Goal: Use online tool/utility: Utilize a website feature to perform a specific function

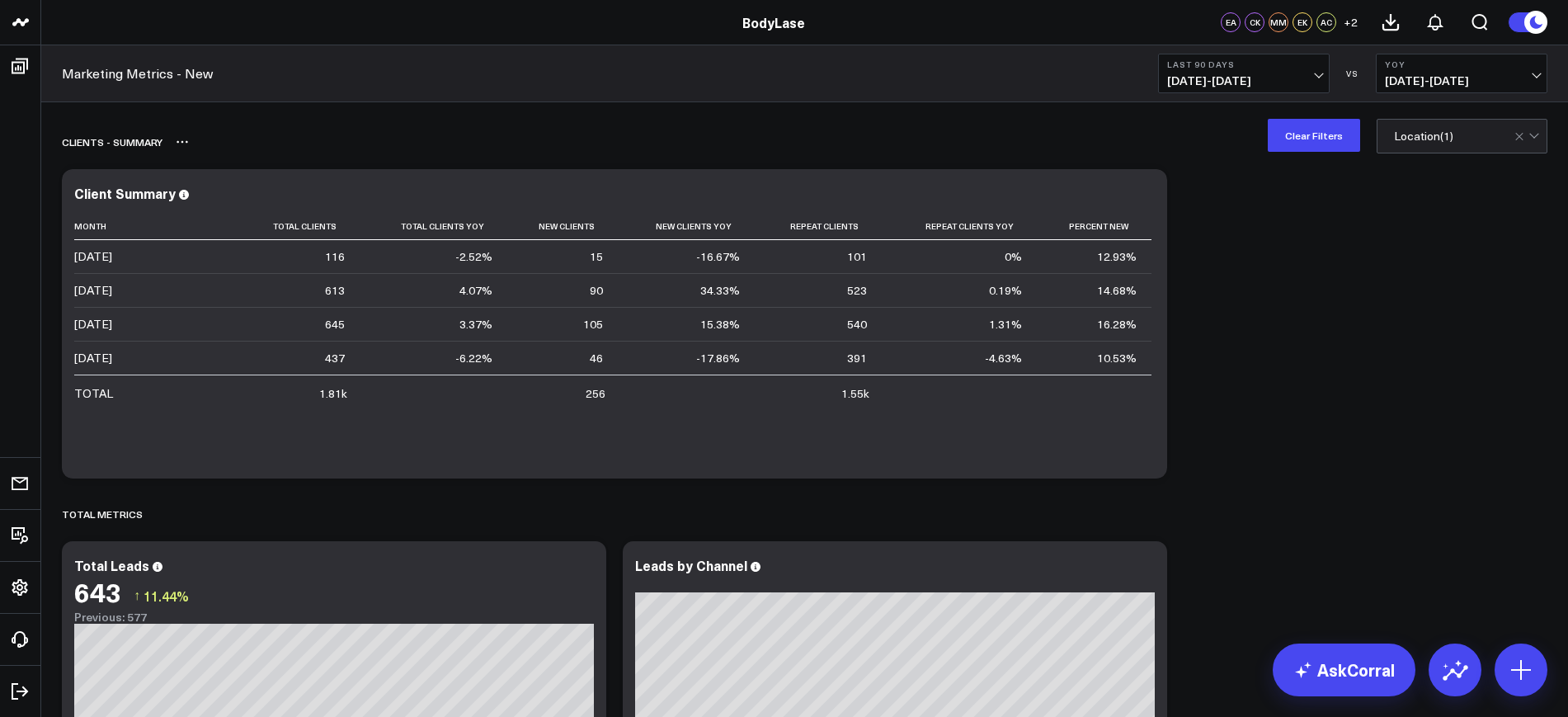
click at [1314, 143] on button "Clear Filters" at bounding box center [1314, 135] width 92 height 33
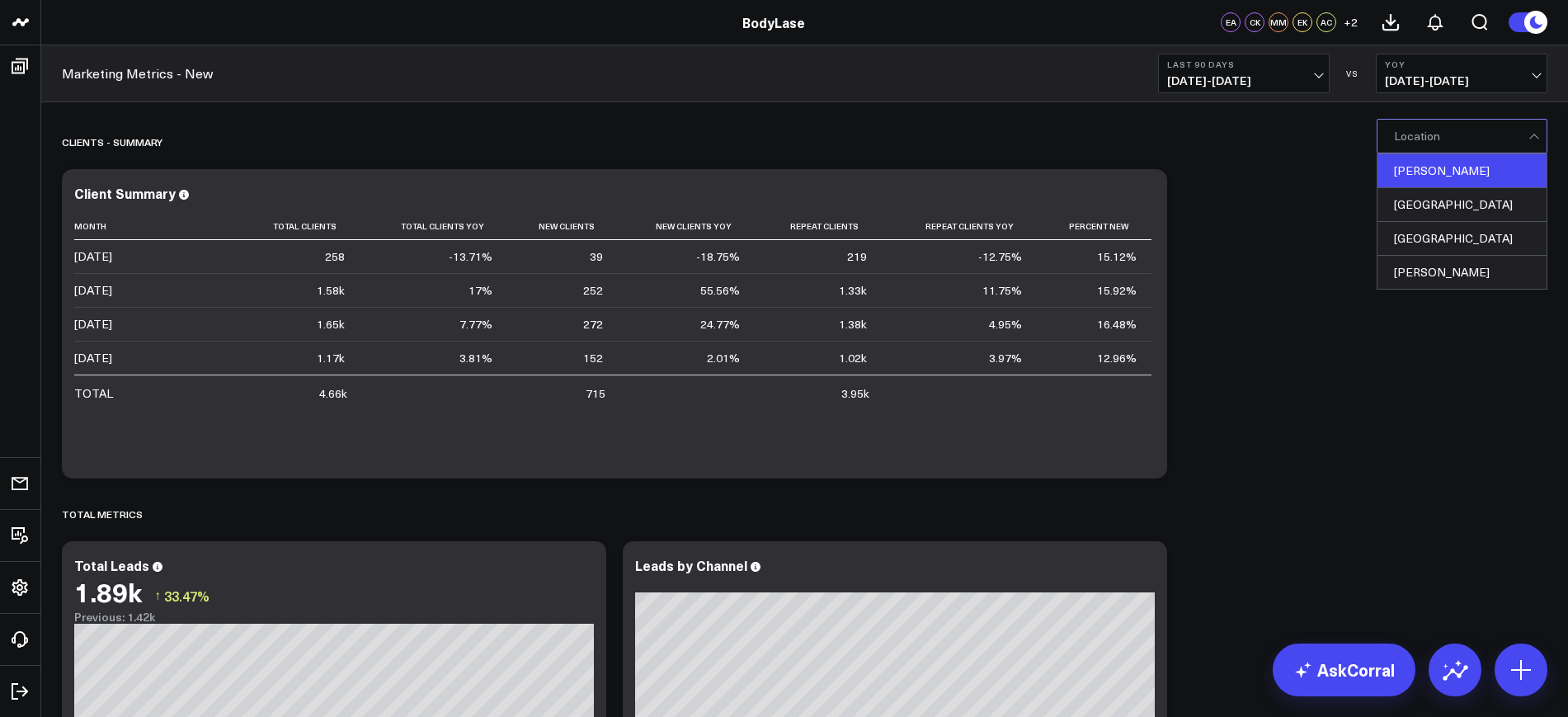
click at [1430, 175] on div "[PERSON_NAME]" at bounding box center [1462, 171] width 169 height 34
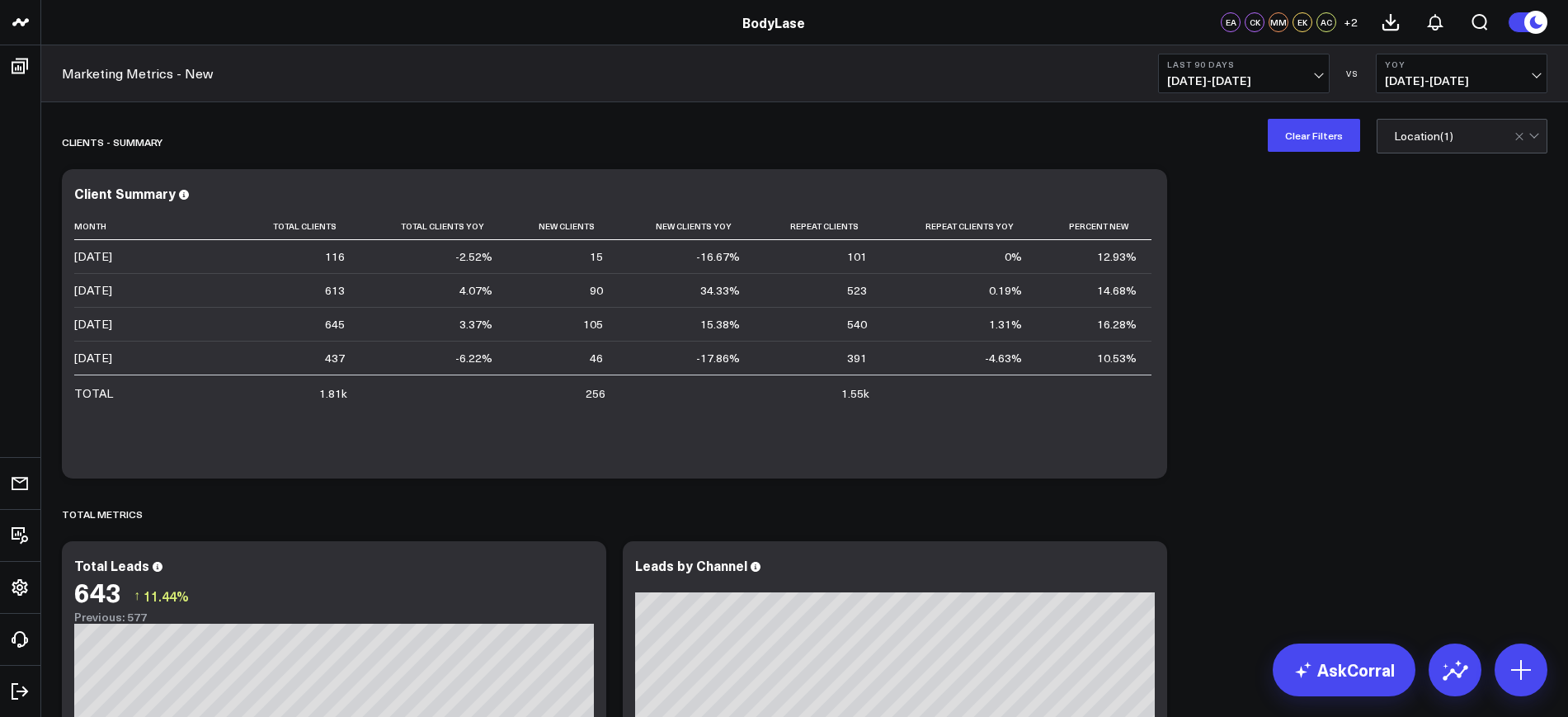
click at [1282, 70] on button "Last 90 Days [DATE] - [DATE]" at bounding box center [1243, 73] width 171 height 40
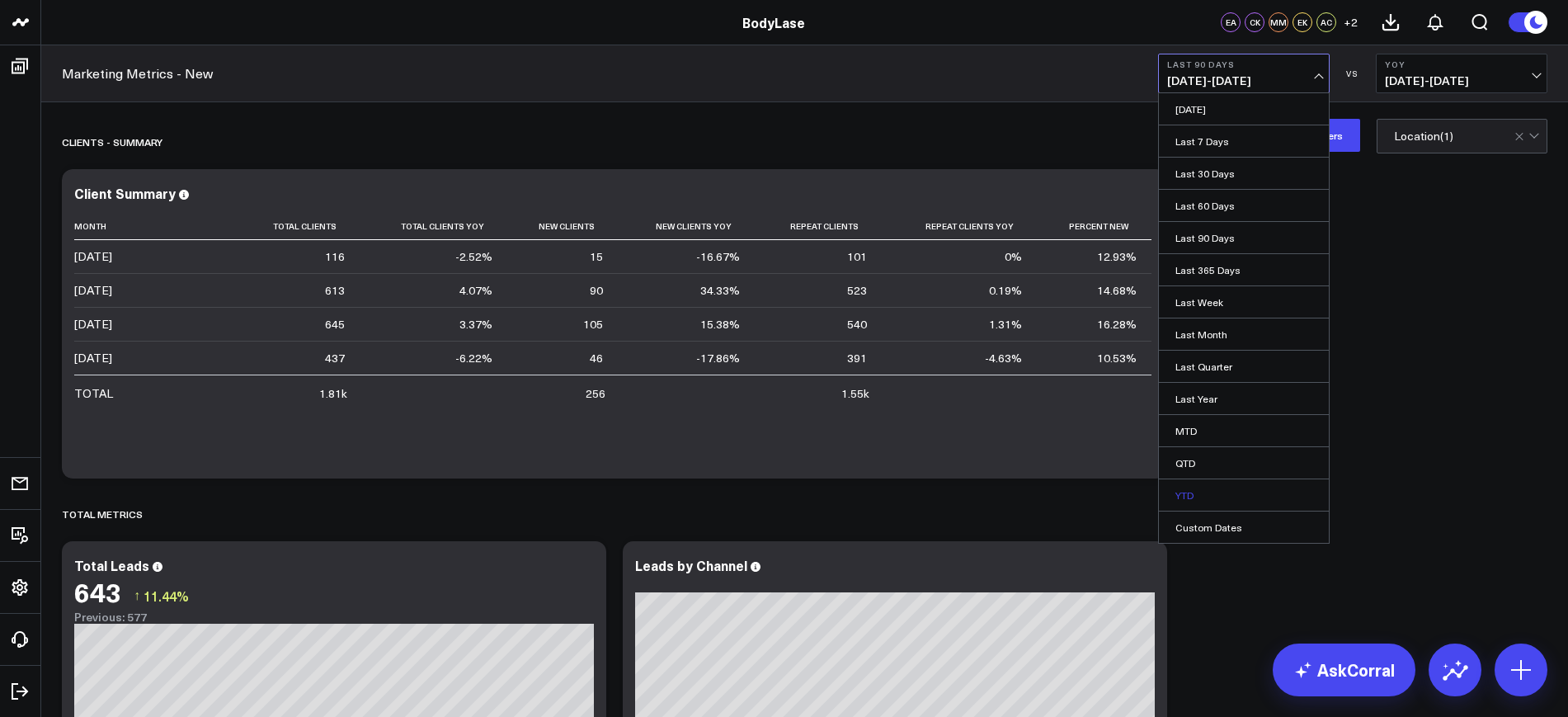
click at [1194, 491] on link "YTD" at bounding box center [1243, 494] width 169 height 31
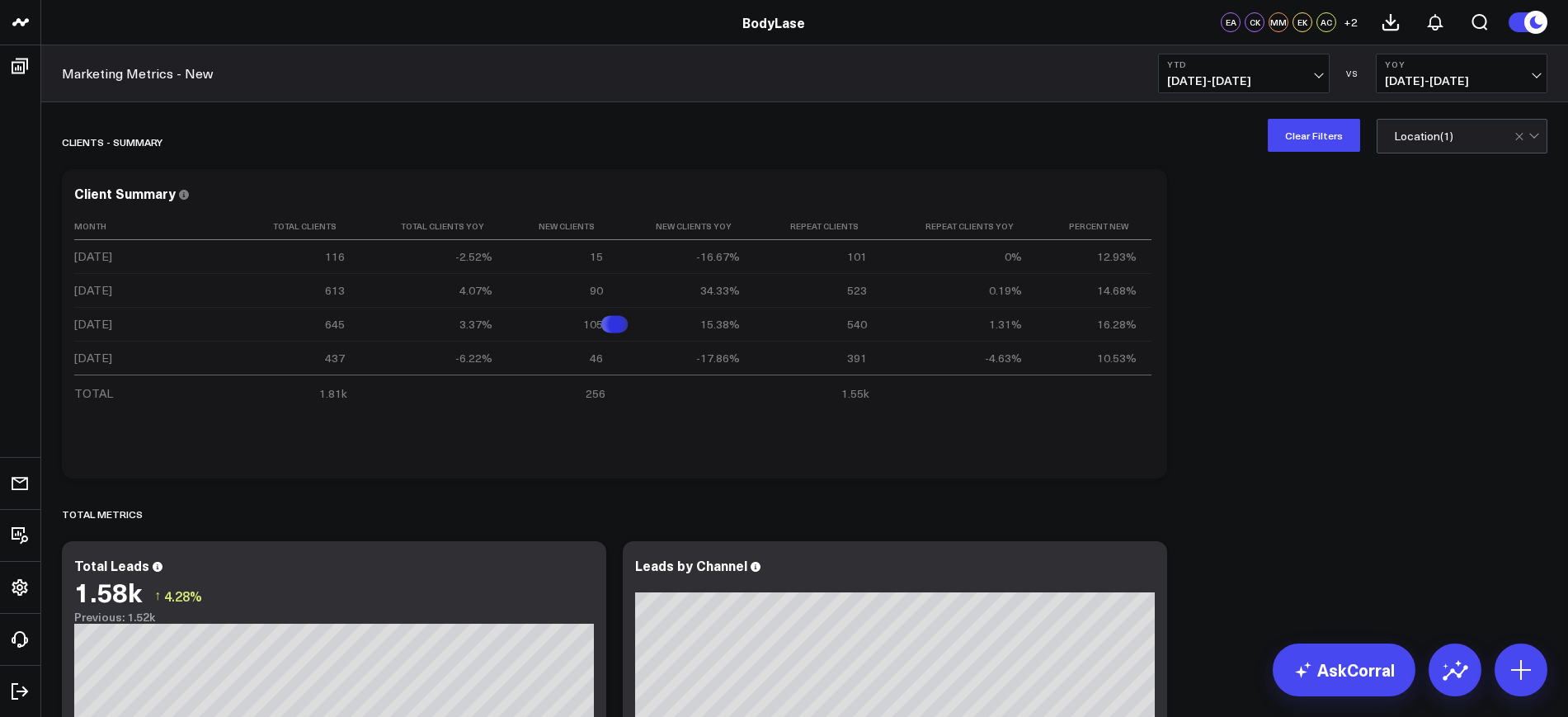
click at [1438, 65] on b "YoY" at bounding box center [1461, 64] width 153 height 10
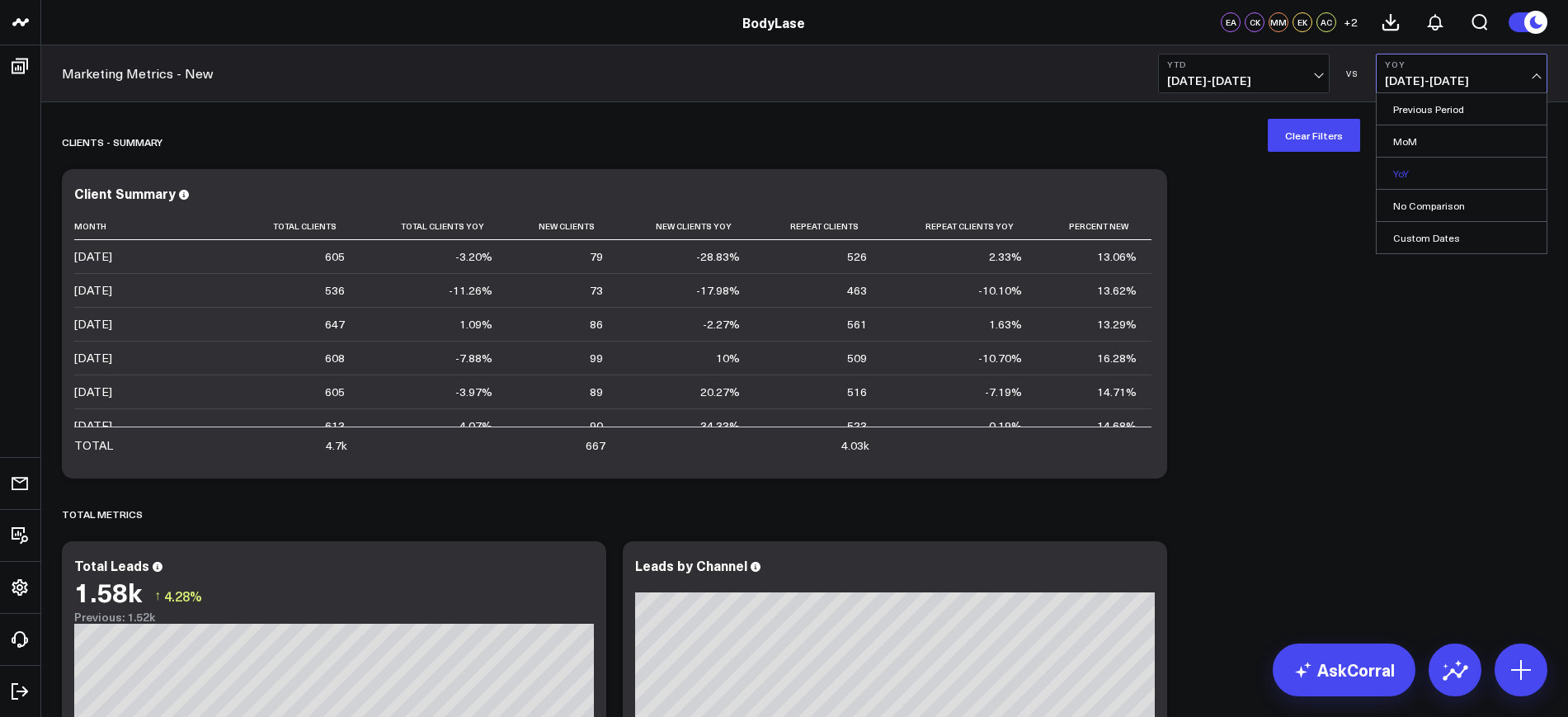
click at [1400, 169] on link "YoY" at bounding box center [1461, 172] width 169 height 31
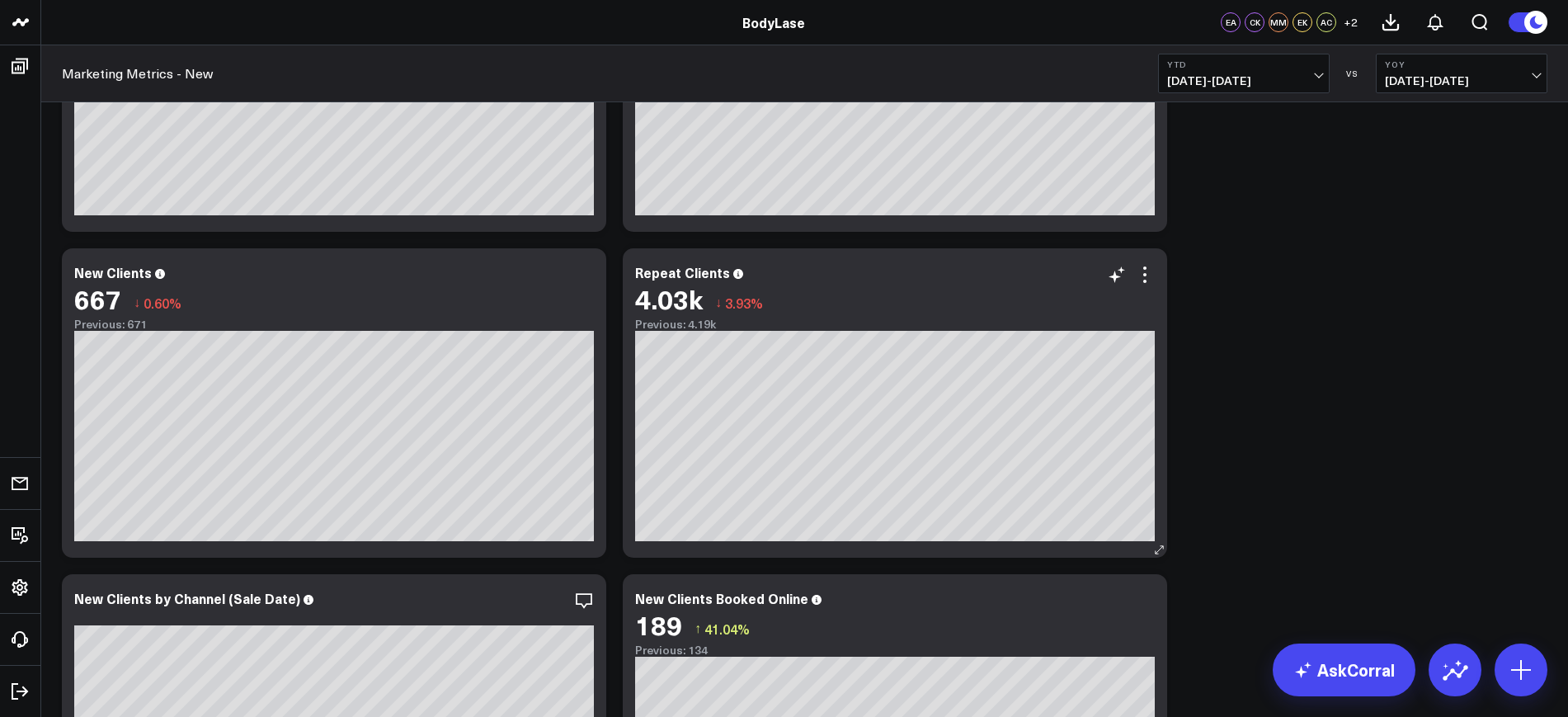
scroll to position [516, 0]
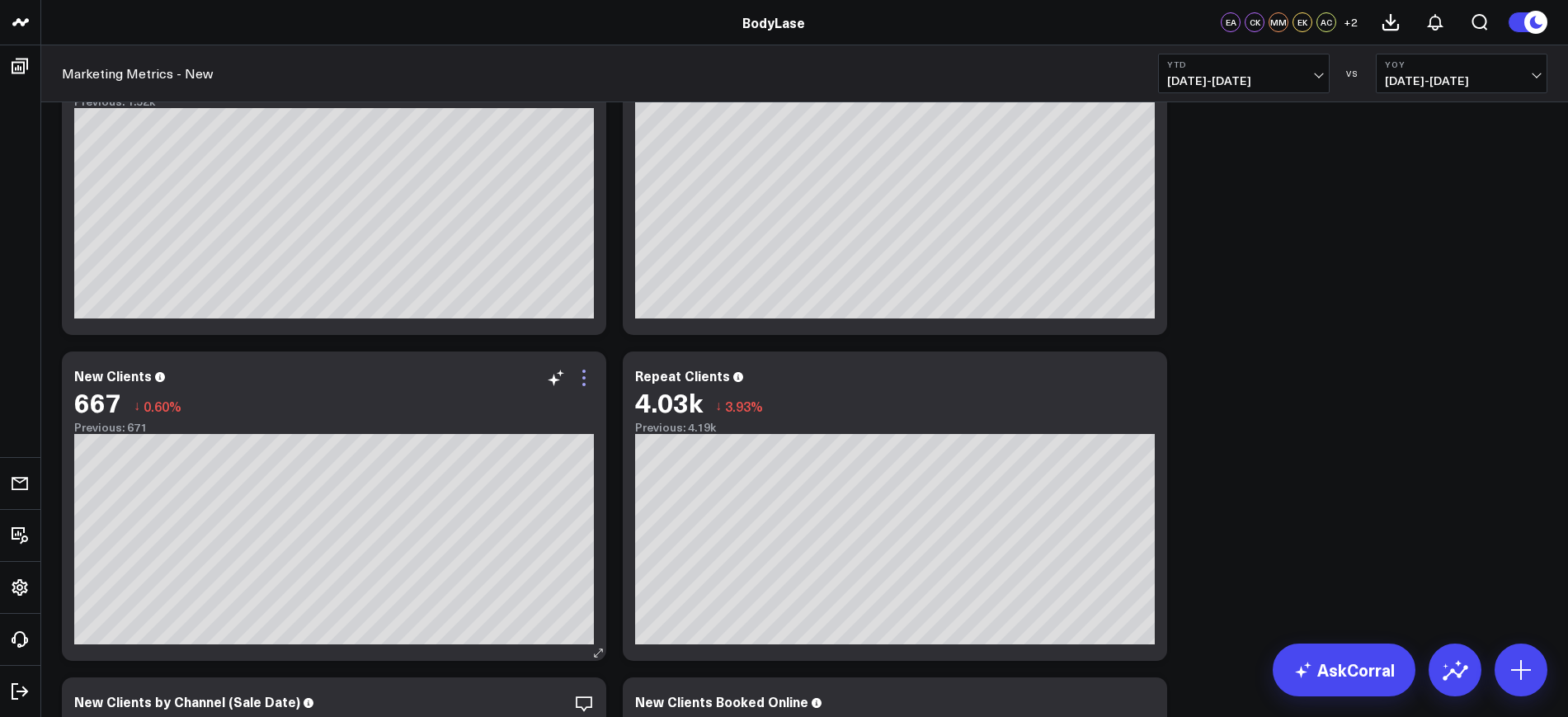
click at [578, 380] on icon at bounding box center [584, 377] width 20 height 20
click at [586, 379] on icon at bounding box center [584, 377] width 20 height 20
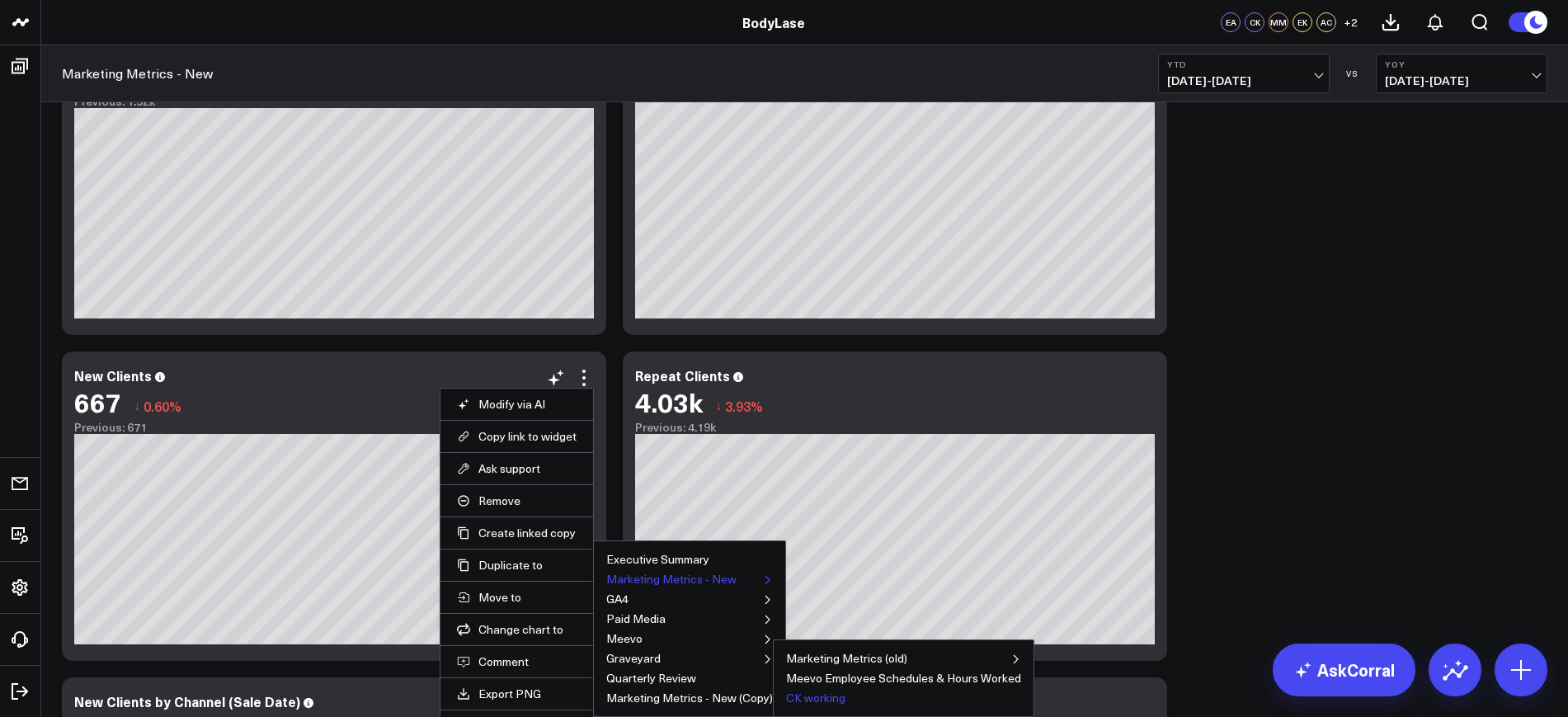
click at [796, 694] on button "CK working" at bounding box center [816, 698] width 59 height 11
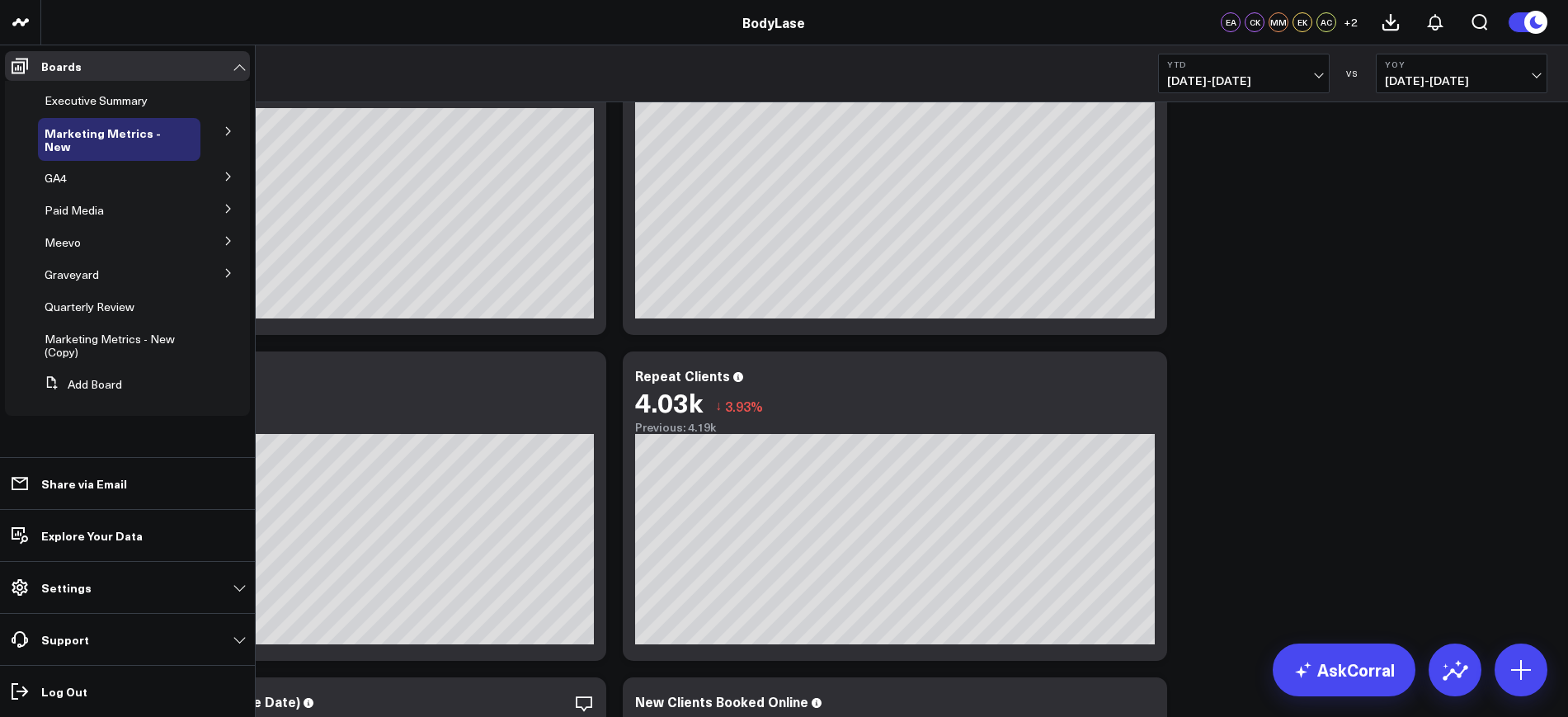
click at [231, 271] on icon at bounding box center [228, 273] width 10 height 10
click at [89, 390] on div "CK working" at bounding box center [124, 389] width 152 height 30
click at [84, 398] on span "CK working" at bounding box center [84, 389] width 59 height 15
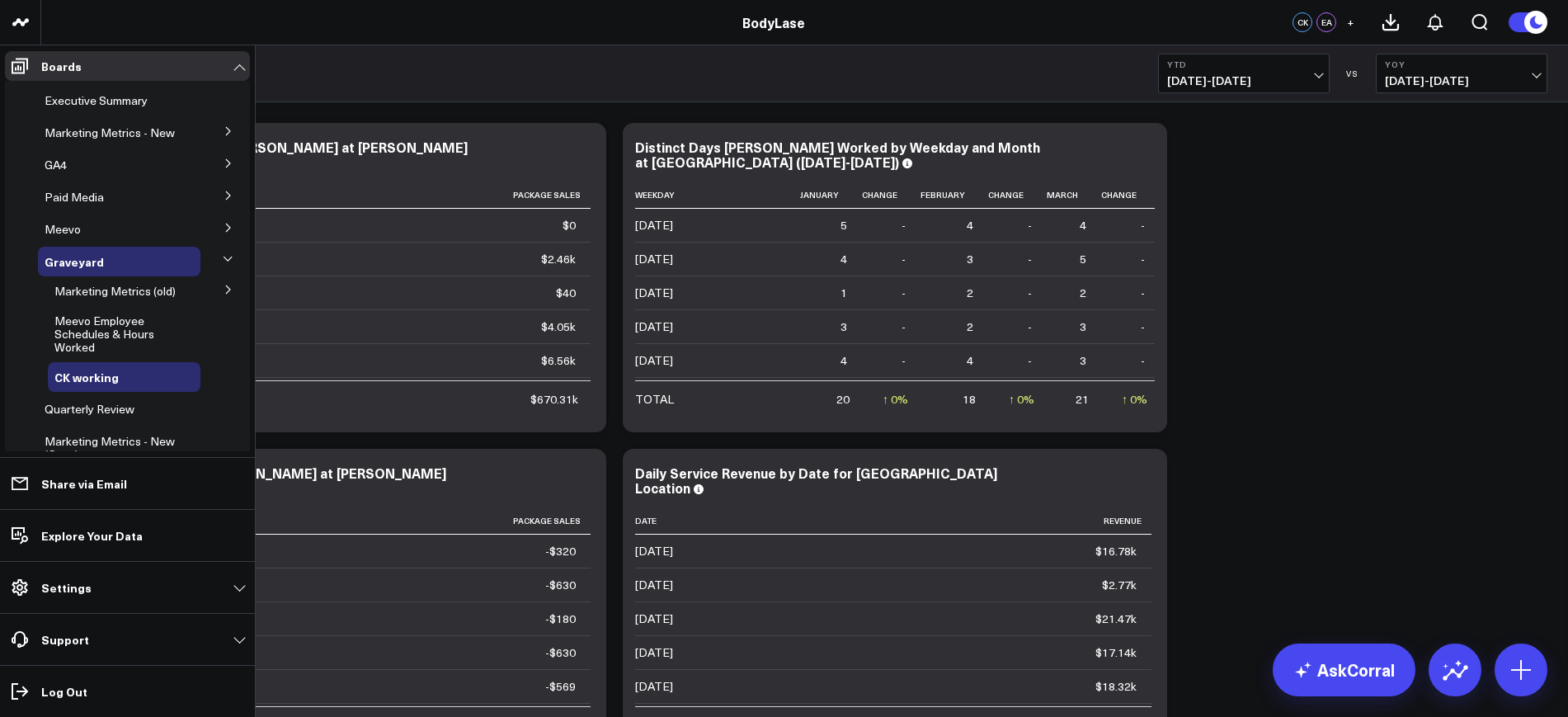
click at [224, 132] on icon at bounding box center [228, 131] width 10 height 10
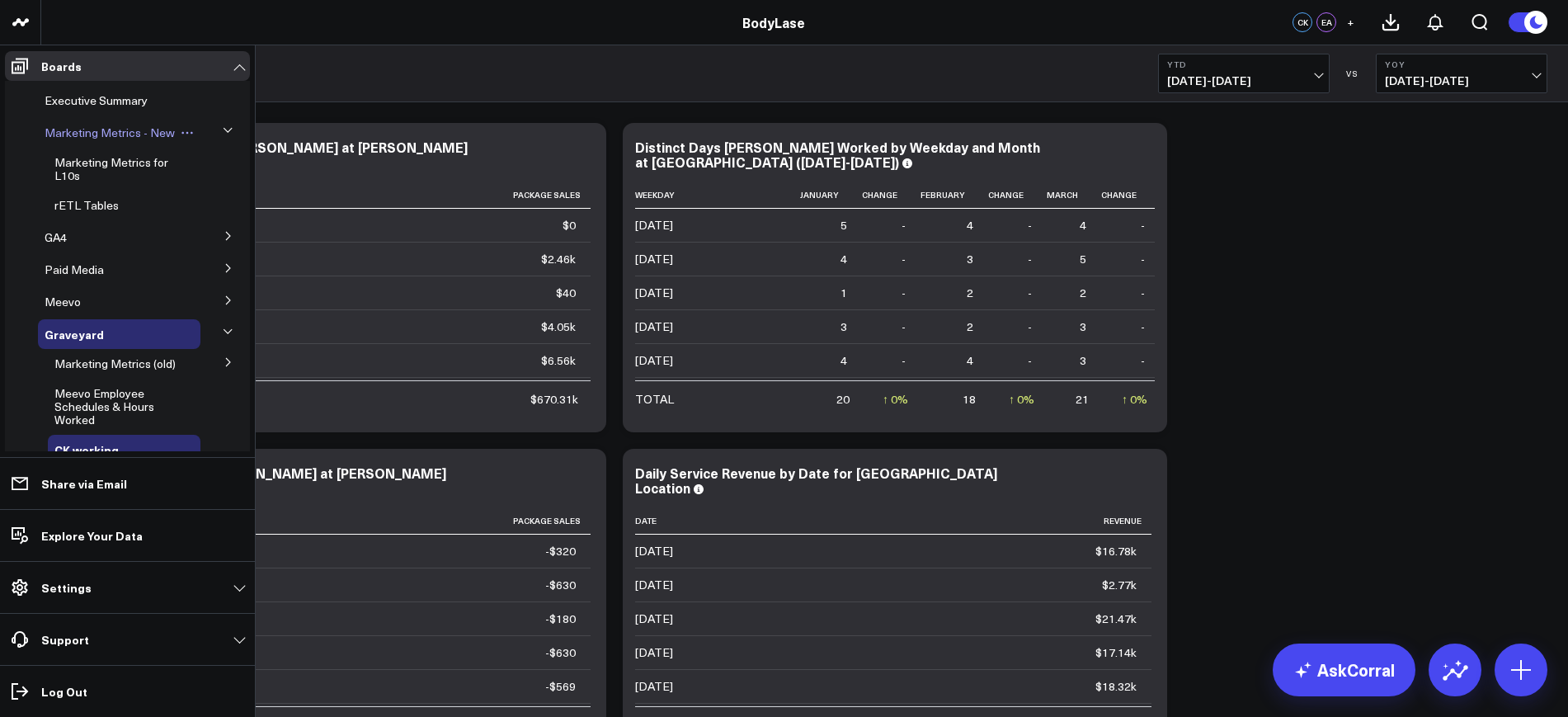
click at [84, 132] on span "Marketing Metrics - New" at bounding box center [109, 132] width 130 height 15
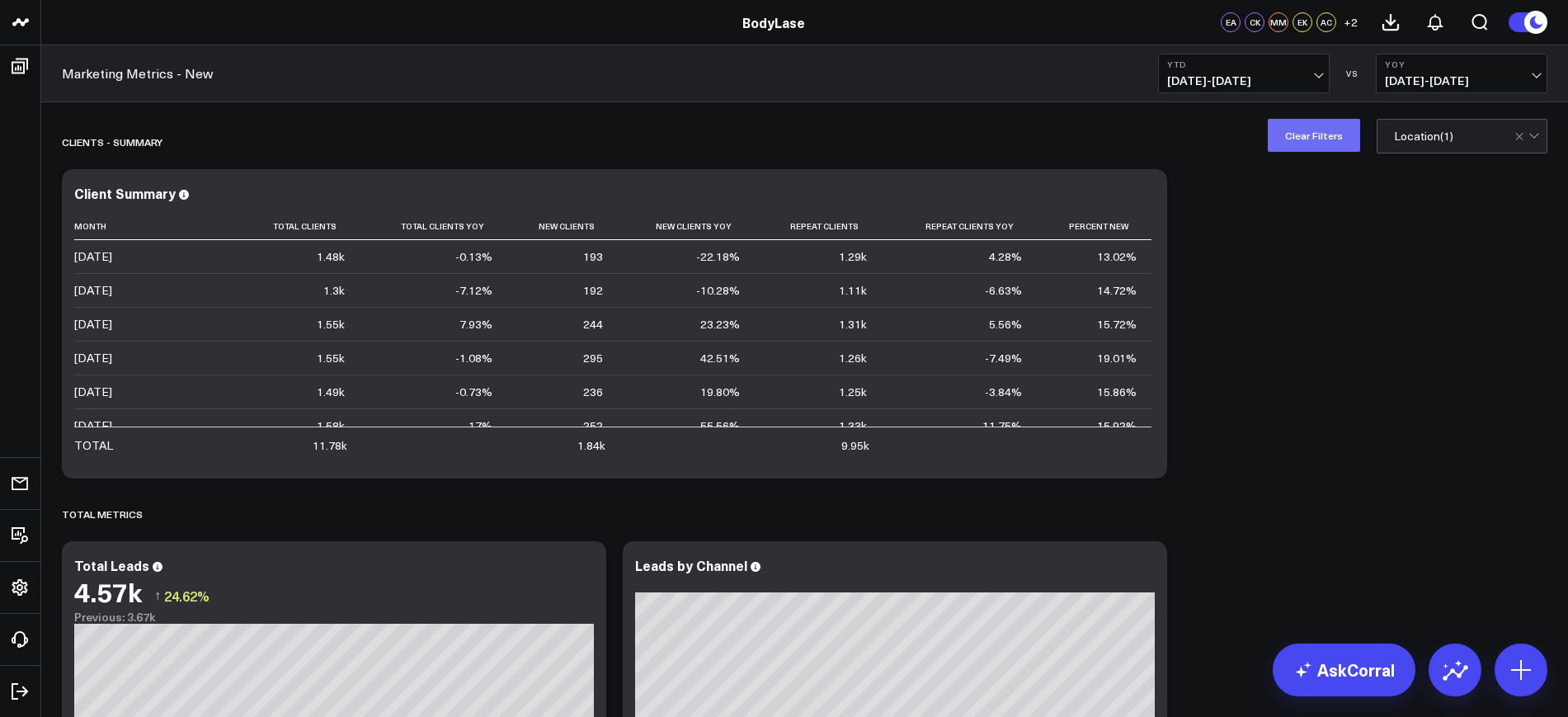
click at [1328, 131] on button "Clear Filters" at bounding box center [1314, 135] width 92 height 33
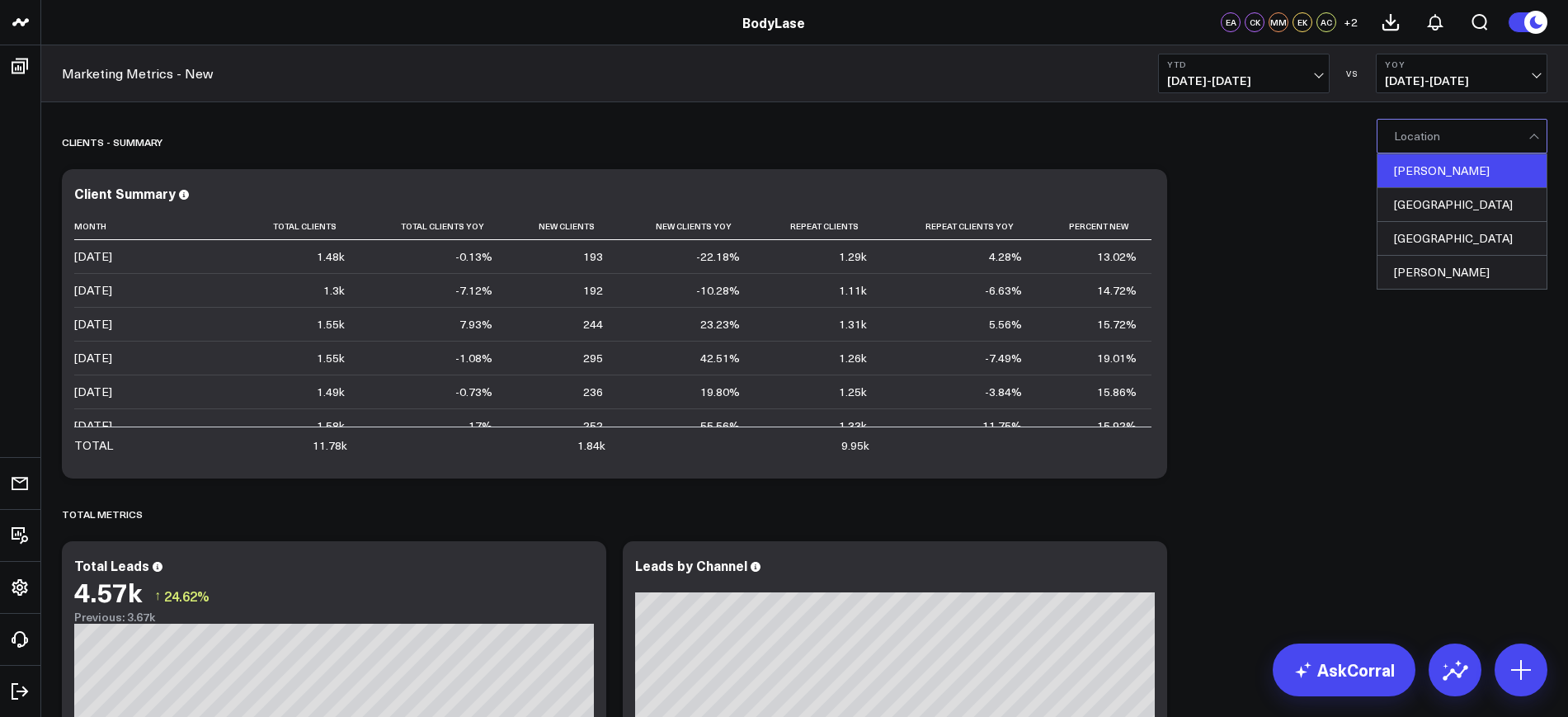
click at [1414, 181] on div "[PERSON_NAME]" at bounding box center [1462, 171] width 169 height 34
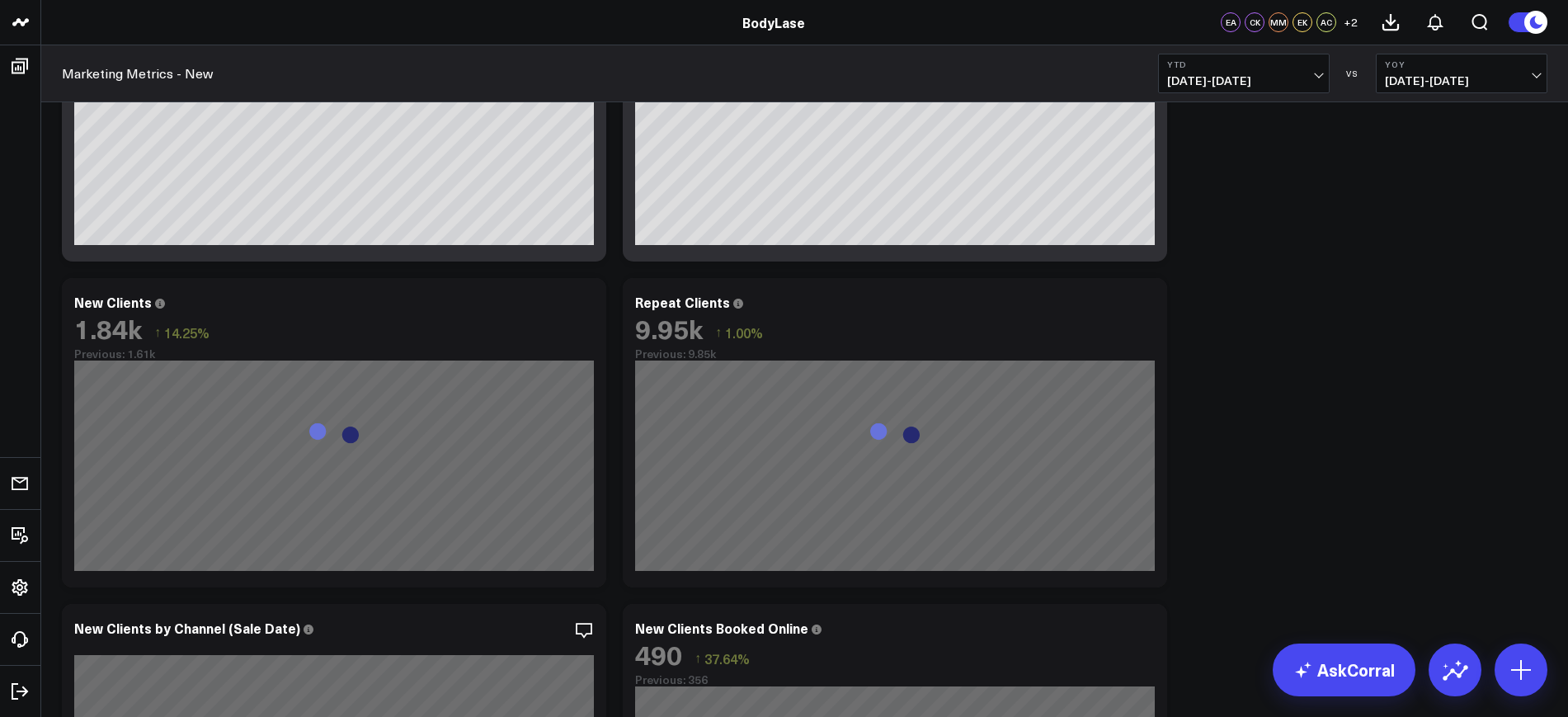
scroll to position [722, 0]
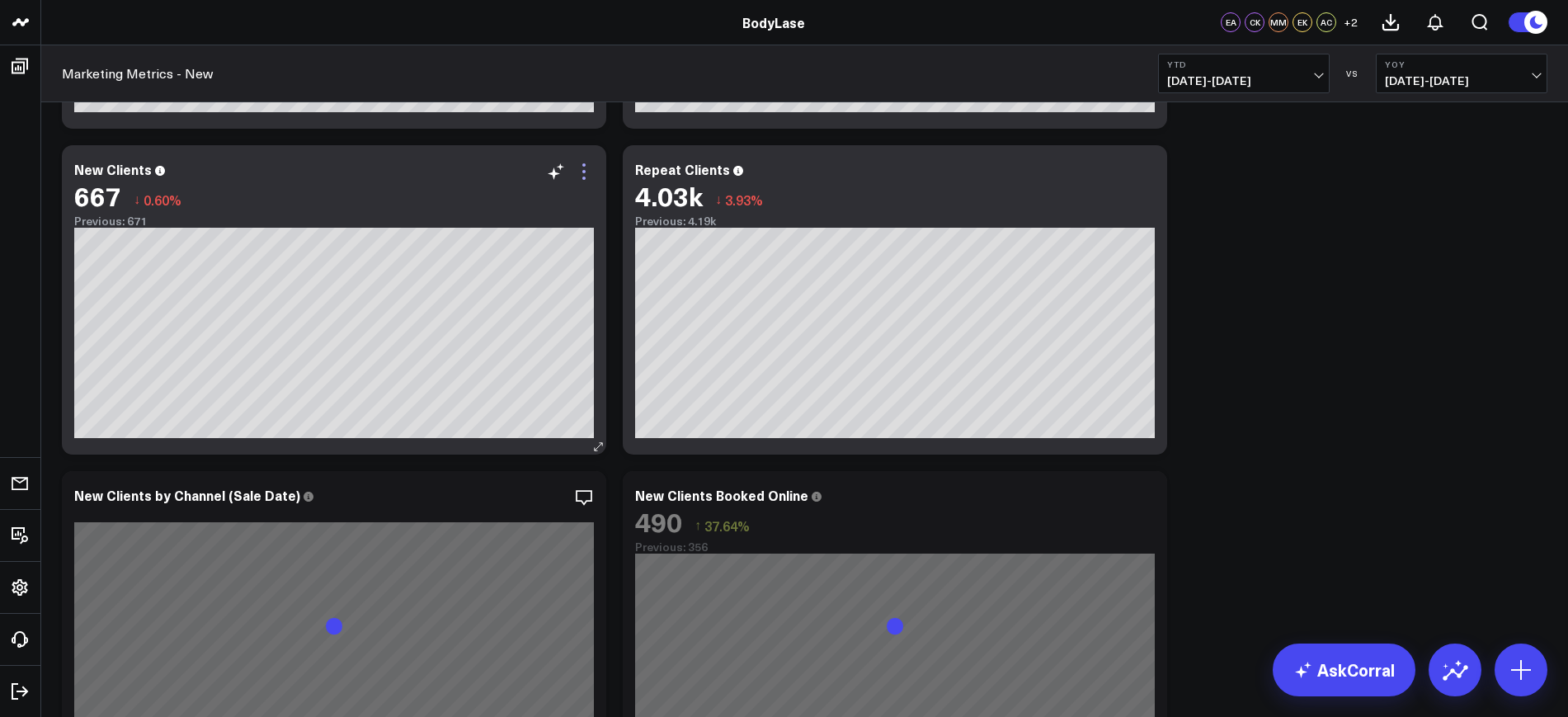
click at [582, 173] on icon at bounding box center [584, 171] width 20 height 20
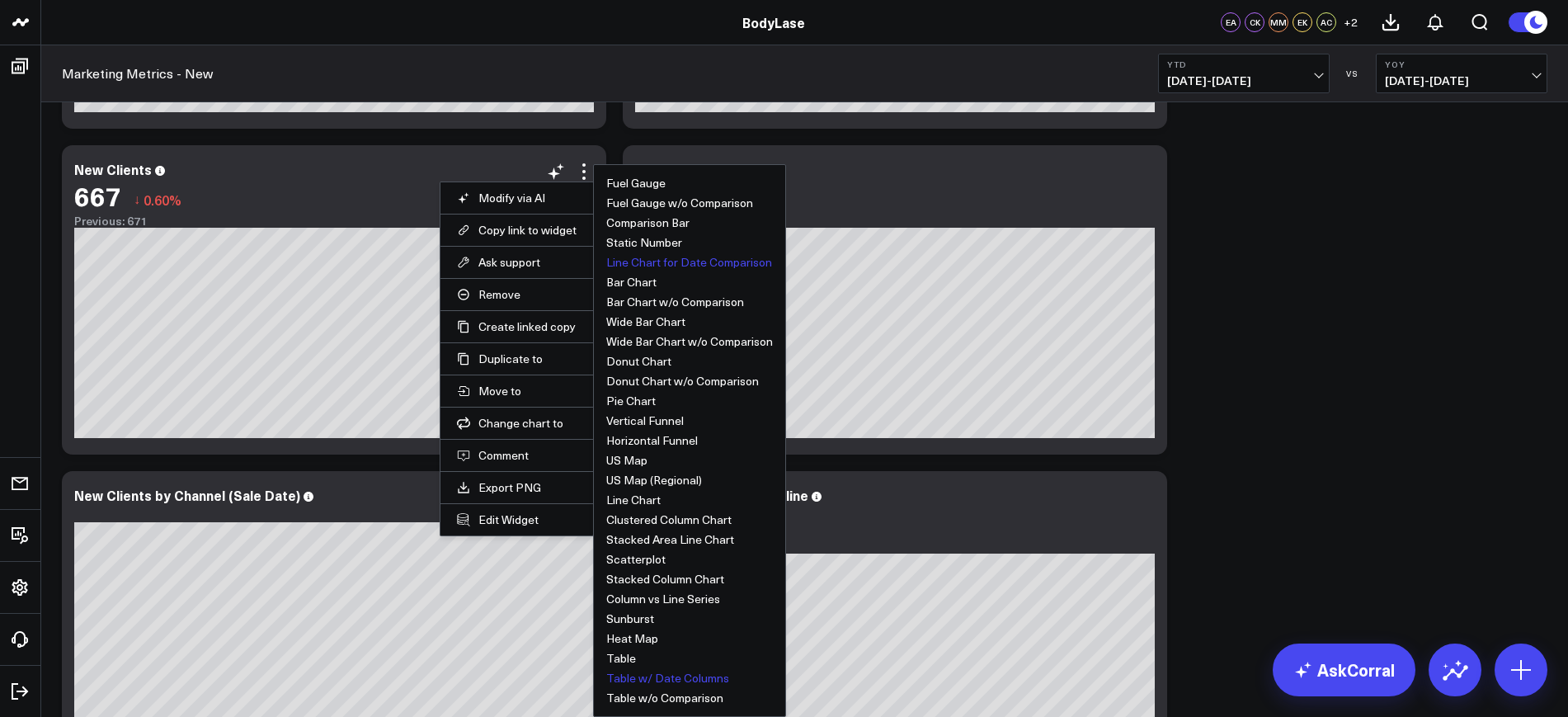
click at [630, 672] on button "Table w/ Date Columns" at bounding box center [667, 678] width 123 height 11
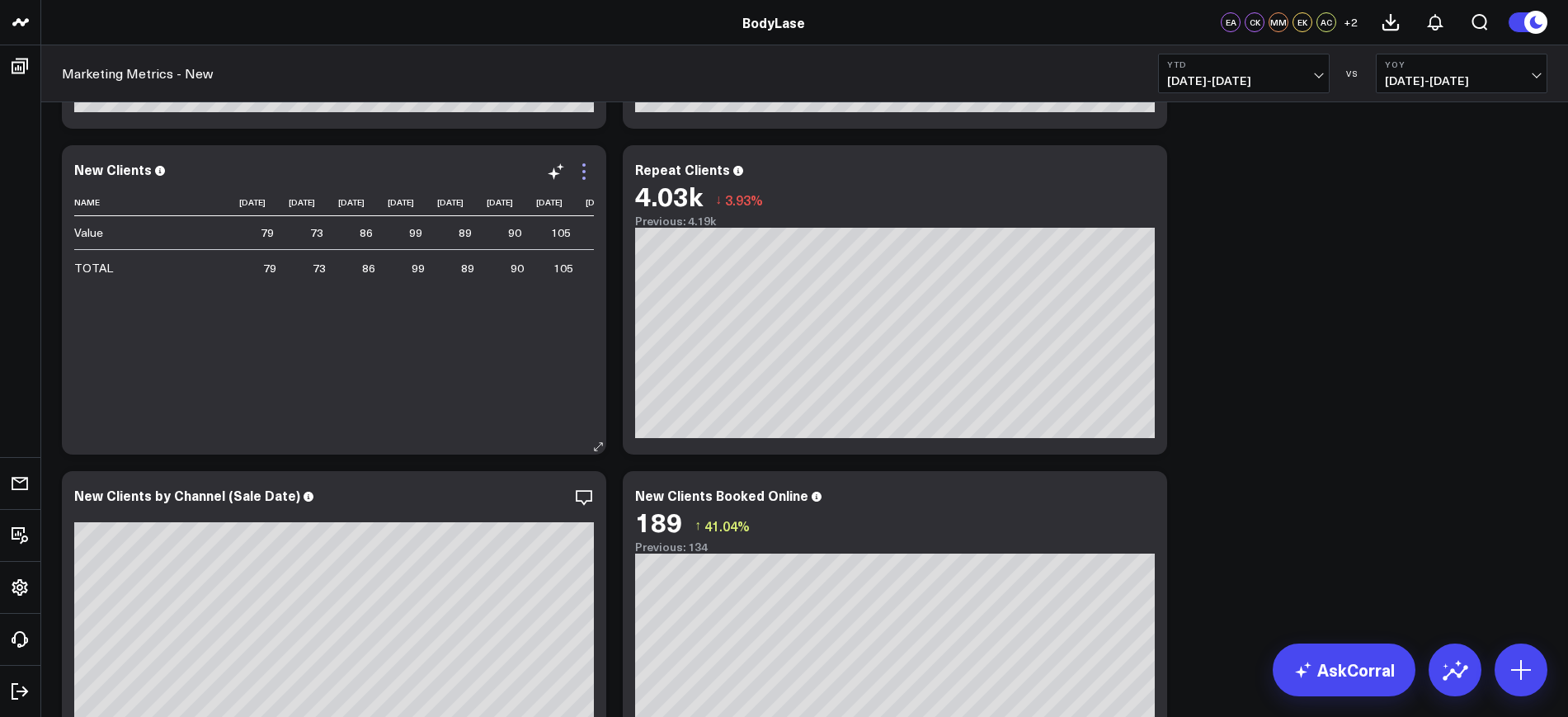
click at [588, 169] on icon at bounding box center [584, 171] width 20 height 20
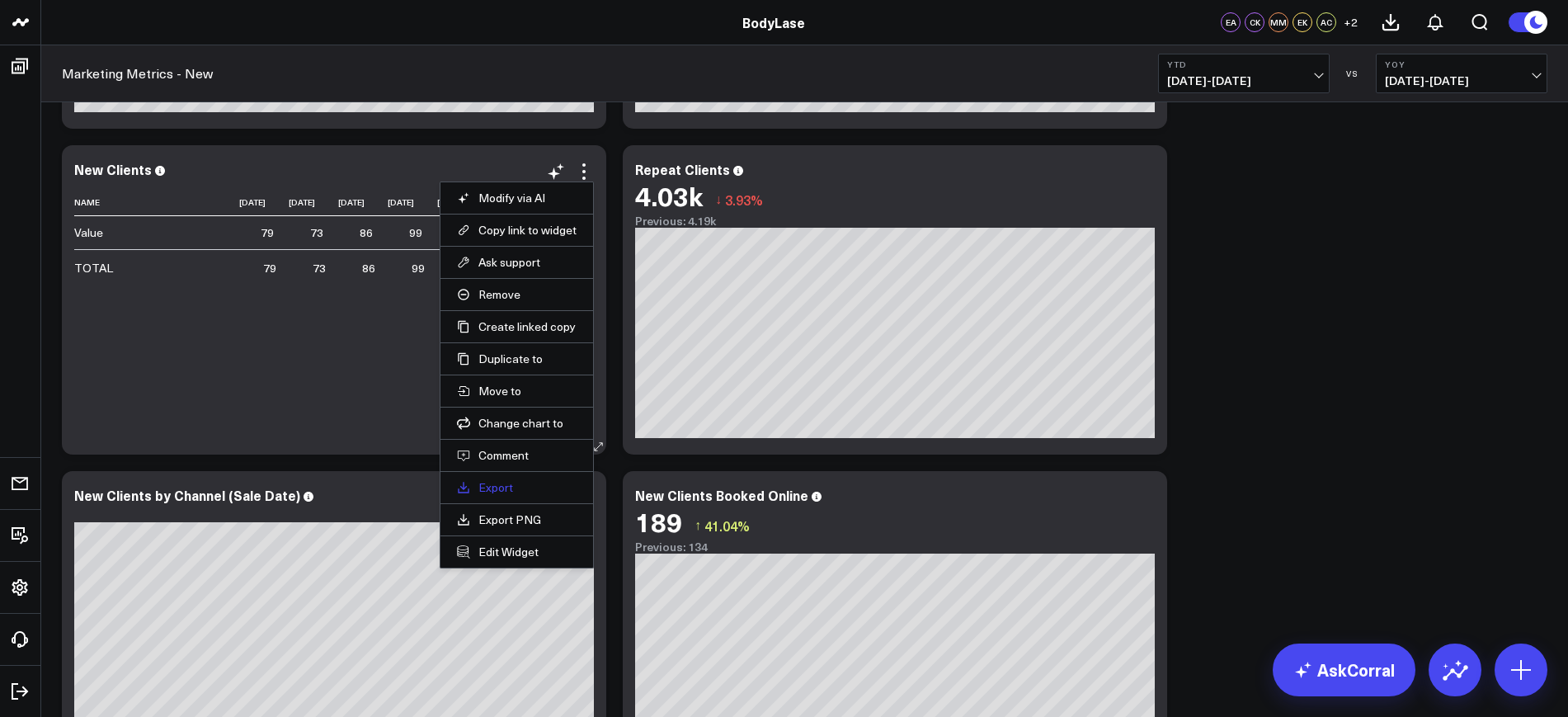
click at [485, 485] on link "Export" at bounding box center [517, 488] width 120 height 15
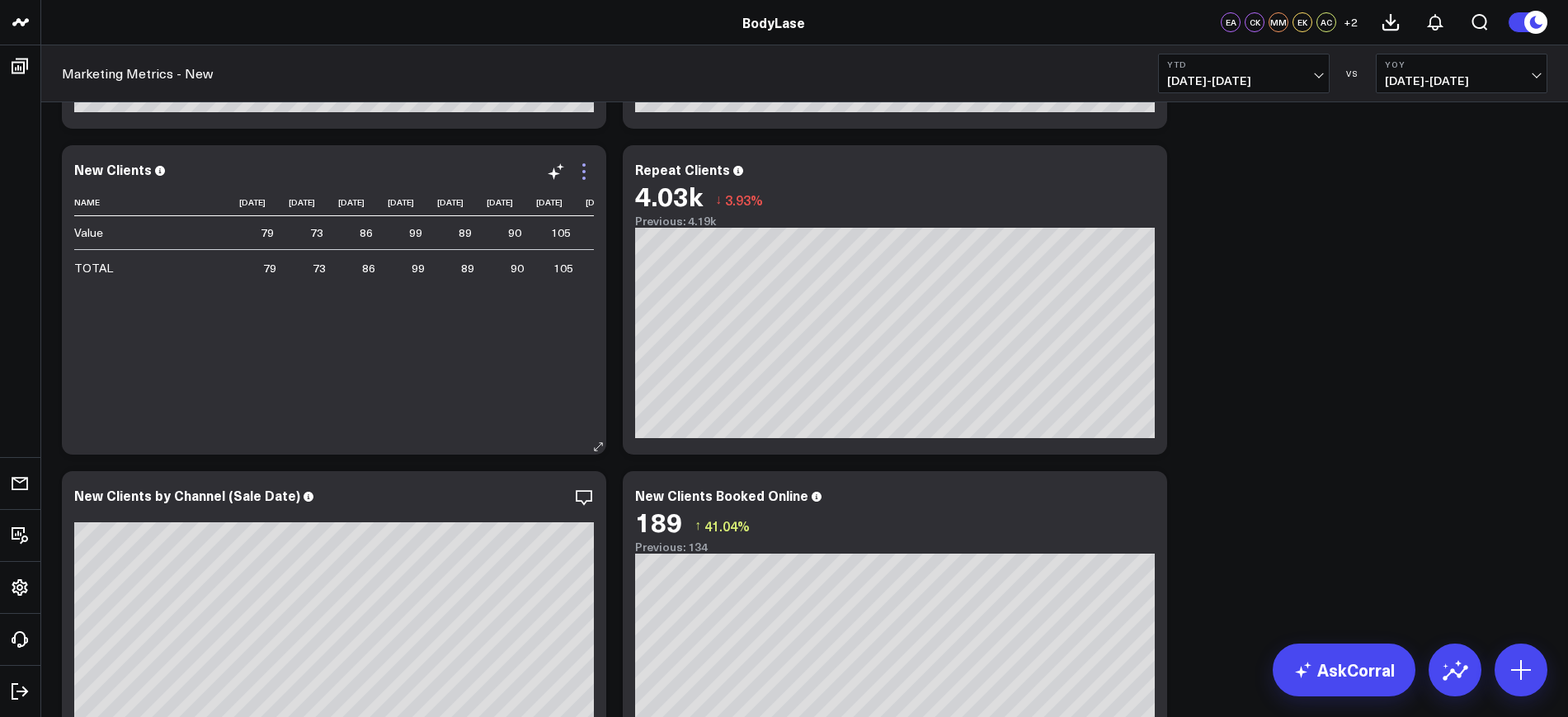
click at [586, 171] on icon at bounding box center [584, 171] width 20 height 20
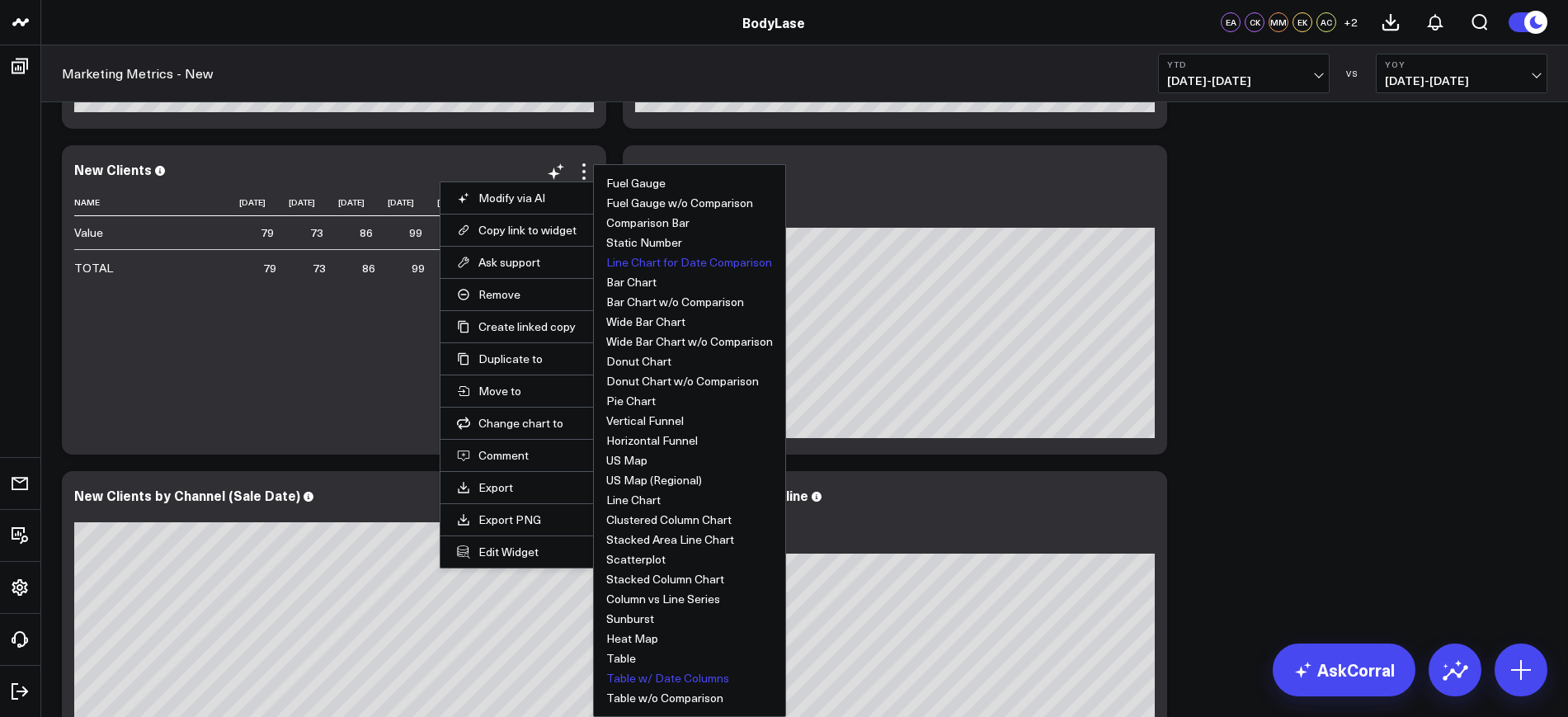
click at [633, 262] on button "Line Chart for Date Comparison" at bounding box center [689, 262] width 166 height 11
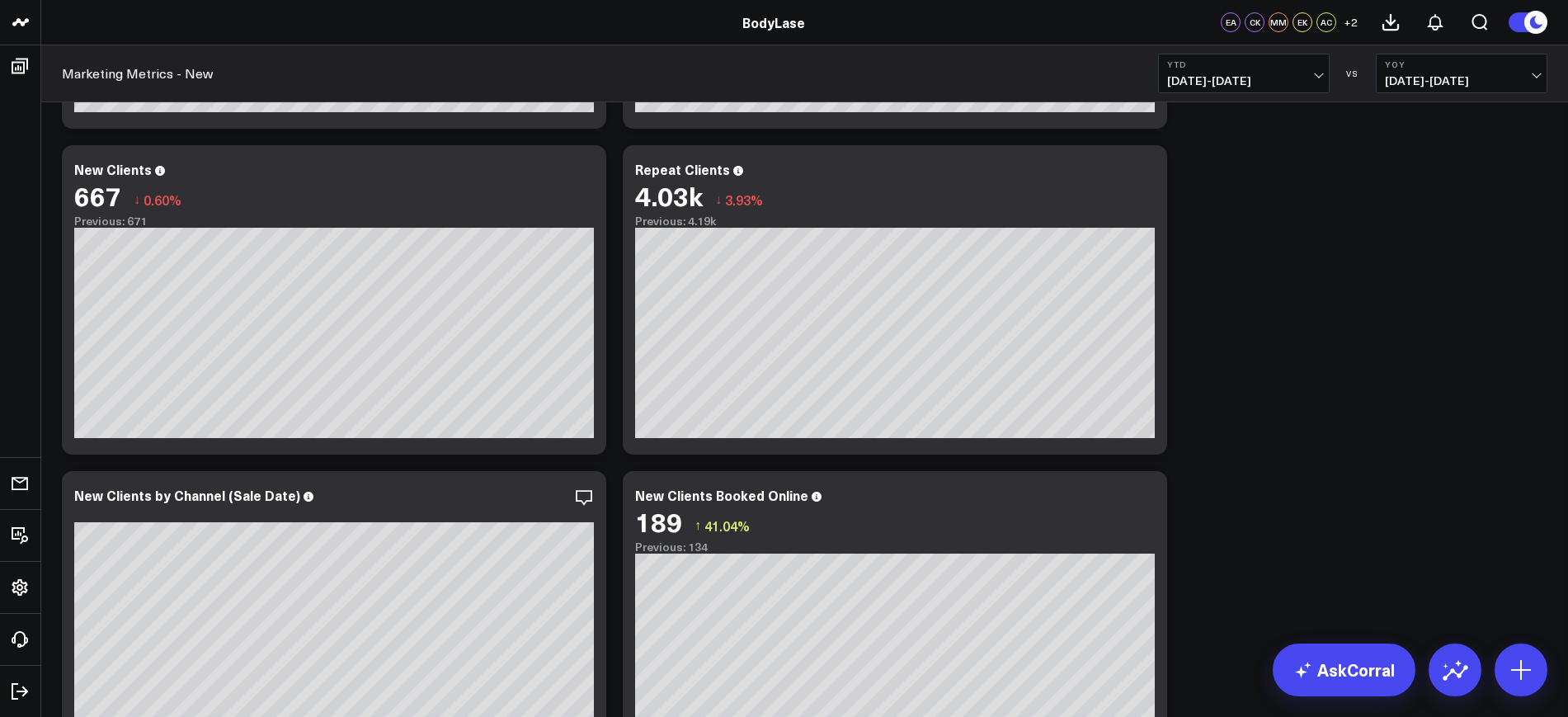
click at [1286, 80] on span "[DATE] - [DATE]" at bounding box center [1243, 81] width 153 height 13
click at [1205, 524] on link "Custom Dates" at bounding box center [1243, 527] width 169 height 31
select select "7"
select select "2025"
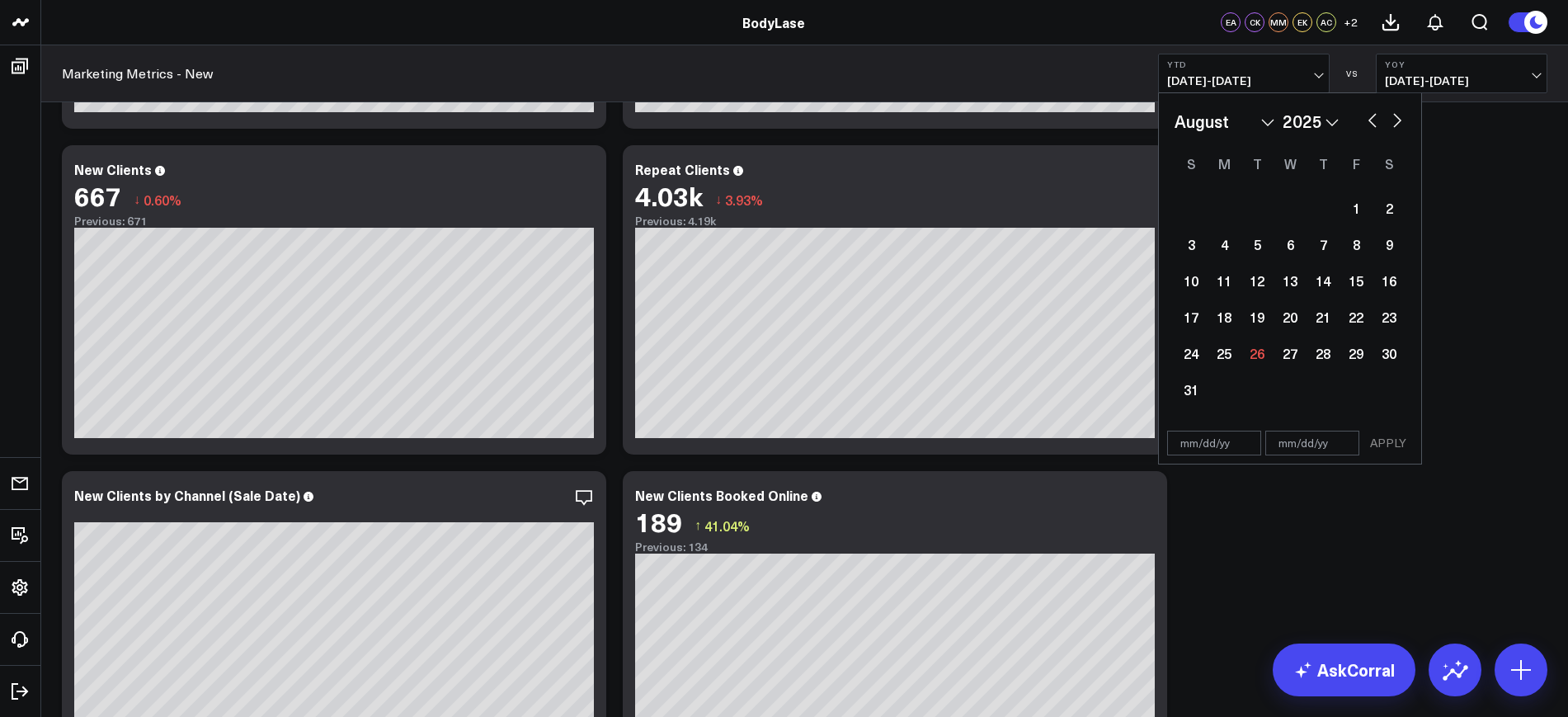
click at [1220, 453] on input "text" at bounding box center [1214, 443] width 94 height 25
select select "7"
select select "2025"
type input "[DATE]"
select select "2024"
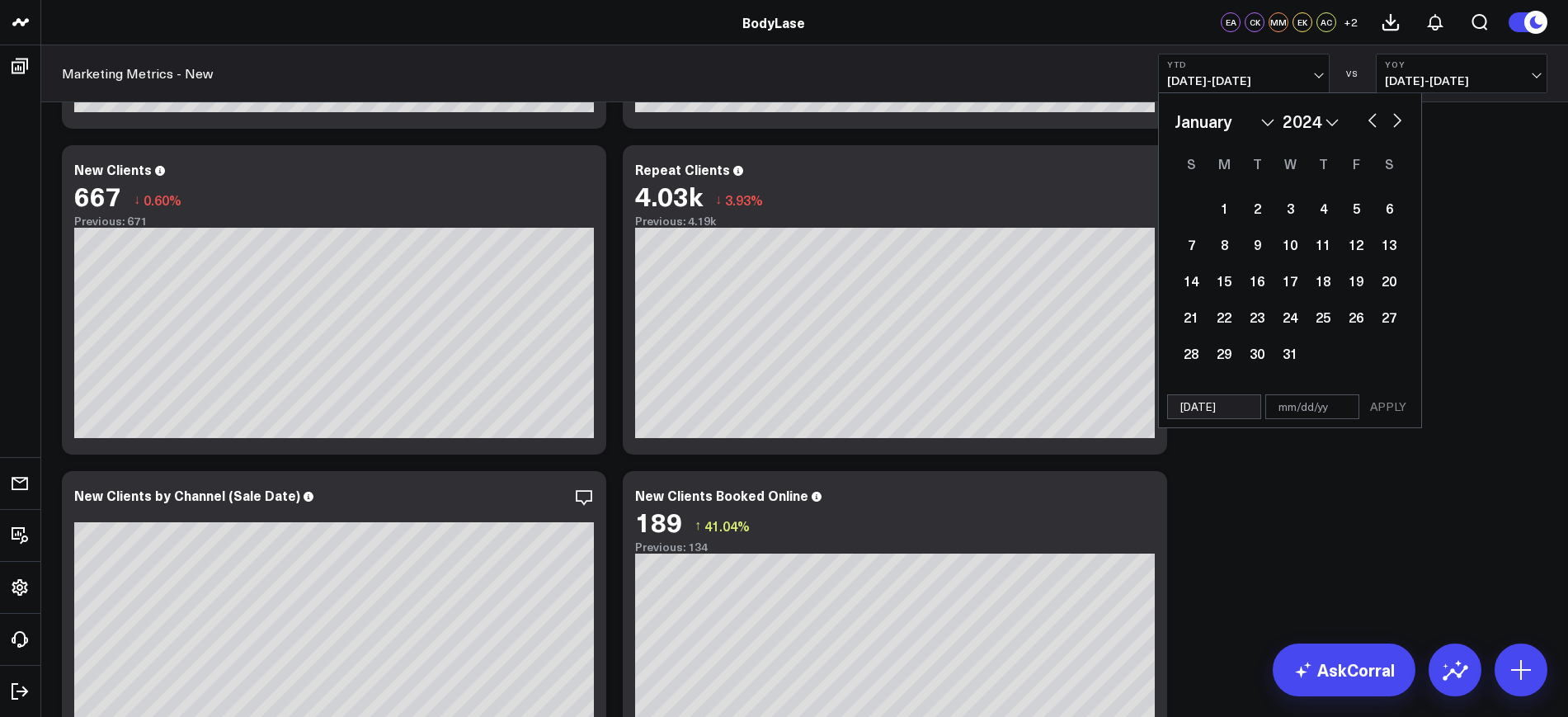
type input "[DATE]"
click at [1300, 423] on div "[DATE] APPLY" at bounding box center [1289, 407] width 264 height 42
select select "2024"
type input "08"
select select "2024"
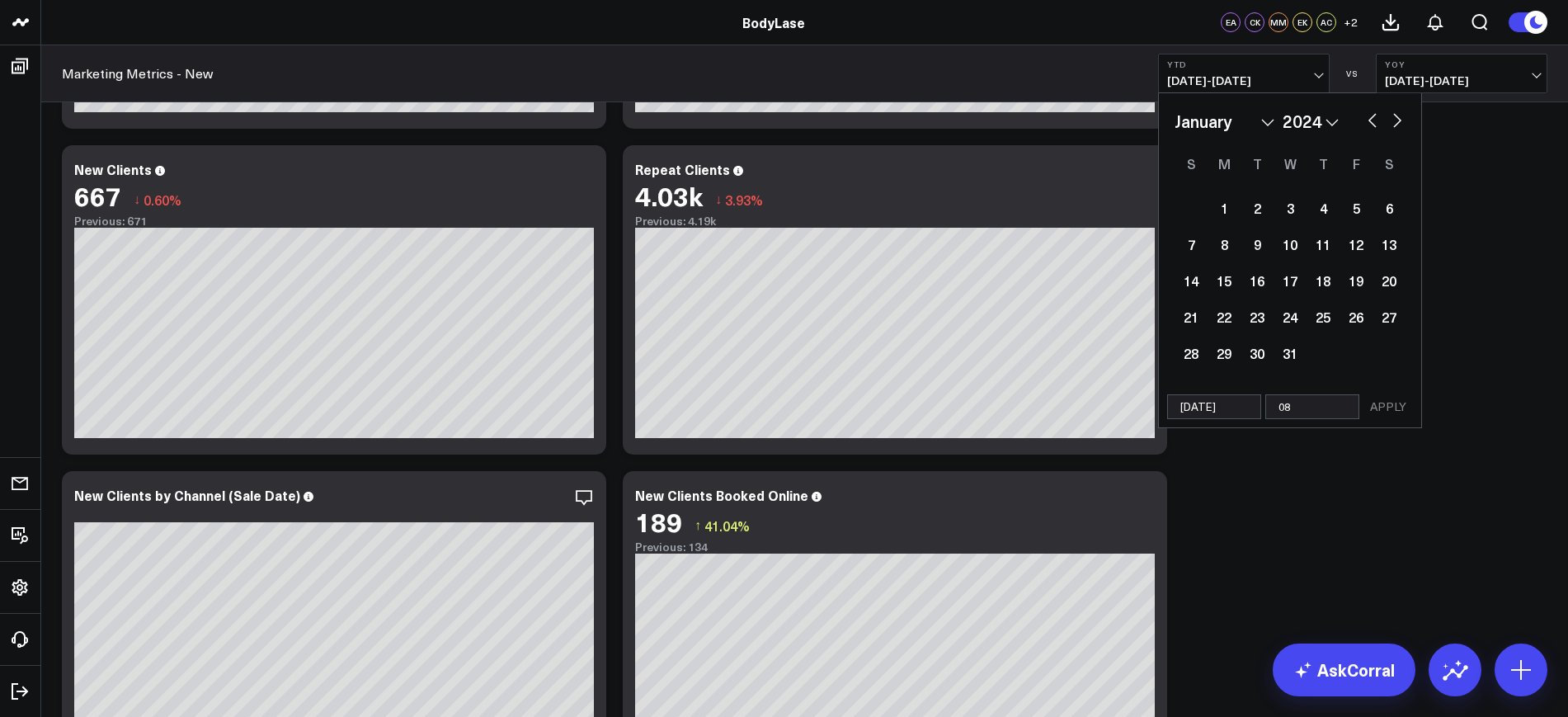
type input "08/2"
select select "2024"
type input "08/25"
select select "2024"
type input "08/25/2"
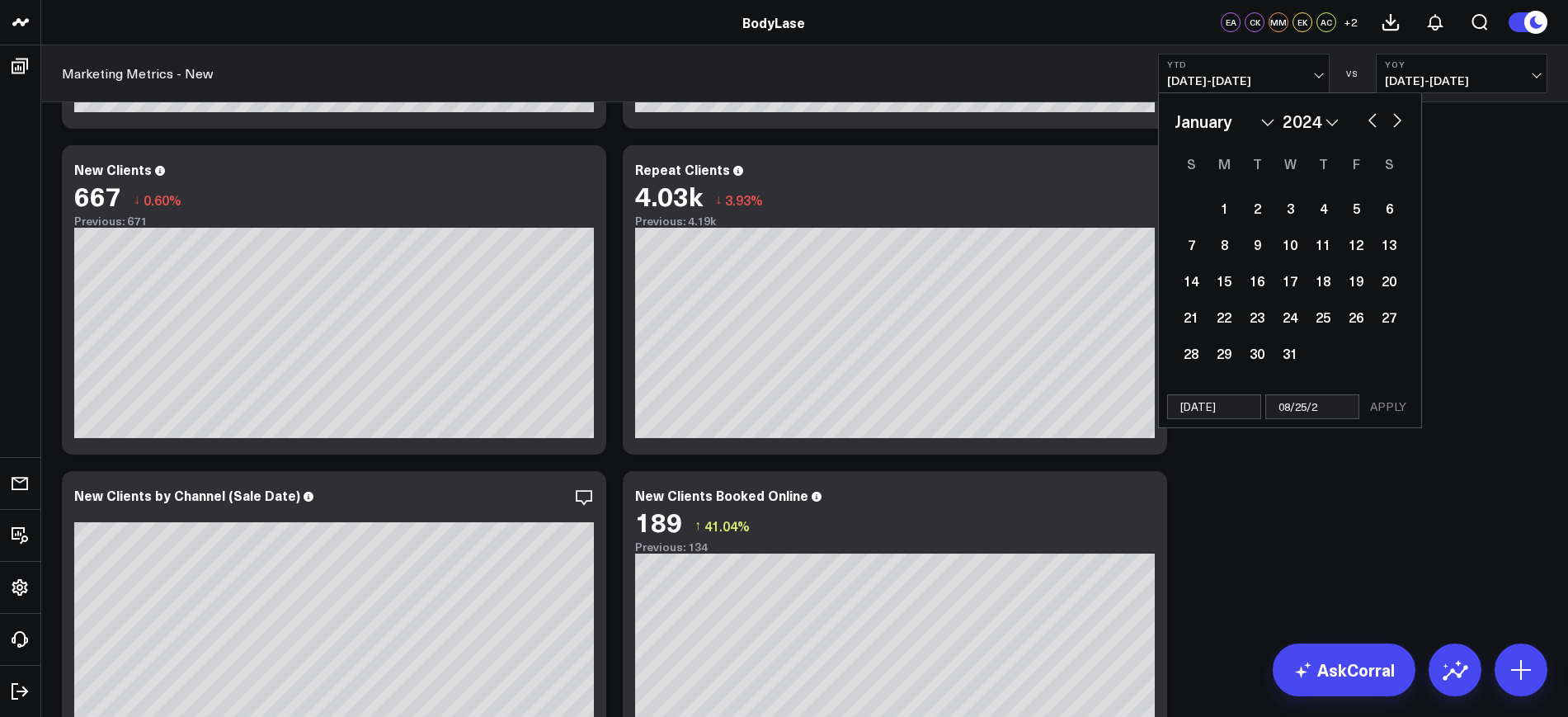
select select "2024"
type input "[DATE]"
select select "2024"
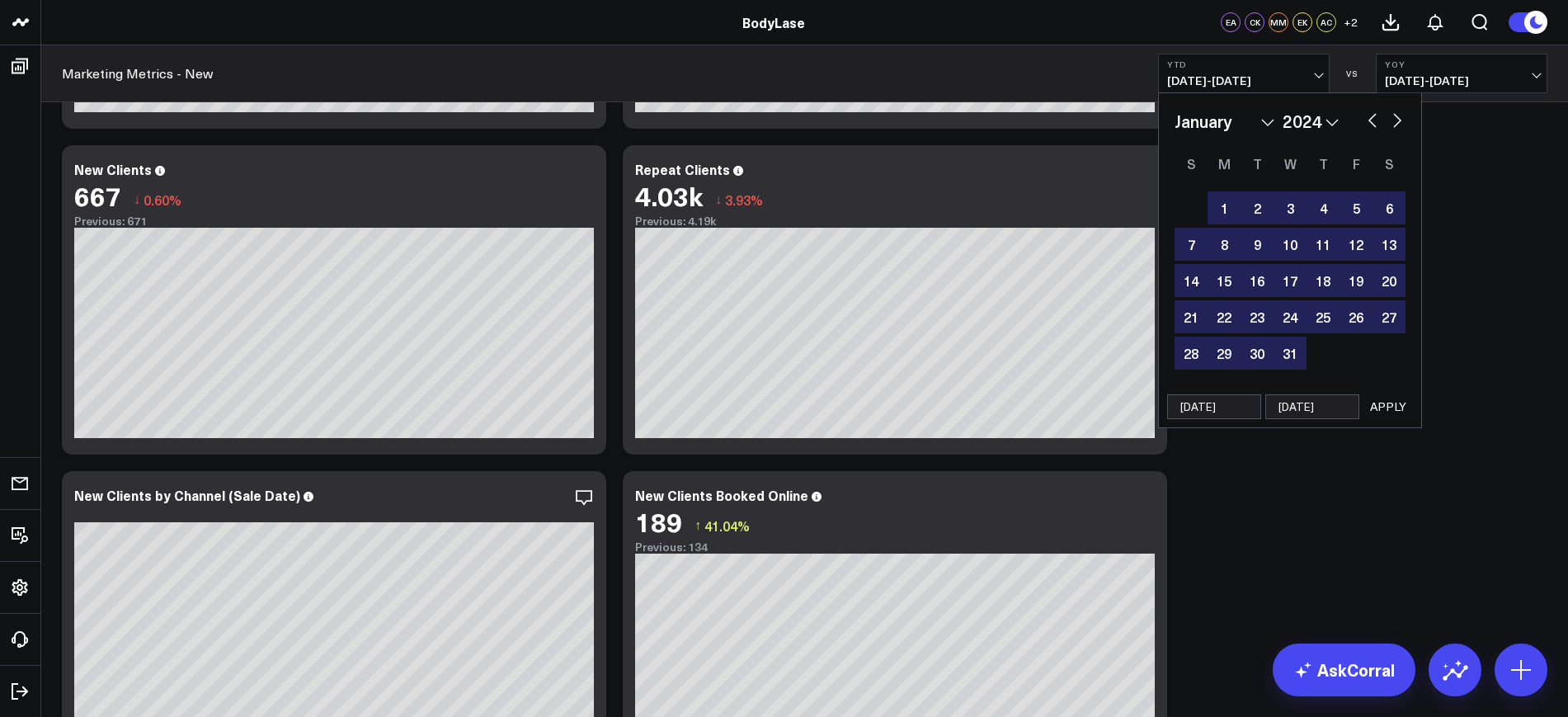
type input "[DATE]"
click at [1382, 403] on button "APPLY" at bounding box center [1388, 407] width 50 height 25
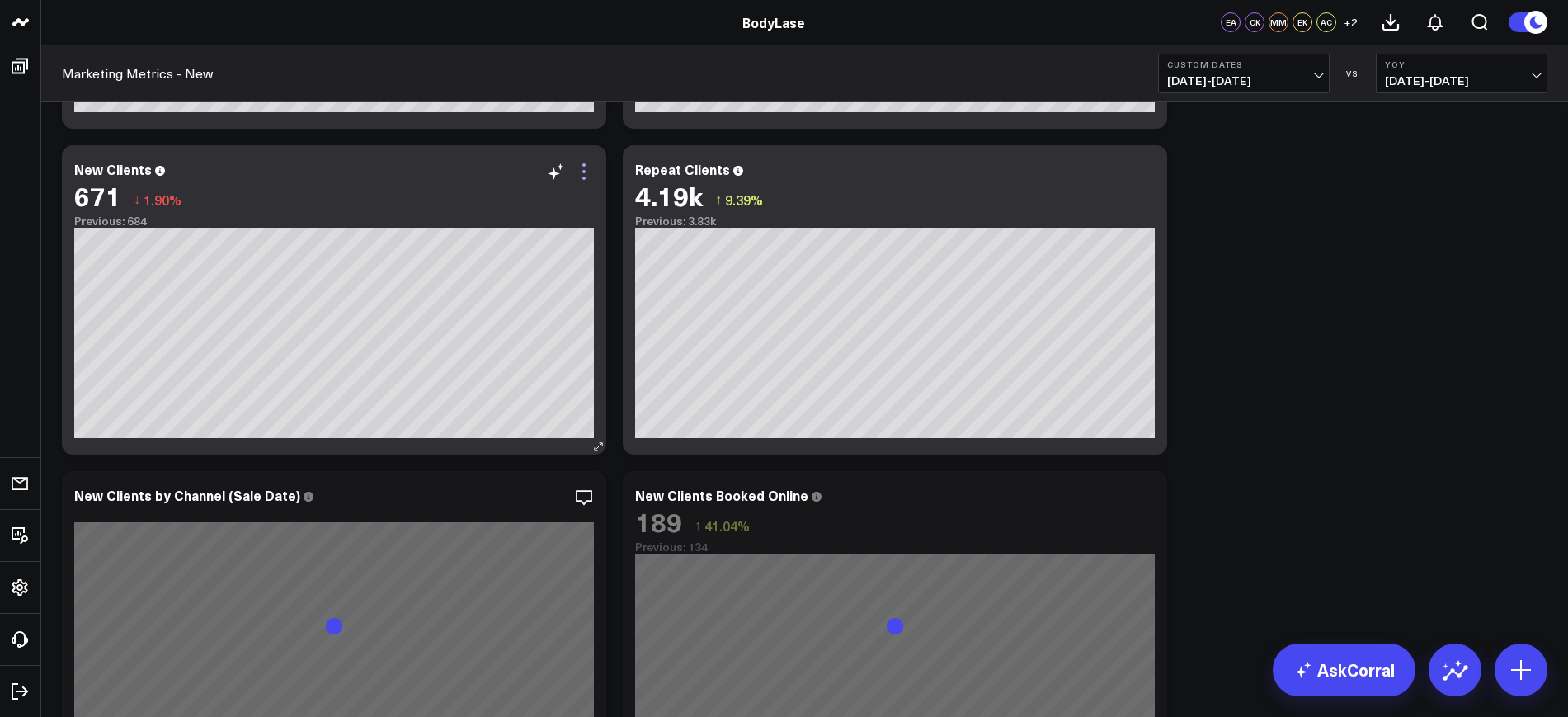
click at [585, 173] on icon at bounding box center [584, 171] width 20 height 20
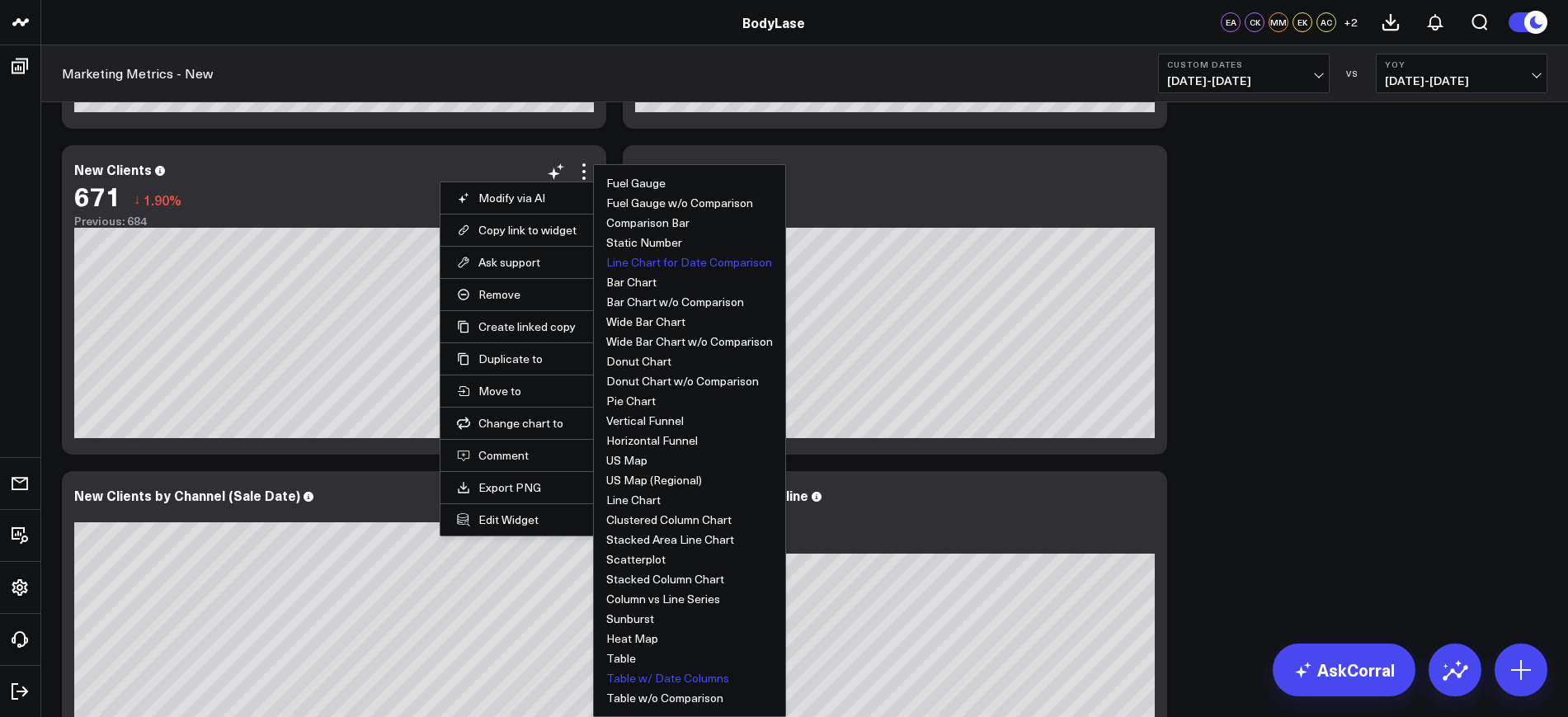
click at [661, 672] on button "Table w/ Date Columns" at bounding box center [667, 678] width 123 height 11
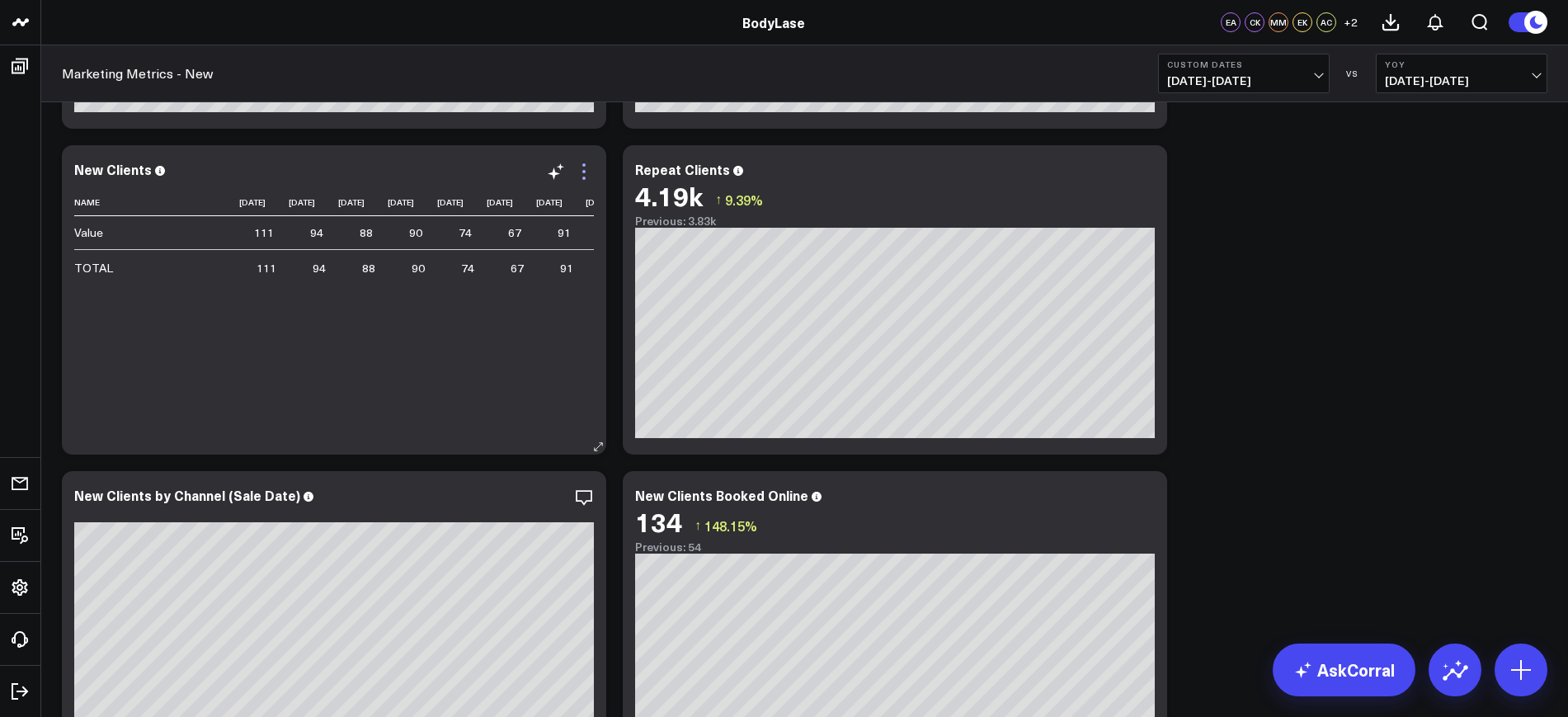
click at [593, 175] on icon at bounding box center [584, 171] width 20 height 20
click at [0, 0] on link "Export" at bounding box center [0, 0] width 0 height 0
click at [580, 169] on icon at bounding box center [584, 171] width 20 height 20
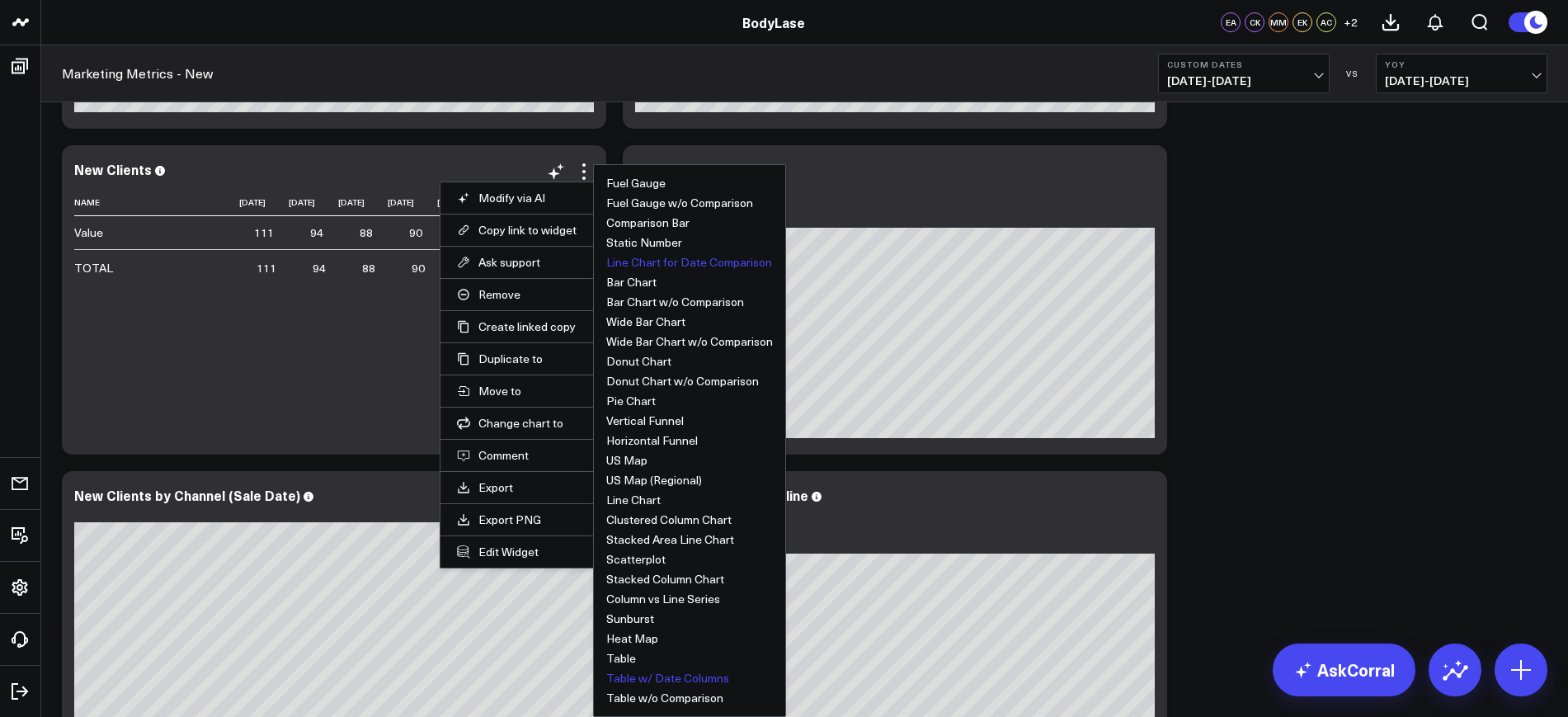
click at [658, 257] on button "Line Chart for Date Comparison" at bounding box center [689, 262] width 166 height 11
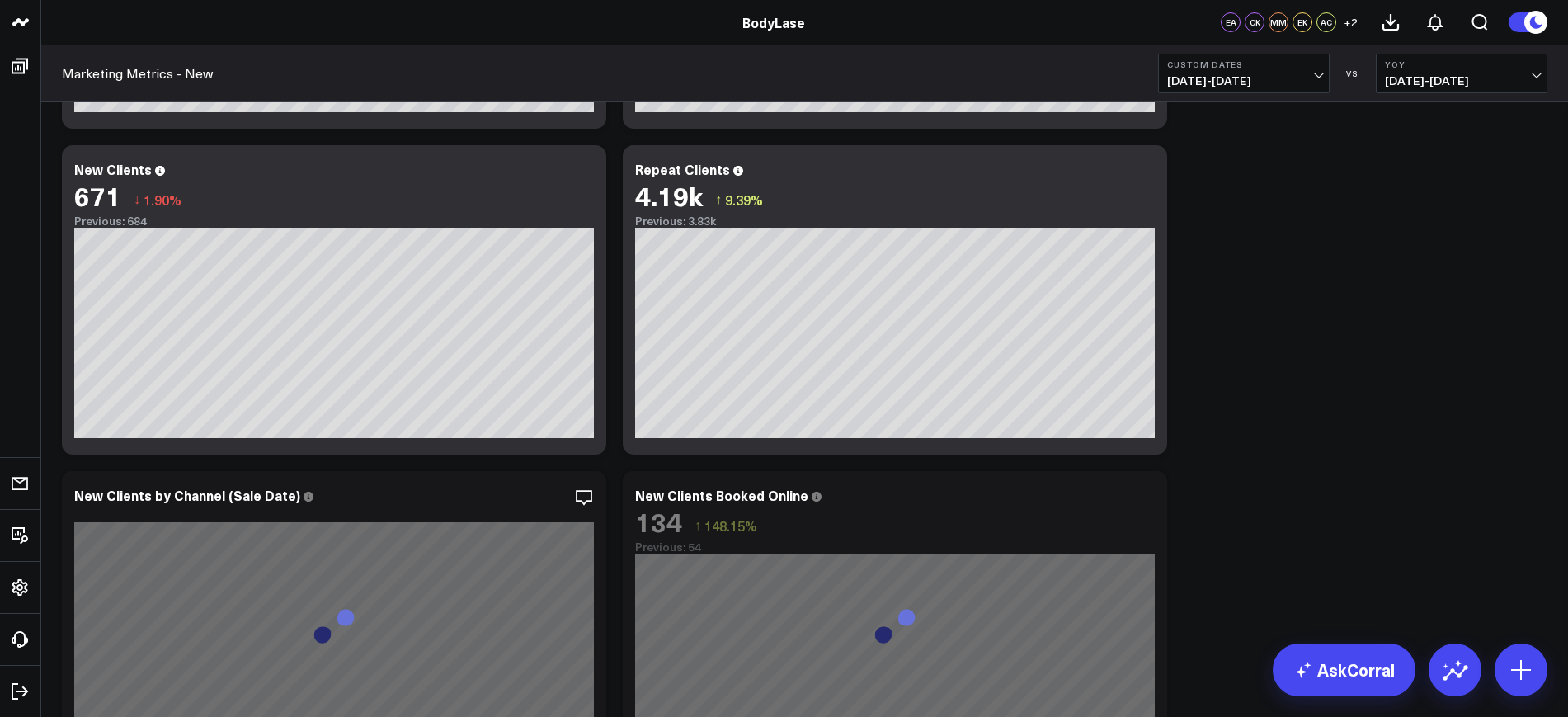
click at [1271, 62] on b "Custom Dates" at bounding box center [1243, 64] width 153 height 10
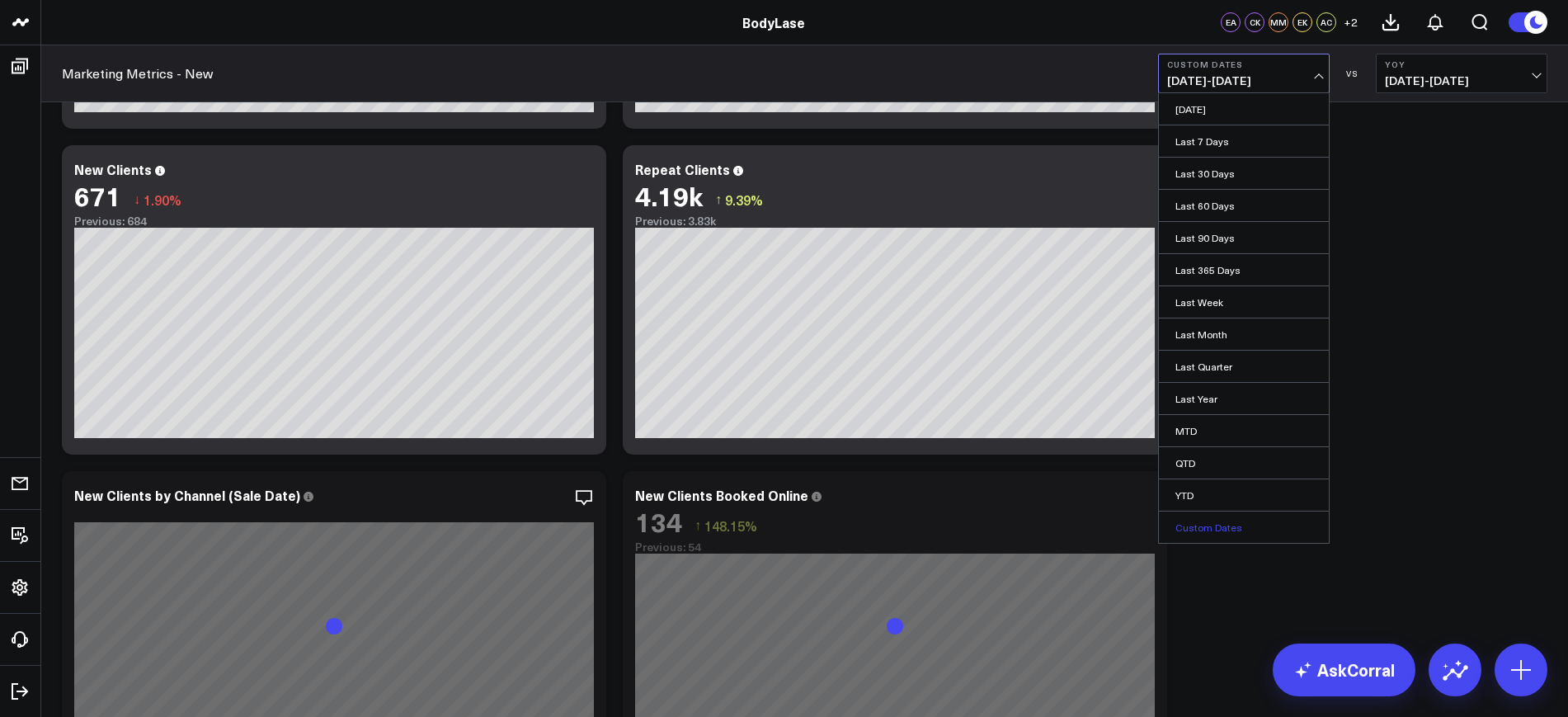
click at [1201, 528] on link "Custom Dates" at bounding box center [1243, 527] width 169 height 31
select select "7"
select select "2025"
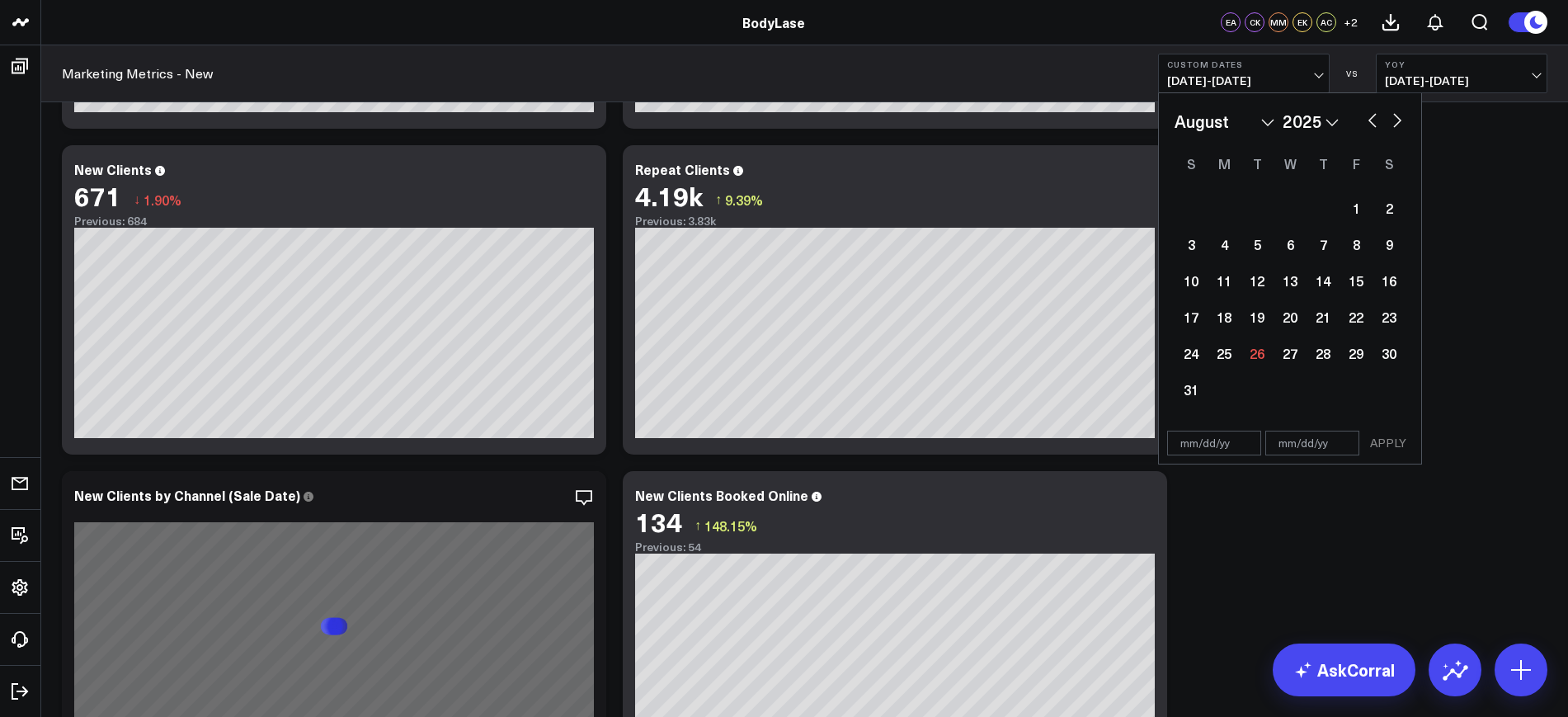
click at [1274, 77] on span "[DATE] - [DATE]" at bounding box center [1243, 81] width 153 height 13
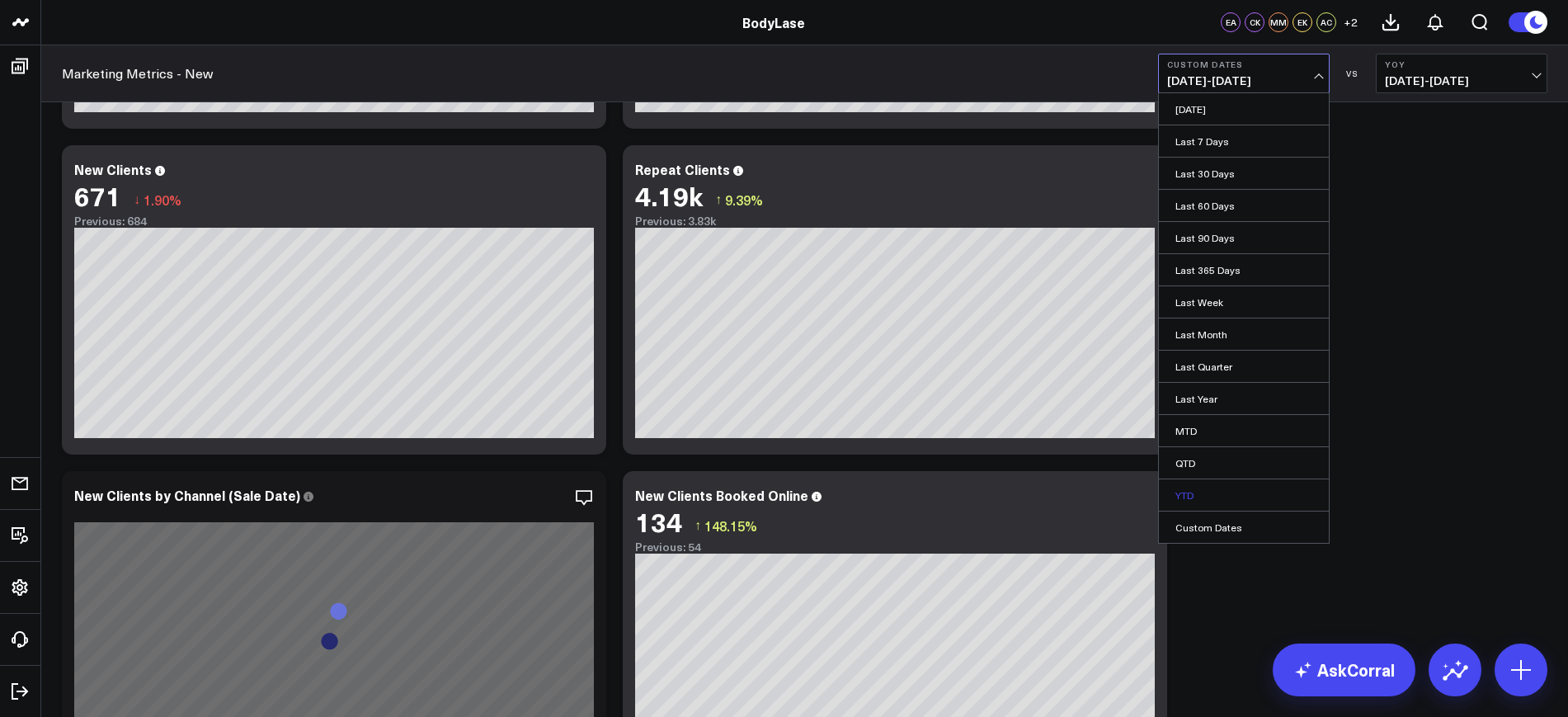
click at [1189, 490] on link "YTD" at bounding box center [1243, 494] width 169 height 31
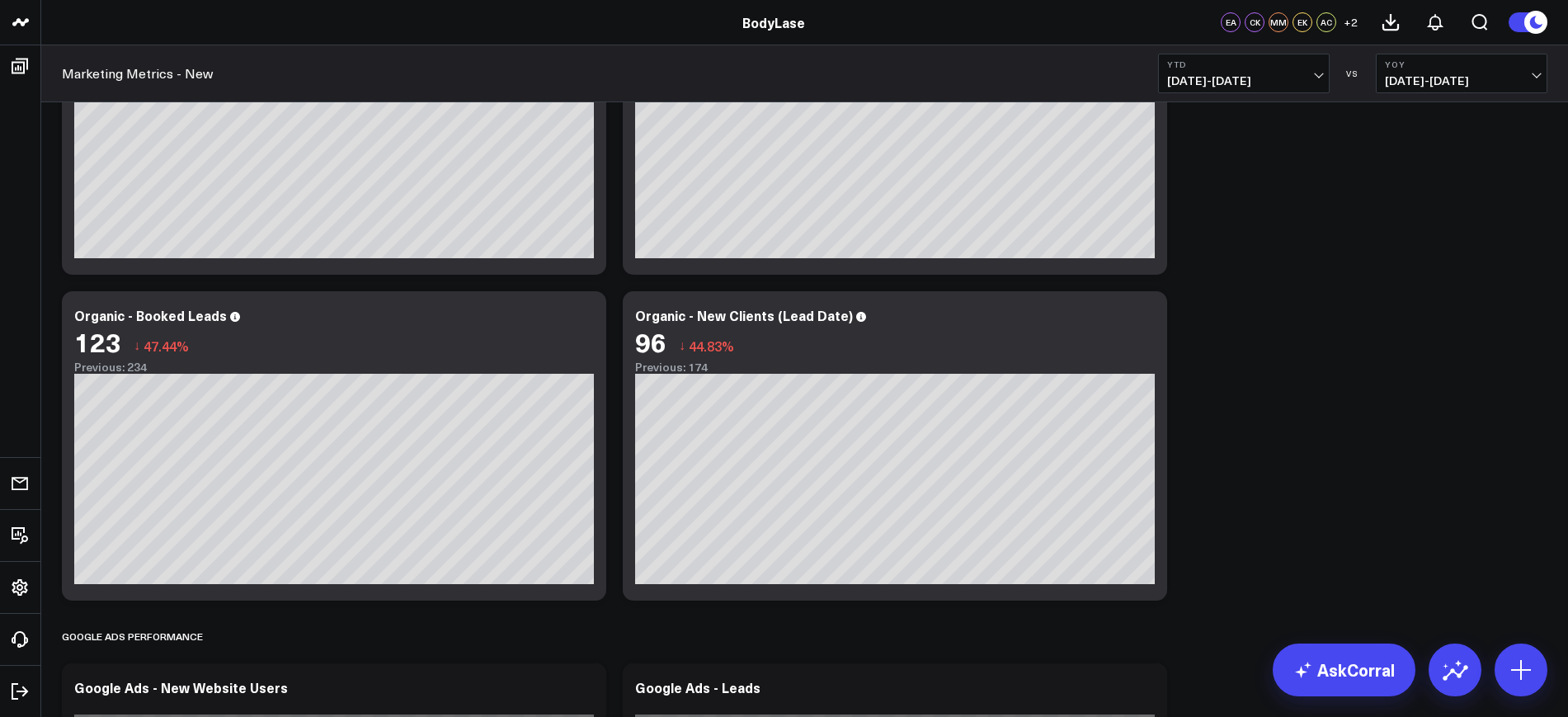
scroll to position [1650, 0]
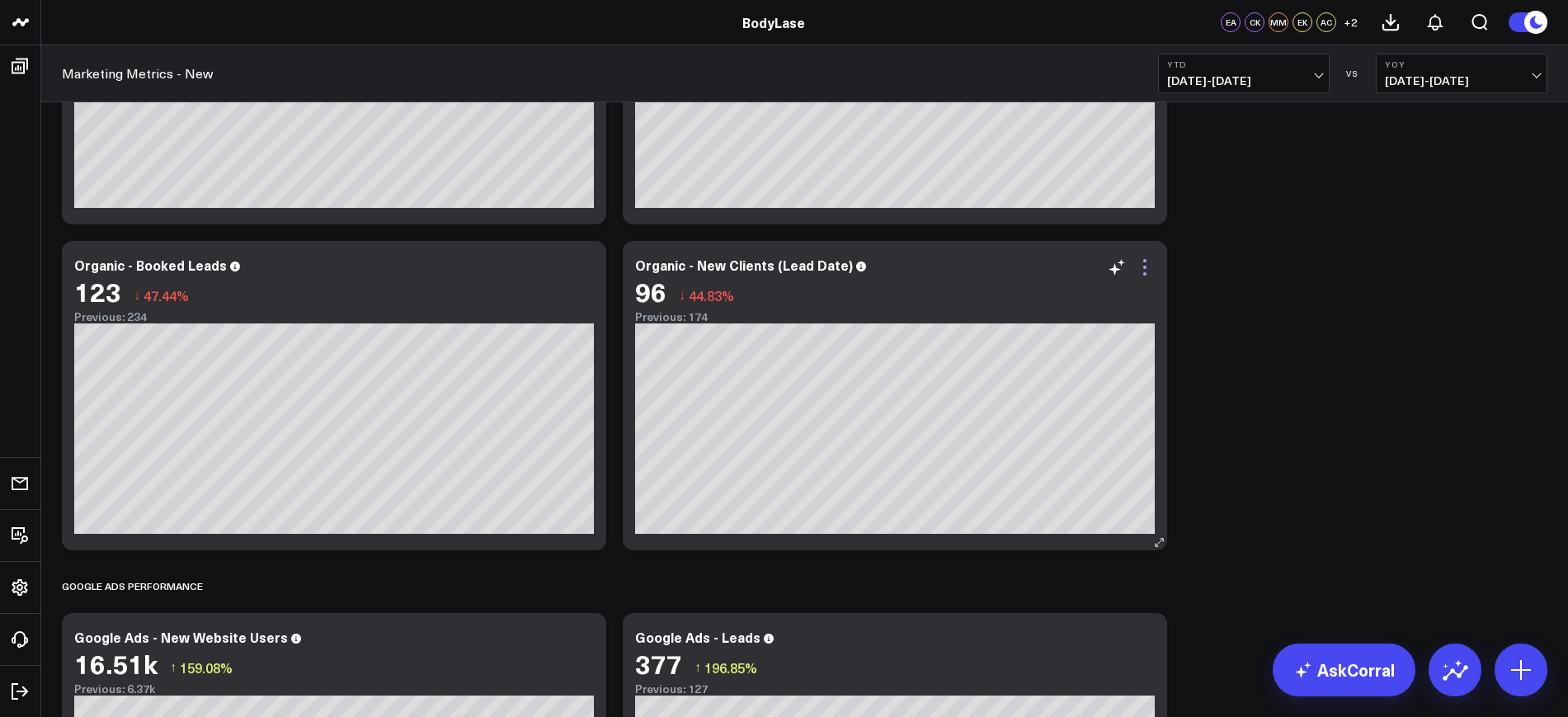
click at [1146, 269] on icon at bounding box center [1144, 267] width 20 height 20
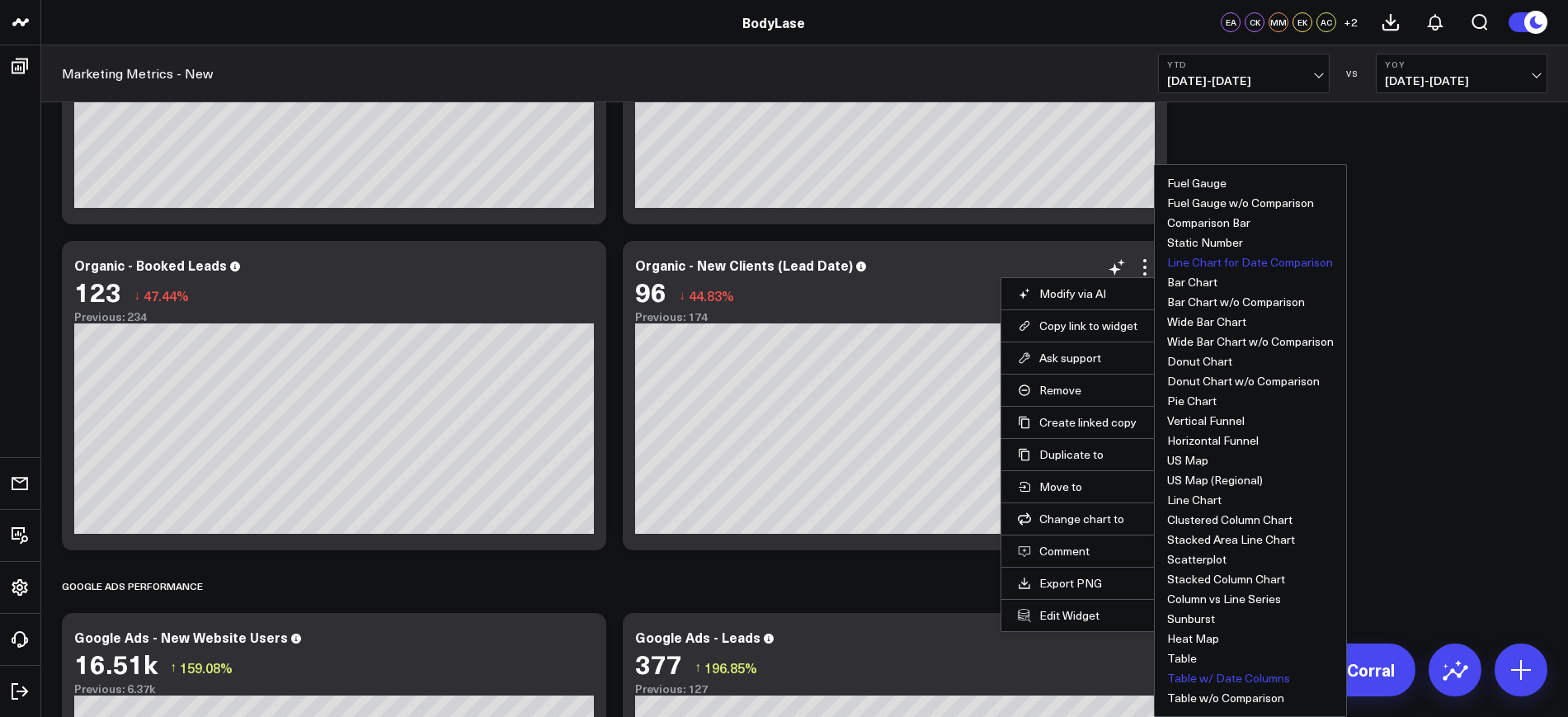
click at [1184, 674] on button "Table w/ Date Columns" at bounding box center [1228, 678] width 123 height 11
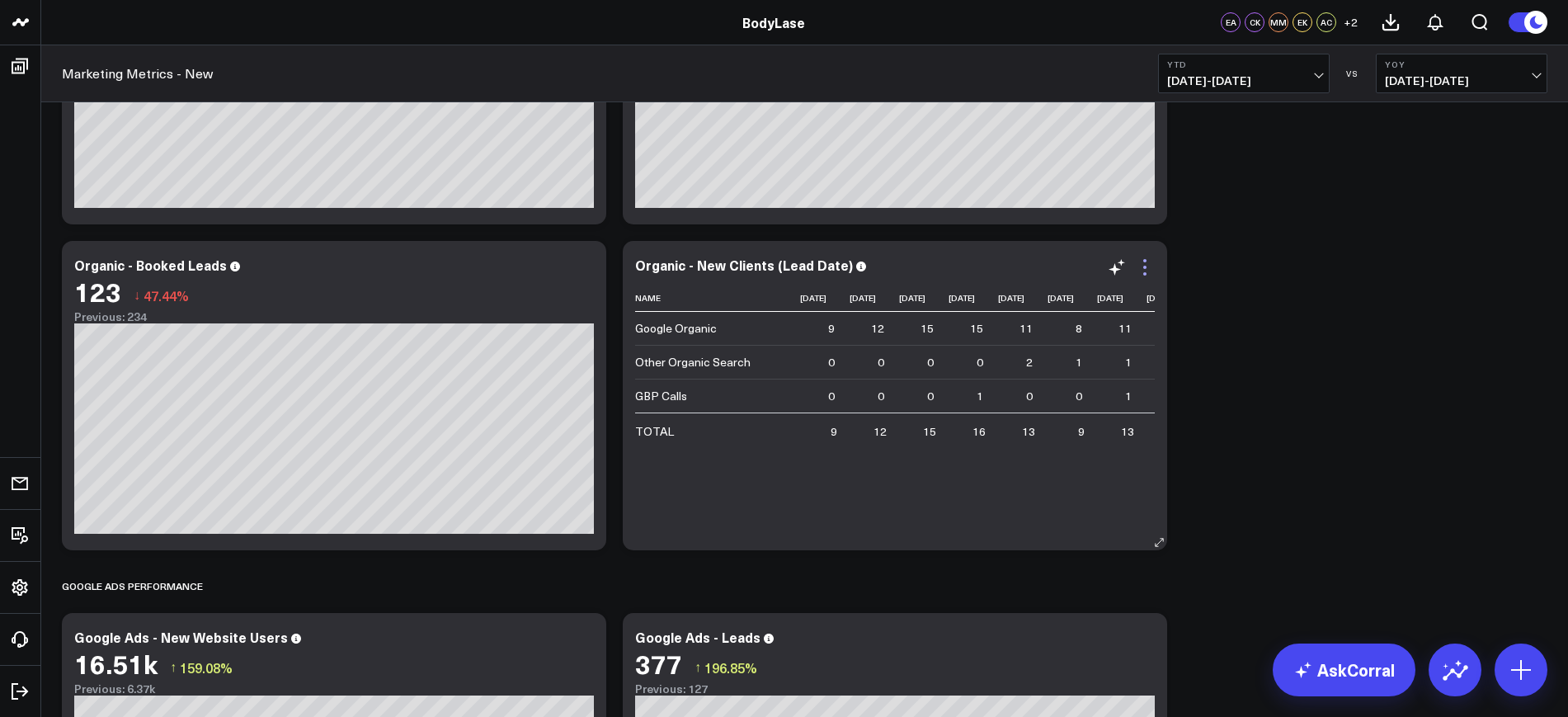
click at [1145, 263] on icon at bounding box center [1144, 267] width 20 height 20
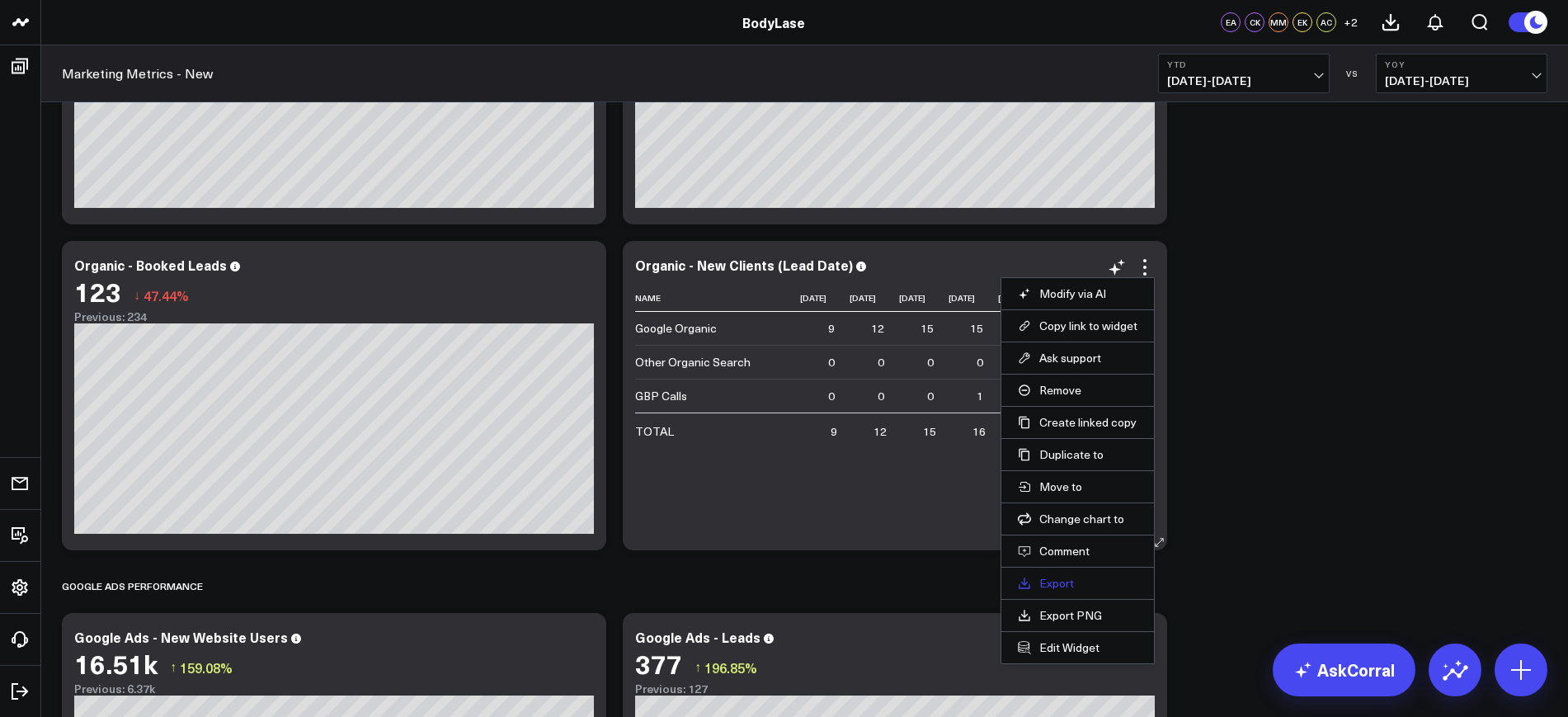
click at [1065, 580] on link "Export" at bounding box center [1078, 584] width 120 height 15
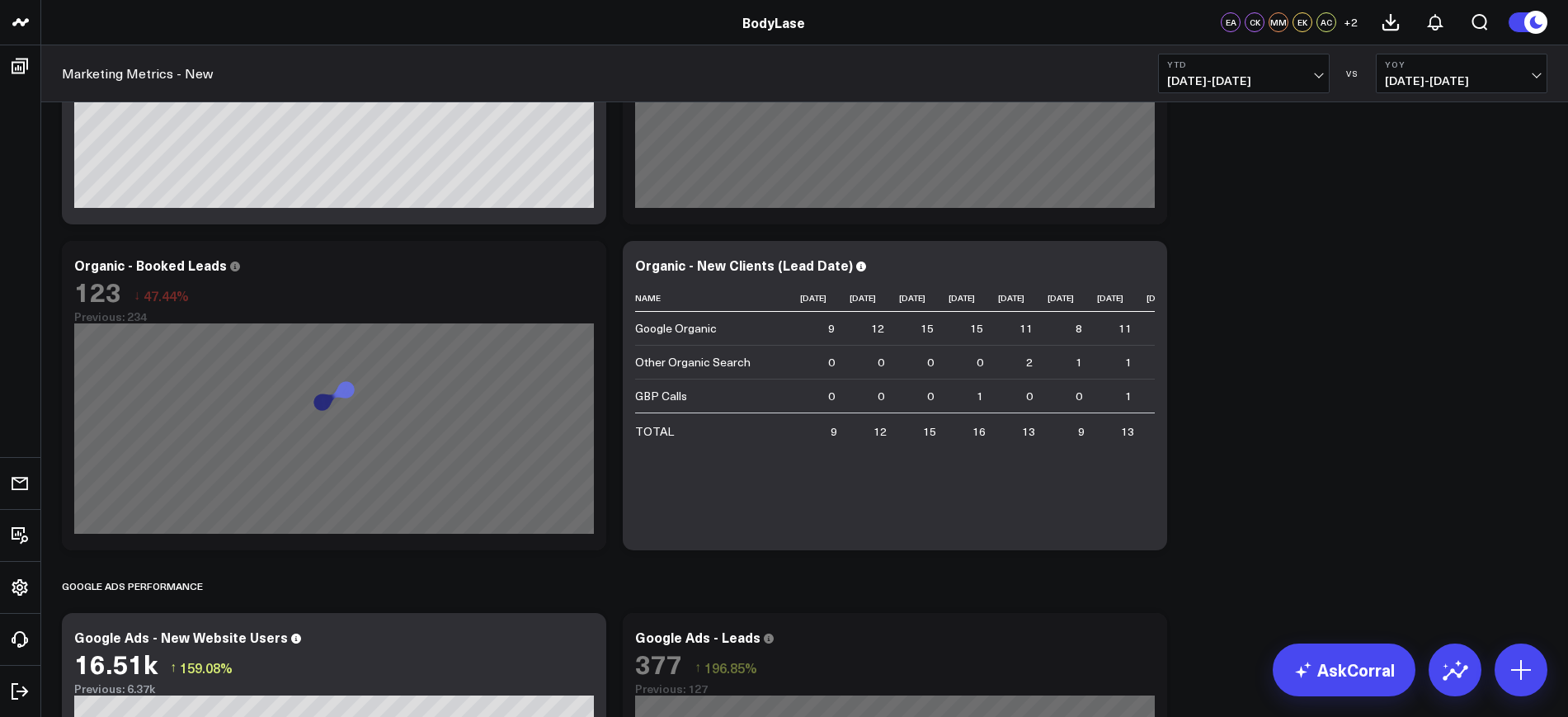
click at [1282, 78] on span "[DATE] - [DATE]" at bounding box center [1243, 81] width 153 height 13
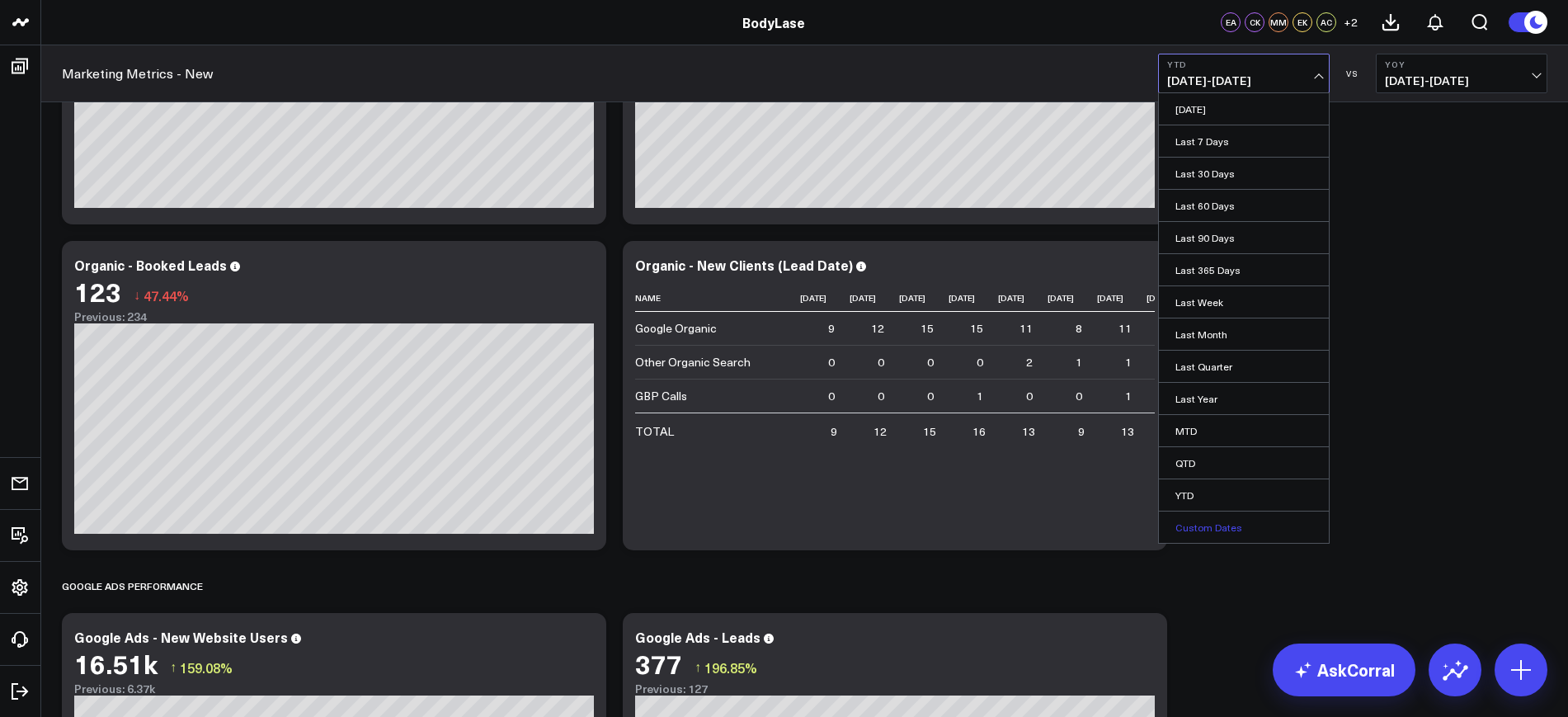
click at [1225, 525] on link "Custom Dates" at bounding box center [1243, 527] width 169 height 31
select select "7"
select select "2025"
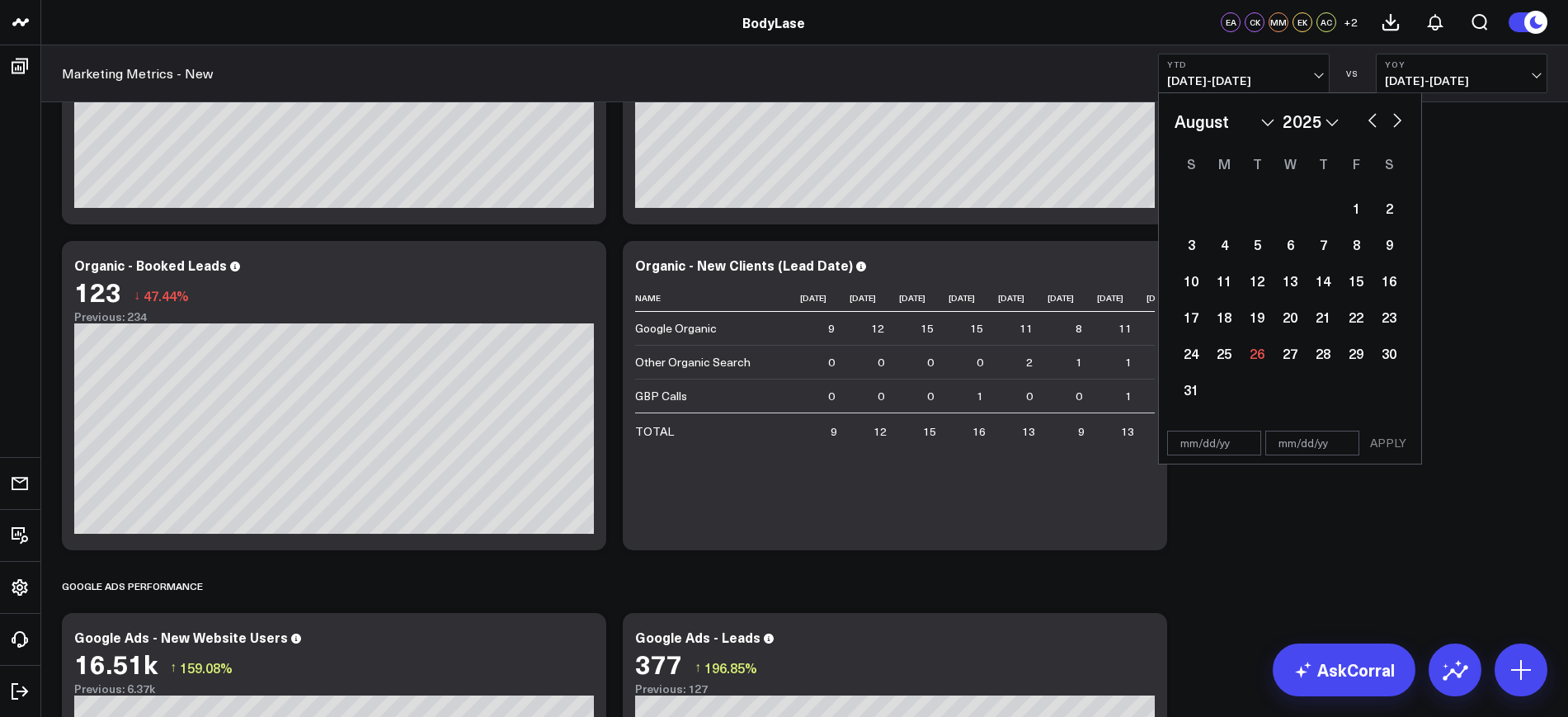
click at [1208, 440] on input "text" at bounding box center [1214, 443] width 94 height 25
select select "7"
select select "2025"
type input "[DATE]"
select select "2024"
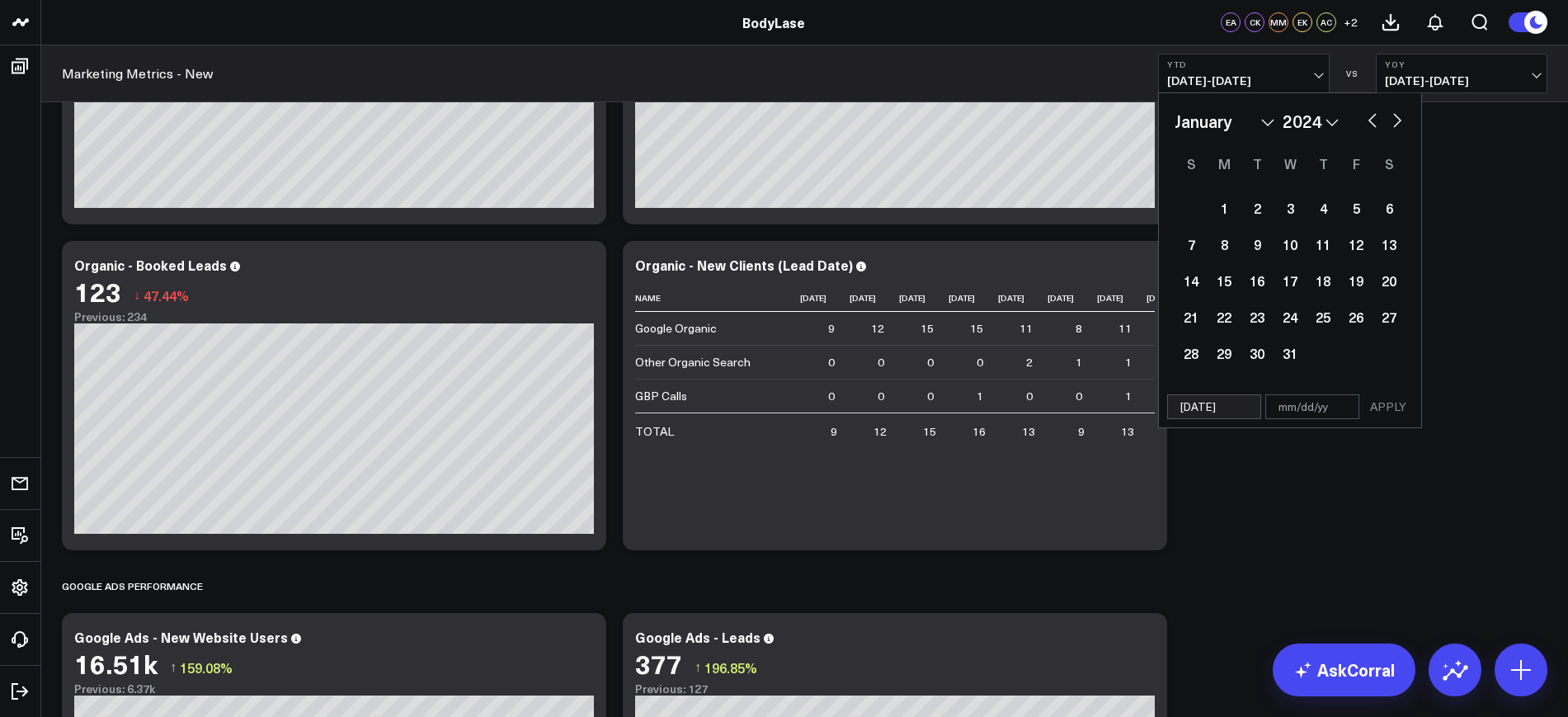
type input "[DATE]"
click at [1320, 410] on input "text" at bounding box center [1312, 407] width 94 height 25
select select "2024"
type input "0"
select select "2024"
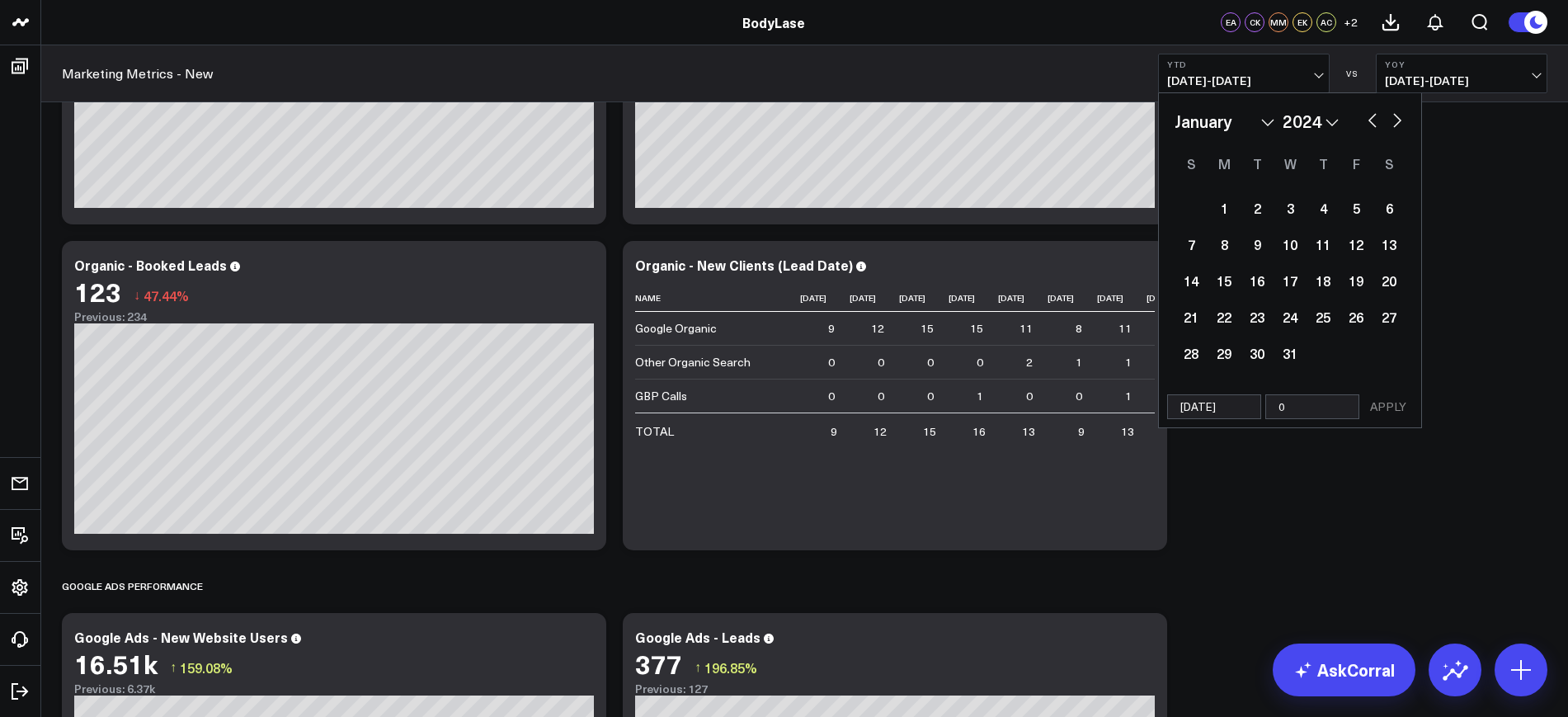
type input "08"
select select "2024"
type input "08/25"
select select "2024"
type input "08/25/2"
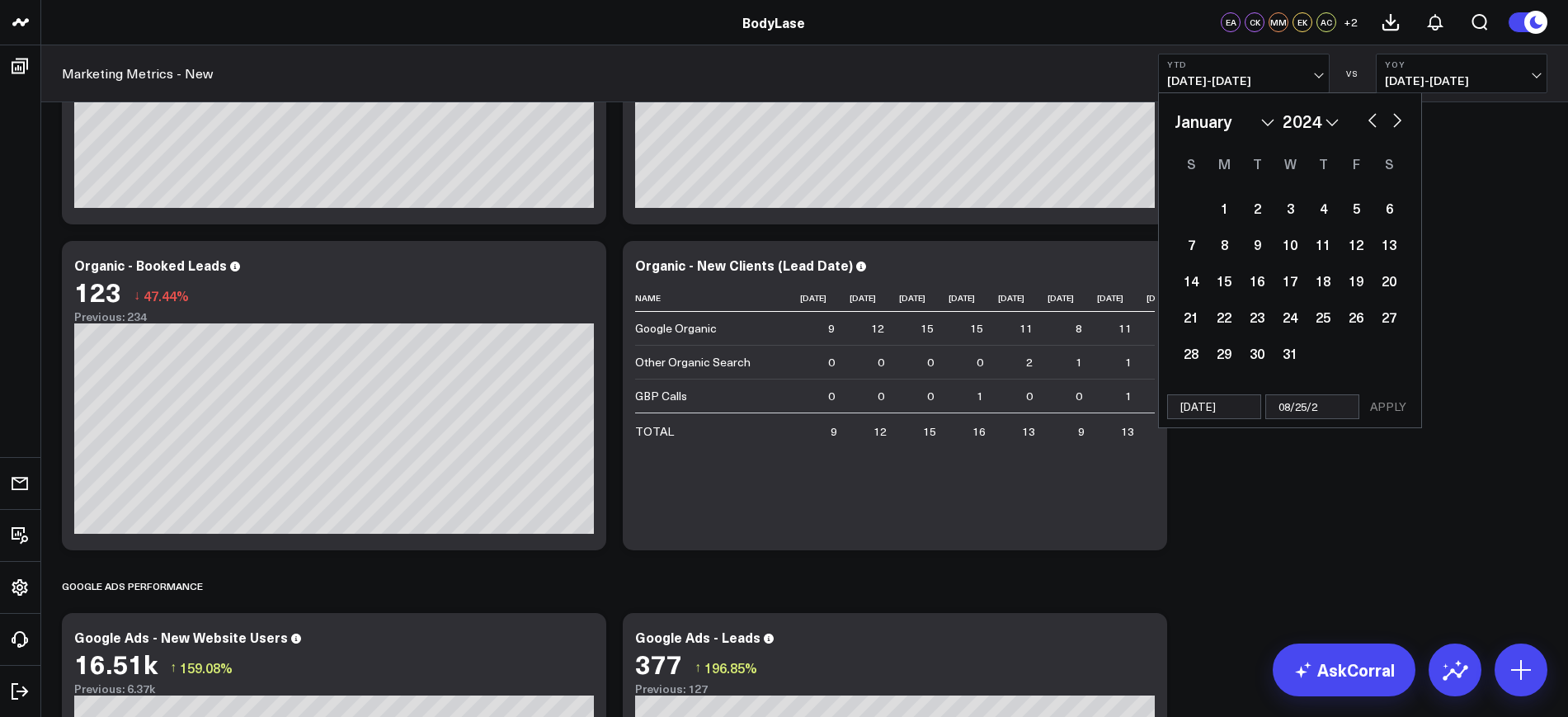
select select "2024"
type input "[DATE]"
select select "2024"
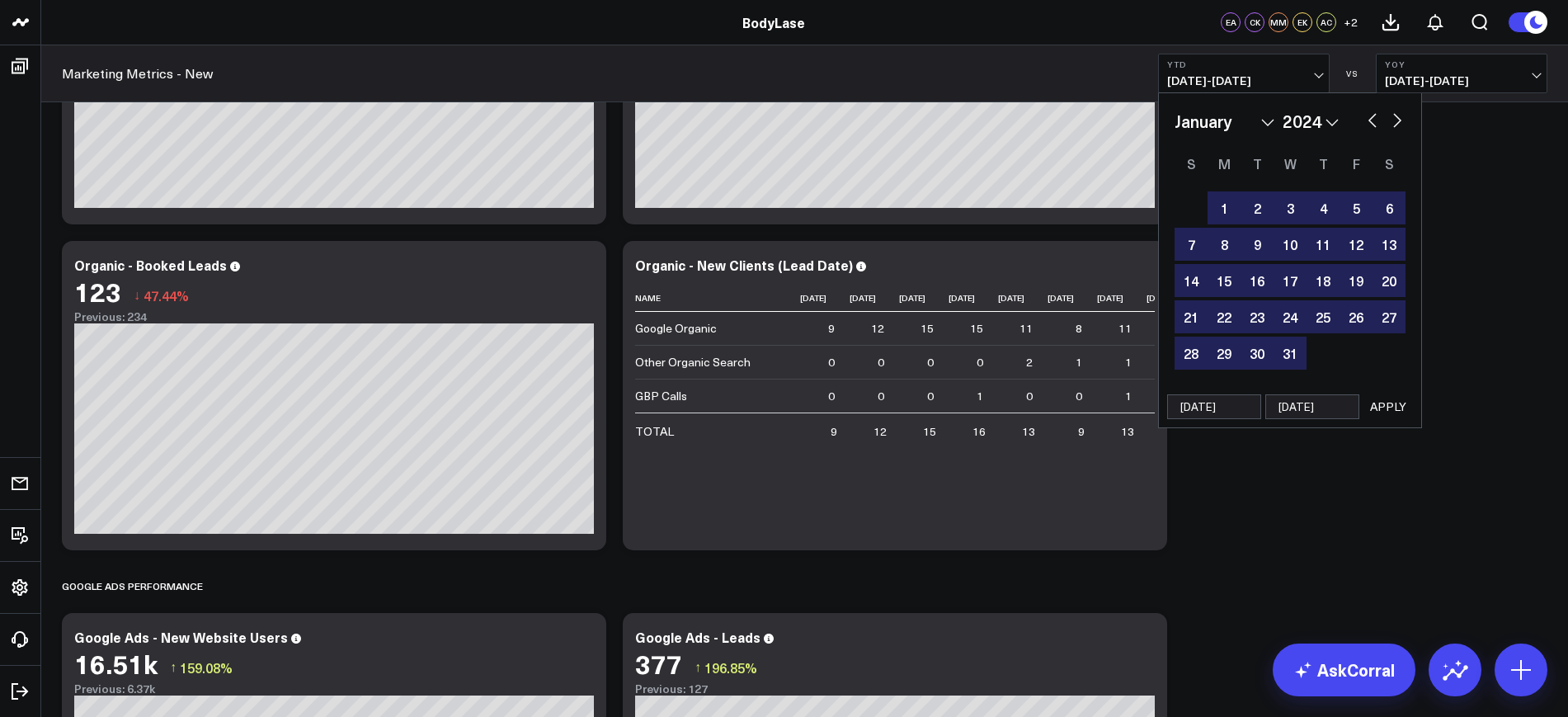
type input "[DATE]"
click at [1406, 402] on button "APPLY" at bounding box center [1388, 407] width 50 height 25
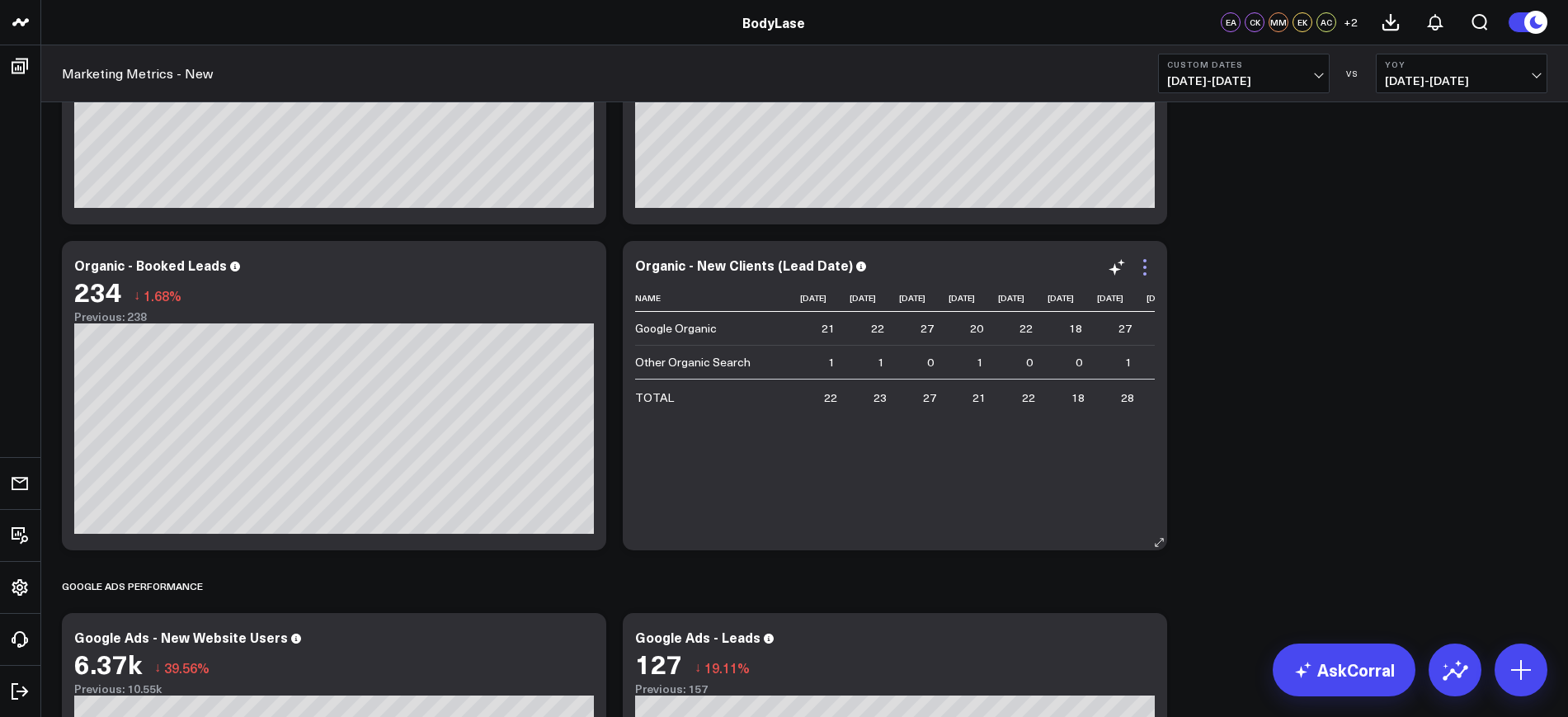
click at [1144, 268] on icon at bounding box center [1144, 267] width 3 height 3
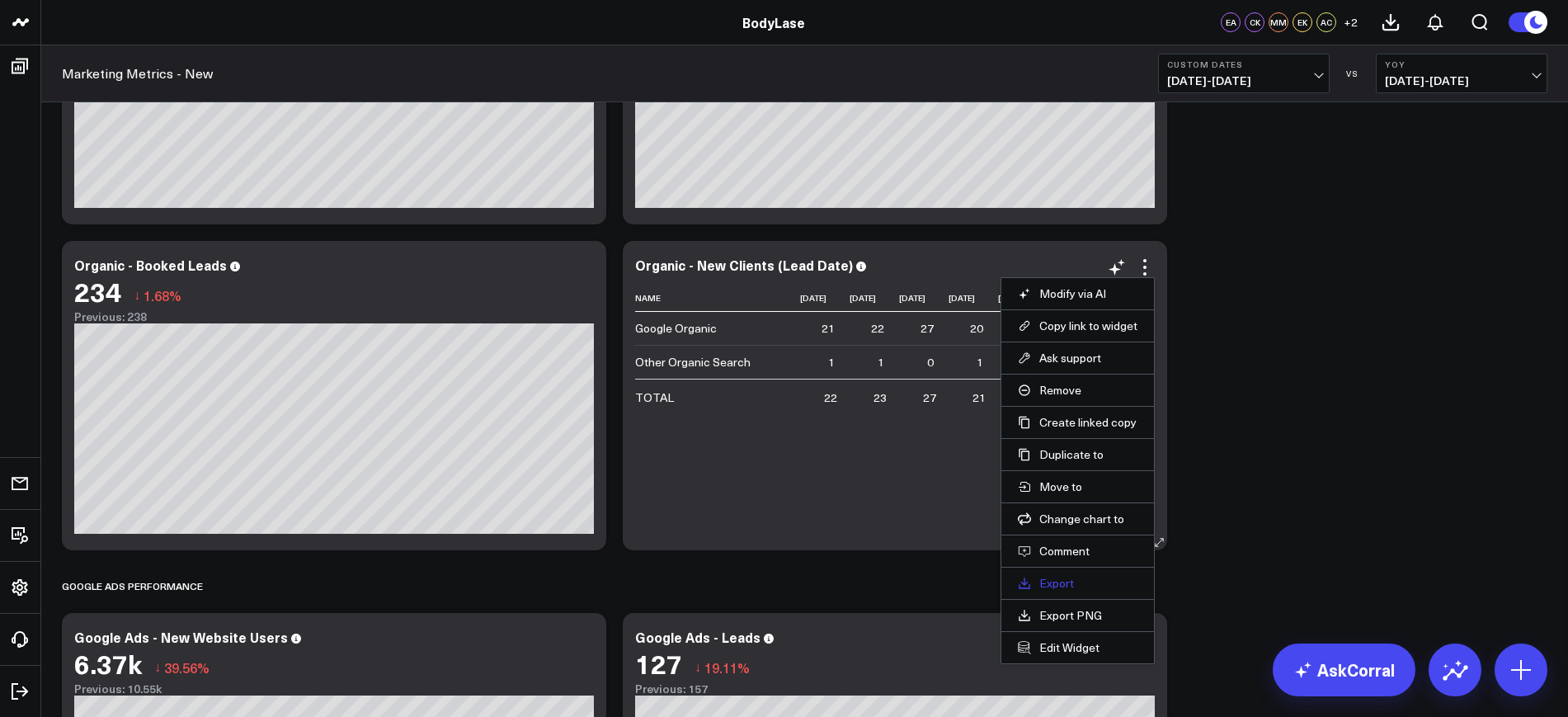
click at [1056, 577] on link "Export" at bounding box center [1078, 584] width 120 height 15
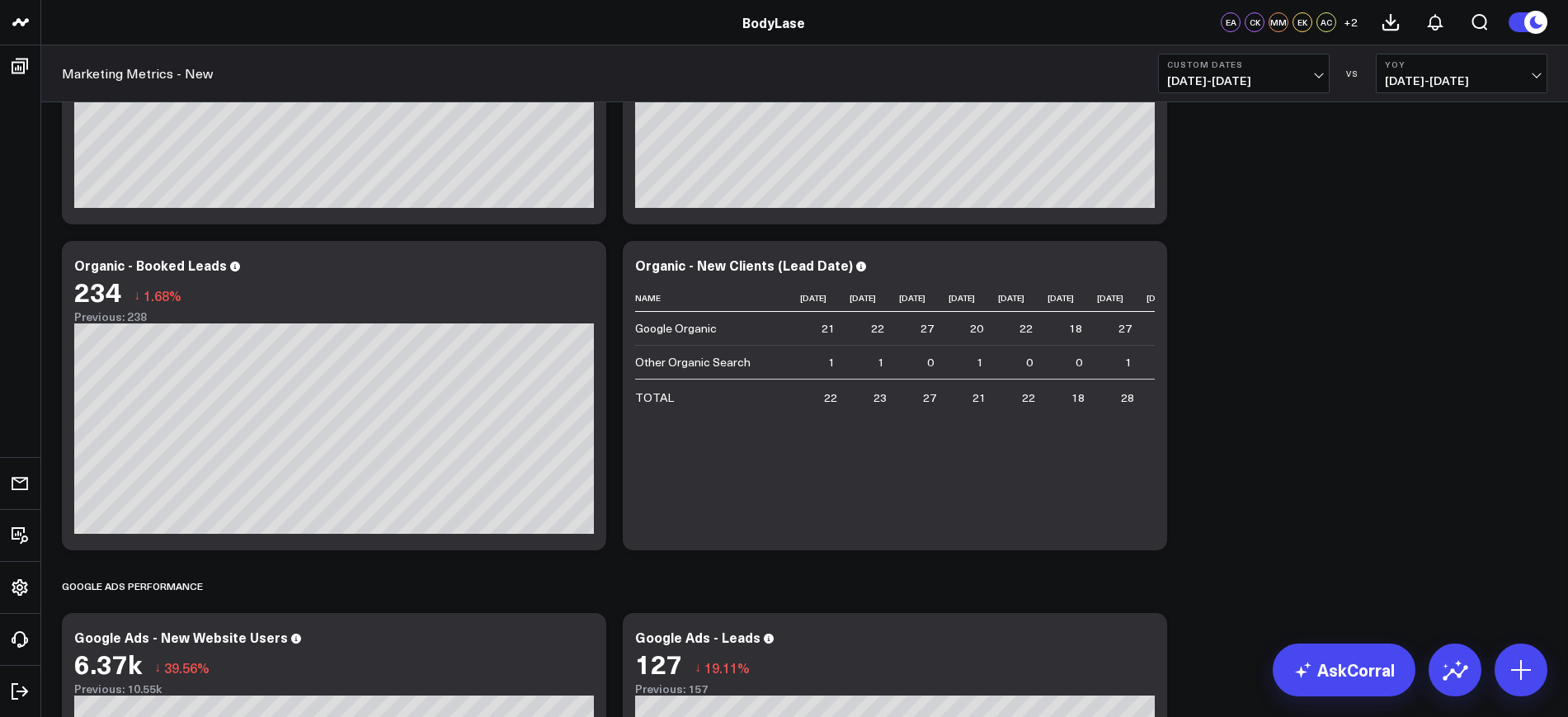
click at [1271, 77] on span "[DATE] - [DATE]" at bounding box center [1243, 81] width 153 height 13
click at [1179, 493] on link "YTD" at bounding box center [1243, 494] width 169 height 31
click at [1144, 275] on icon at bounding box center [1144, 267] width 20 height 20
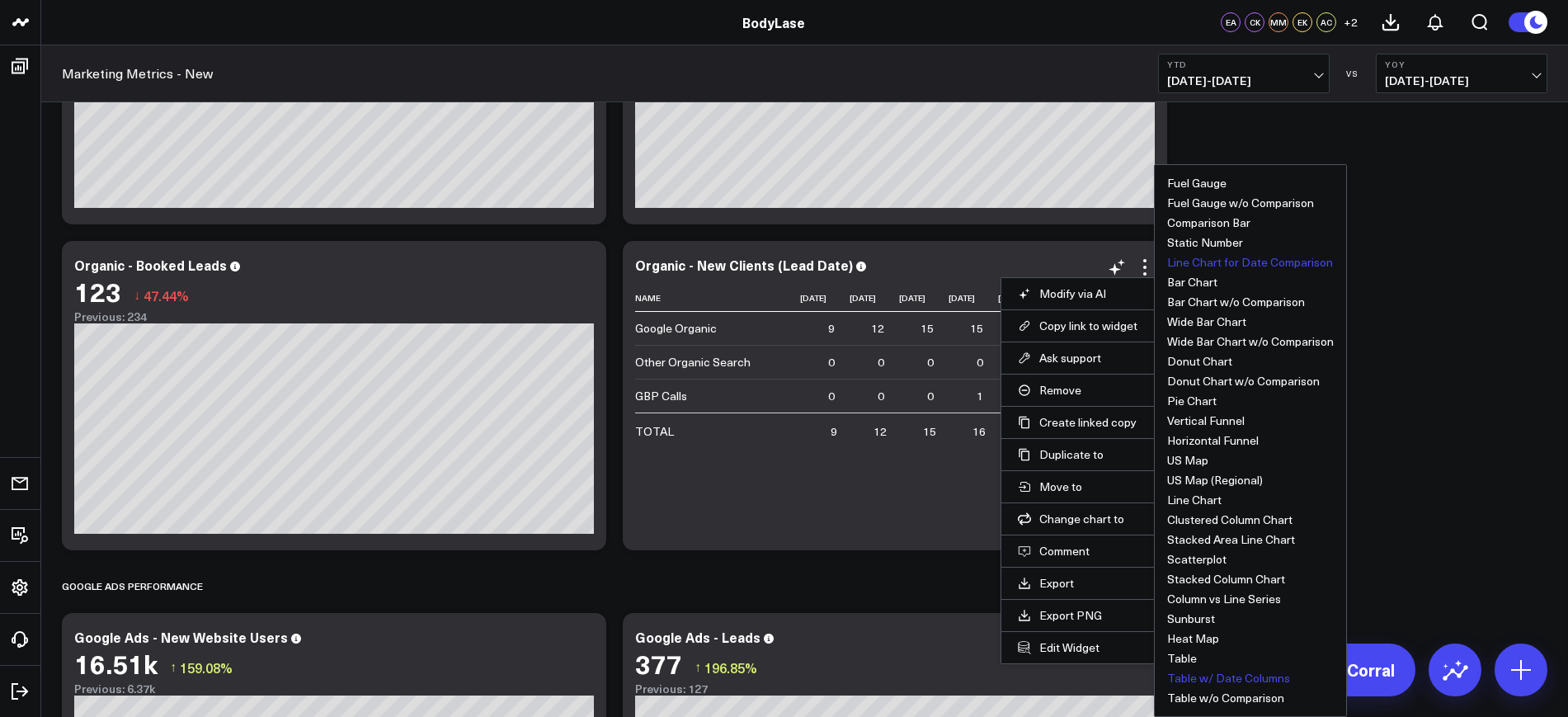
click at [1217, 263] on button "Line Chart for Date Comparison" at bounding box center [1250, 262] width 166 height 11
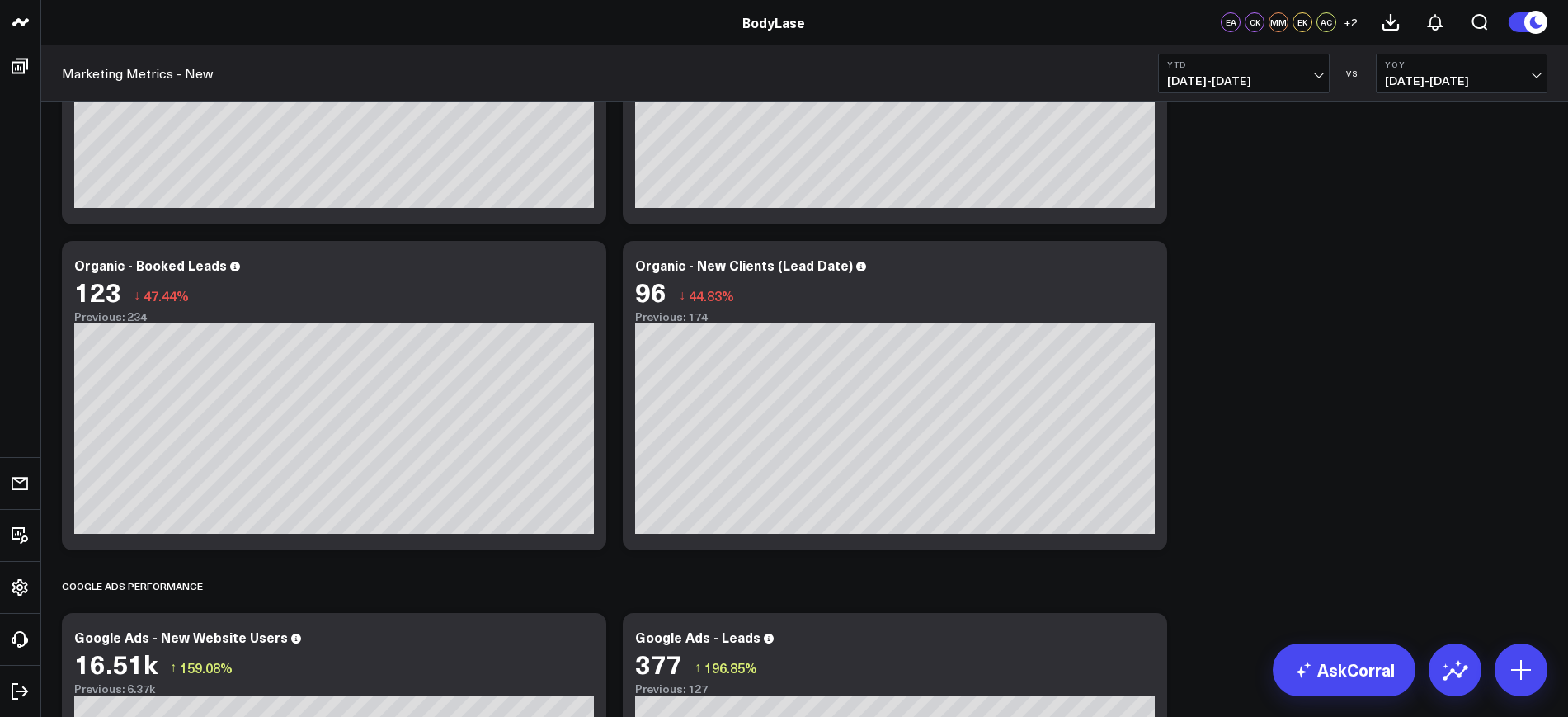
click at [1239, 57] on button "YTD [DATE] - [DATE]" at bounding box center [1243, 73] width 171 height 40
click at [1189, 531] on link "Custom Dates" at bounding box center [1243, 527] width 169 height 31
select select "7"
select select "2025"
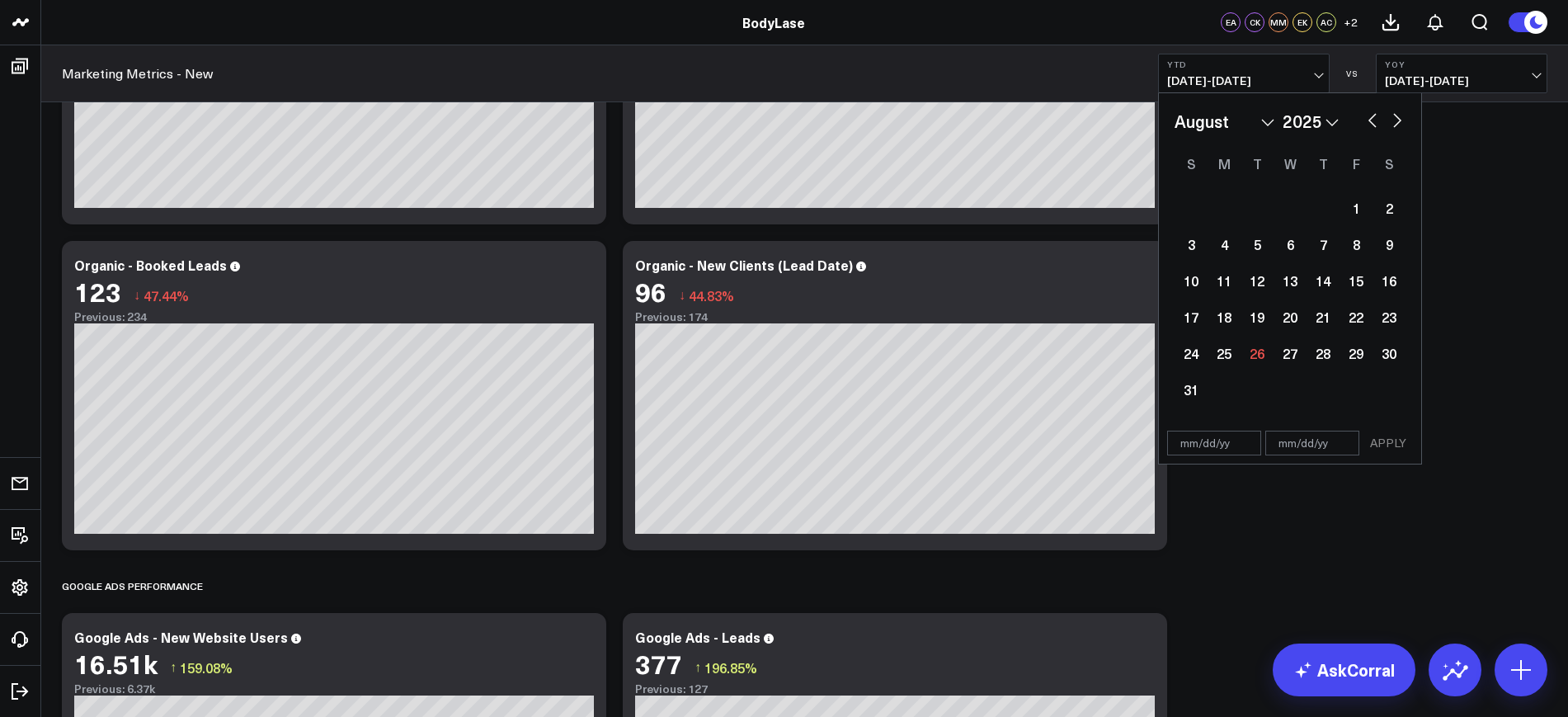
click at [1248, 438] on input "text" at bounding box center [1214, 443] width 94 height 25
select select "7"
select select "2025"
type input "[DATE]"
select select "2024"
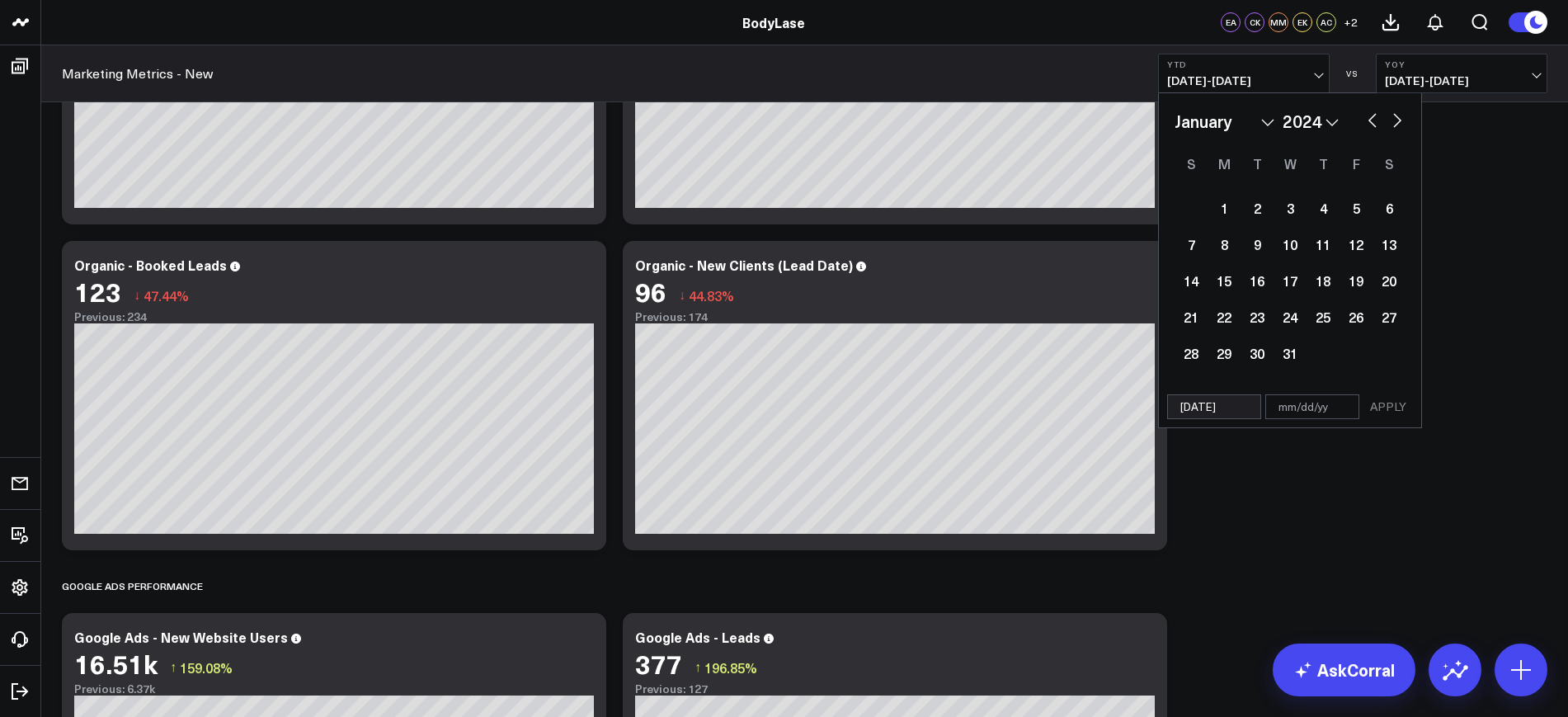
type input "[DATE]"
click at [1317, 401] on input "text" at bounding box center [1312, 407] width 94 height 25
select select "2024"
type input "0"
select select "2024"
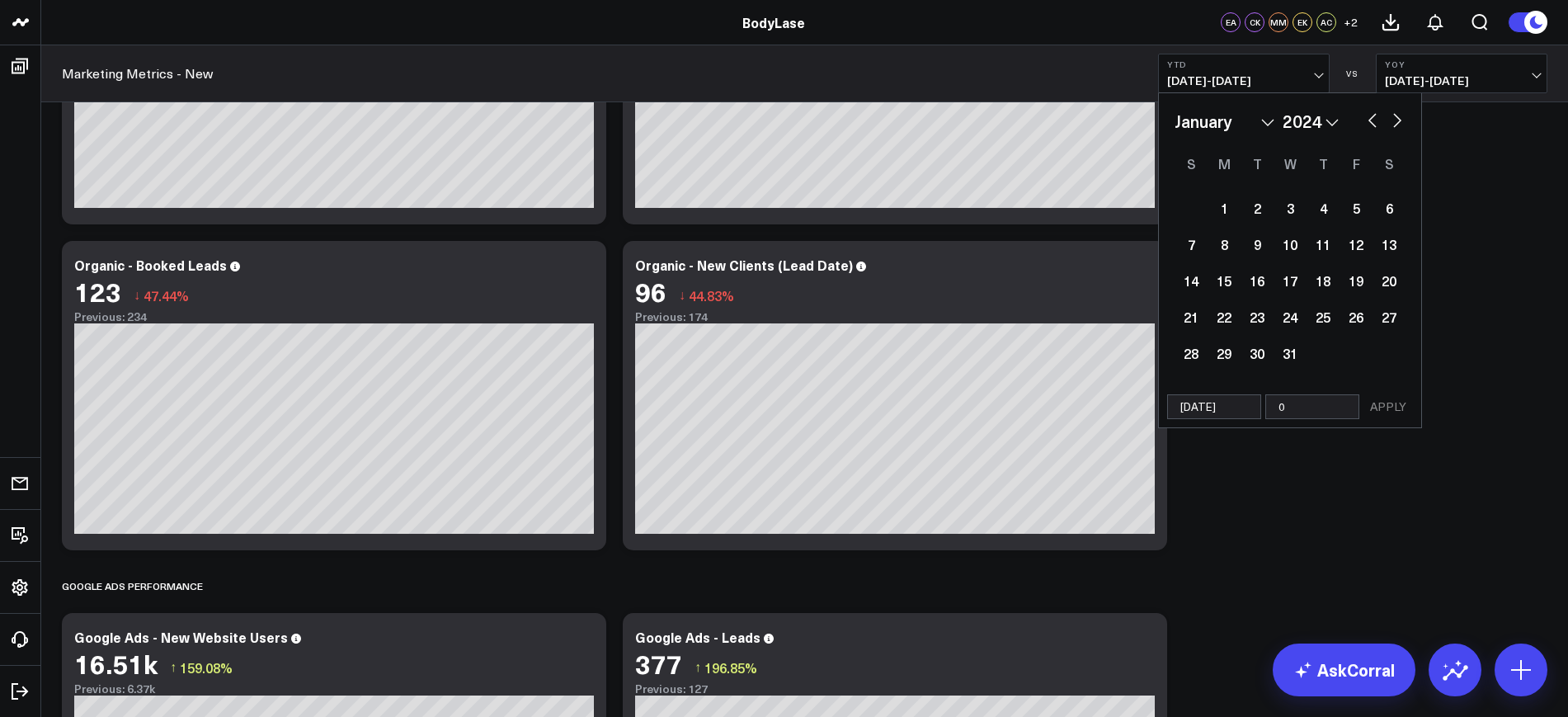
type input "08"
select select "2024"
type input "08/2"
select select "2024"
type input "08/25"
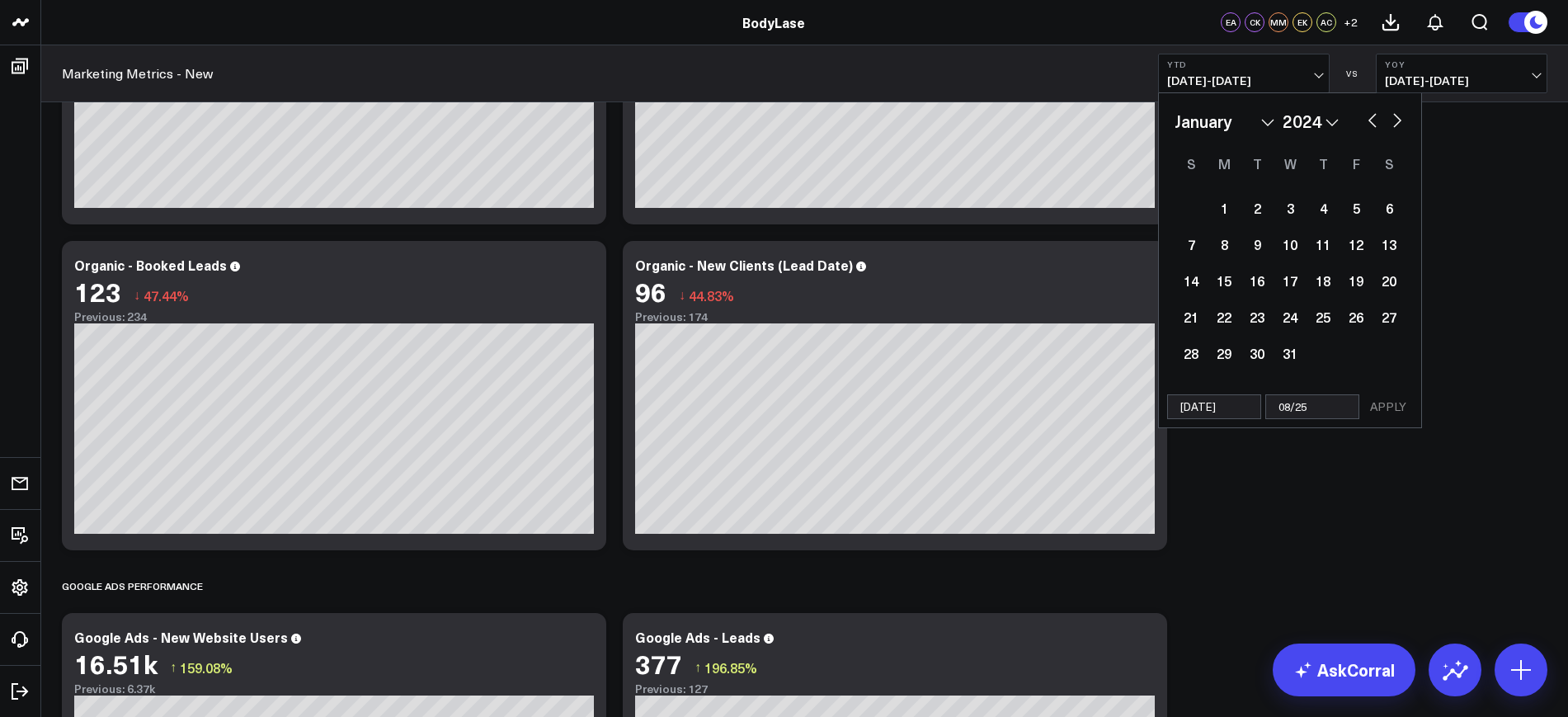
select select "2024"
type input "08/25/2"
select select "2024"
type input "[DATE]"
select select "2024"
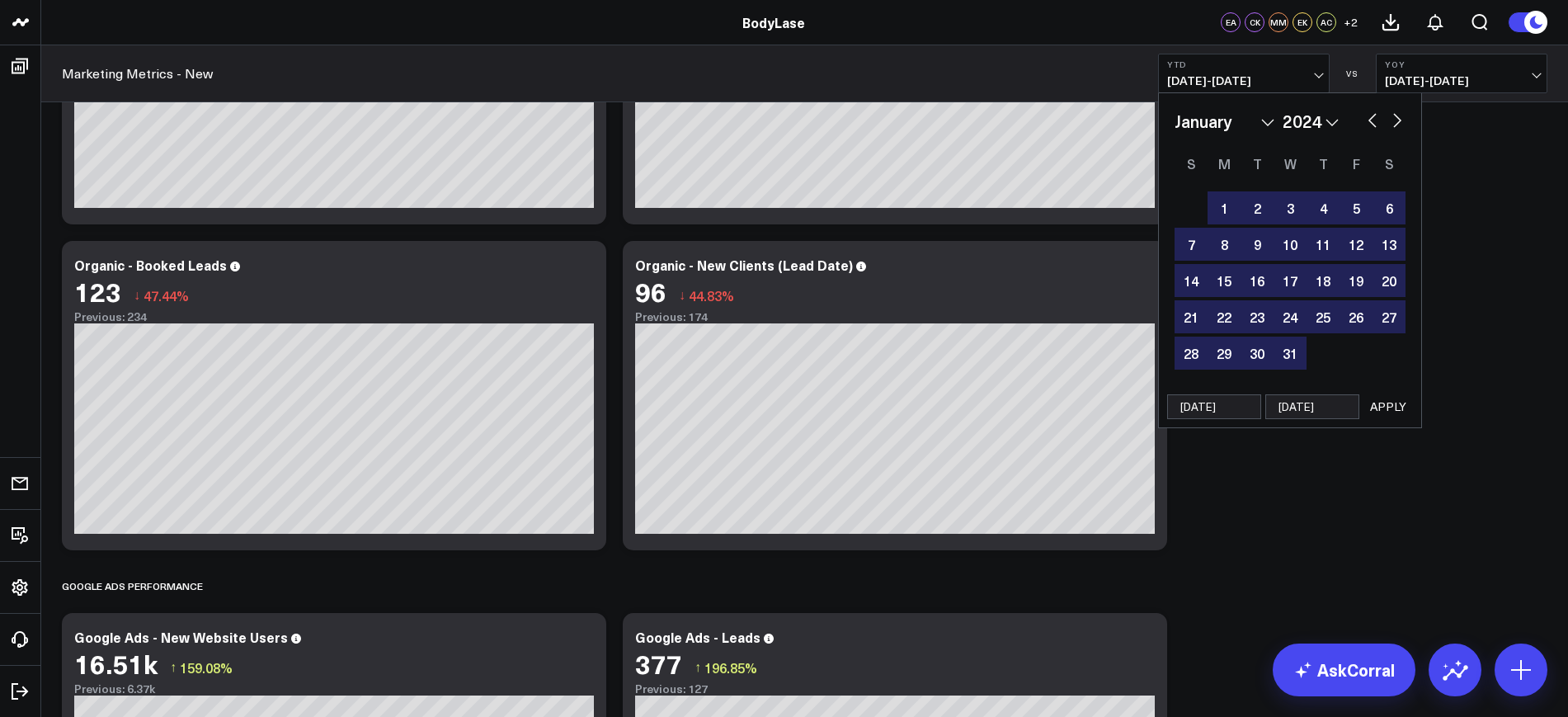
type input "[DATE]"
click at [1404, 404] on button "APPLY" at bounding box center [1388, 407] width 50 height 25
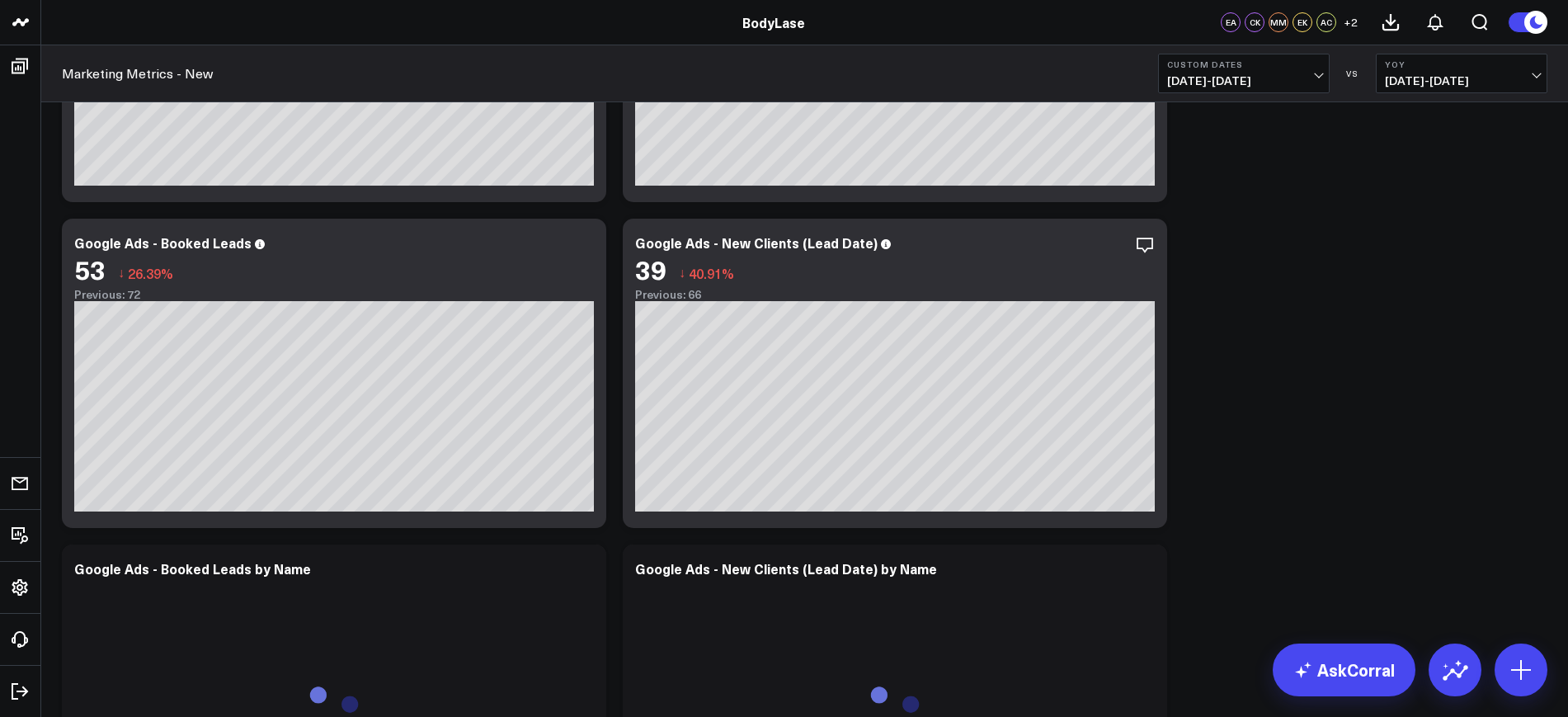
scroll to position [2372, 0]
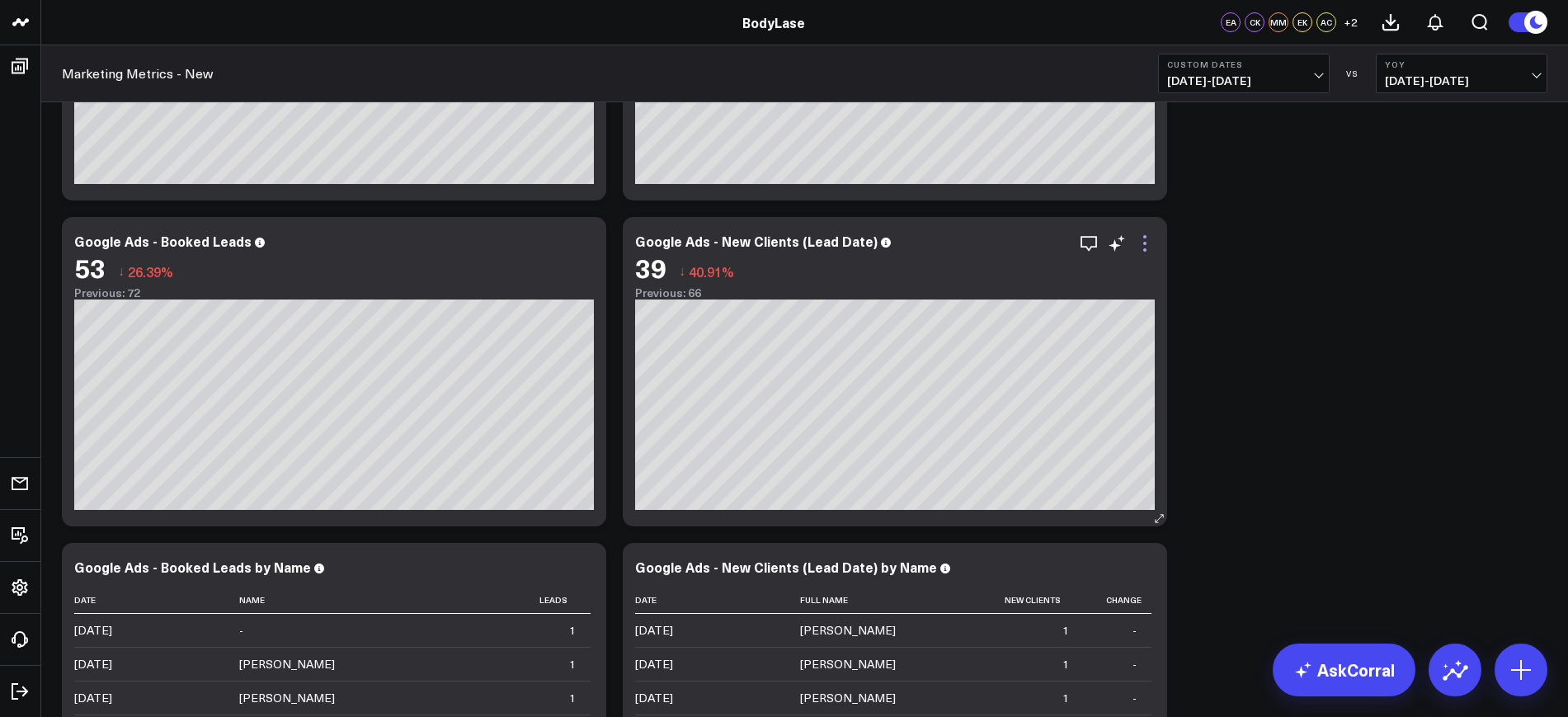
click at [1145, 249] on icon at bounding box center [1144, 249] width 3 height 3
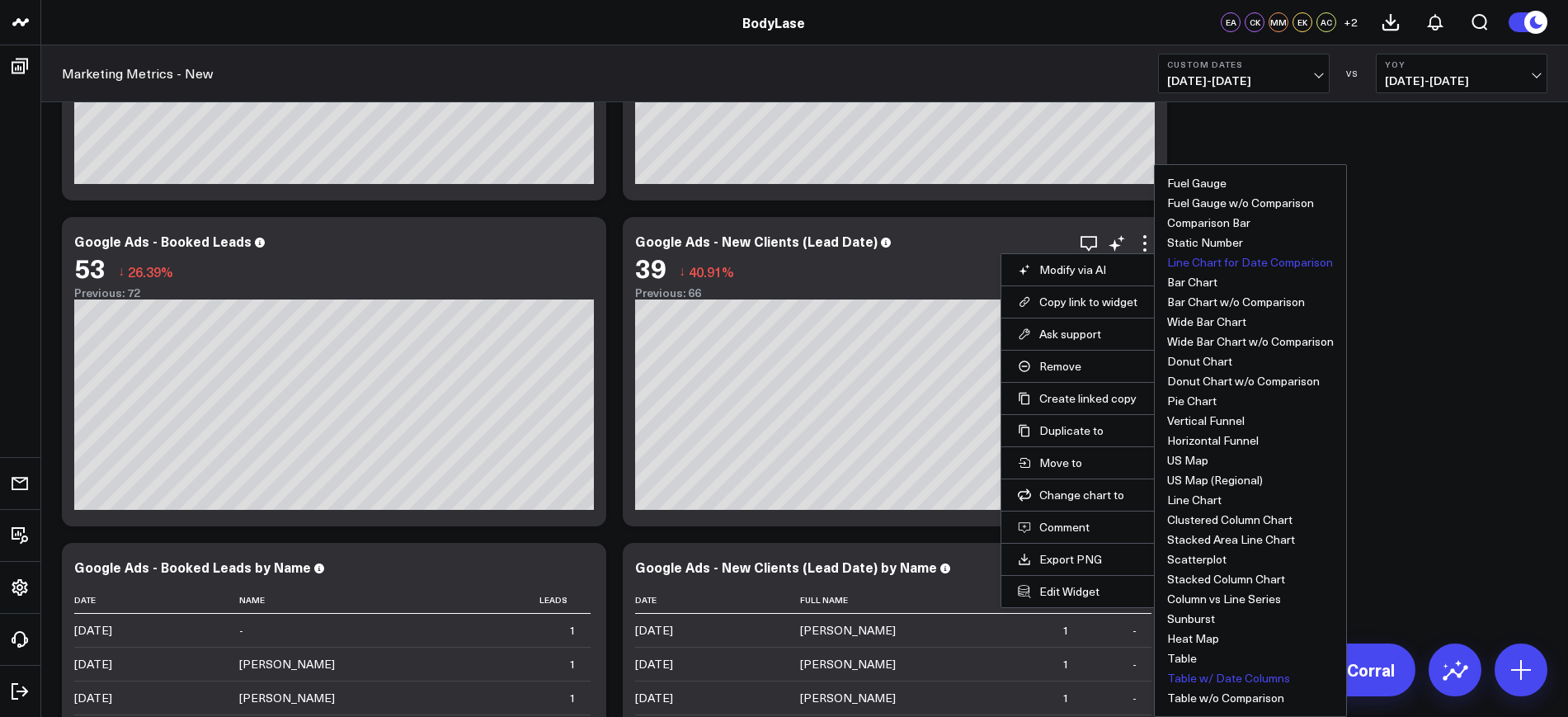
click at [1197, 673] on button "Table w/ Date Columns" at bounding box center [1228, 678] width 123 height 11
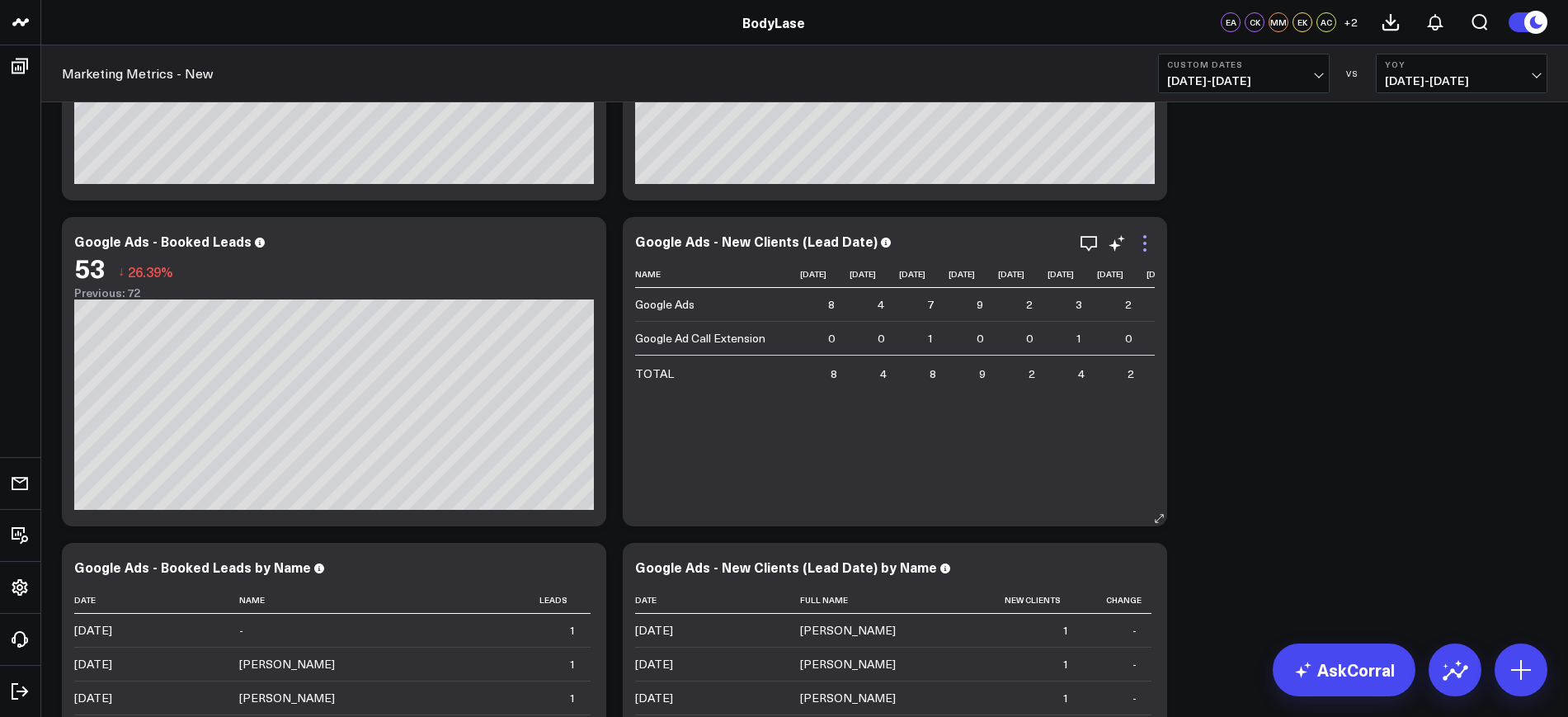
click at [1145, 241] on icon at bounding box center [1144, 243] width 20 height 20
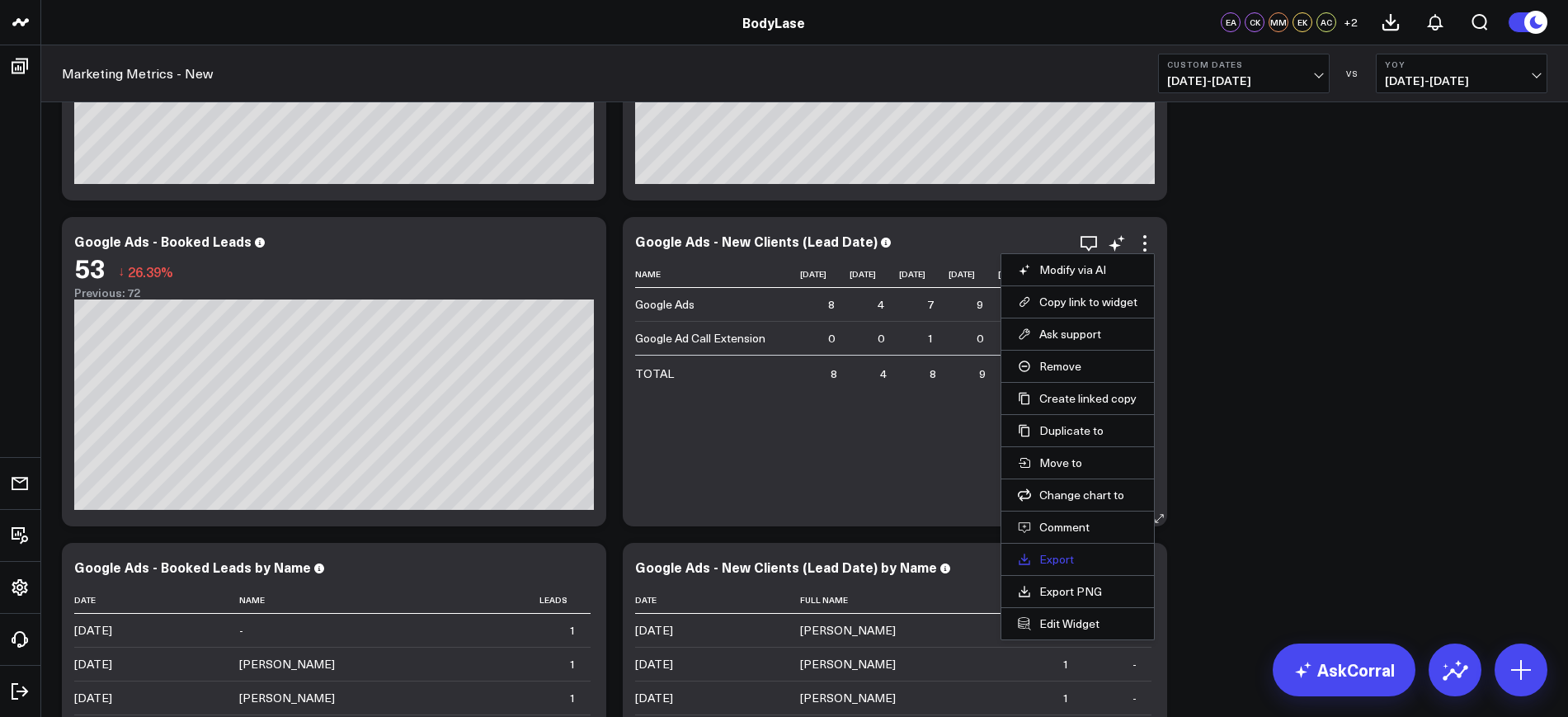
click at [1060, 553] on link "Export" at bounding box center [1078, 560] width 120 height 15
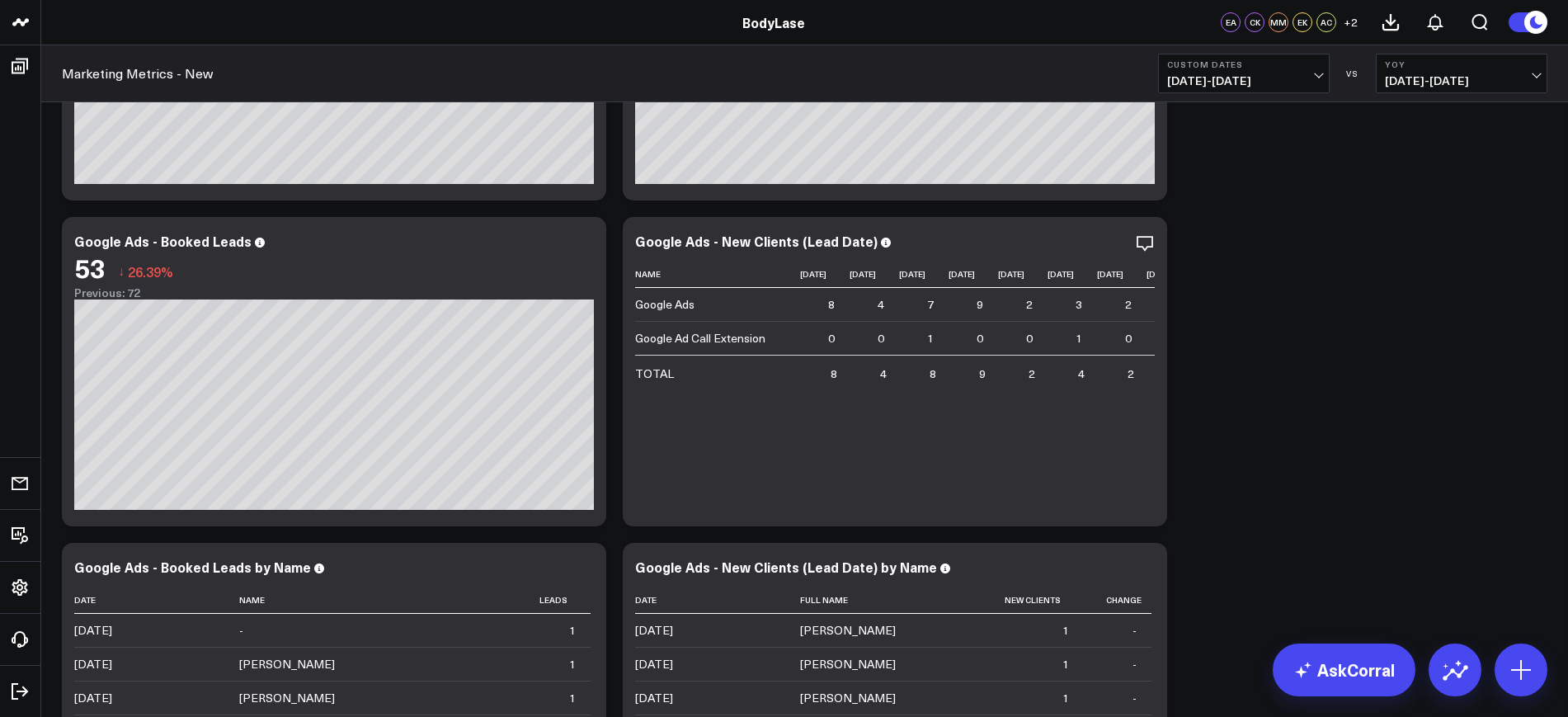
click at [1276, 489] on div "Clients - Summary Modify via AI Copy link to widget Ask support Remove Create l…" at bounding box center [804, 302] width 1502 height 5119
click at [1280, 77] on span "[DATE] - [DATE]" at bounding box center [1243, 81] width 153 height 13
click at [1189, 491] on link "YTD" at bounding box center [1243, 494] width 169 height 31
click at [1277, 430] on div "Clients - Summary Modify via AI Copy link to widget Ask support Remove Create l…" at bounding box center [804, 302] width 1502 height 5119
click at [1149, 242] on icon at bounding box center [1144, 243] width 20 height 20
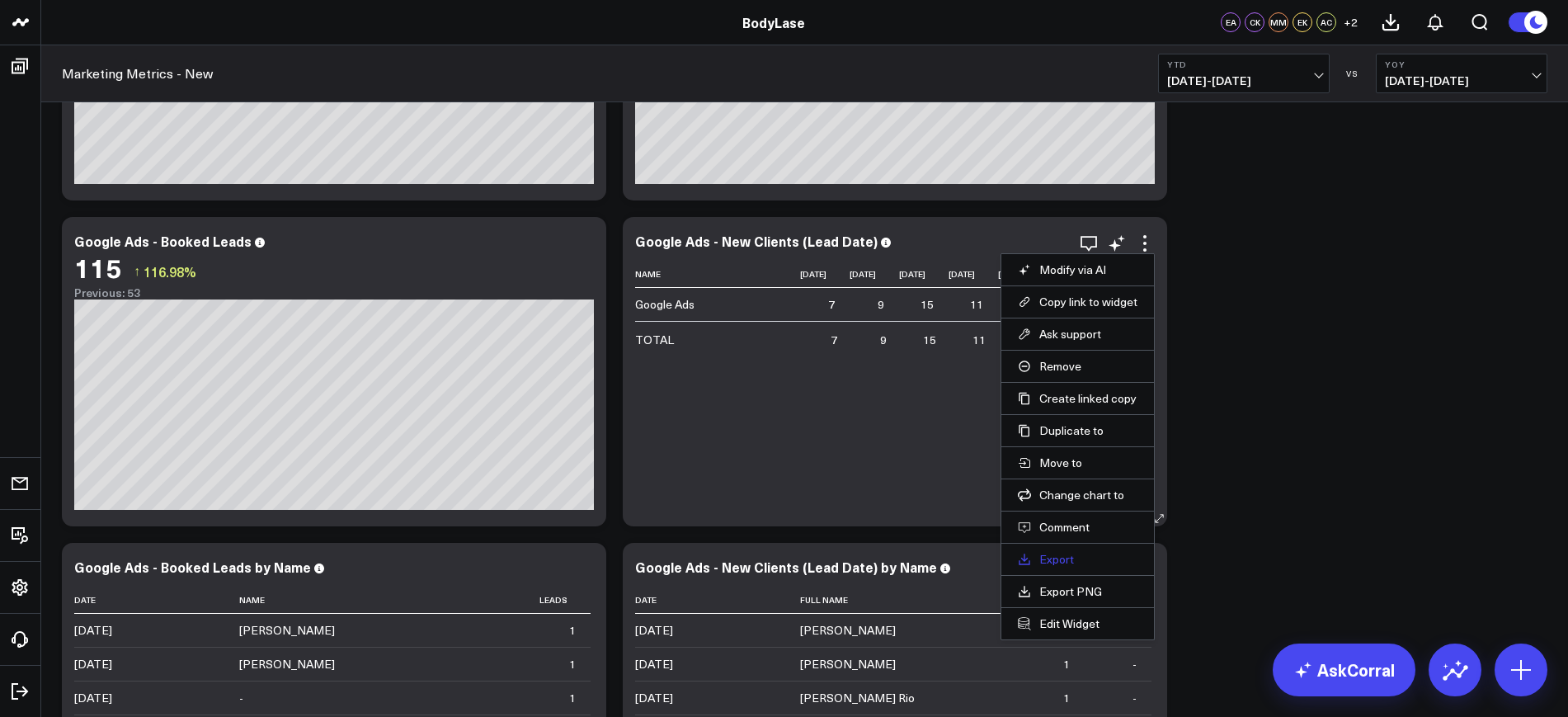
click at [1064, 552] on link "Export" at bounding box center [1078, 560] width 120 height 15
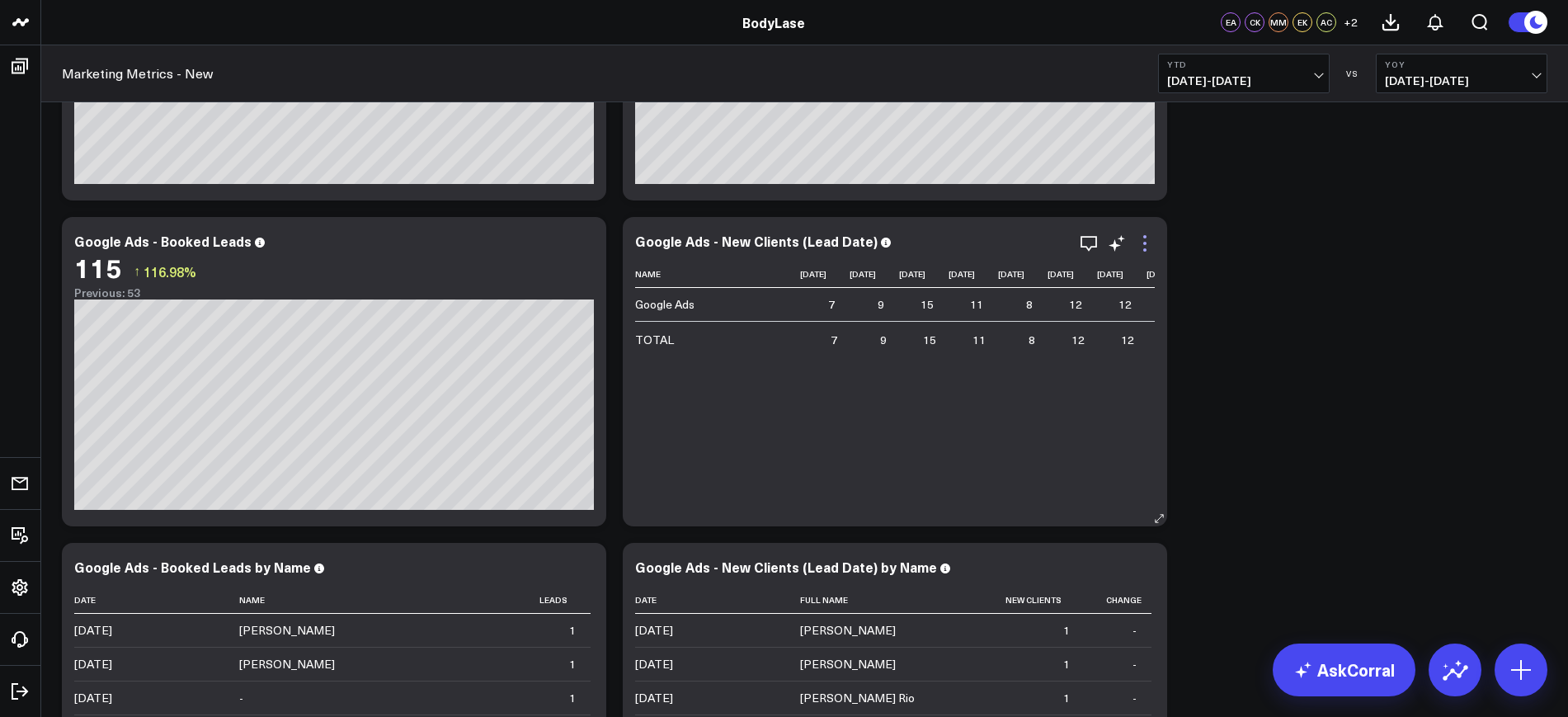
click at [1145, 238] on icon at bounding box center [1144, 236] width 3 height 3
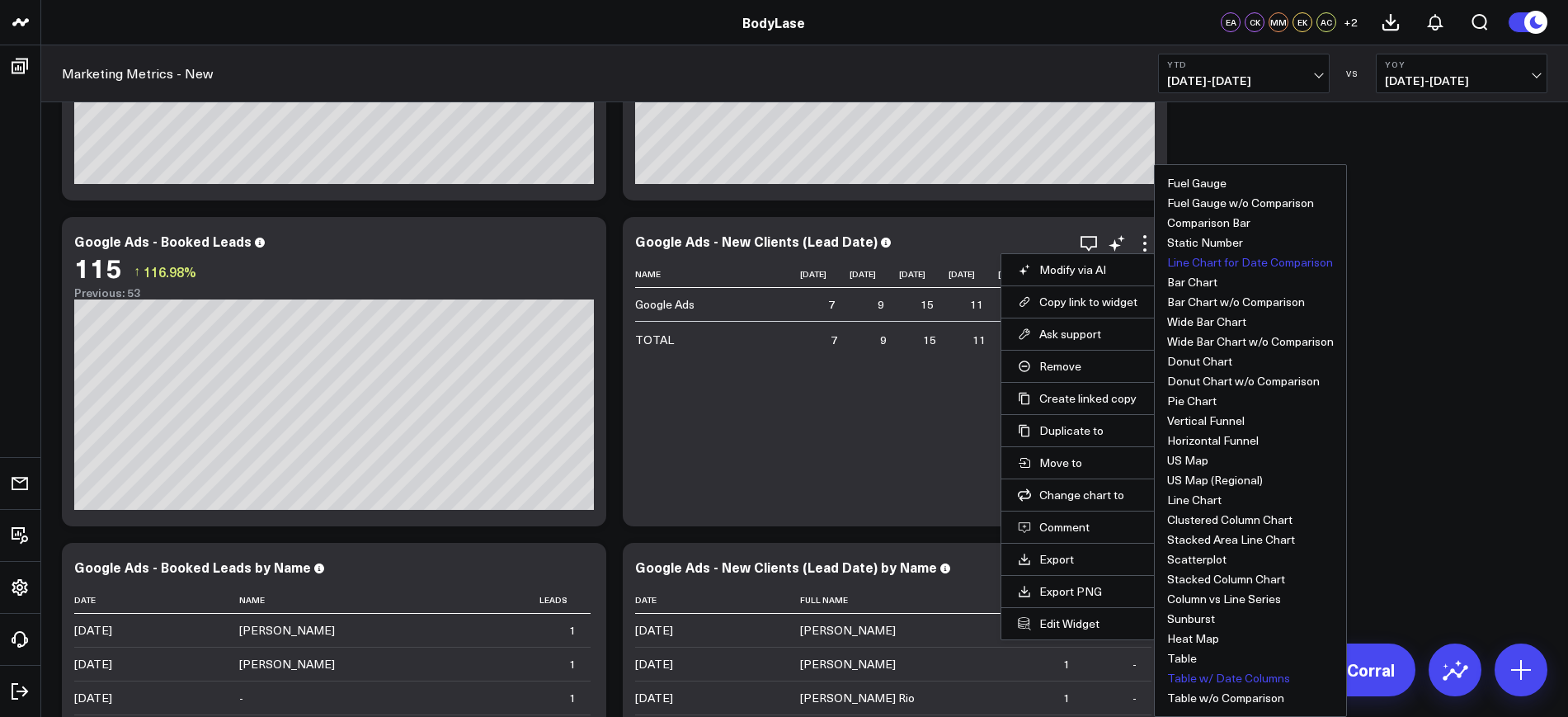
click at [1199, 256] on button "Line Chart for Date Comparison" at bounding box center [1250, 262] width 166 height 11
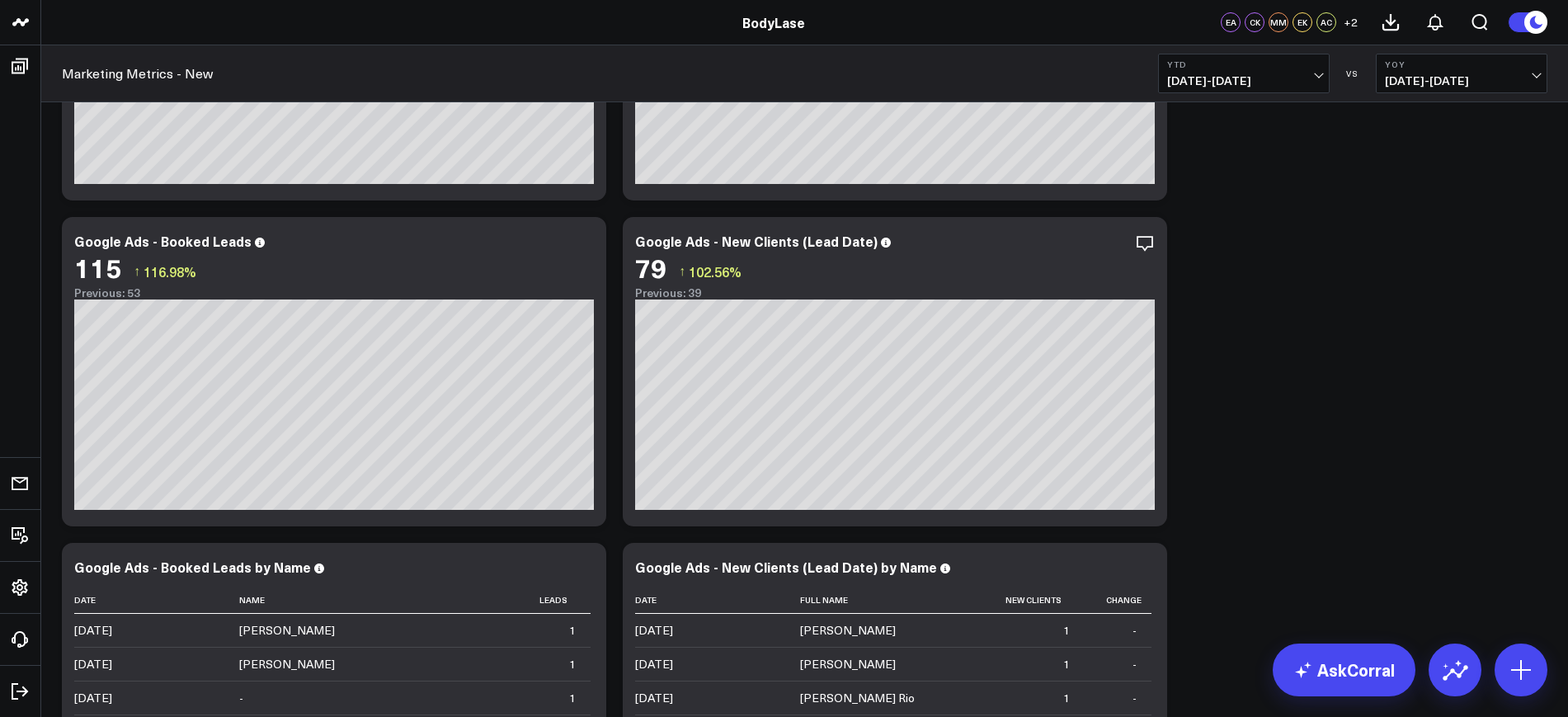
click at [1244, 75] on span "[DATE] - [DATE]" at bounding box center [1243, 81] width 153 height 13
click at [1209, 530] on link "Custom Dates" at bounding box center [1243, 527] width 169 height 31
select select "7"
select select "2025"
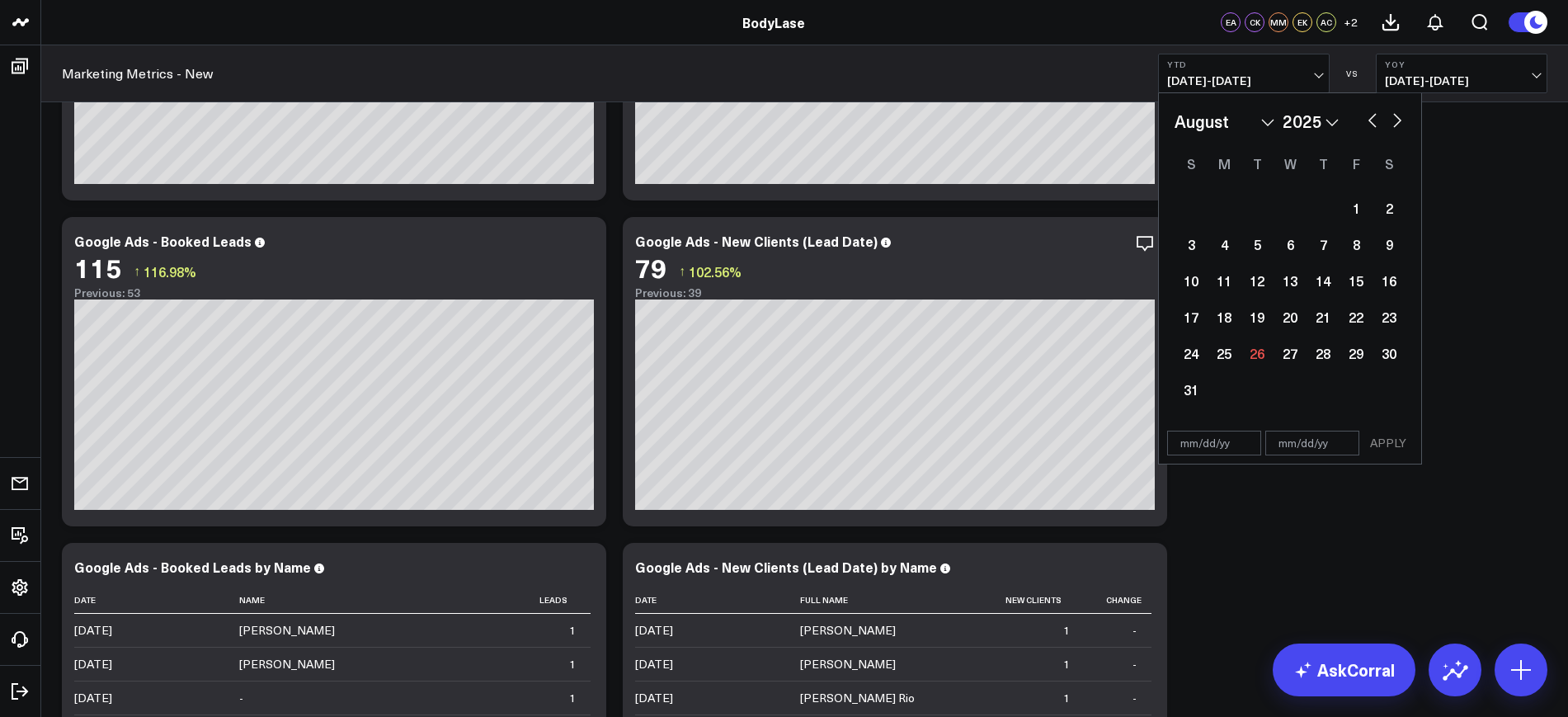
click at [1218, 436] on input "text" at bounding box center [1214, 443] width 94 height 25
select select "7"
select select "2025"
type input "[DATE]"
select select "2024"
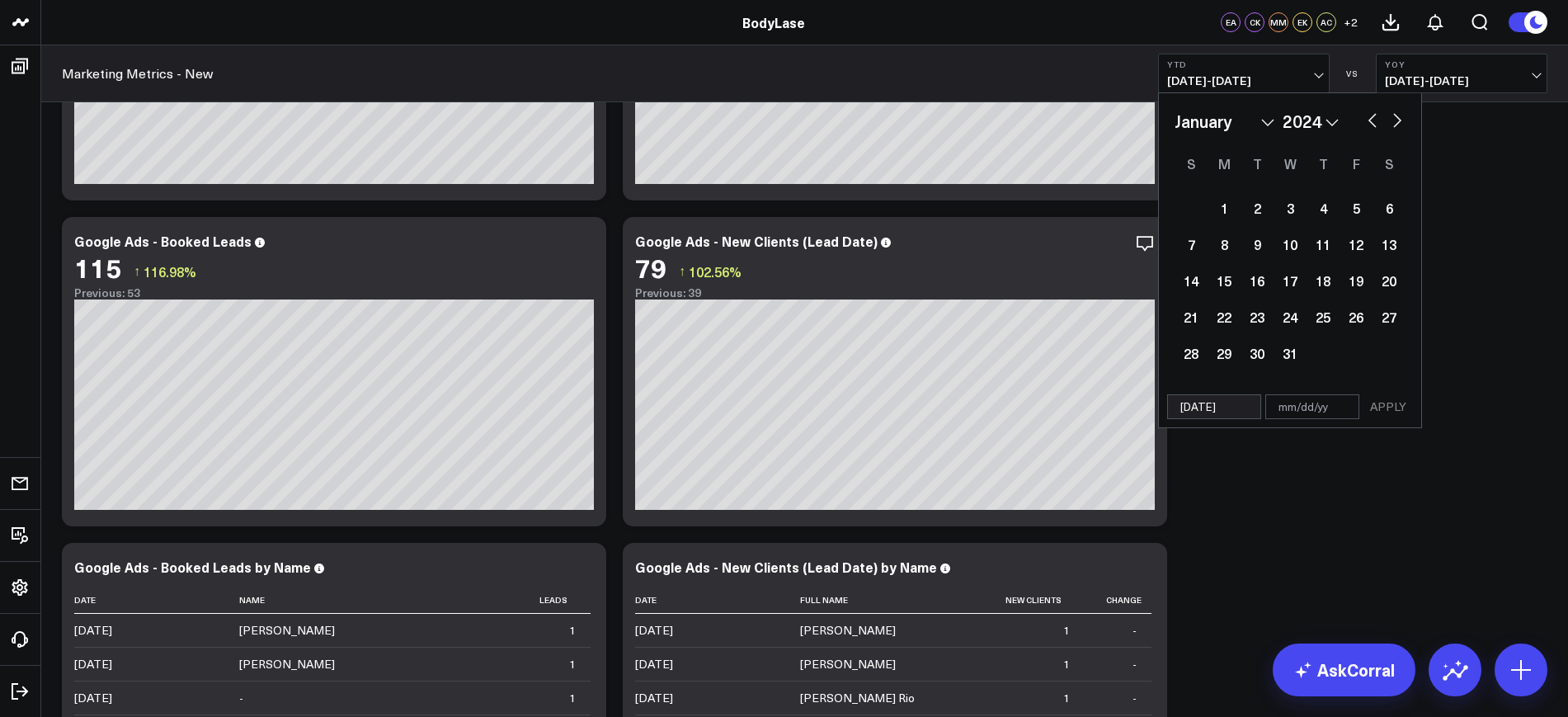
type input "[DATE]"
click at [1314, 413] on input "text" at bounding box center [1312, 407] width 94 height 25
select select "2024"
type input "0"
select select "2024"
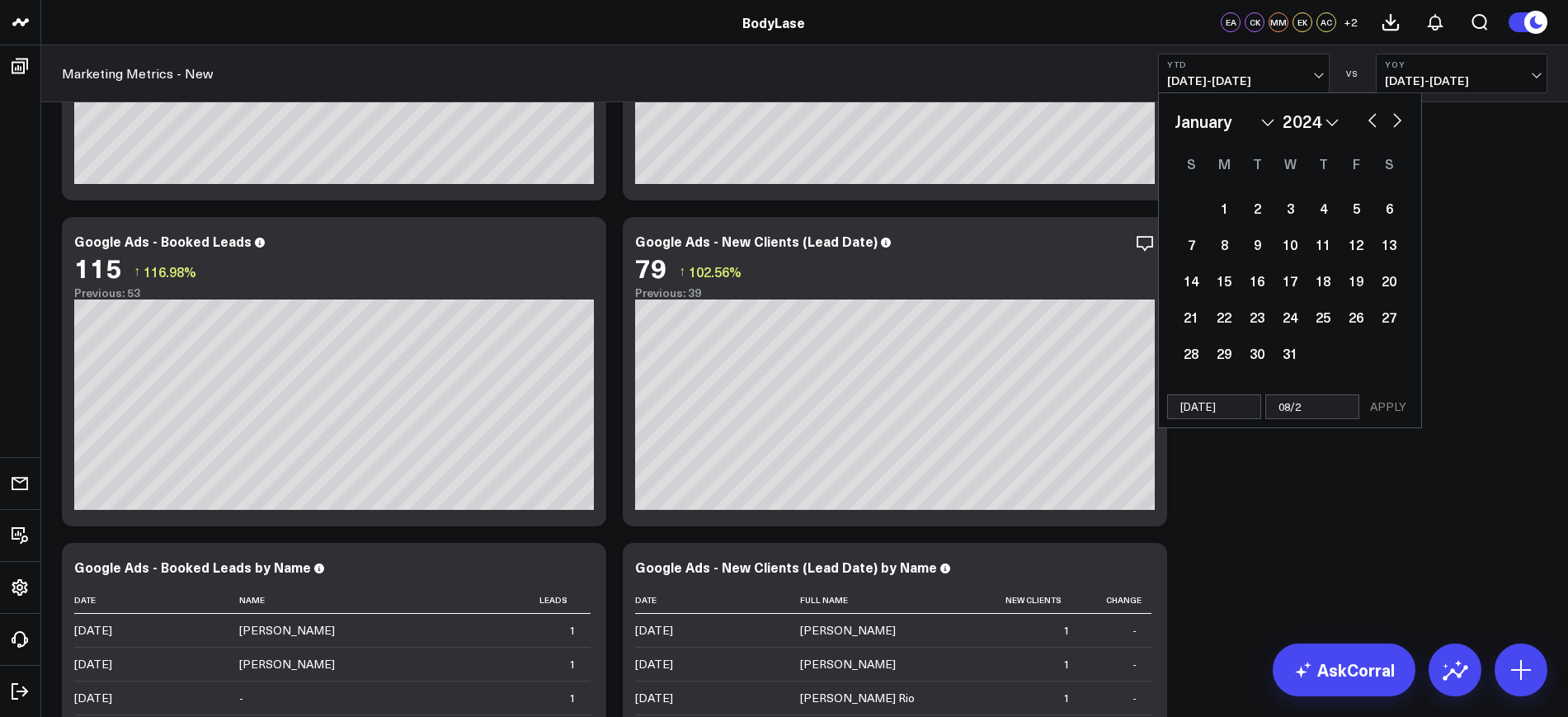
type input "08/25"
select select "2024"
type input "08/25/2"
select select "2024"
type input "[DATE]"
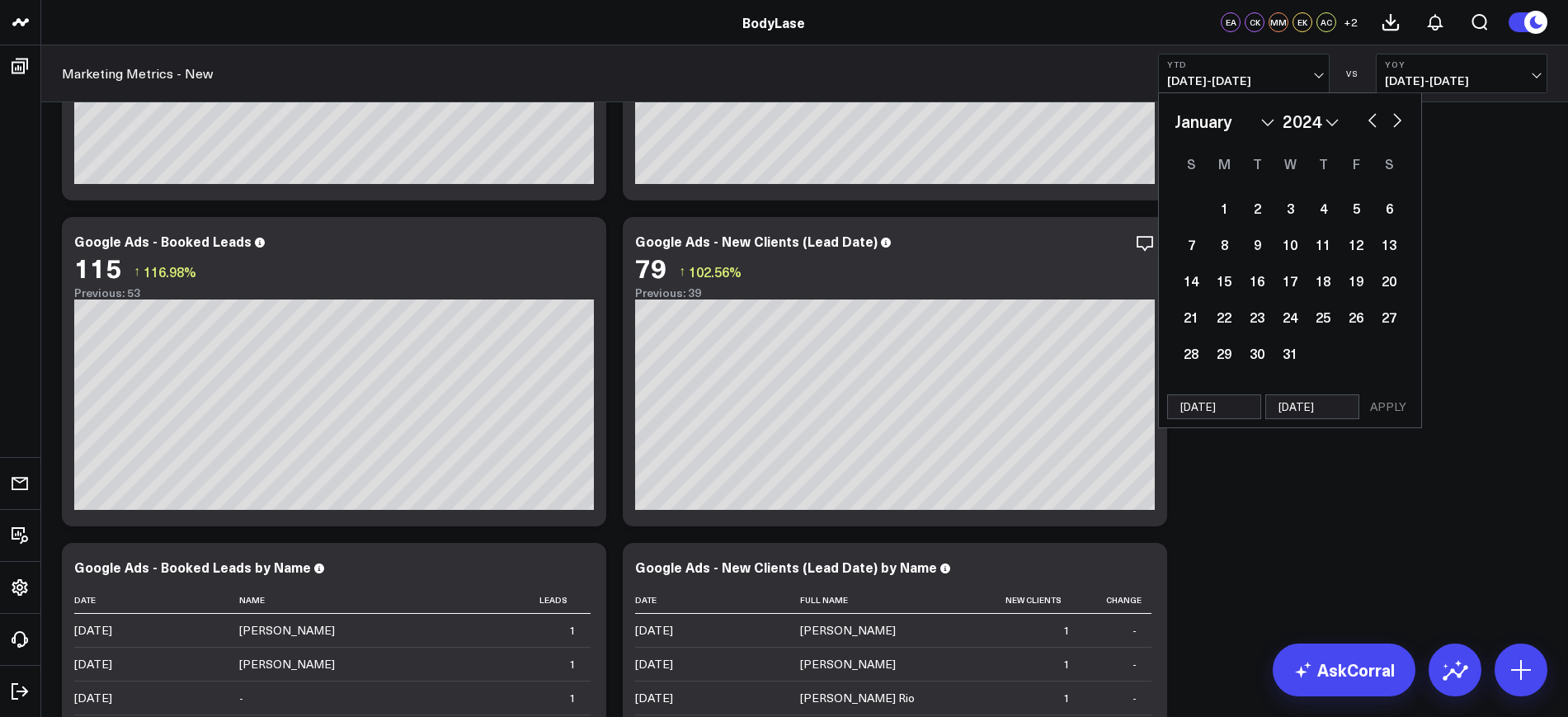
select select "2024"
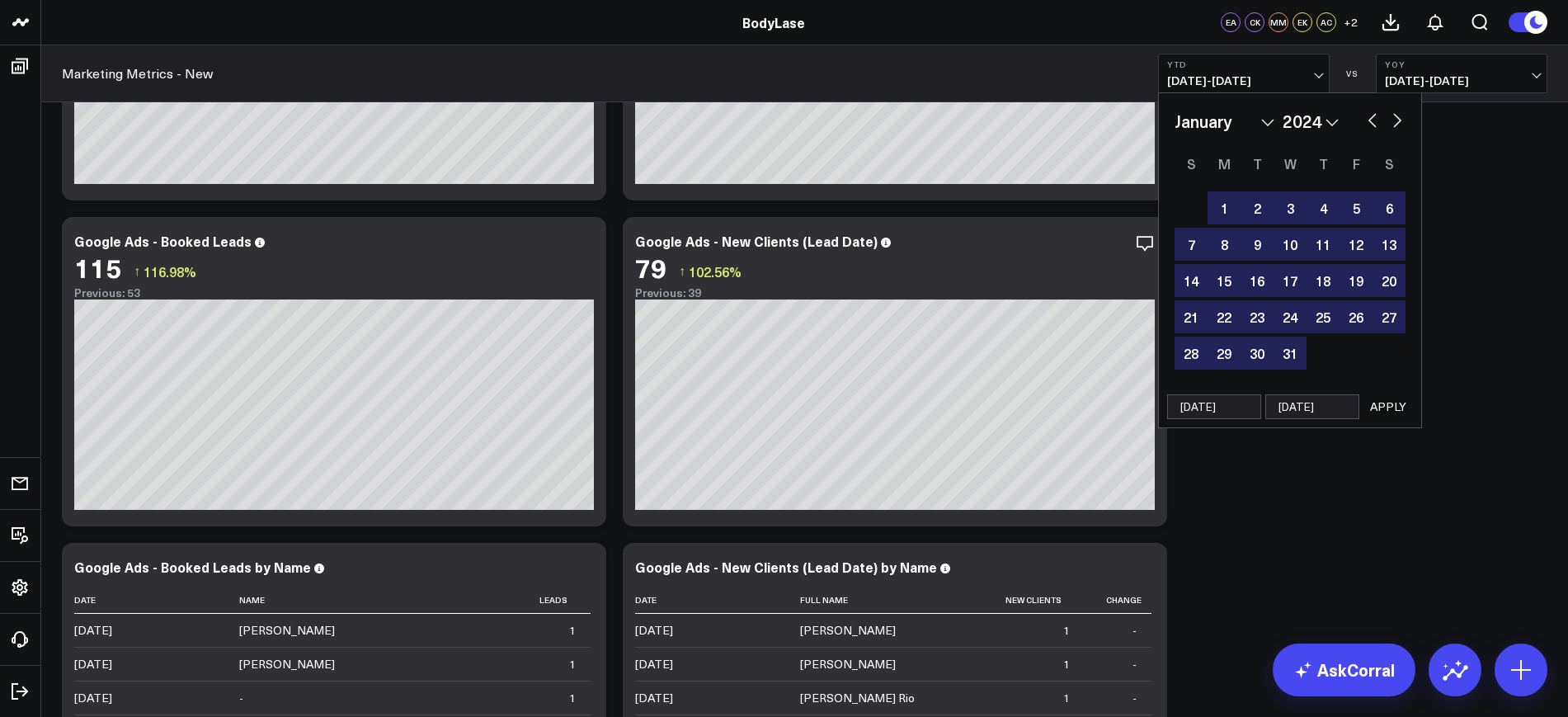
click at [1386, 412] on button "APPLY" at bounding box center [1388, 407] width 50 height 25
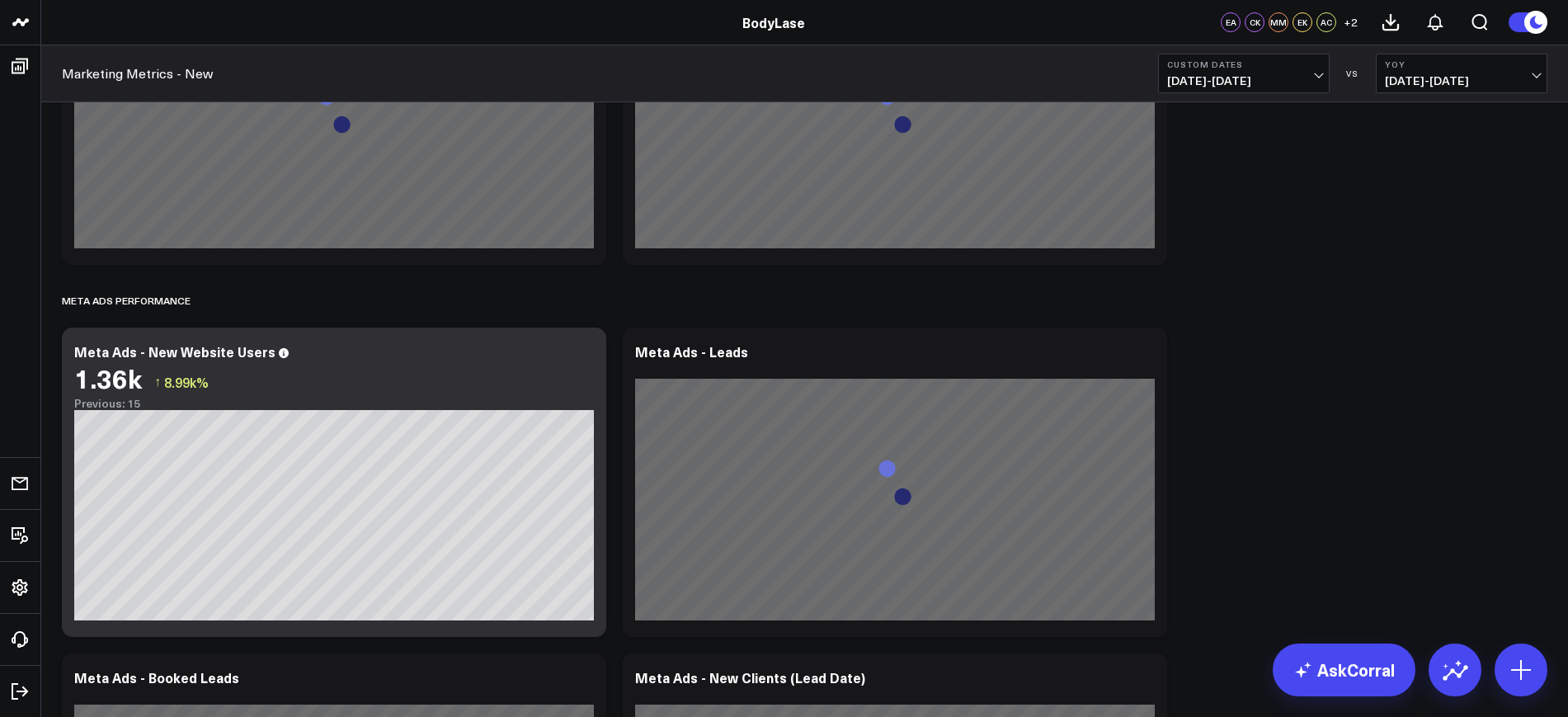
scroll to position [3919, 0]
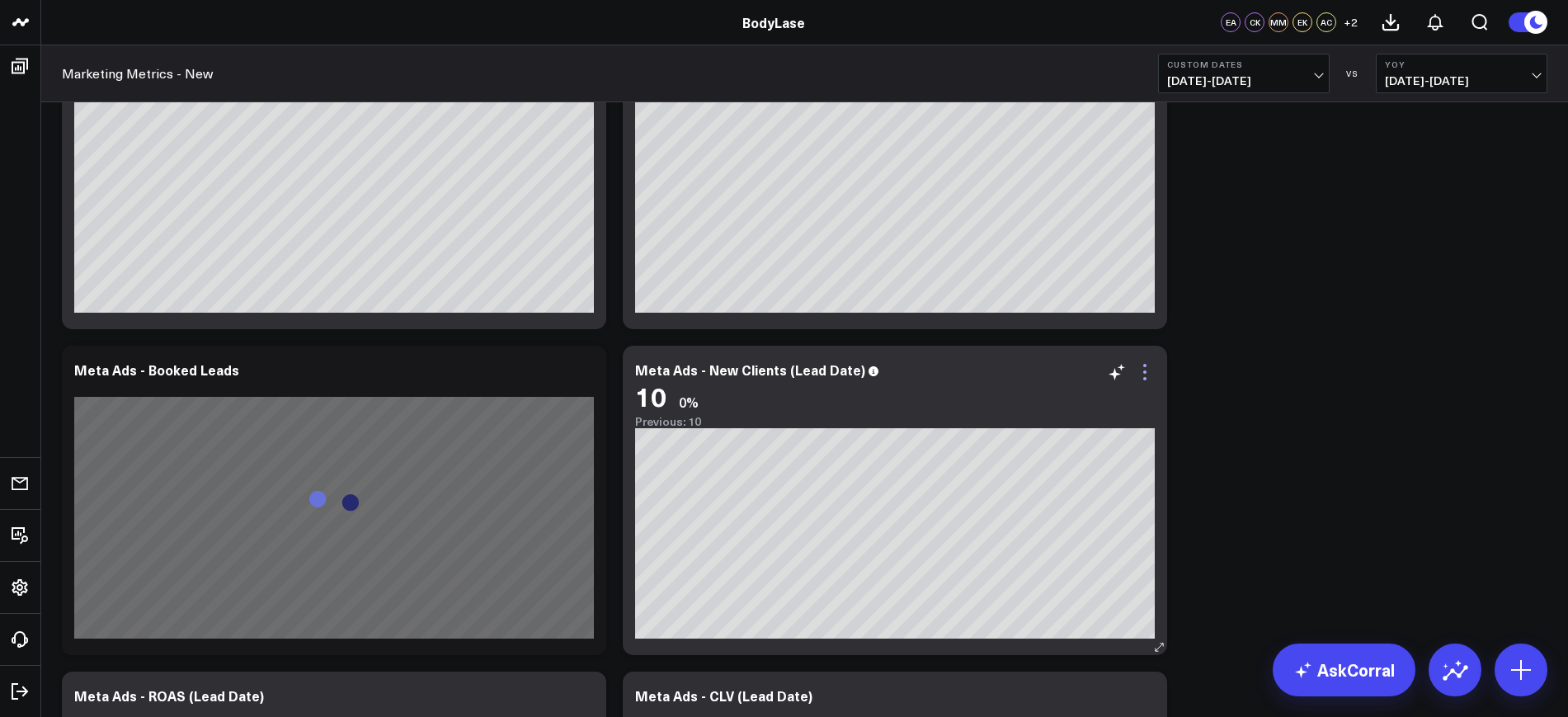
click at [1147, 367] on icon at bounding box center [1144, 371] width 20 height 20
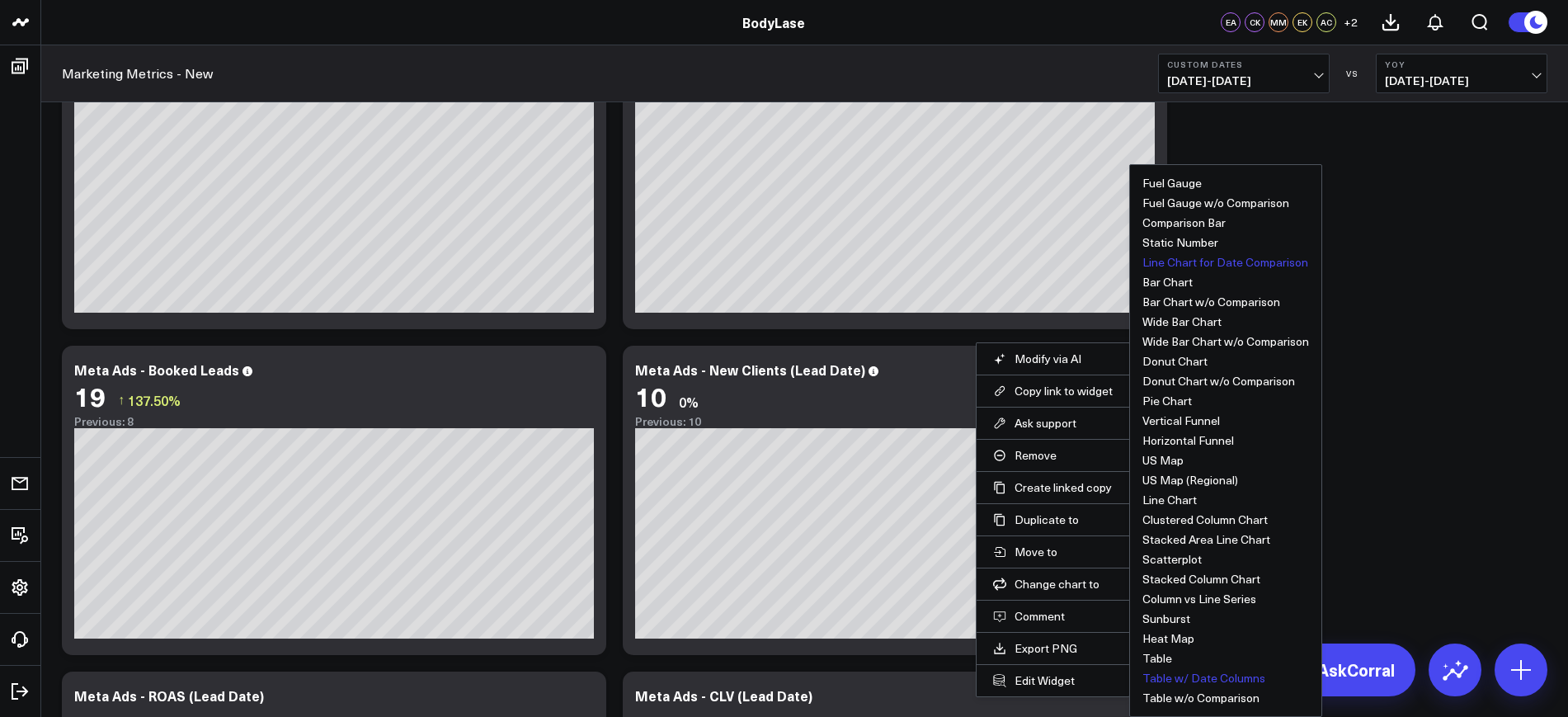
click at [1178, 676] on button "Table w/ Date Columns" at bounding box center [1203, 678] width 123 height 11
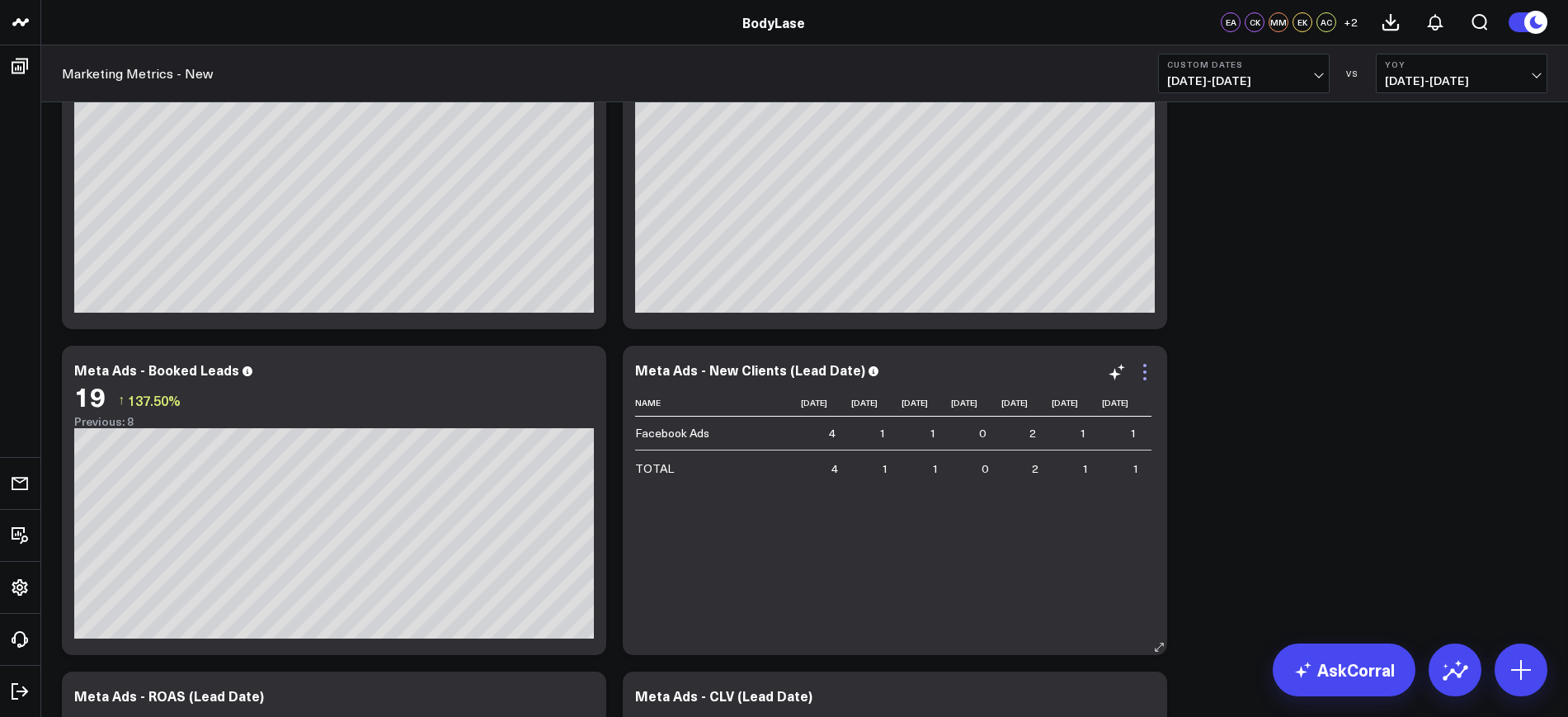
click at [1150, 370] on icon at bounding box center [1144, 371] width 20 height 20
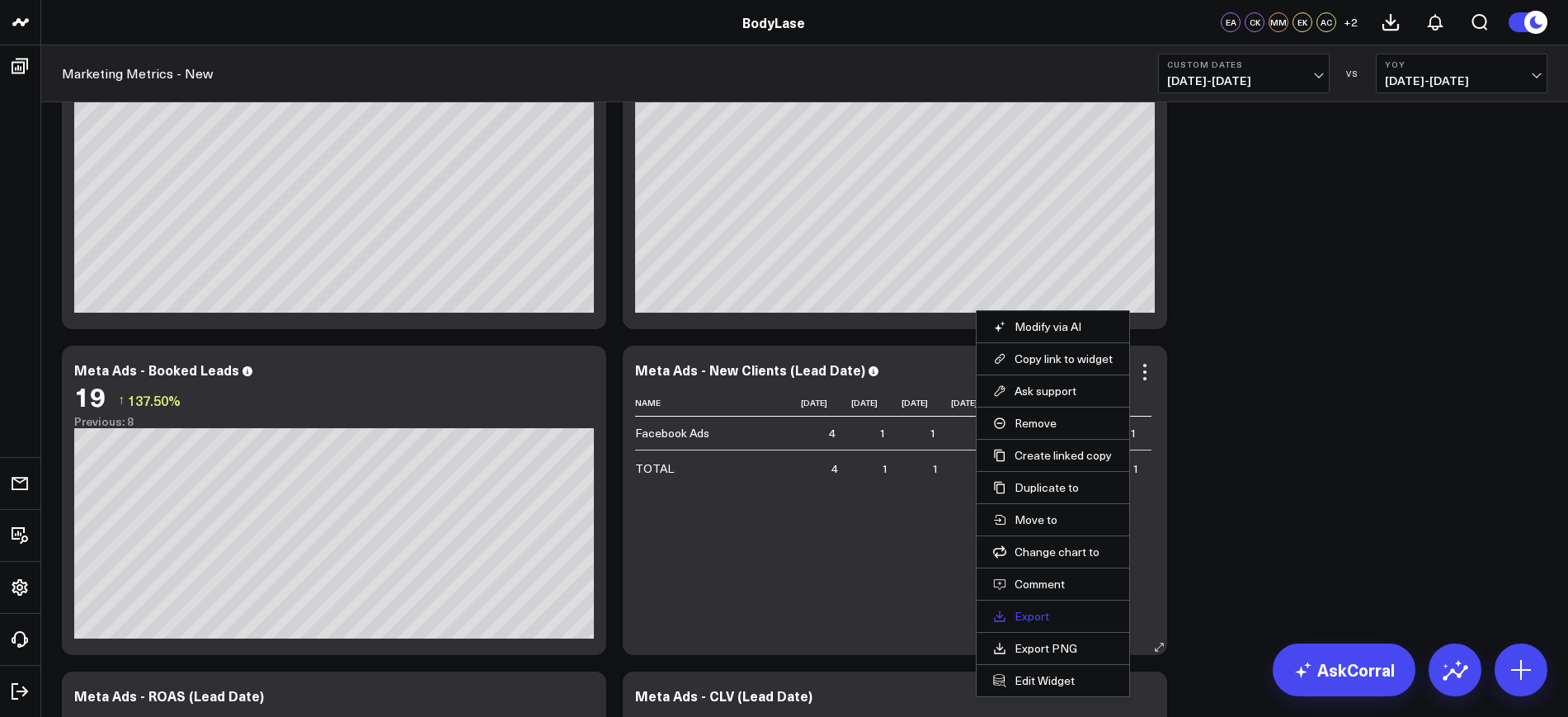
click at [1037, 612] on link "Export" at bounding box center [1053, 616] width 120 height 15
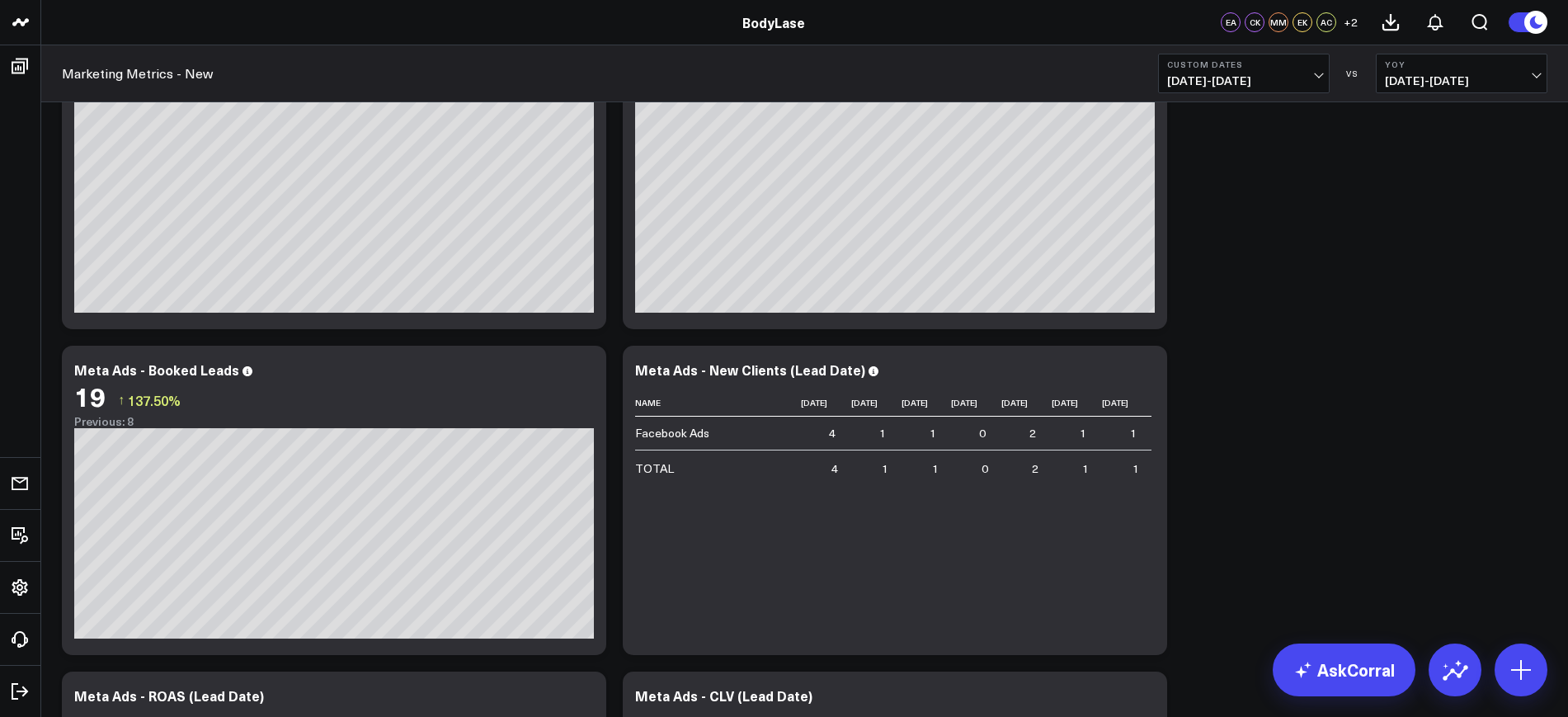
click at [1229, 83] on span "[DATE] - [DATE]" at bounding box center [1243, 81] width 153 height 13
click at [1182, 485] on link "YTD" at bounding box center [1243, 494] width 169 height 31
click at [1141, 368] on icon at bounding box center [1144, 371] width 20 height 20
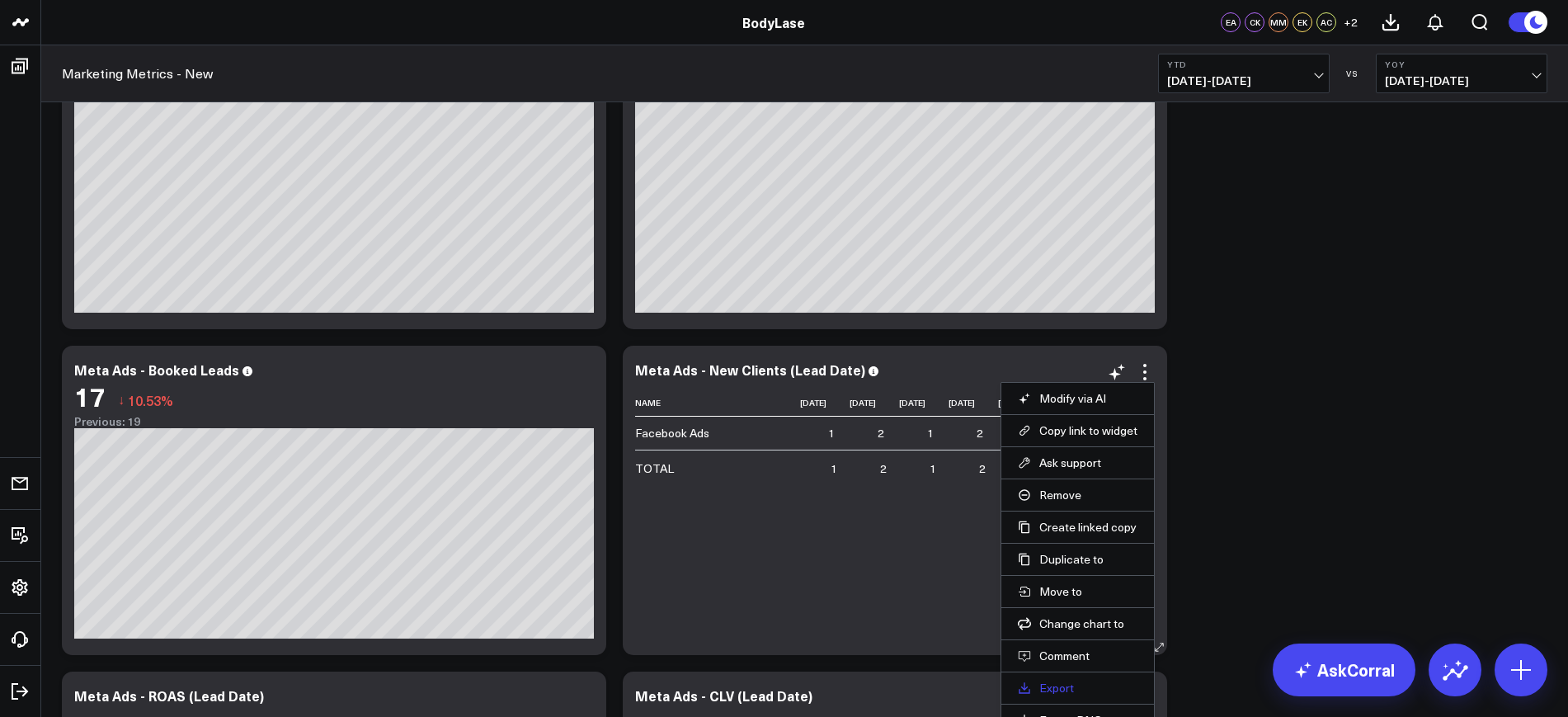
click at [1056, 688] on link "Export" at bounding box center [1078, 688] width 120 height 15
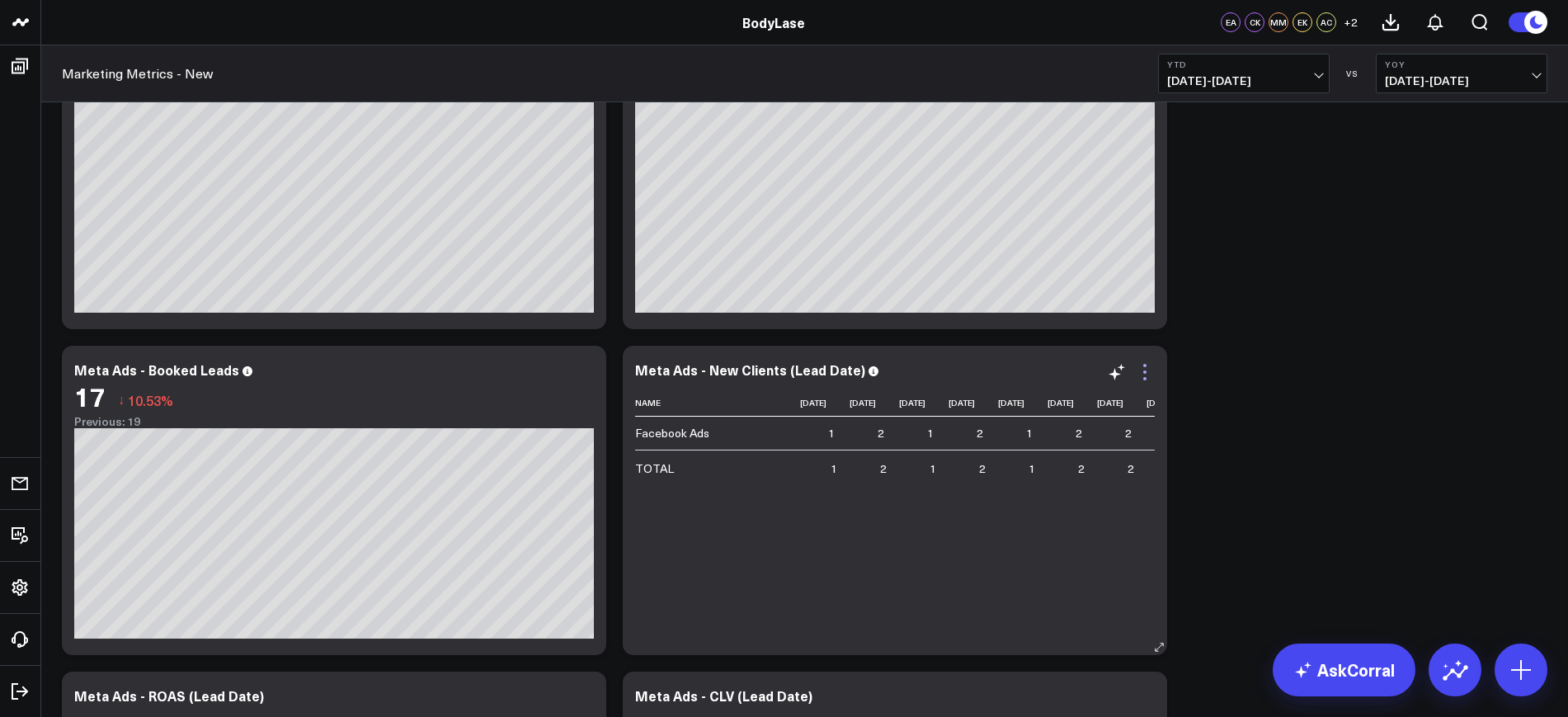
click at [1143, 368] on icon at bounding box center [1144, 371] width 20 height 20
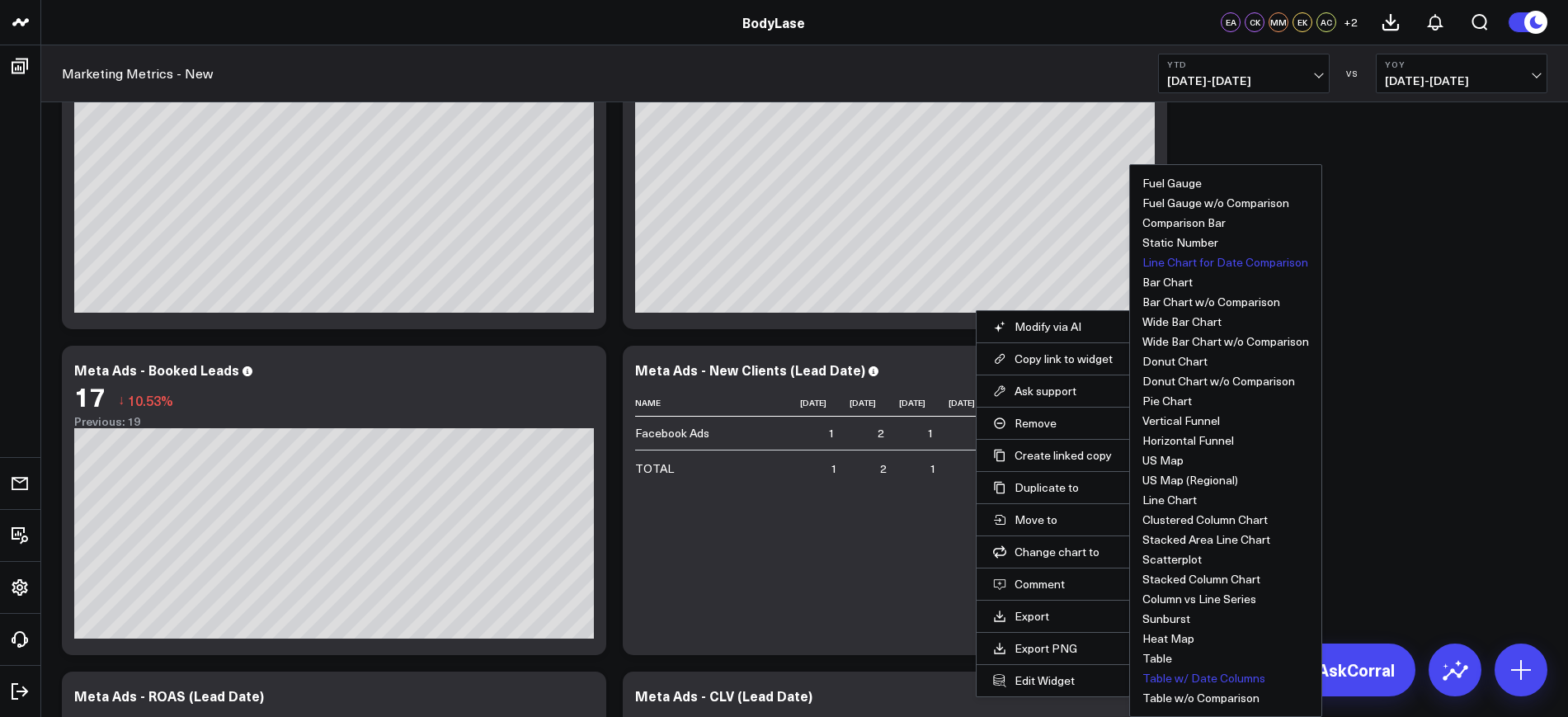
click at [1191, 263] on button "Line Chart for Date Comparison" at bounding box center [1225, 262] width 166 height 11
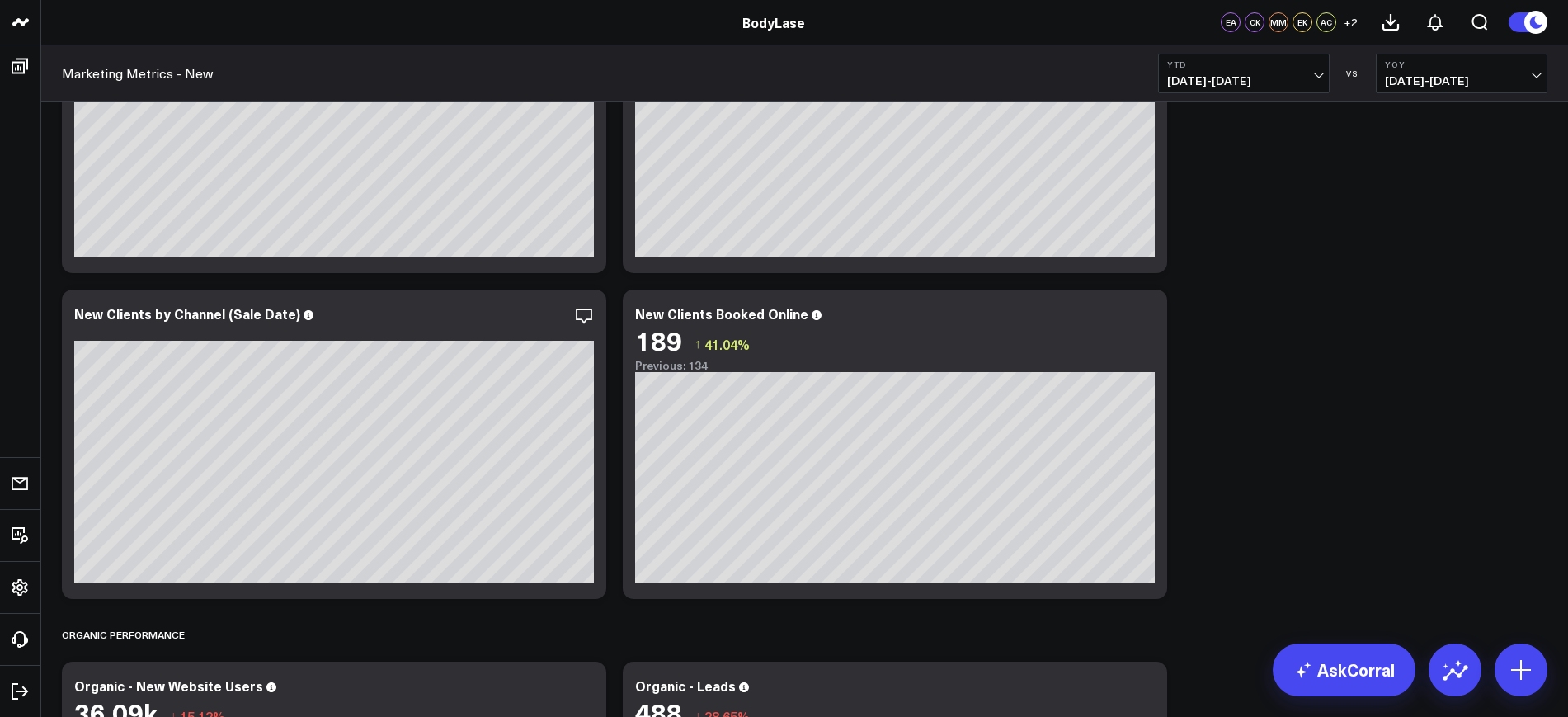
scroll to position [594, 0]
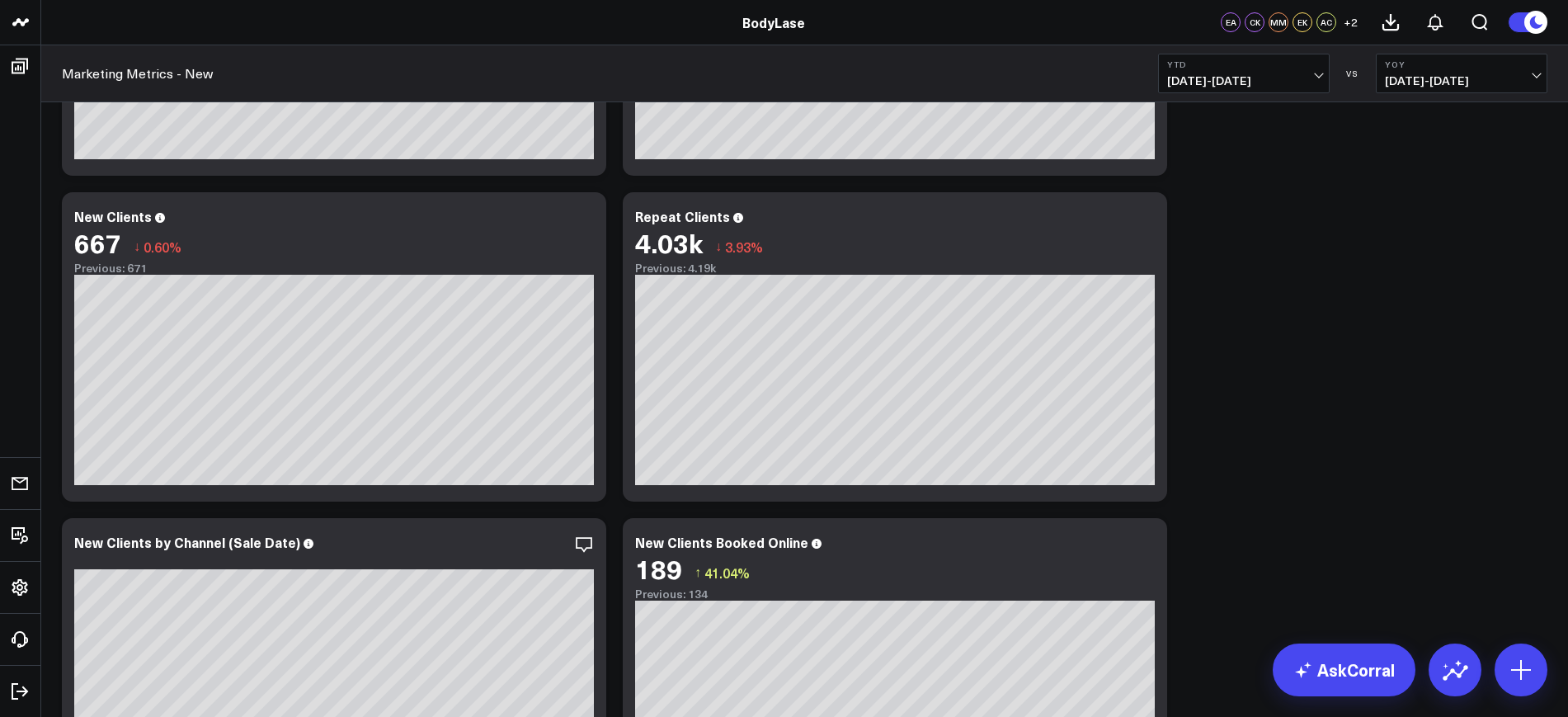
scroll to position [697, 0]
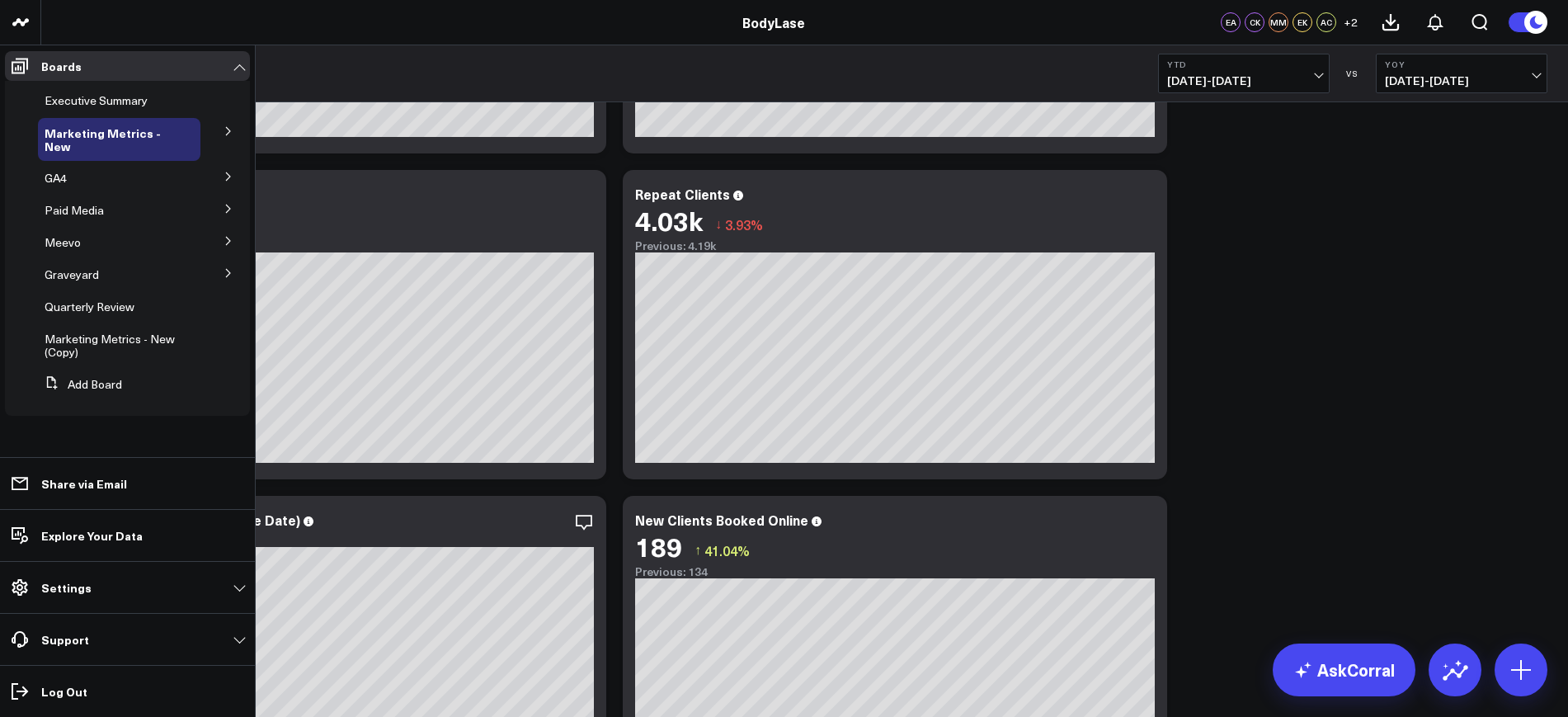
click at [224, 209] on icon at bounding box center [228, 209] width 10 height 10
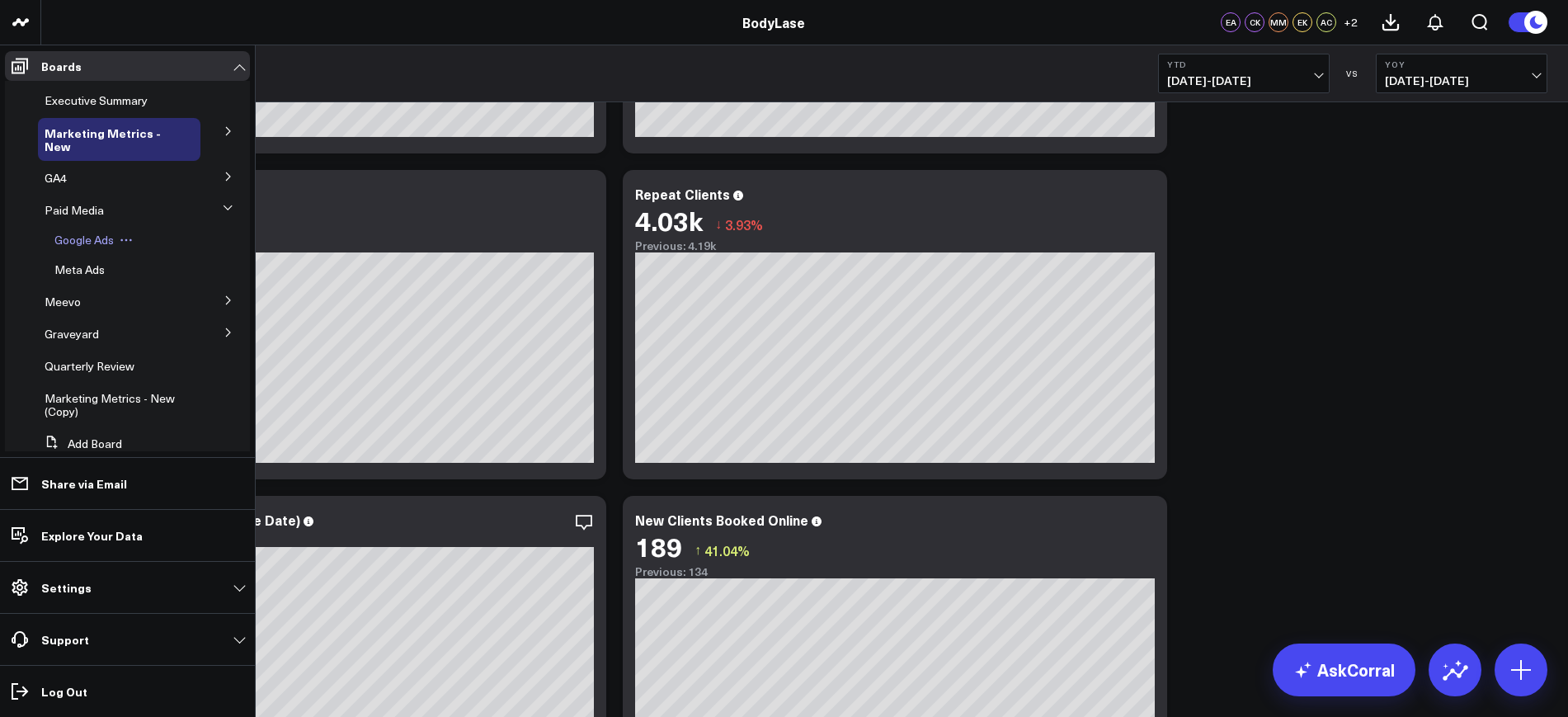
click at [85, 237] on span "Google Ads" at bounding box center [84, 239] width 59 height 15
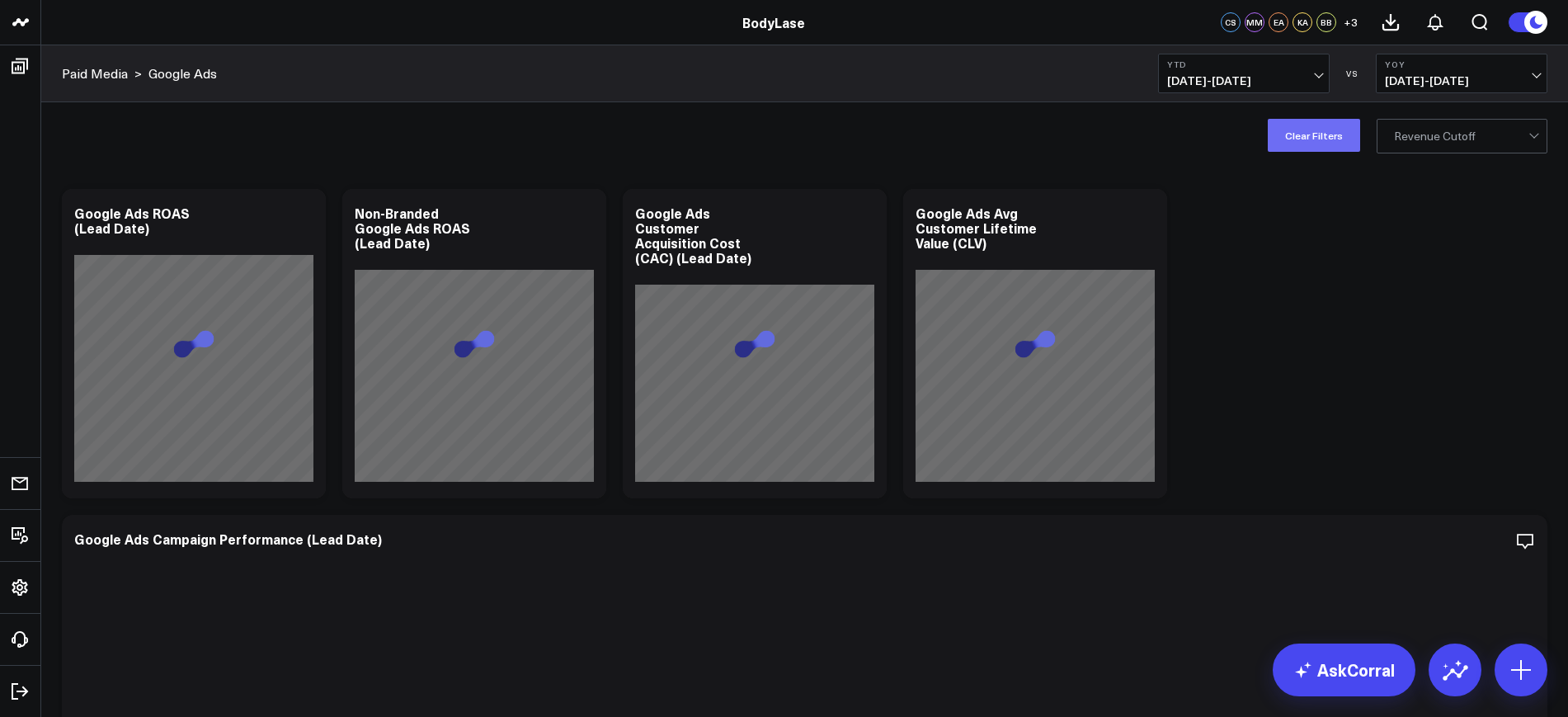
click at [1317, 126] on button "Clear Filters" at bounding box center [1314, 135] width 92 height 33
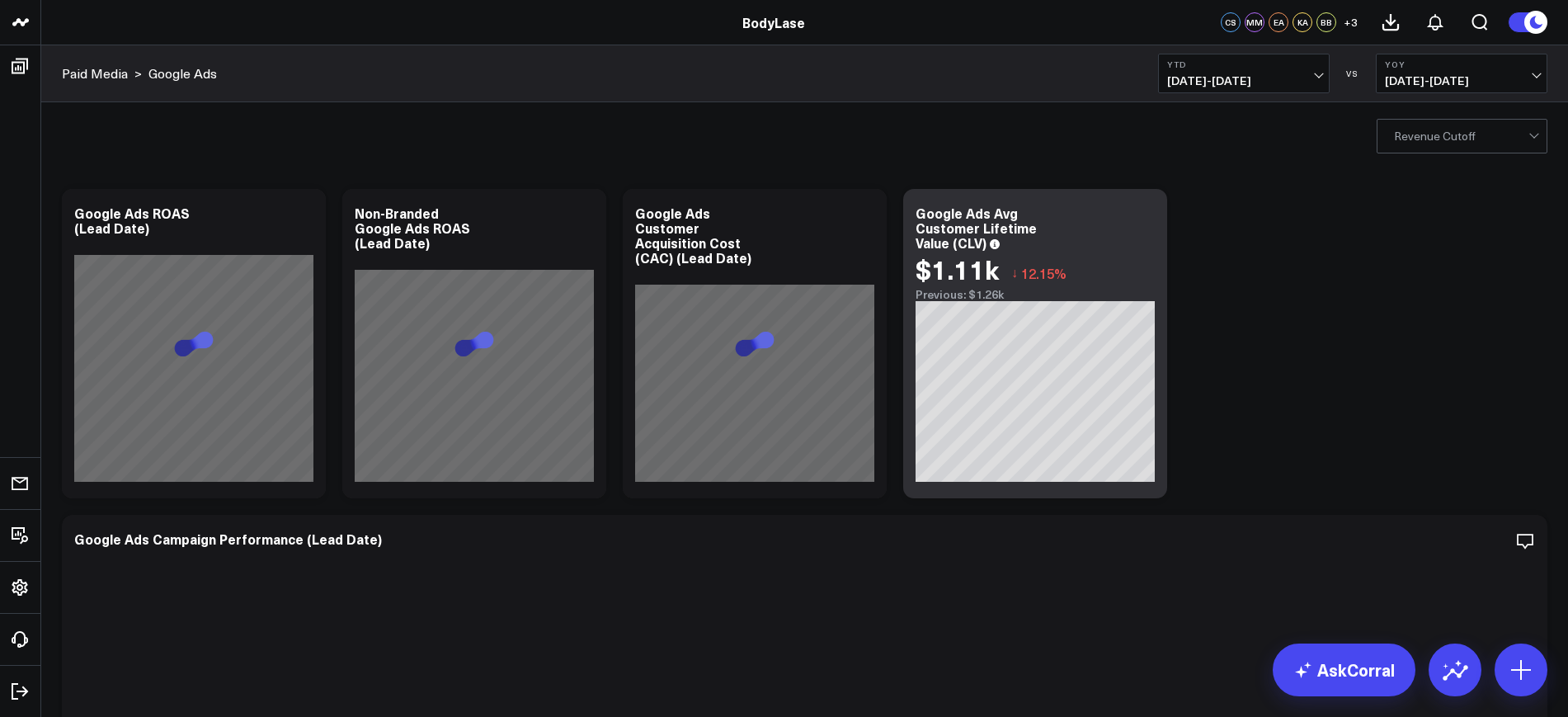
click at [1402, 136] on div at bounding box center [1460, 136] width 134 height 33
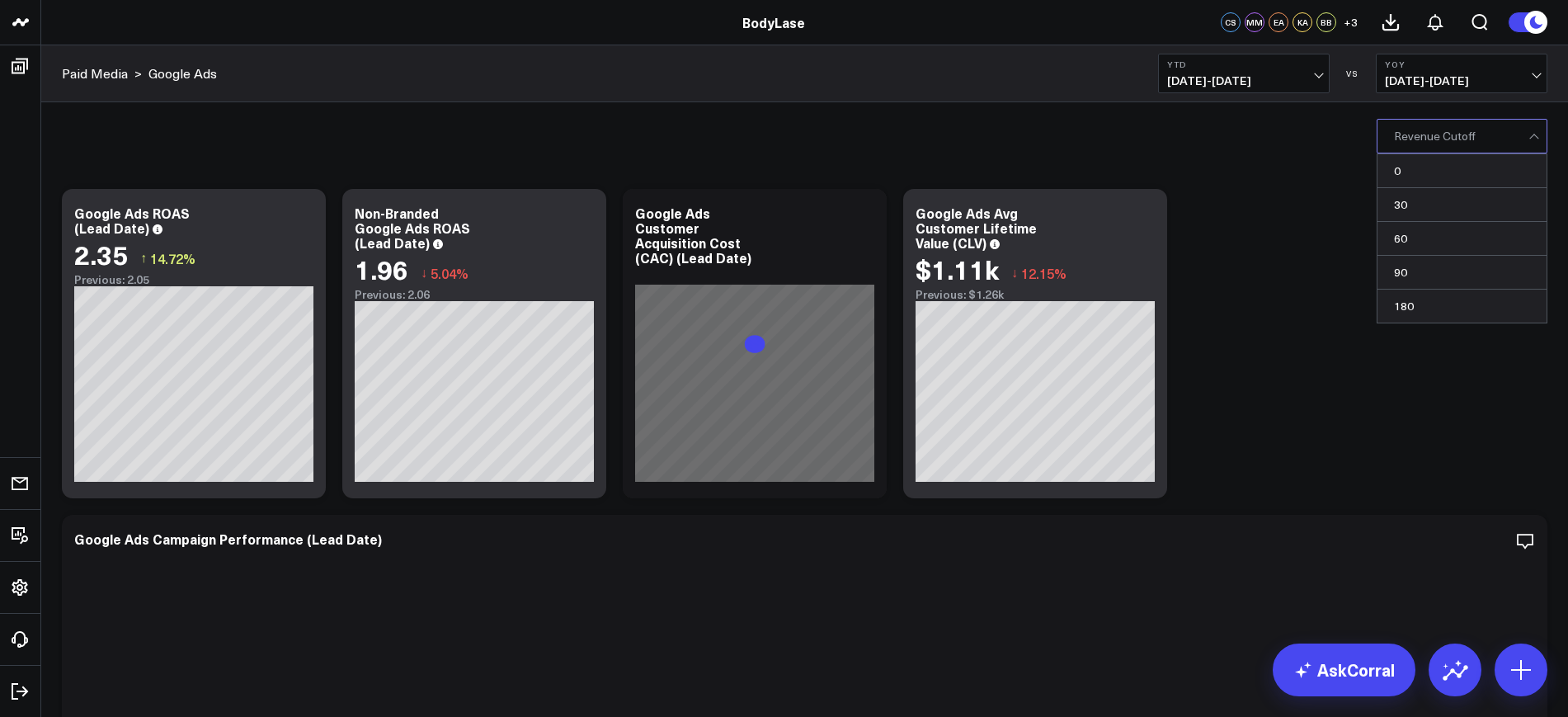
click at [1307, 160] on div "5 results available. Use Up and Down to choose options, press Enter to select t…" at bounding box center [804, 134] width 1527 height 66
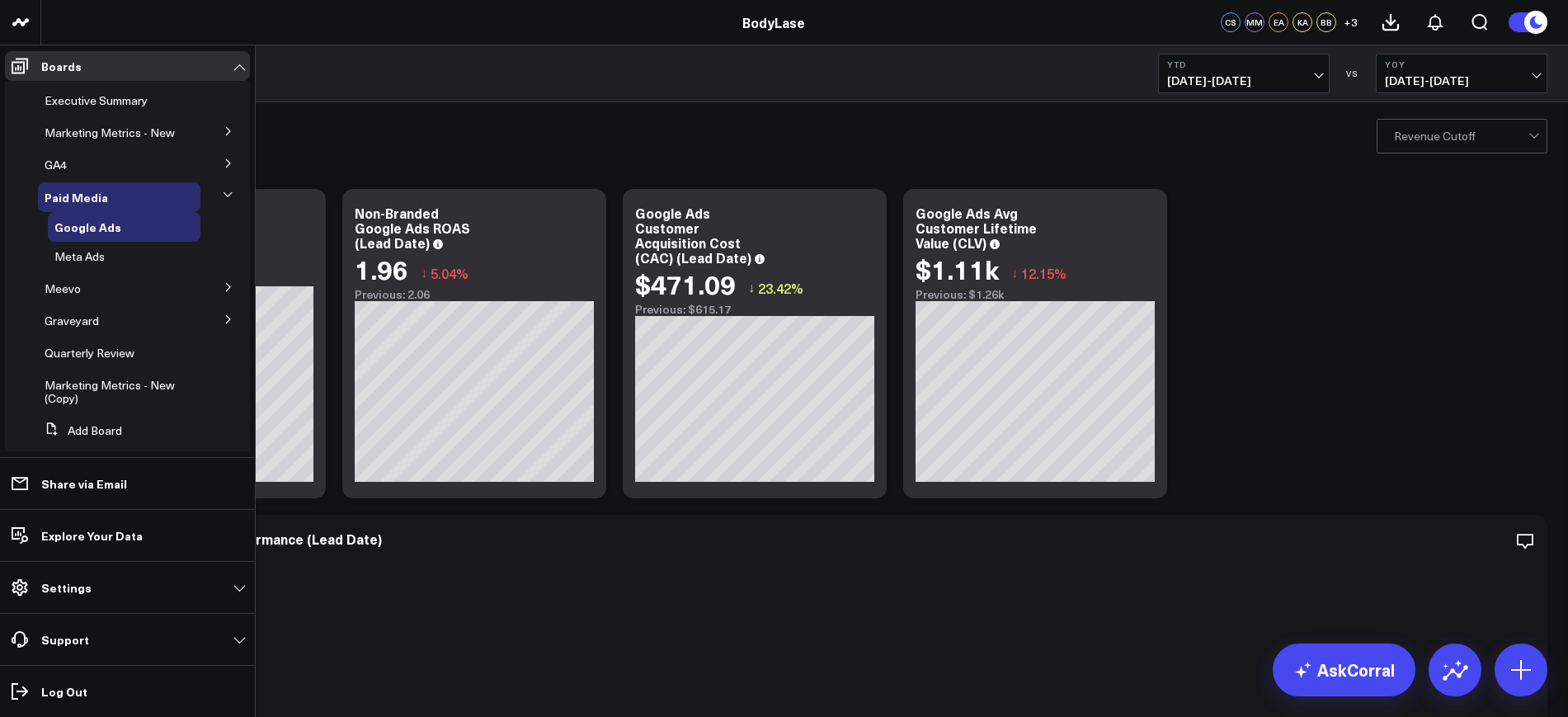
click at [224, 129] on icon at bounding box center [228, 131] width 10 height 10
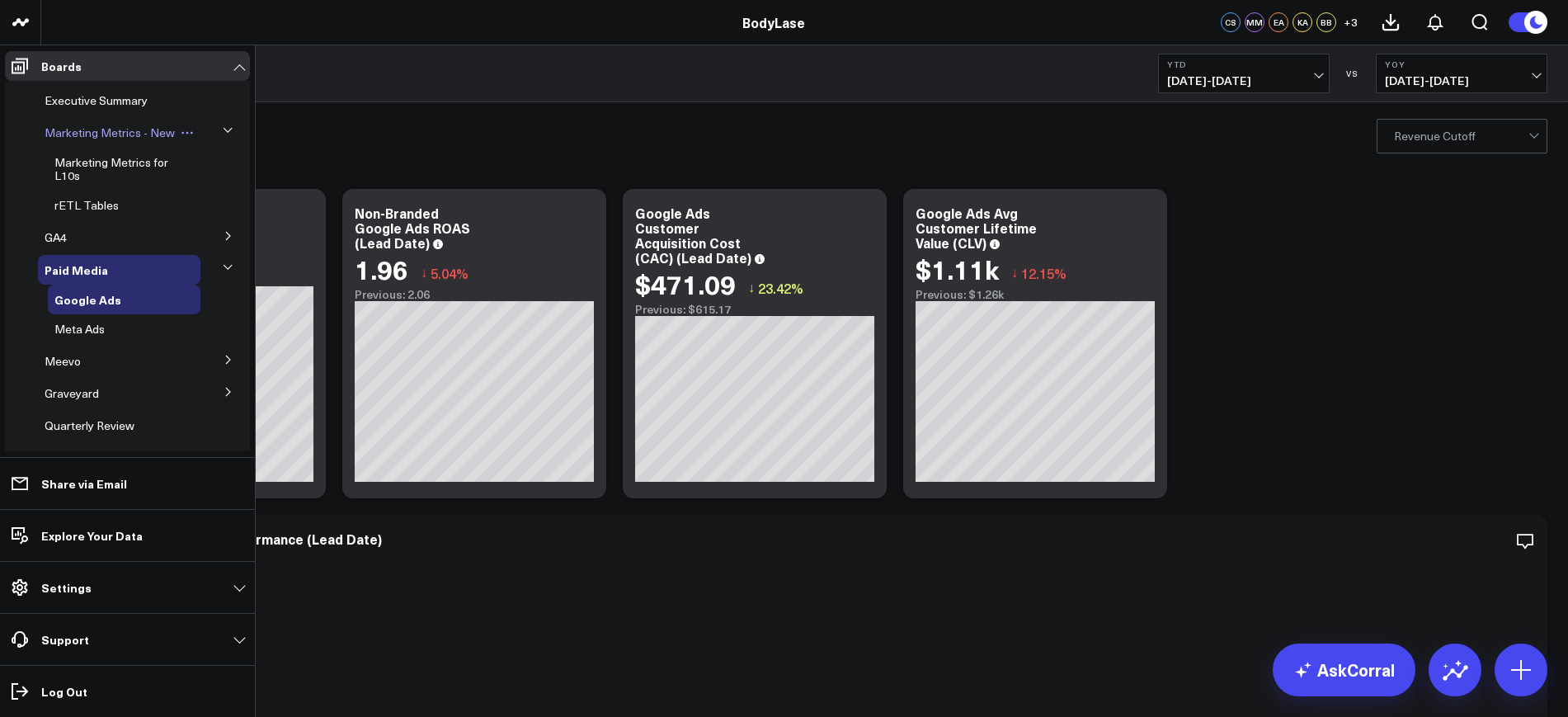
click at [80, 139] on link "Marketing Metrics - New" at bounding box center [109, 133] width 130 height 13
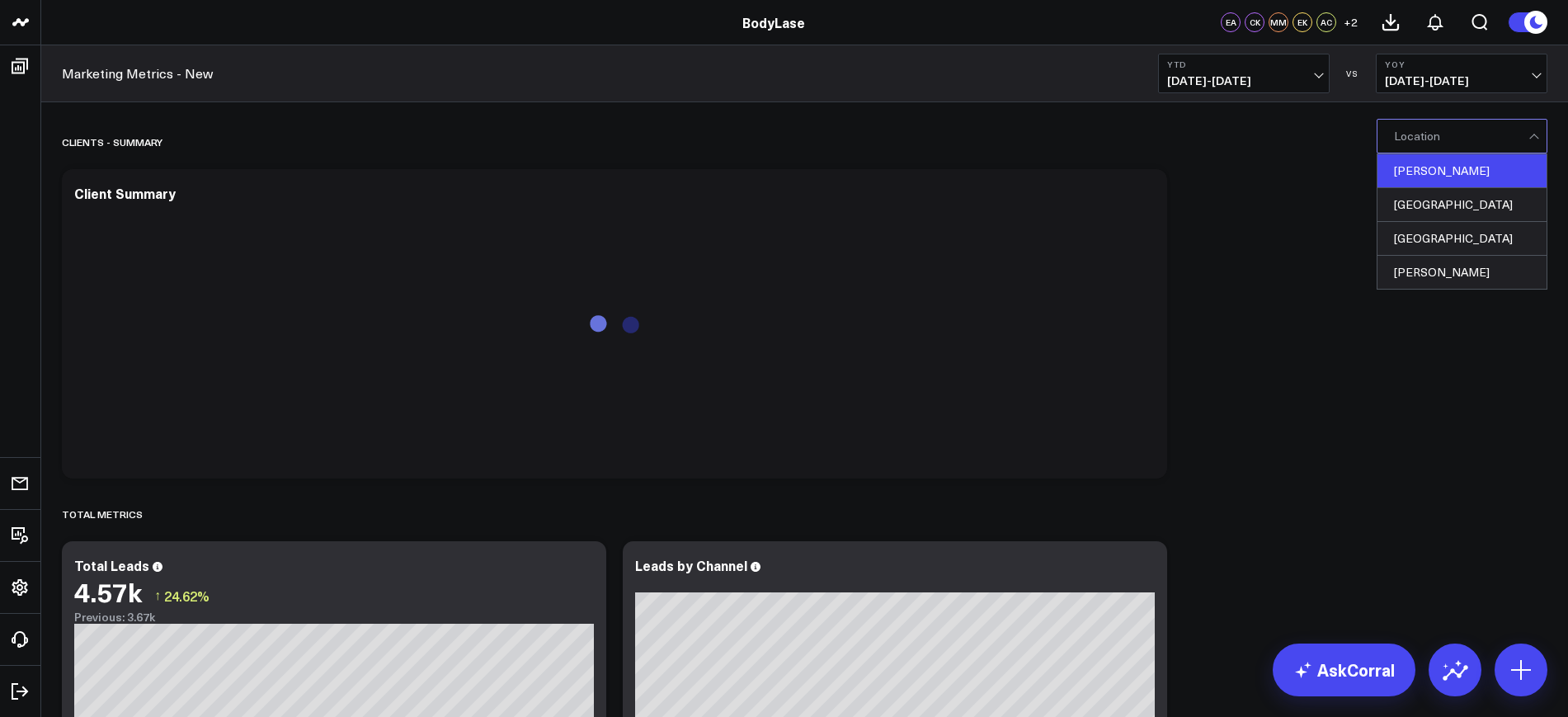
click at [1430, 172] on div "[PERSON_NAME]" at bounding box center [1462, 171] width 169 height 34
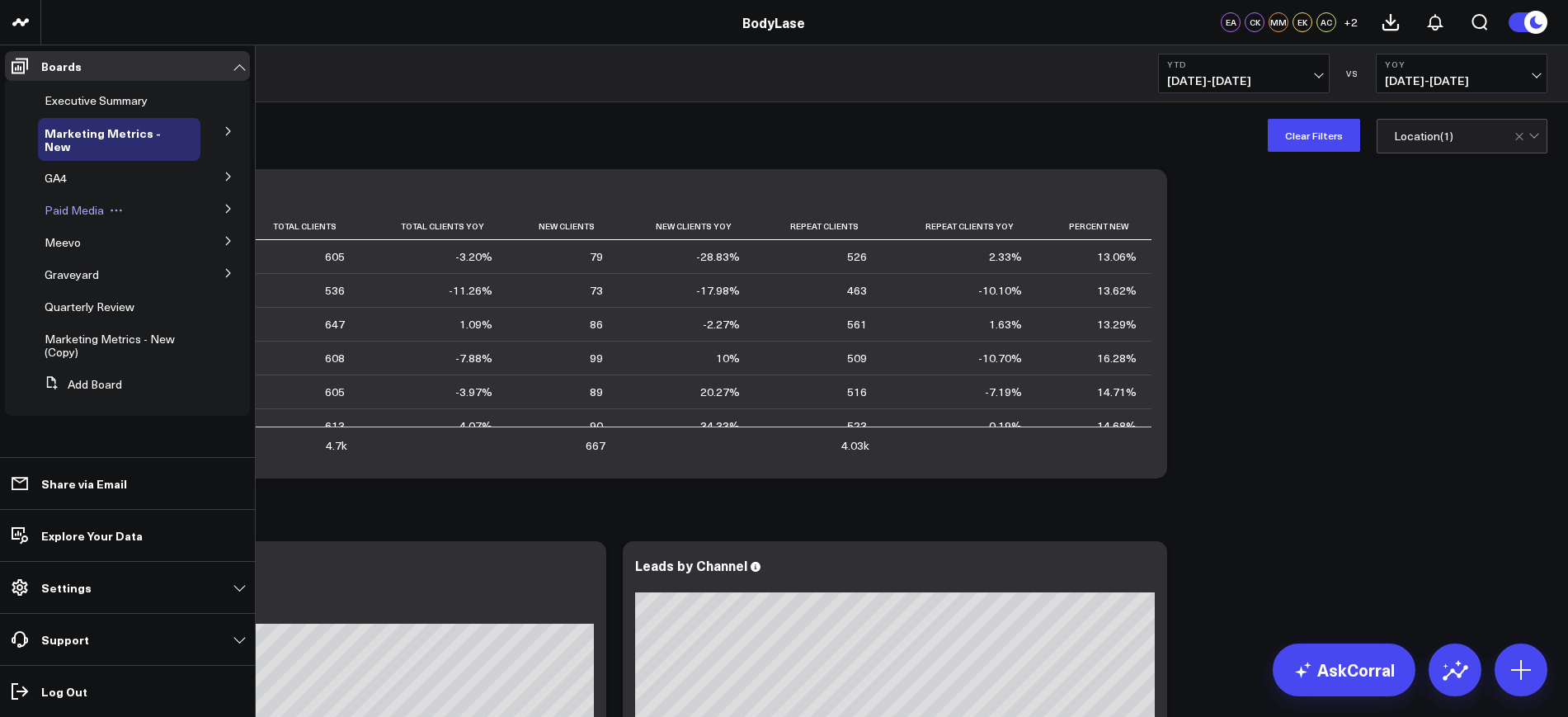
click at [89, 208] on span "Paid Media" at bounding box center [74, 209] width 59 height 15
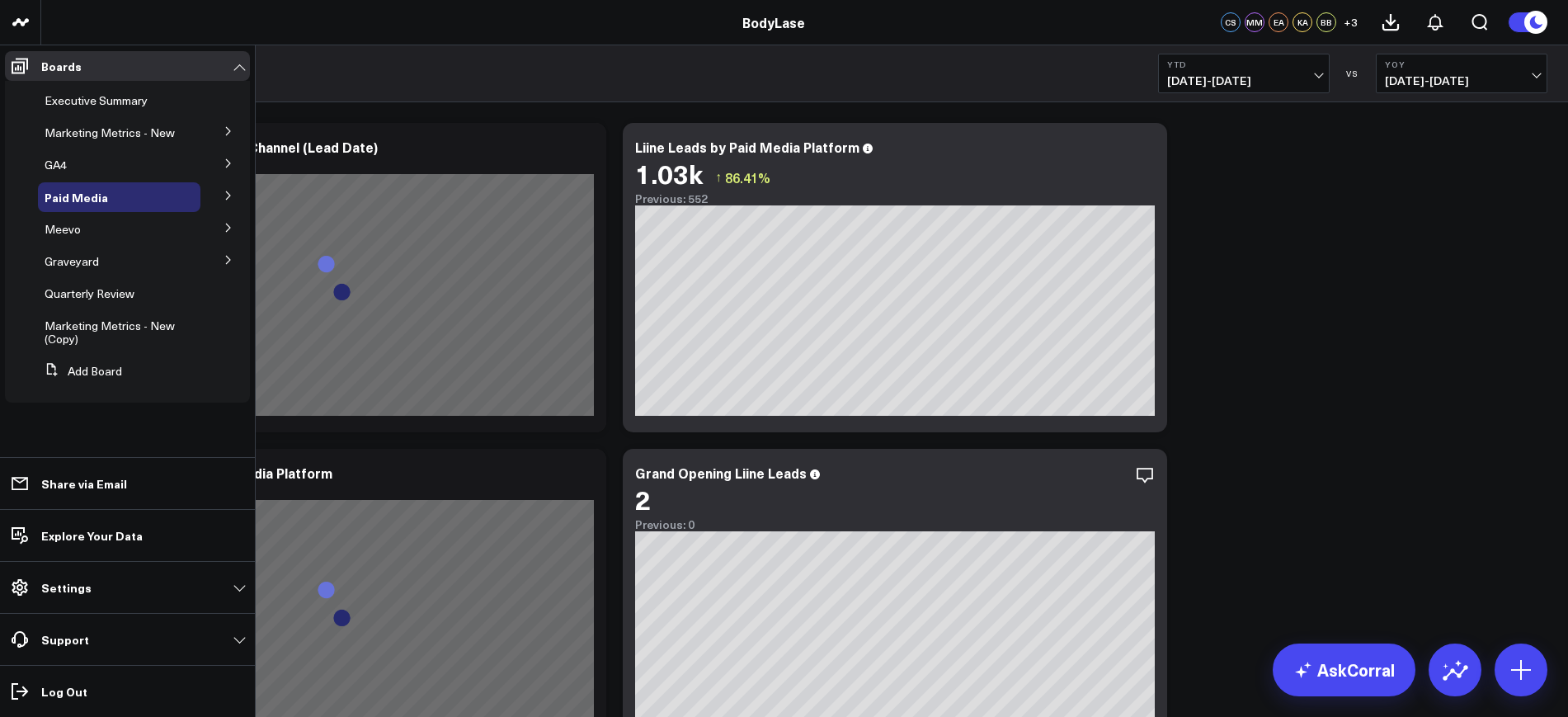
click at [224, 197] on button at bounding box center [228, 194] width 43 height 25
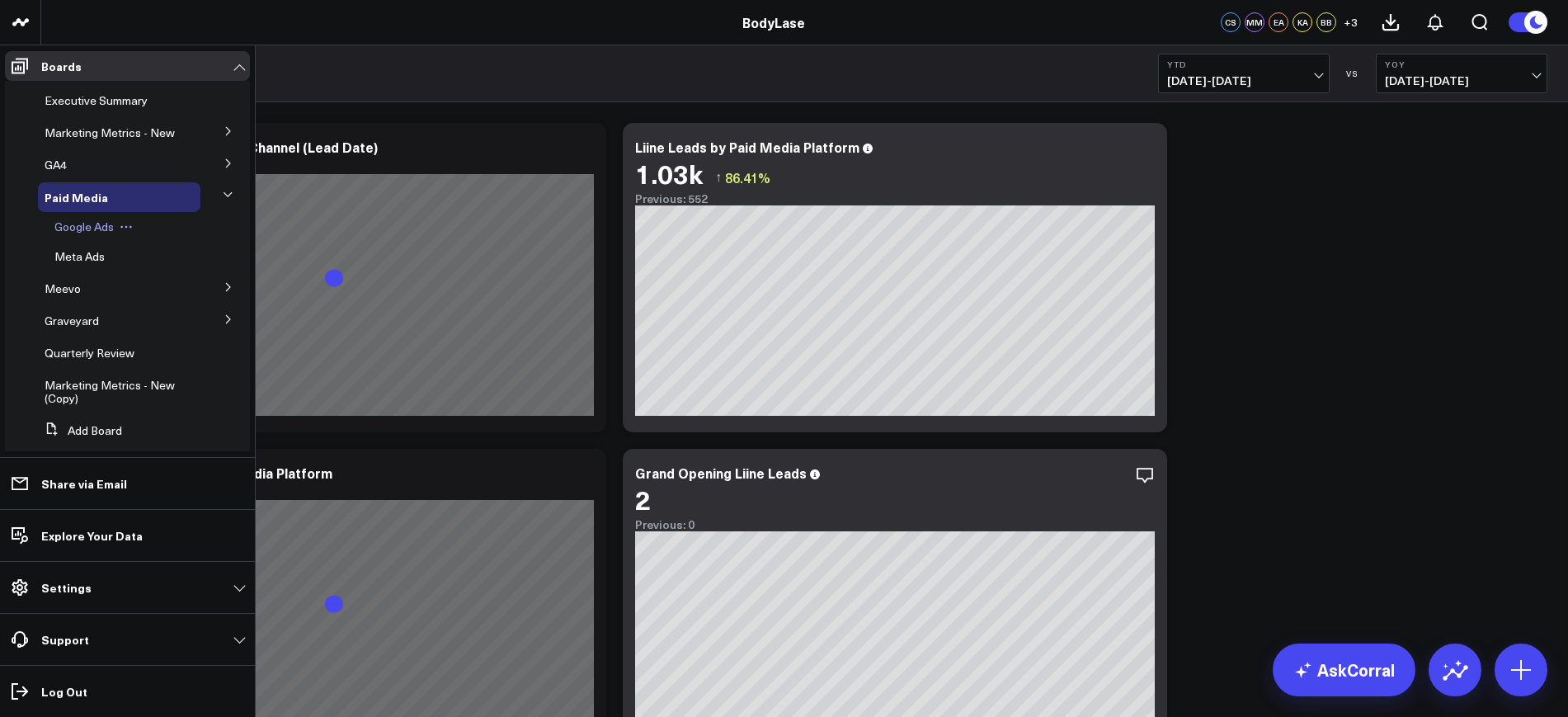
click at [102, 234] on span "Google Ads" at bounding box center [84, 227] width 59 height 15
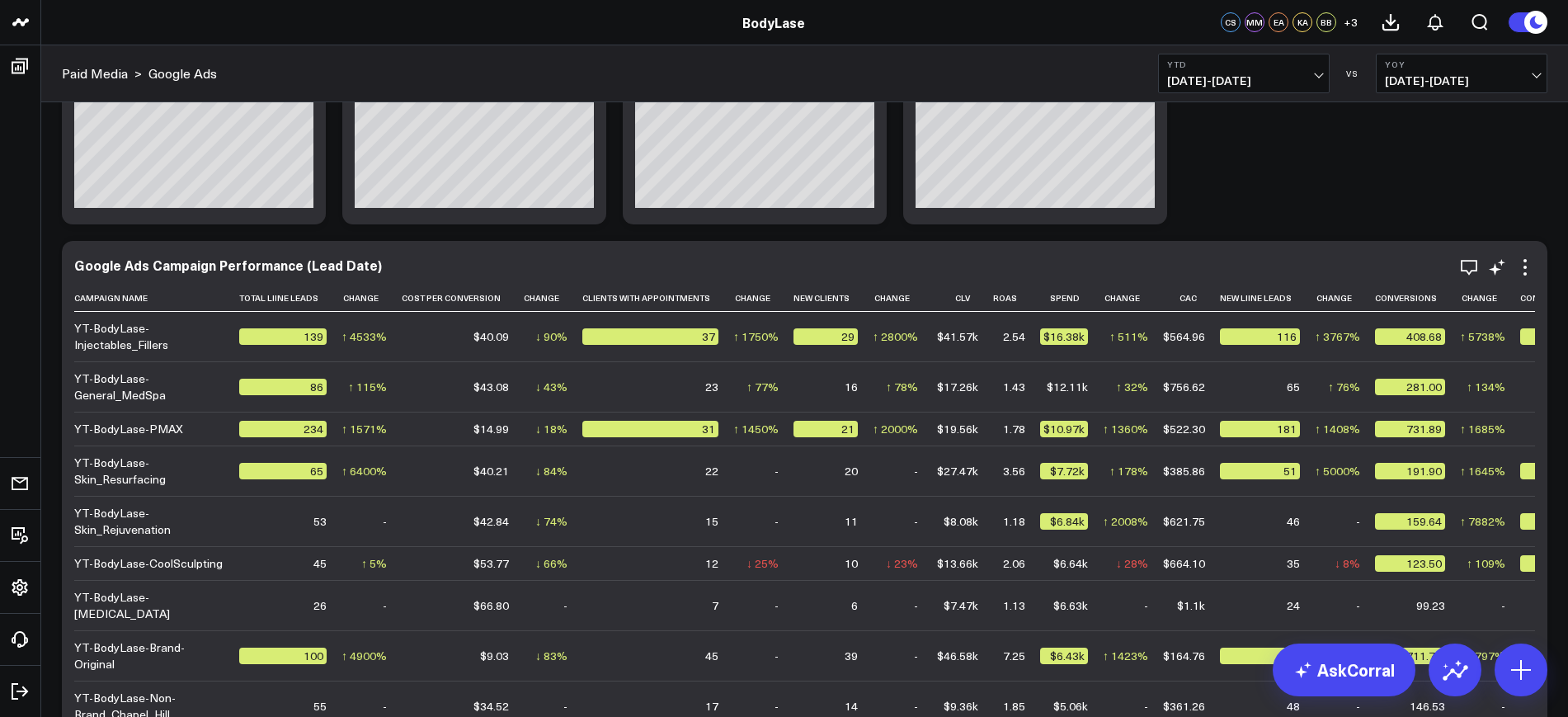
scroll to position [309, 0]
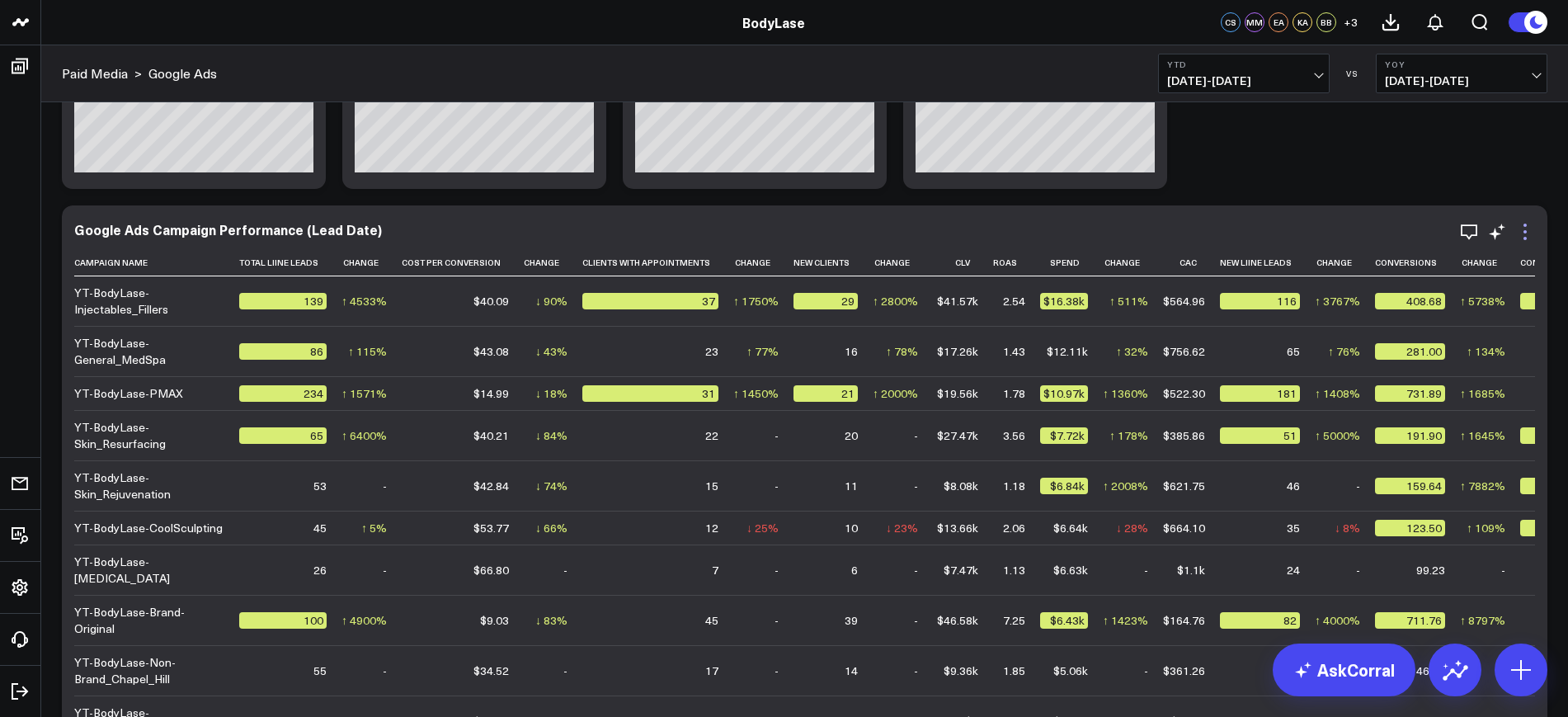
click at [1522, 229] on icon at bounding box center [1525, 231] width 20 height 20
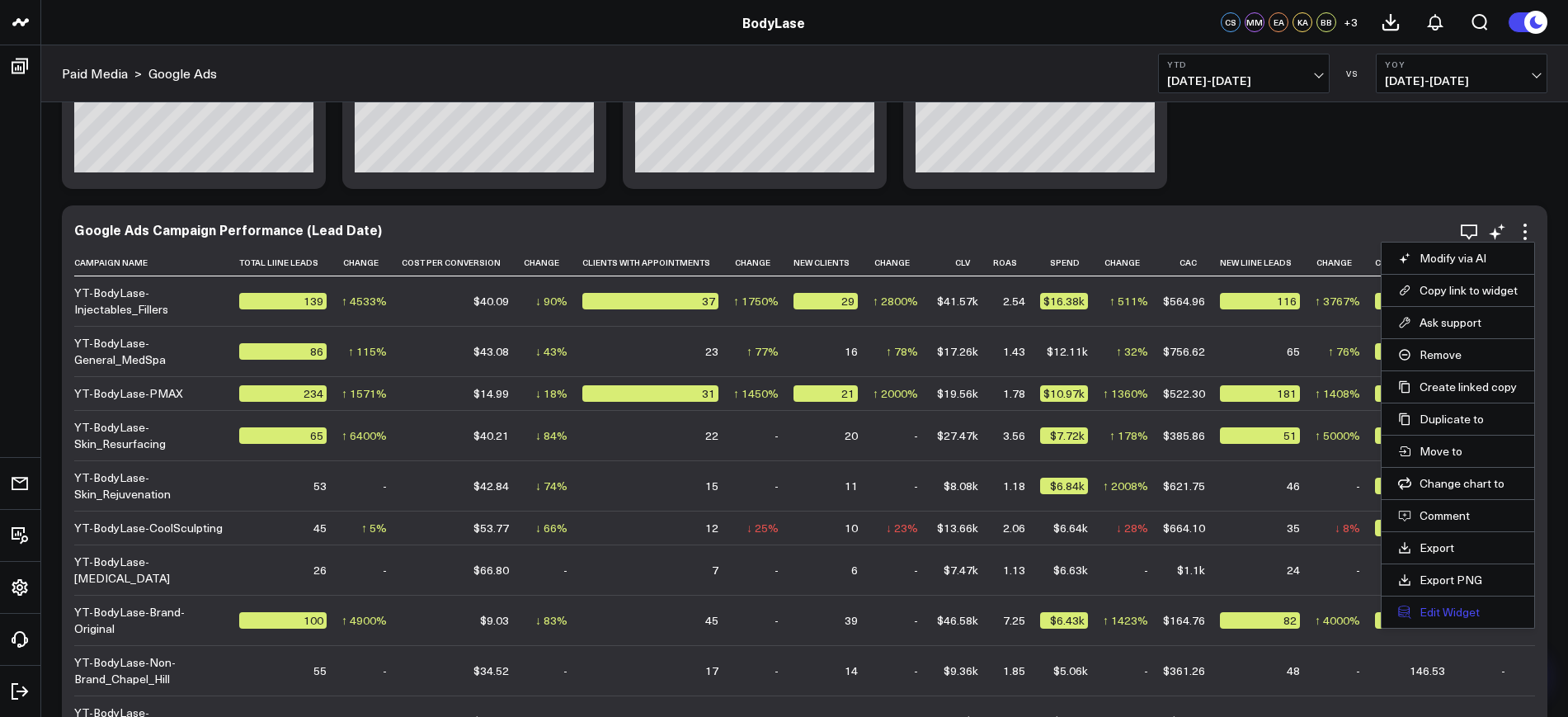
click at [1448, 605] on button "Edit Widget" at bounding box center [1459, 612] width 120 height 15
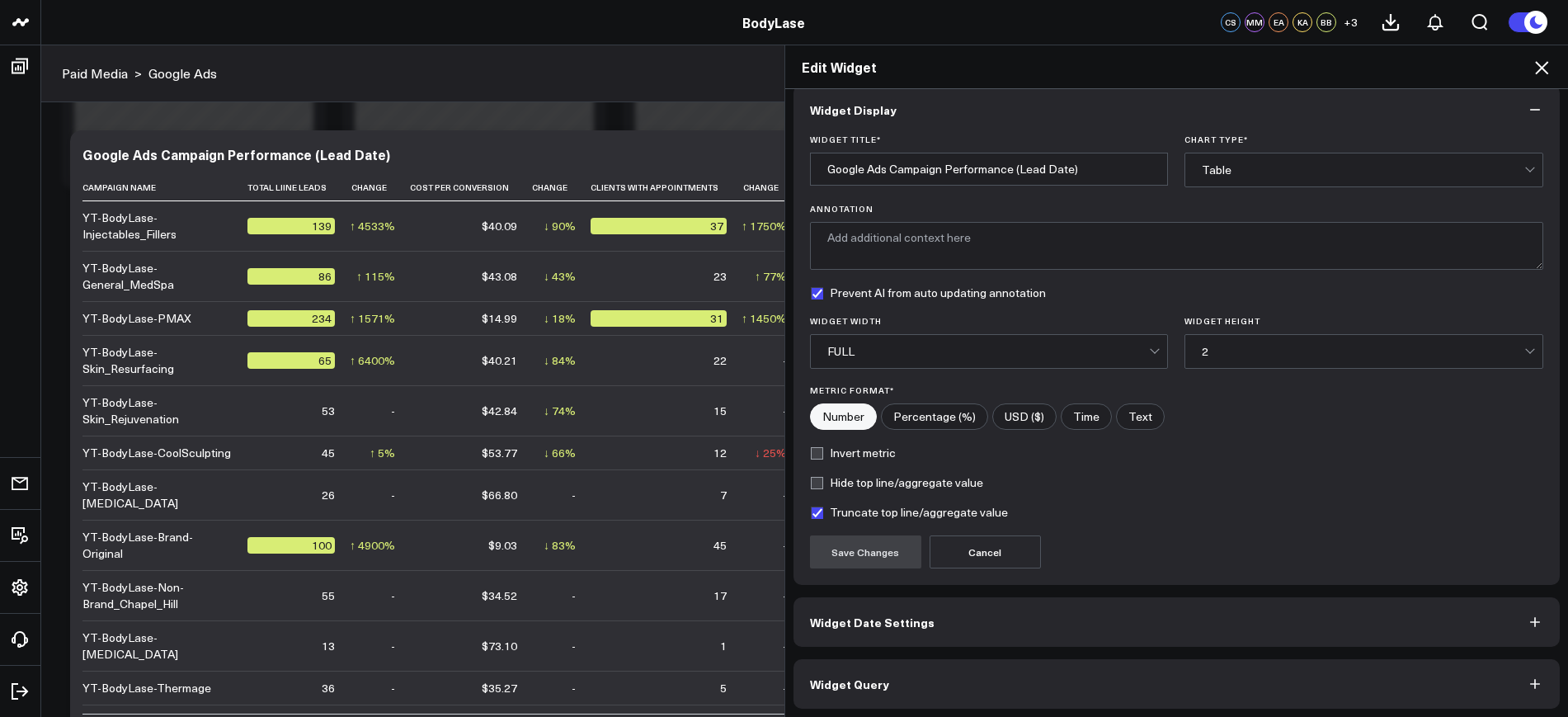
scroll to position [20, 0]
click at [885, 688] on button "Widget Query" at bounding box center [1178, 681] width 767 height 50
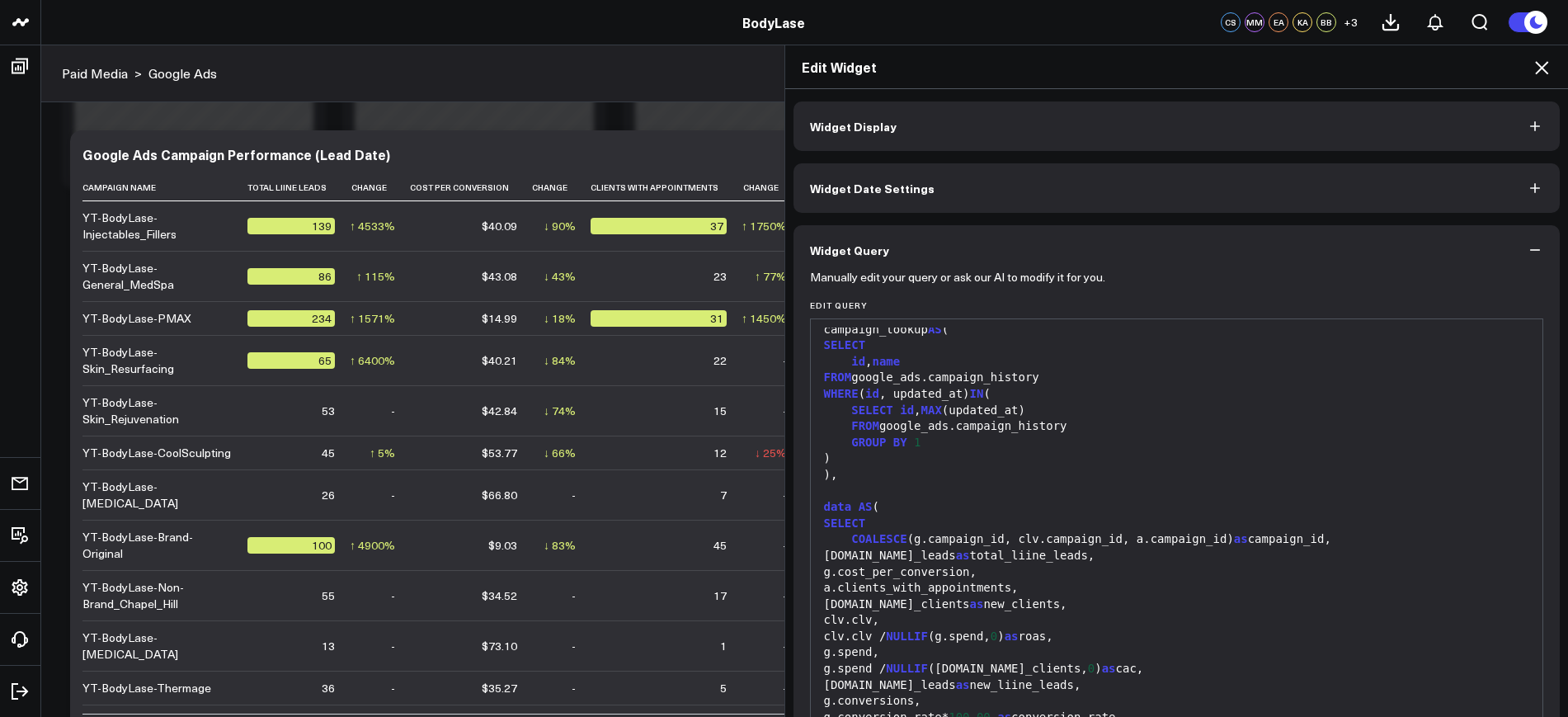
scroll to position [1134, 0]
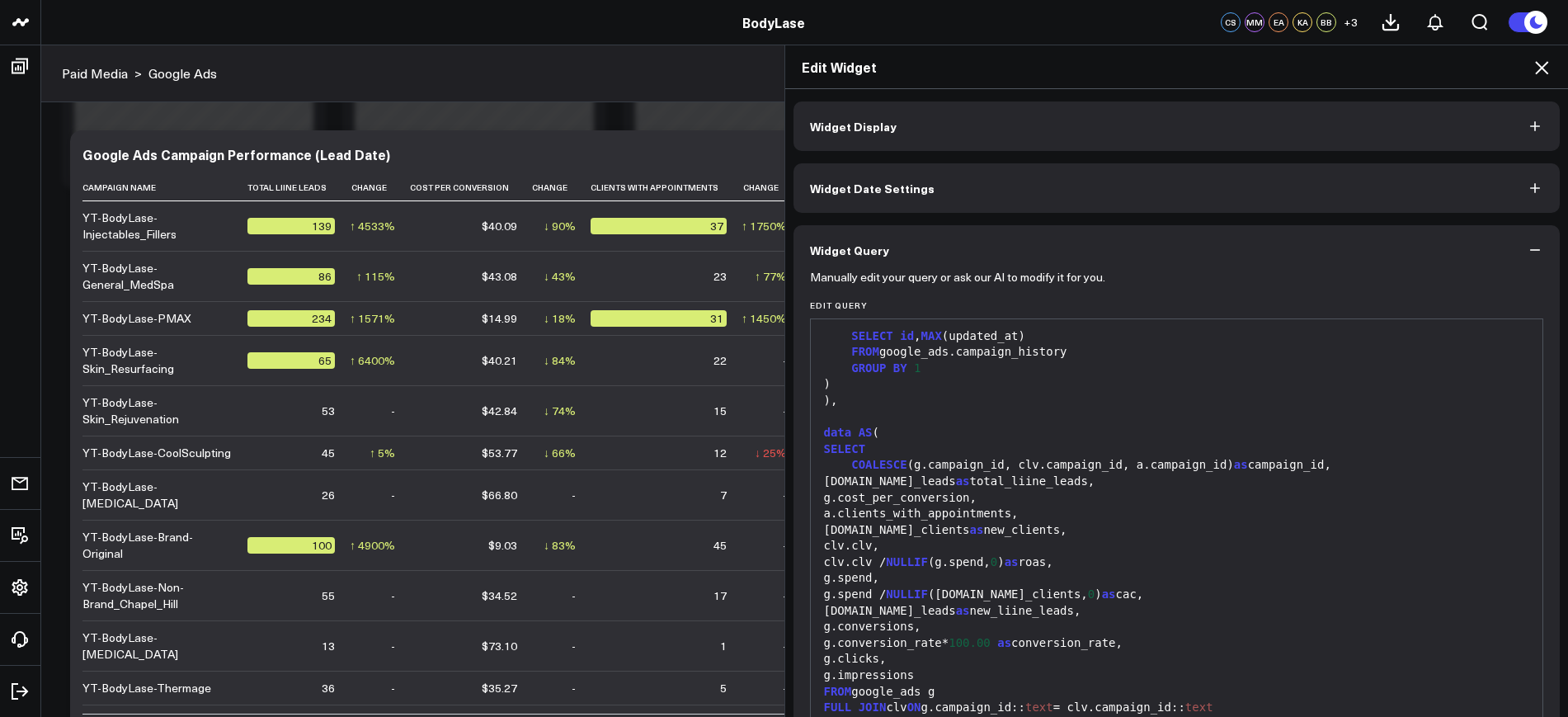
click at [1546, 65] on icon at bounding box center [1541, 68] width 20 height 20
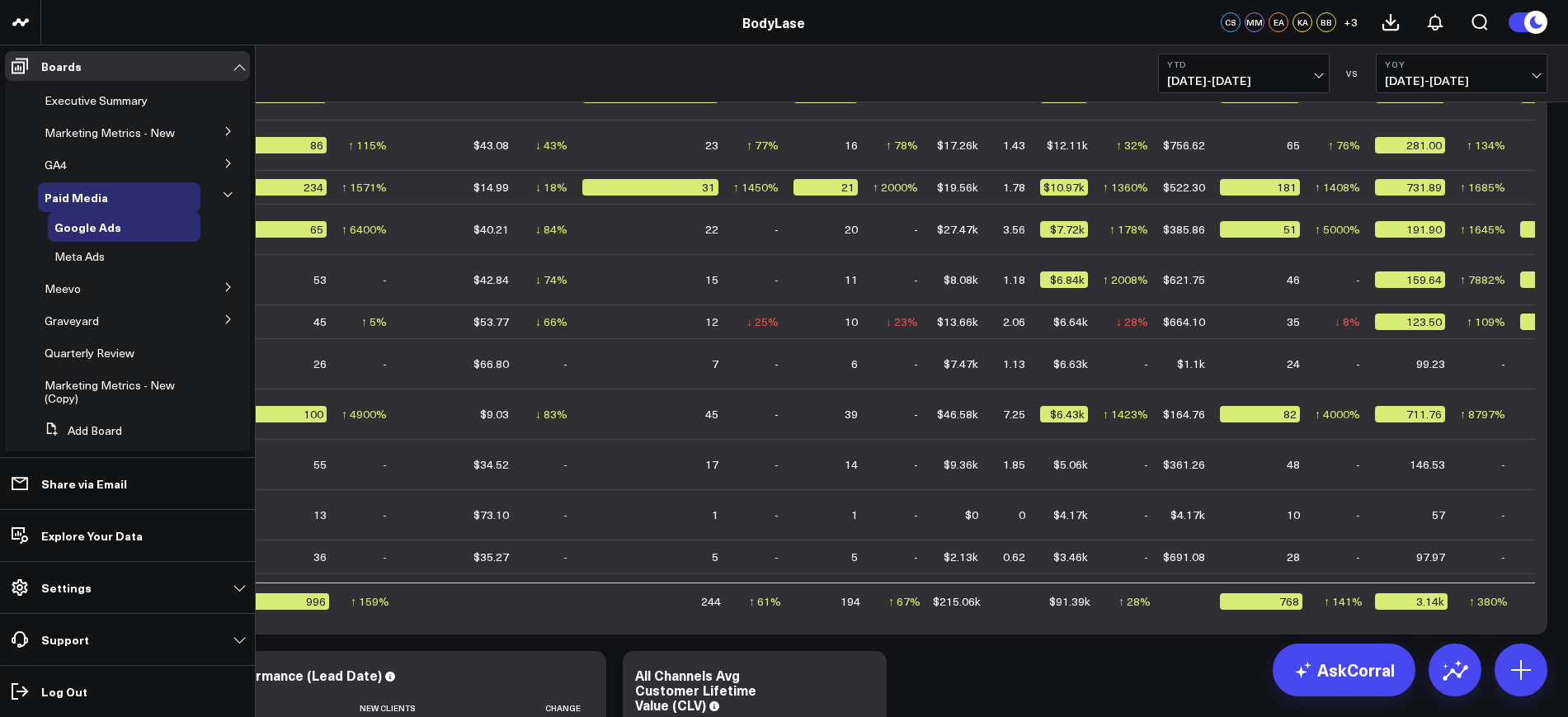
click at [226, 324] on icon at bounding box center [228, 319] width 4 height 9
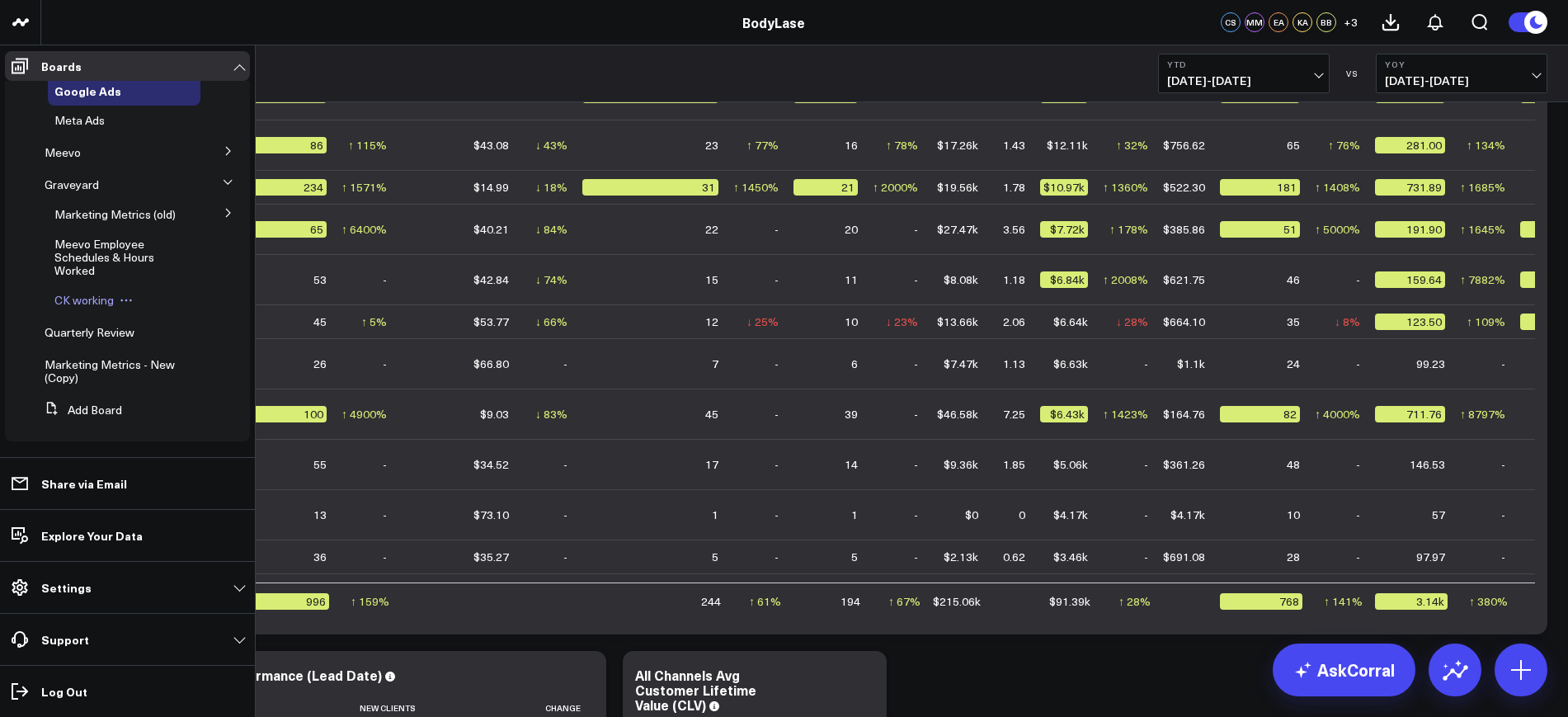
scroll to position [163, 0]
drag, startPoint x: 78, startPoint y: 300, endPoint x: 68, endPoint y: 321, distance: 23.3
click at [81, 300] on span "CK working" at bounding box center [84, 300] width 59 height 15
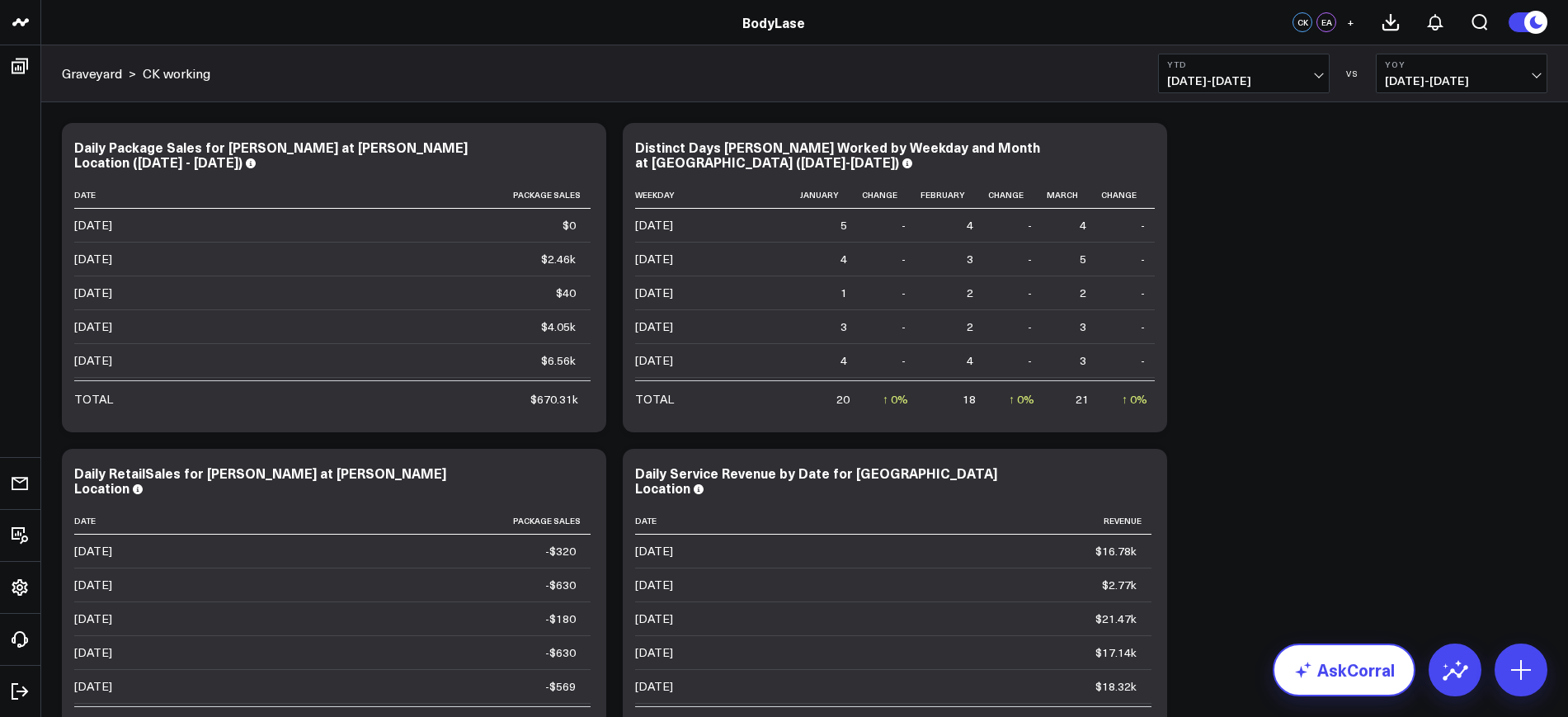
drag, startPoint x: 1350, startPoint y: 664, endPoint x: 1314, endPoint y: 649, distance: 39.0
click at [1349, 667] on link "AskCorral" at bounding box center [1344, 669] width 143 height 52
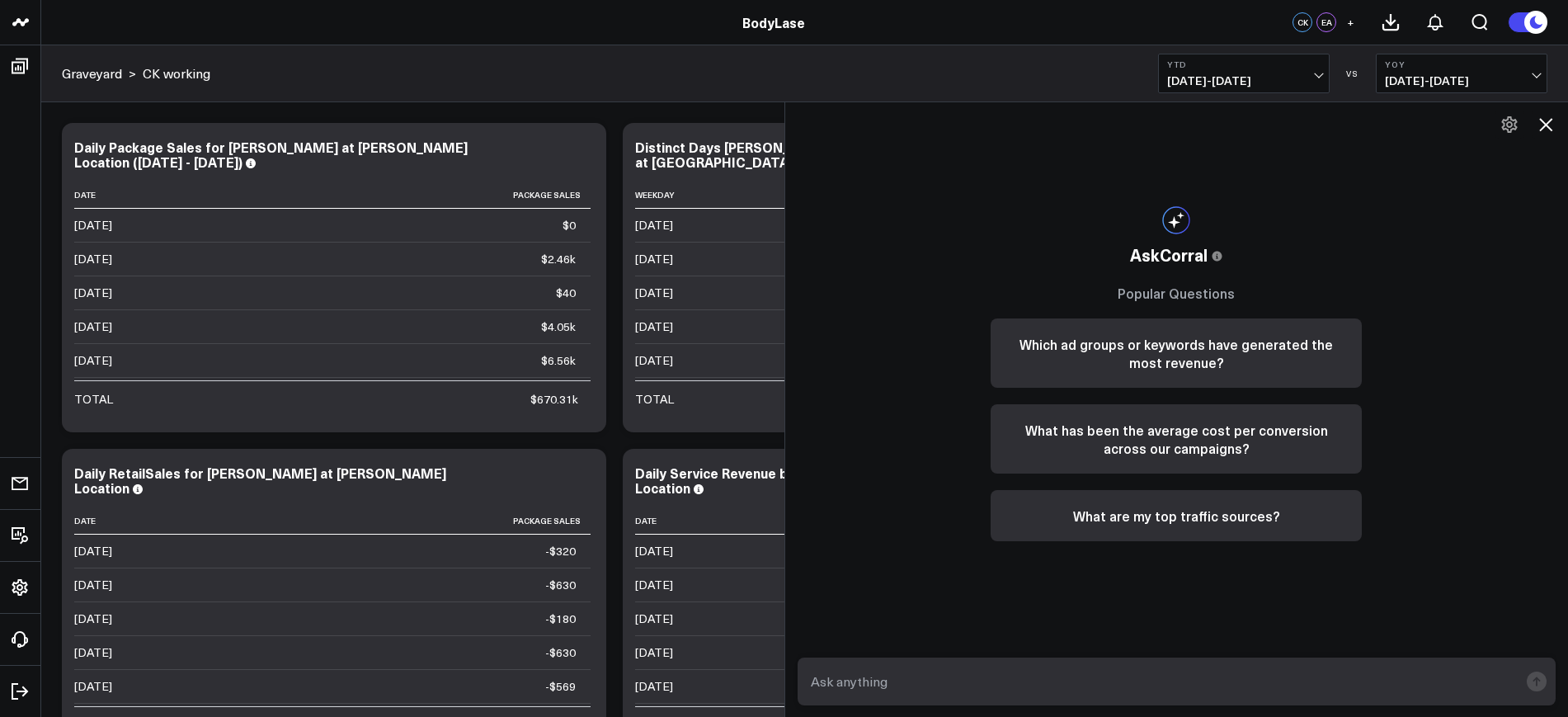
click at [956, 695] on textarea at bounding box center [1162, 681] width 713 height 30
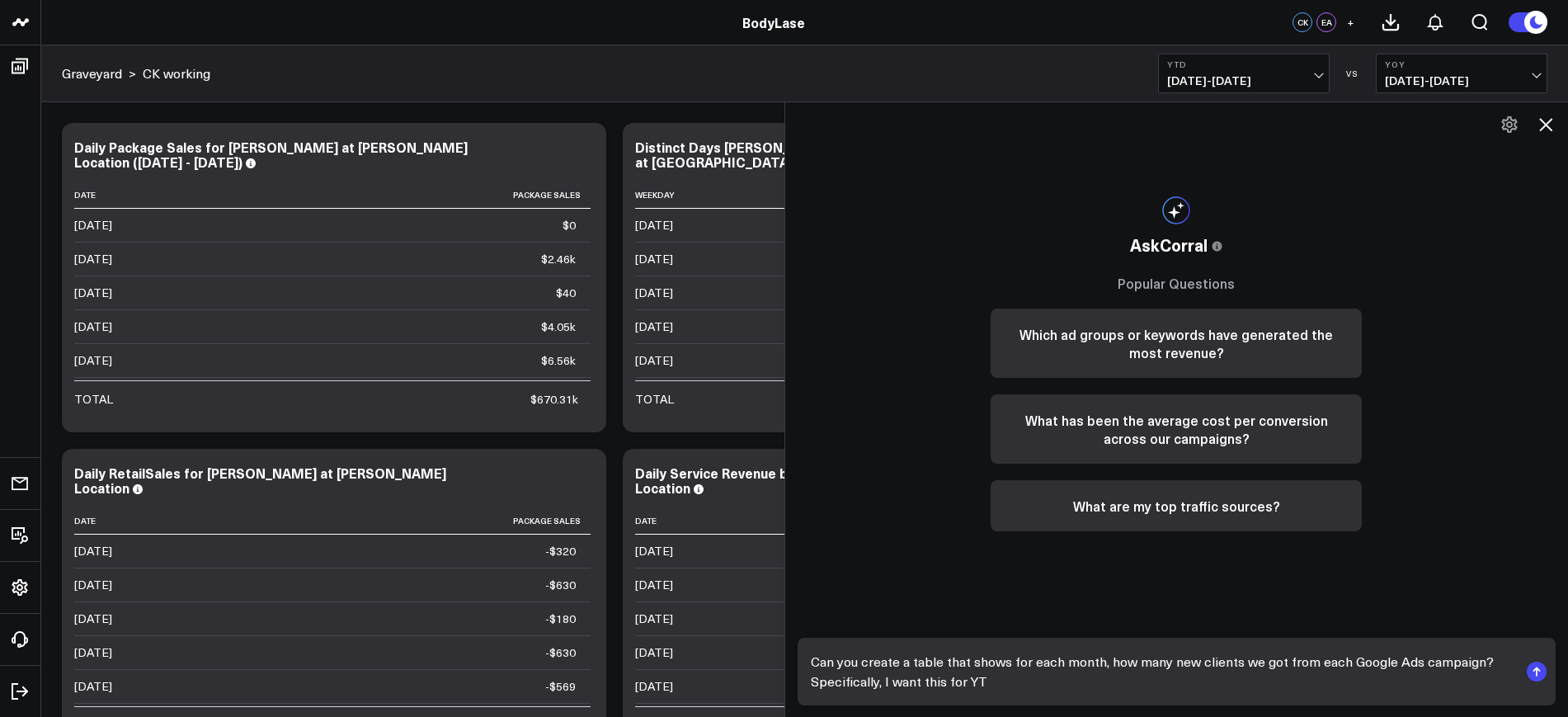
type textarea "Can you create a table that shows for each month, how many new clients we got f…"
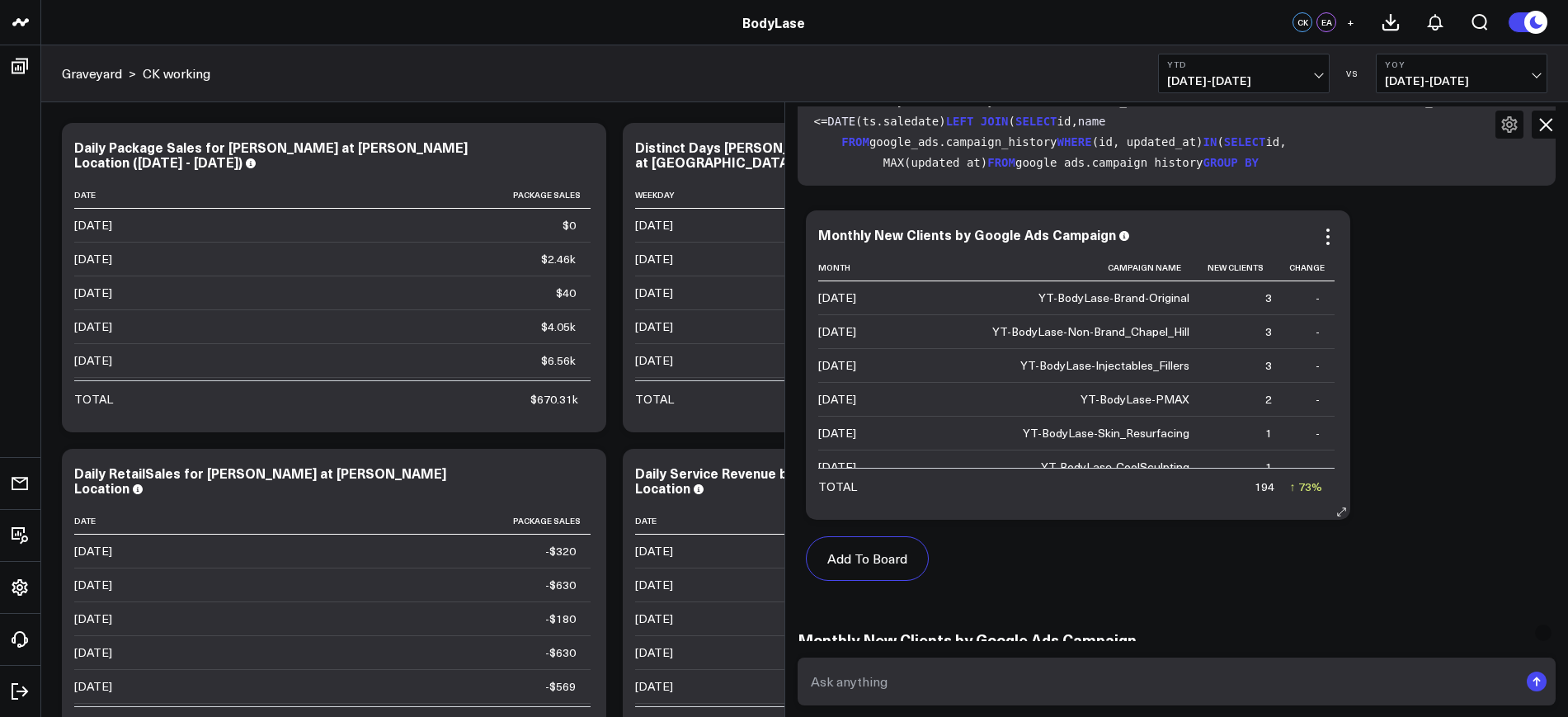
scroll to position [508, 0]
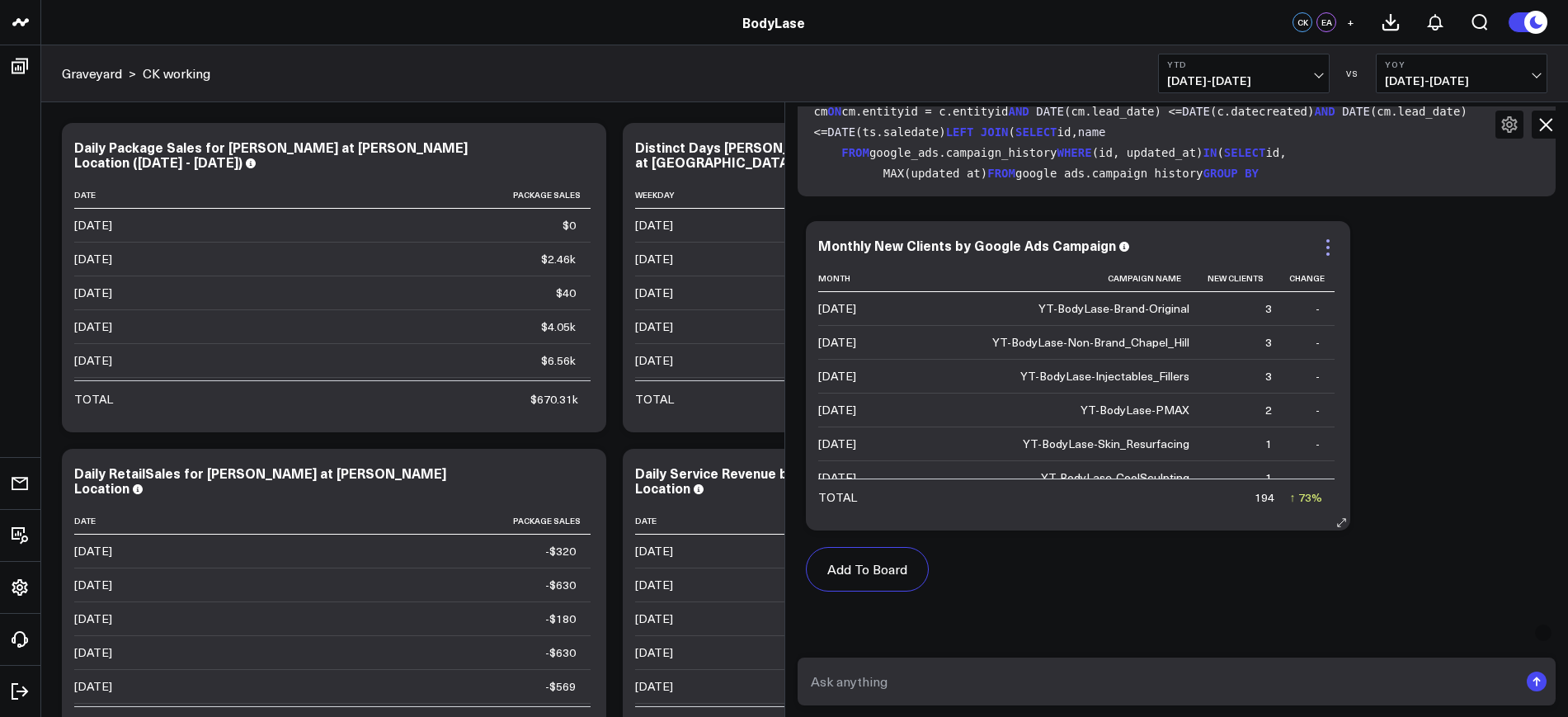
click at [1338, 238] on icon at bounding box center [1328, 248] width 20 height 20
click at [1425, 415] on div "Add To Board Executive Summary Marketing Metrics - New Marketing Metrics for L1…" at bounding box center [1177, 415] width 759 height 404
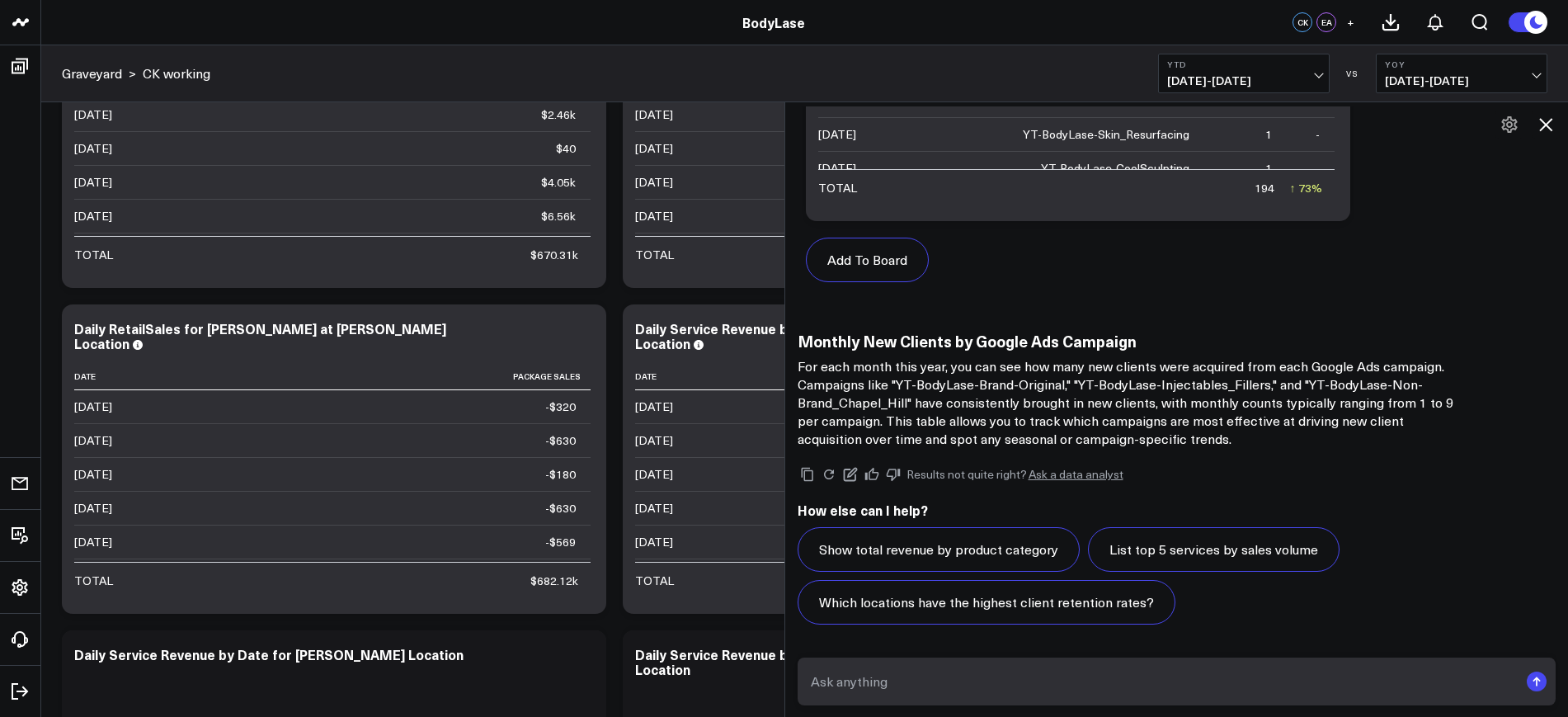
scroll to position [309, 0]
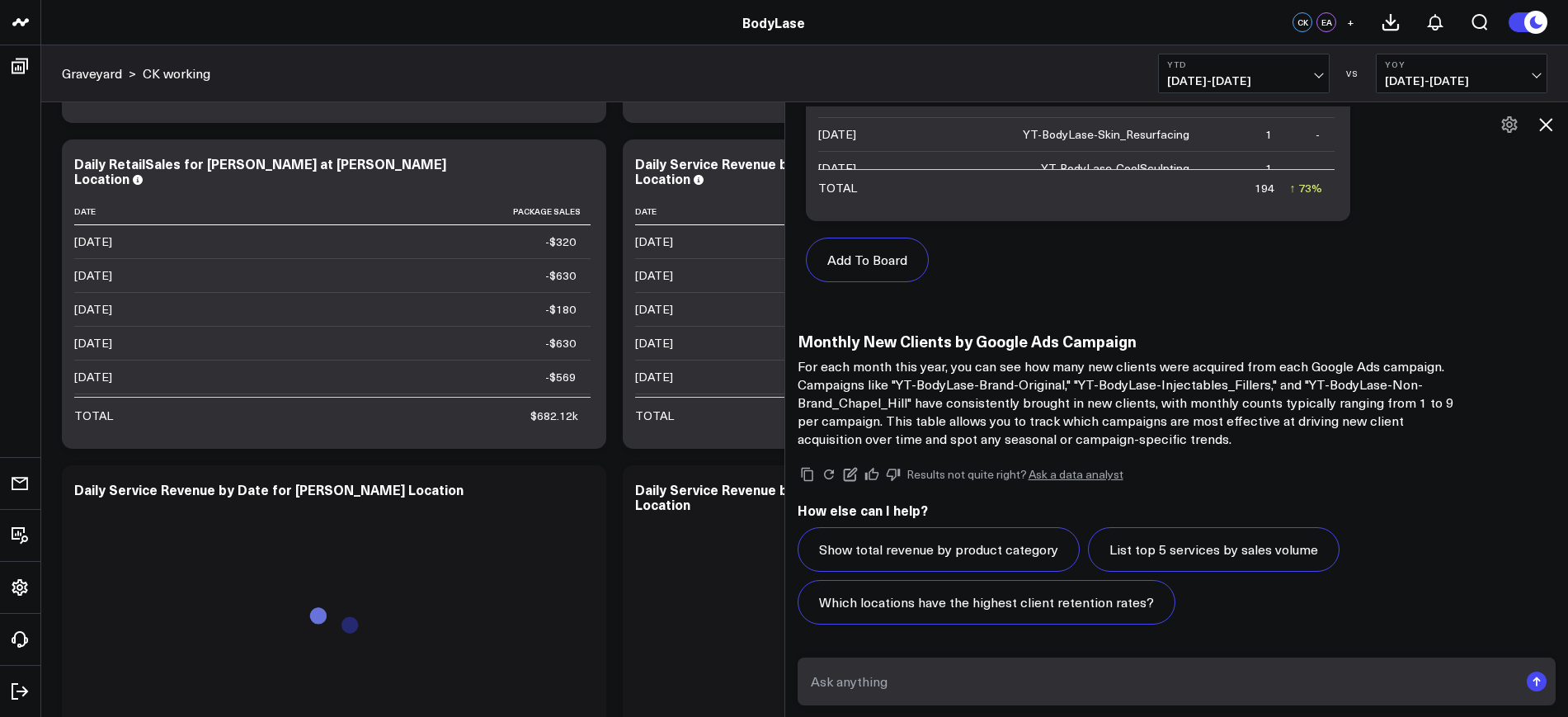
click at [990, 683] on textarea at bounding box center [1162, 681] width 713 height 30
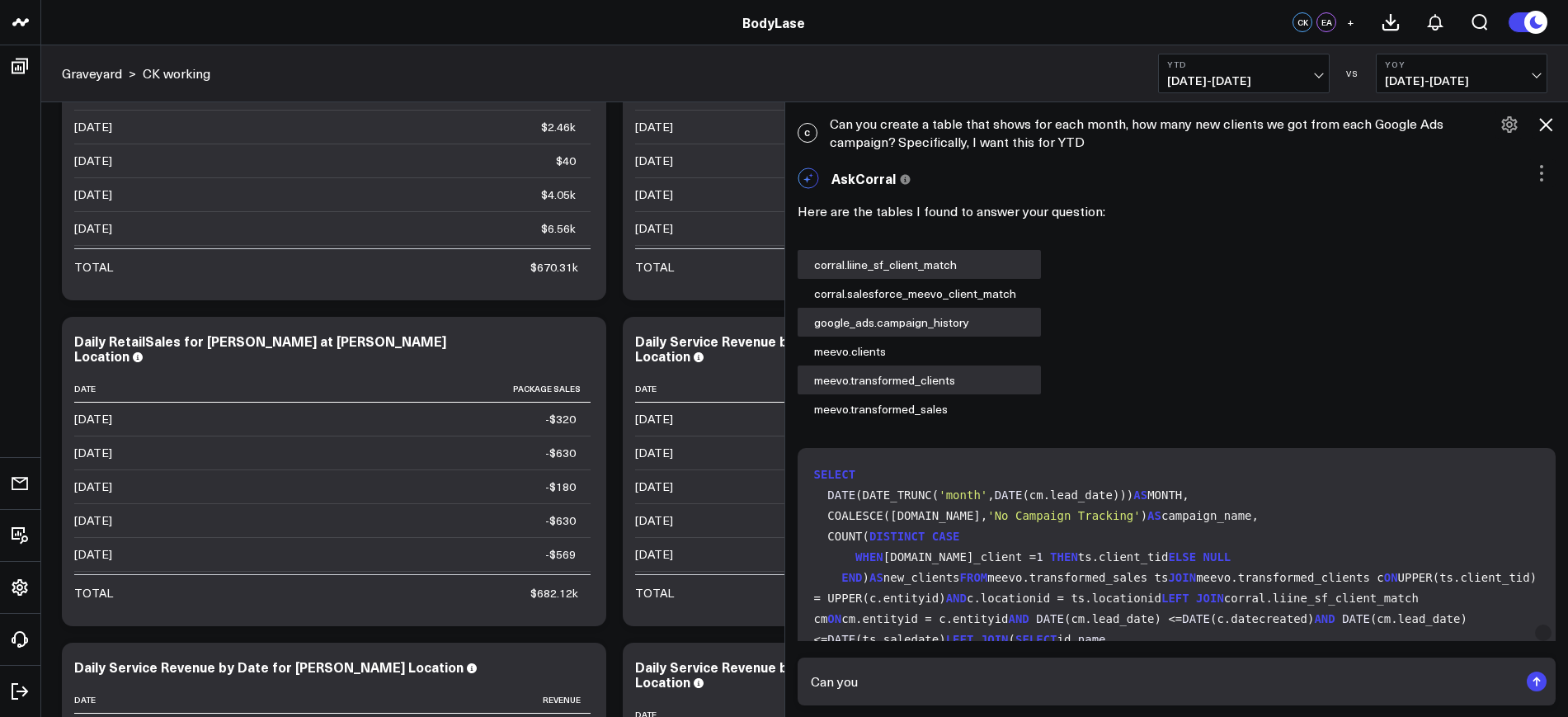
scroll to position [103, 0]
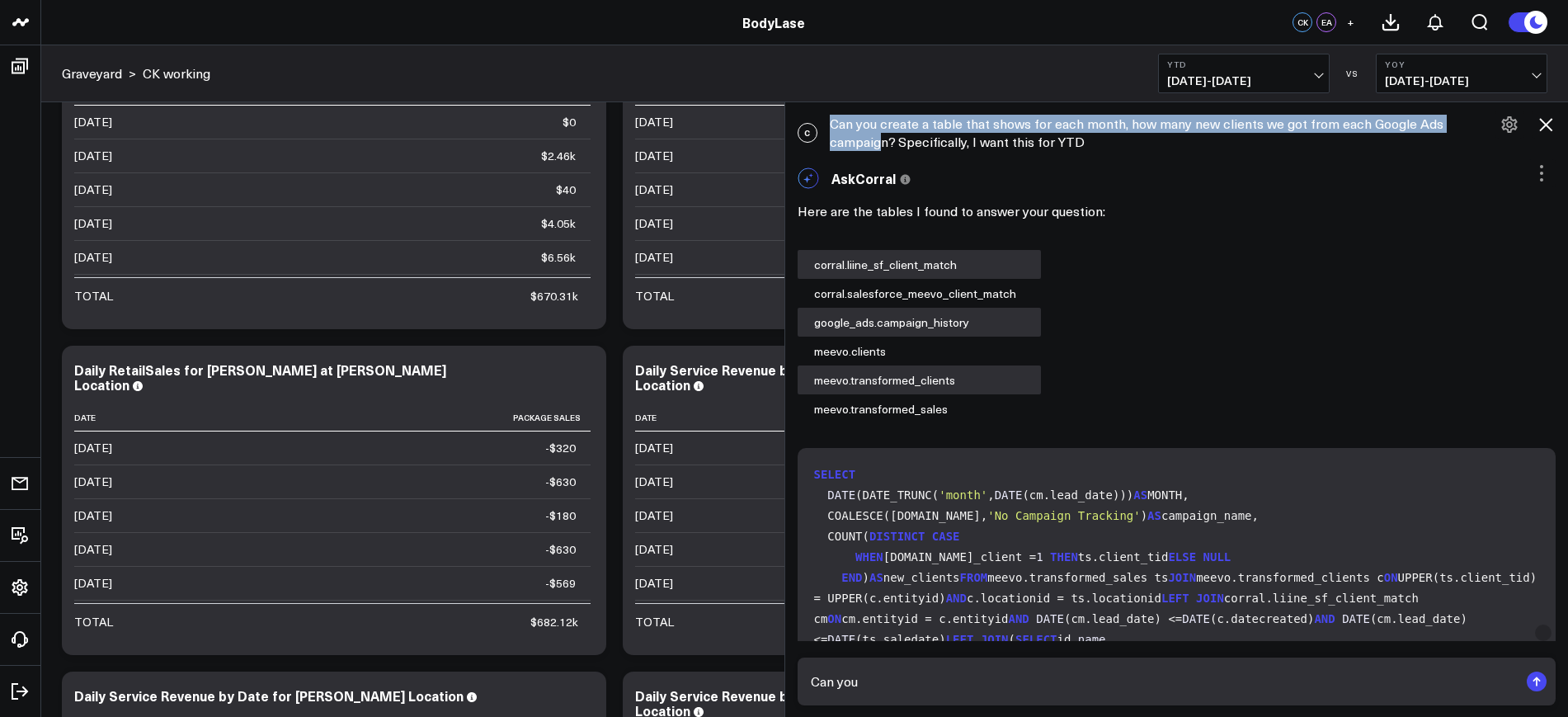
drag, startPoint x: 1121, startPoint y: 134, endPoint x: 886, endPoint y: 132, distance: 235.0
click at [886, 132] on div "C Can you create a table that shows for each month, how many new clients we got…" at bounding box center [1177, 132] width 784 height 52
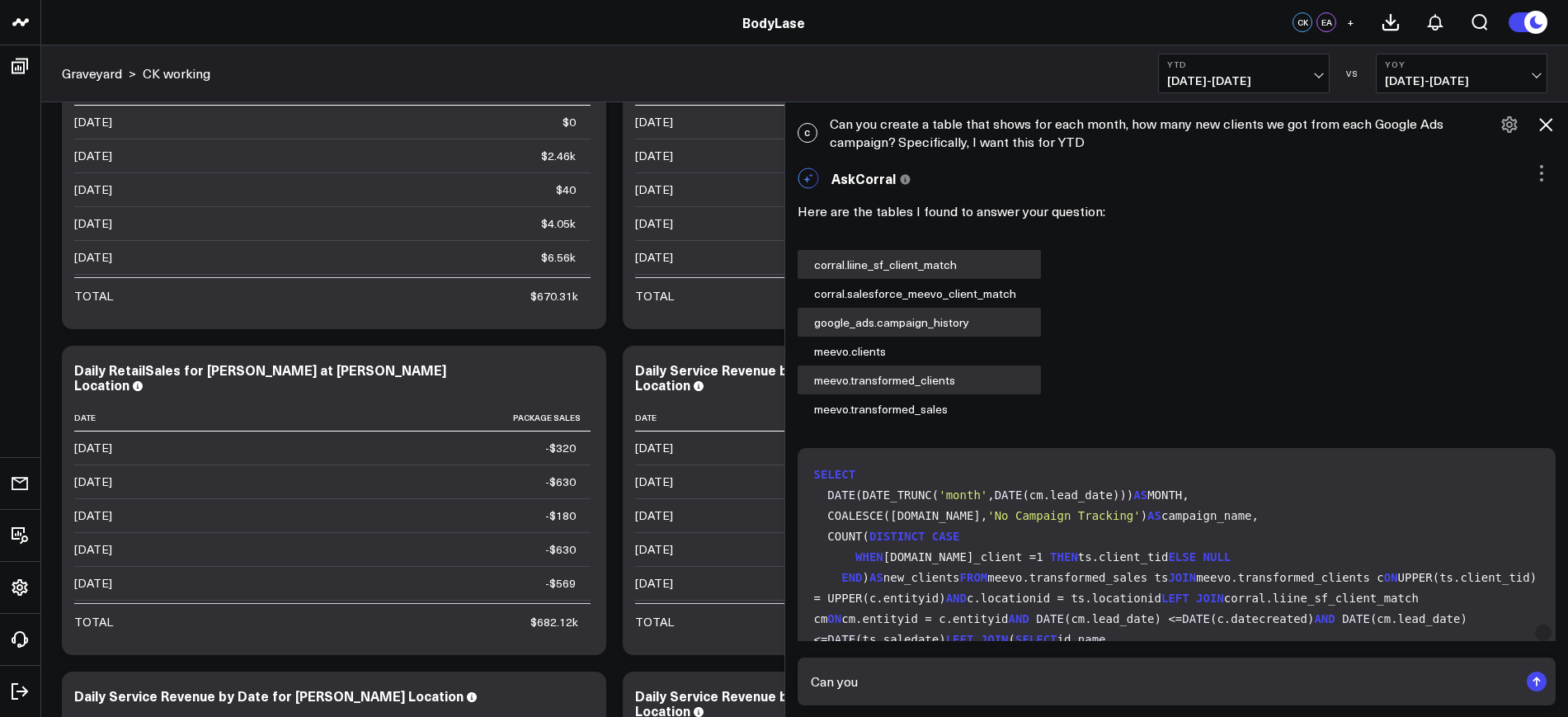
click at [1048, 146] on div "C Can you create a table that shows for each month, how many new clients we got…" at bounding box center [1177, 132] width 784 height 52
drag, startPoint x: 1100, startPoint y: 142, endPoint x: 926, endPoint y: 131, distance: 174.3
click at [926, 131] on div "C Can you create a table that shows for each month, how many new clients we got…" at bounding box center [1177, 132] width 784 height 52
click at [899, 124] on div "C Can you create a table that shows for each month, how many new clients we got…" at bounding box center [1177, 132] width 784 height 52
drag, startPoint x: 888, startPoint y: 121, endPoint x: 1102, endPoint y: 141, distance: 214.9
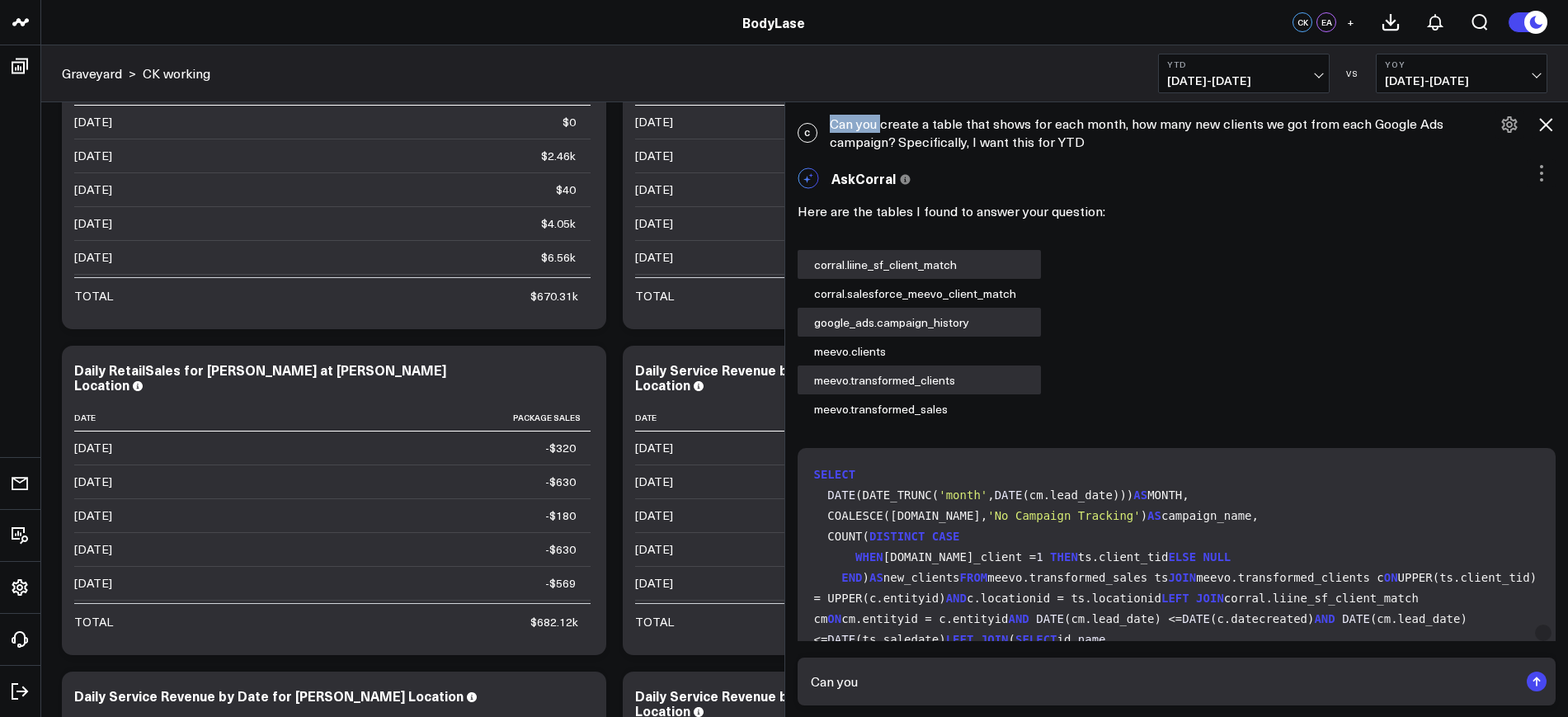
click at [1102, 141] on div "C Can you create a table that shows for each month, how many new clients we got…" at bounding box center [1177, 132] width 784 height 52
click at [917, 127] on div "C Can you create a table that shows for each month, how many new clients we got…" at bounding box center [1177, 132] width 784 height 52
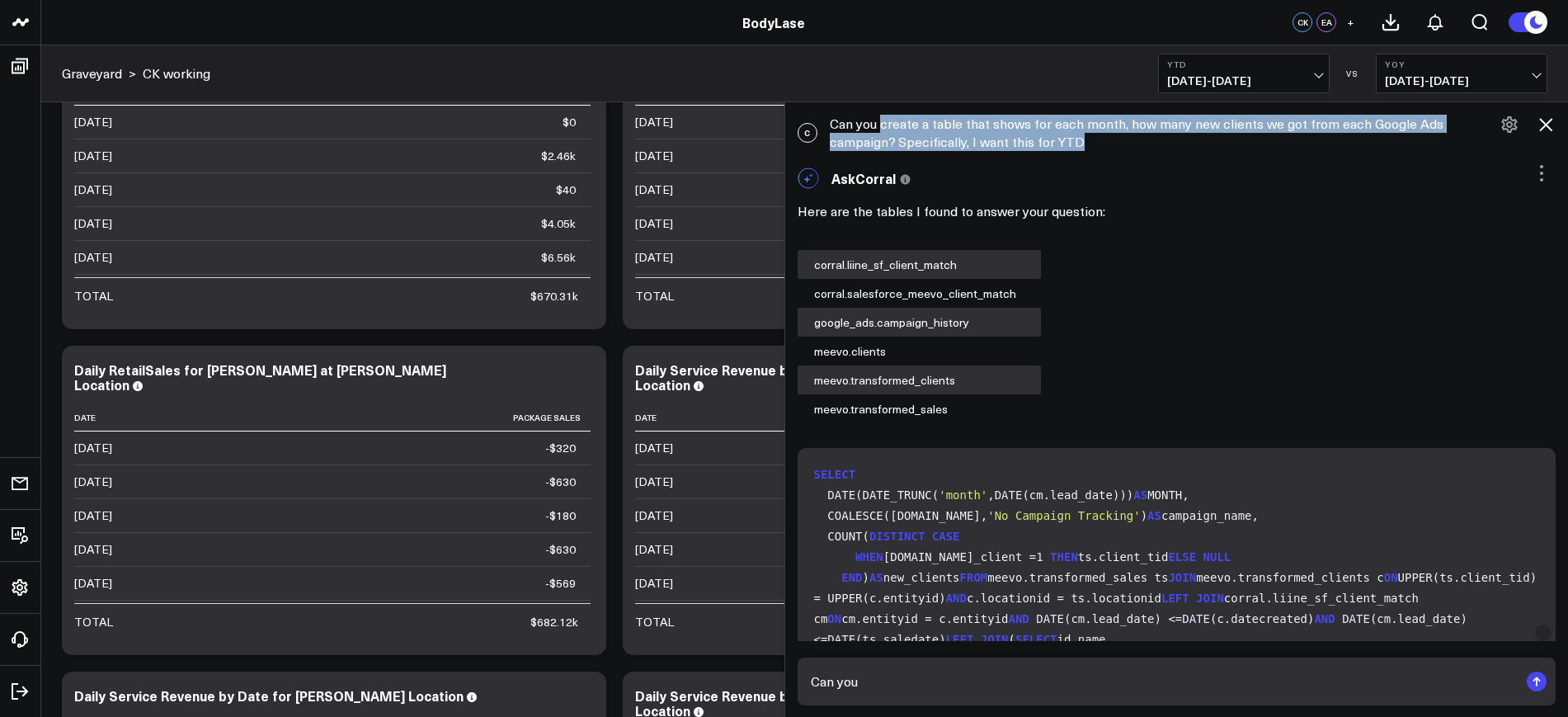
drag, startPoint x: 892, startPoint y: 122, endPoint x: 1082, endPoint y: 140, distance: 190.9
click at [1082, 140] on div "C Can you create a table that shows for each month, how many new clients we got…" at bounding box center [1177, 132] width 784 height 52
copy div "create a table that shows for each month, how many new clients we got from each…"
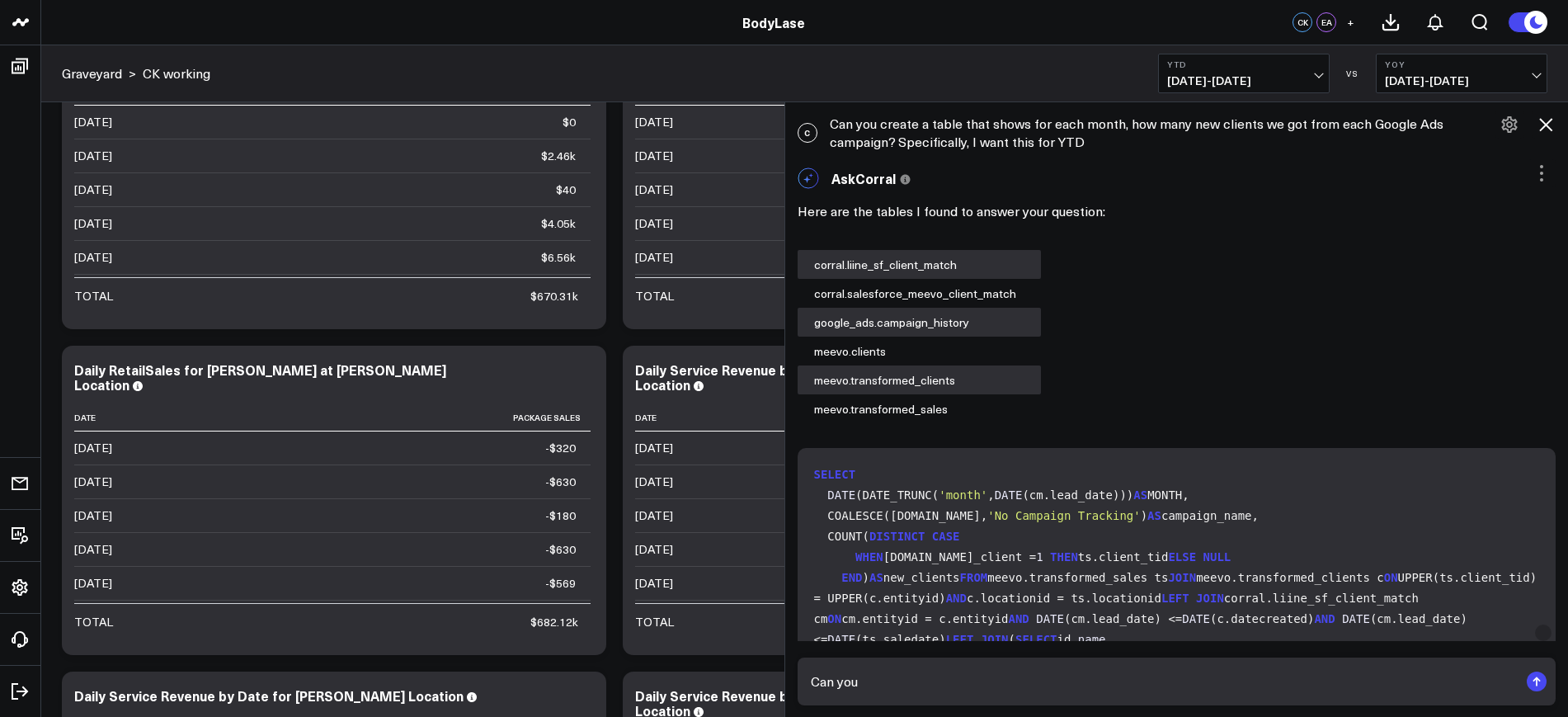
click at [898, 676] on textarea "Can you" at bounding box center [1162, 681] width 713 height 30
paste textarea "create a table that shows for each month, how many new clients we got from each…"
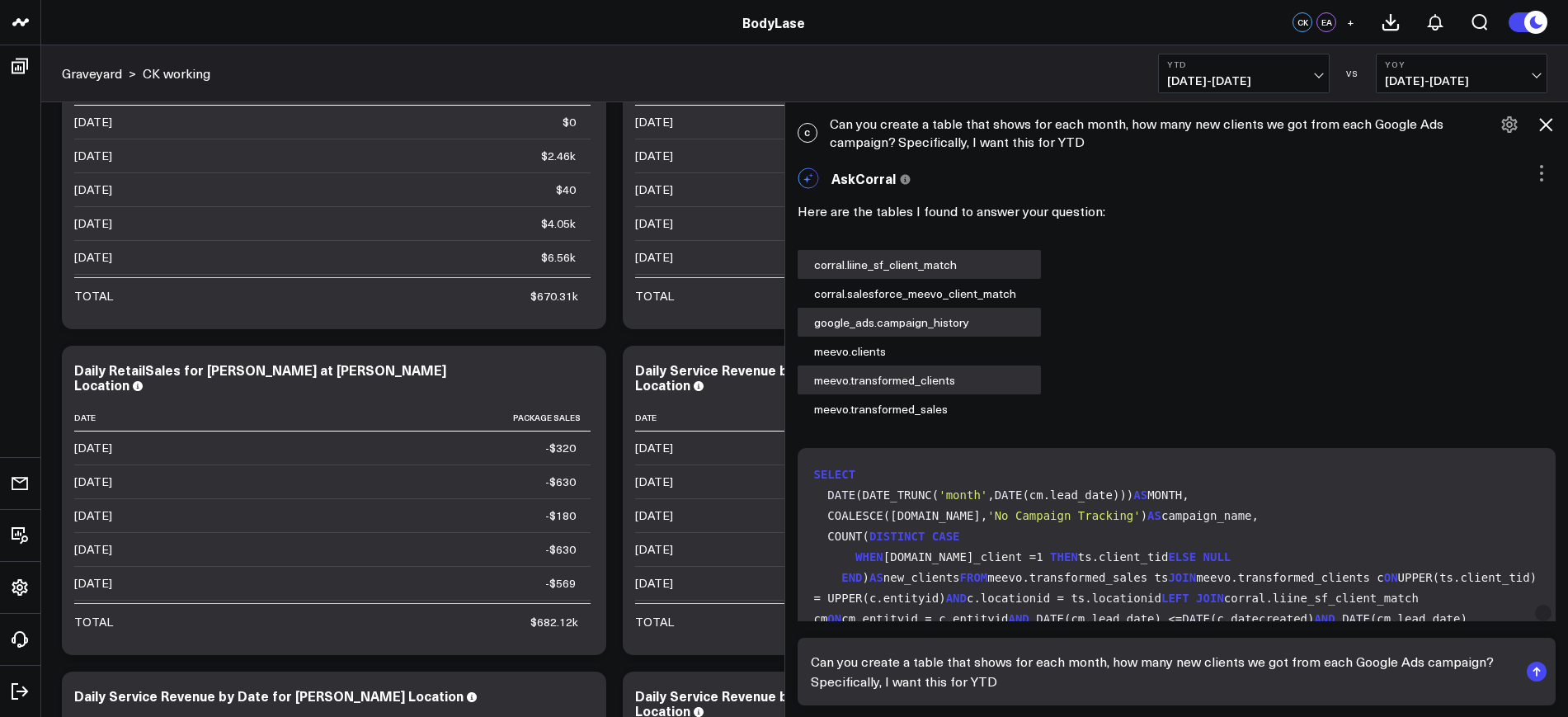
click at [1482, 660] on textarea "Can you create a table that shows for each month, how many new clients we got f…" at bounding box center [1162, 671] width 713 height 50
type textarea "Can you create a table that shows for each month, how many new clients we got f…"
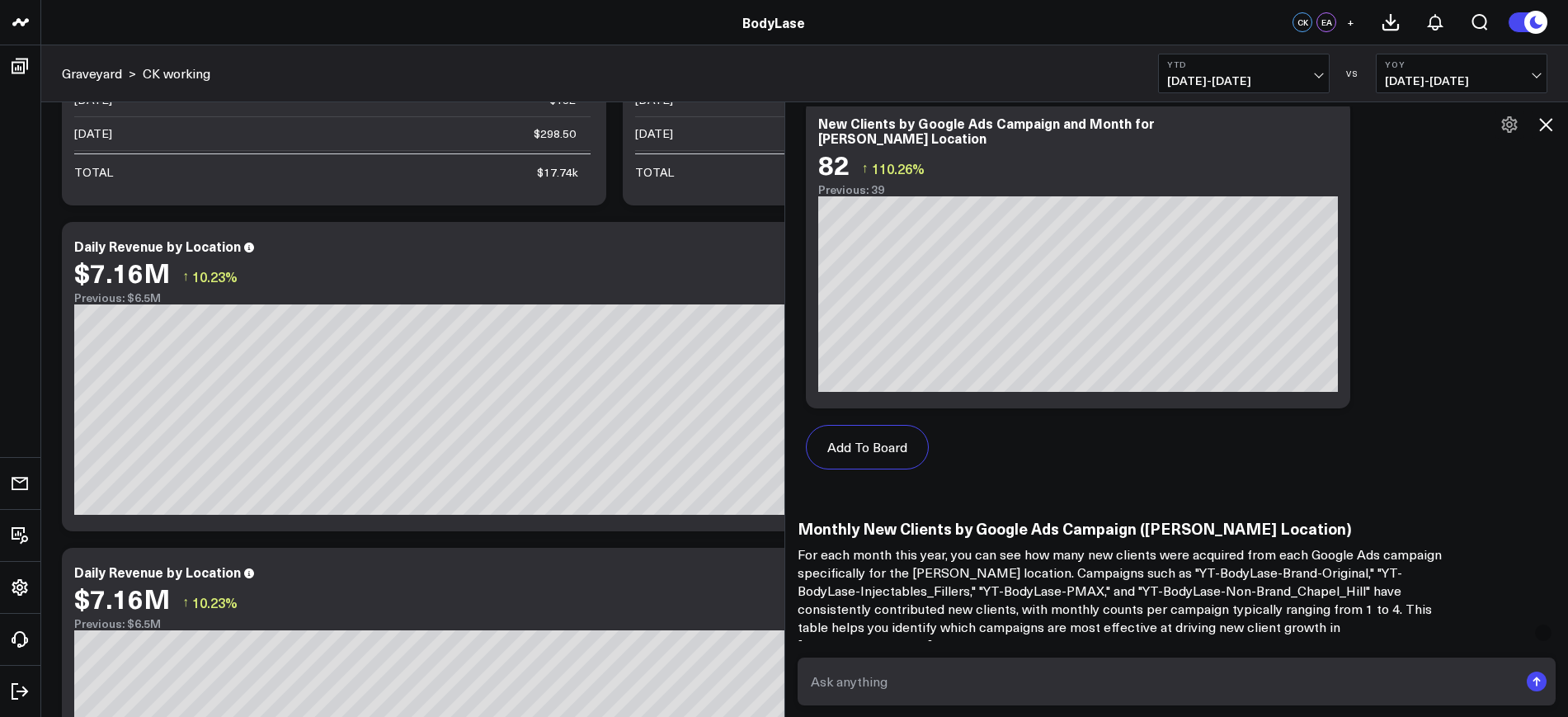
scroll to position [2113, 0]
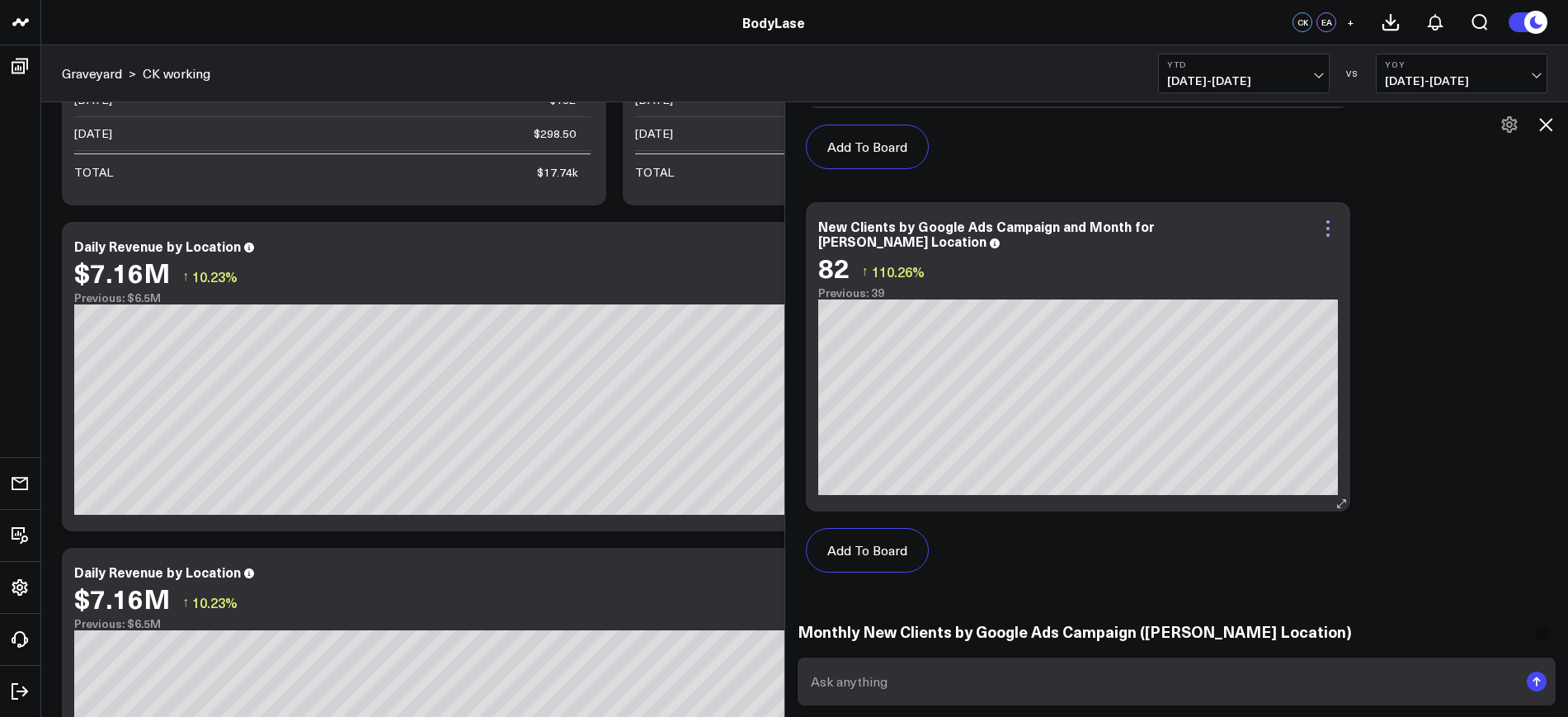
click at [1329, 229] on icon at bounding box center [1328, 229] width 20 height 20
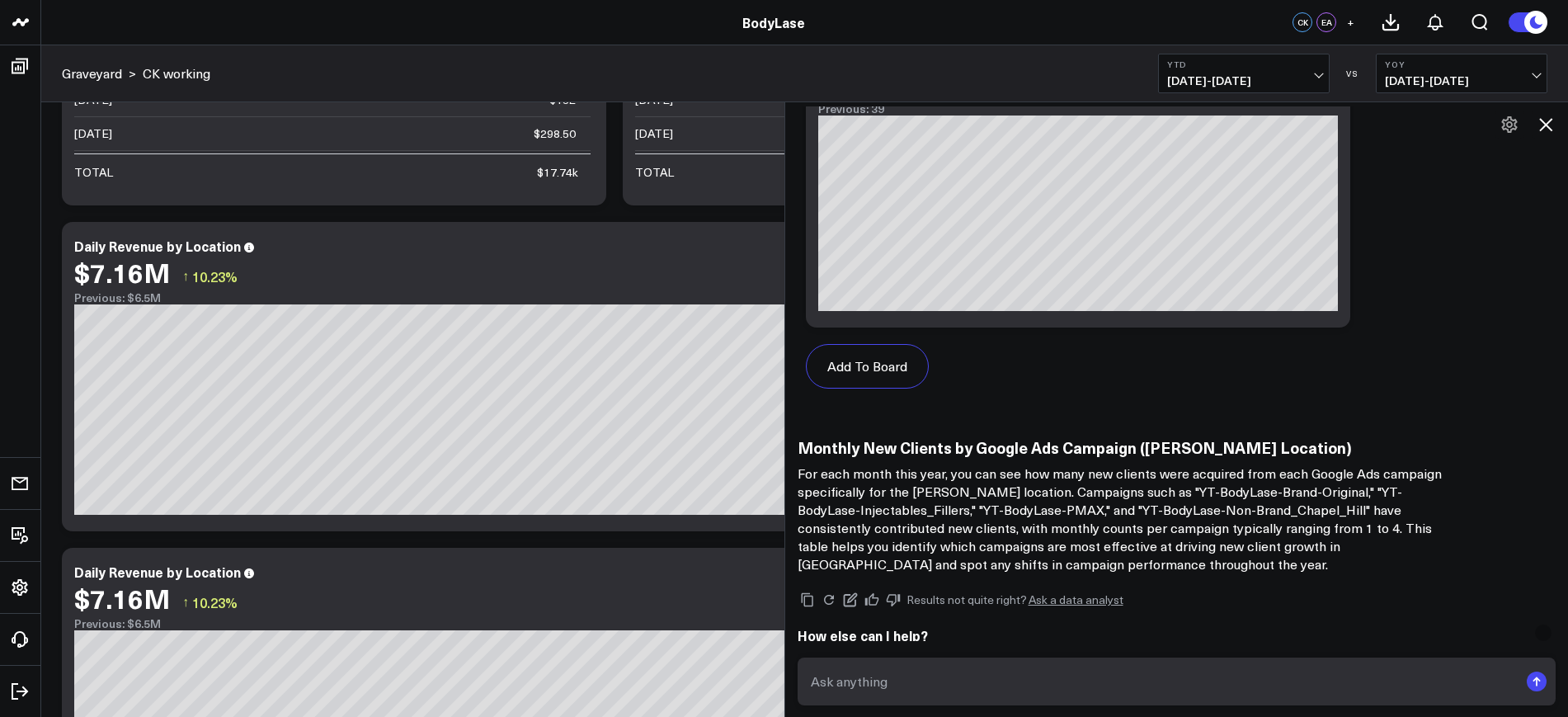
scroll to position [2320, 0]
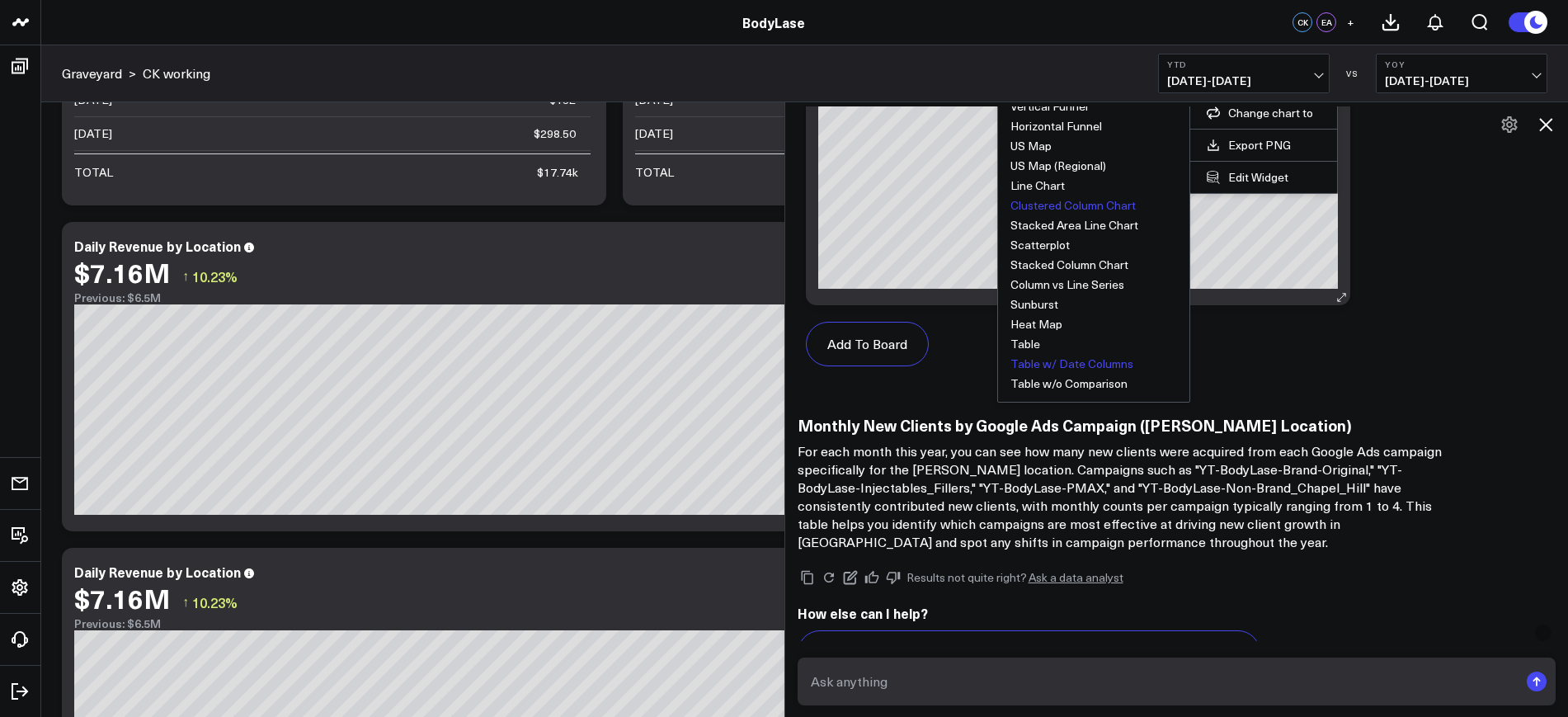
click at [1084, 367] on button "Table w/ Date Columns" at bounding box center [1071, 364] width 123 height 11
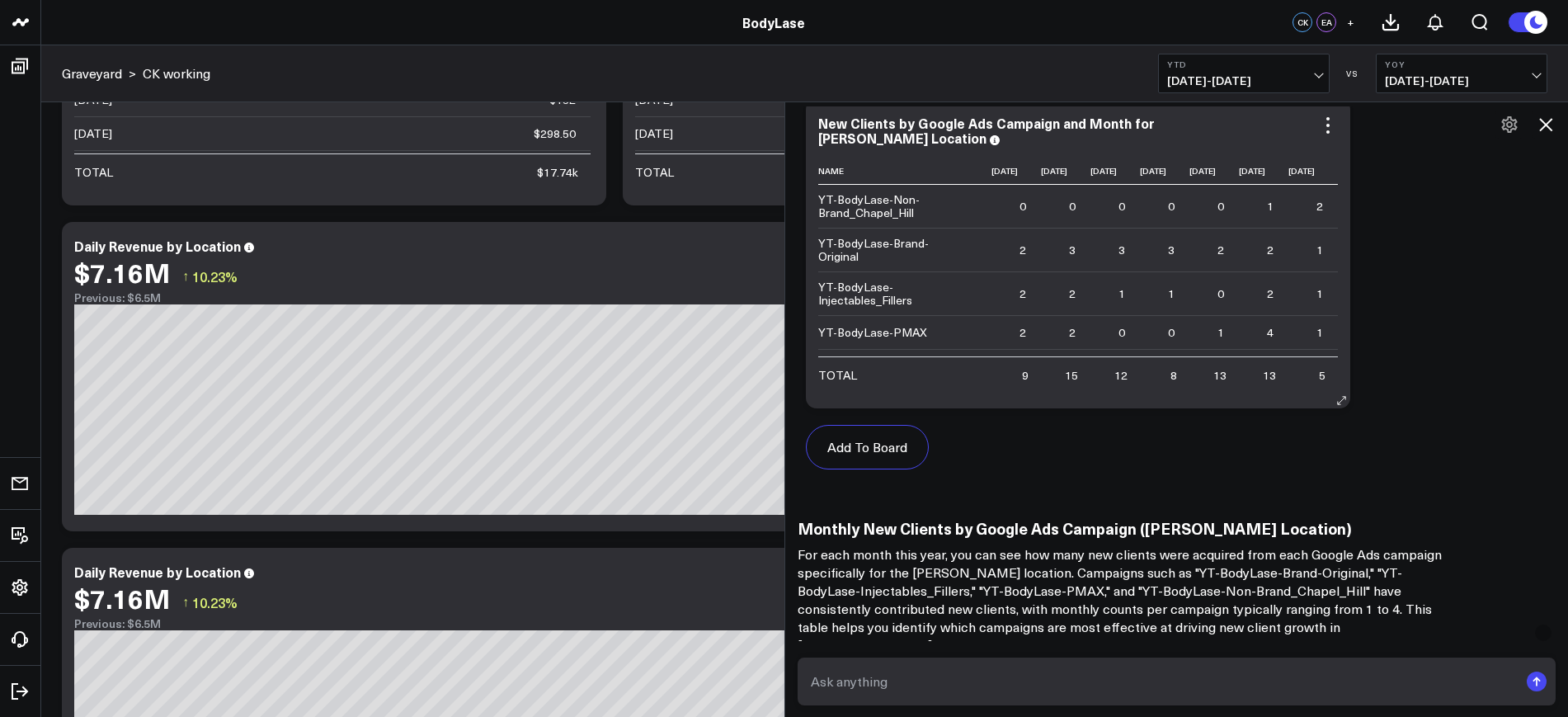
scroll to position [0, 187]
click at [872, 448] on button "Add To Board" at bounding box center [867, 447] width 123 height 45
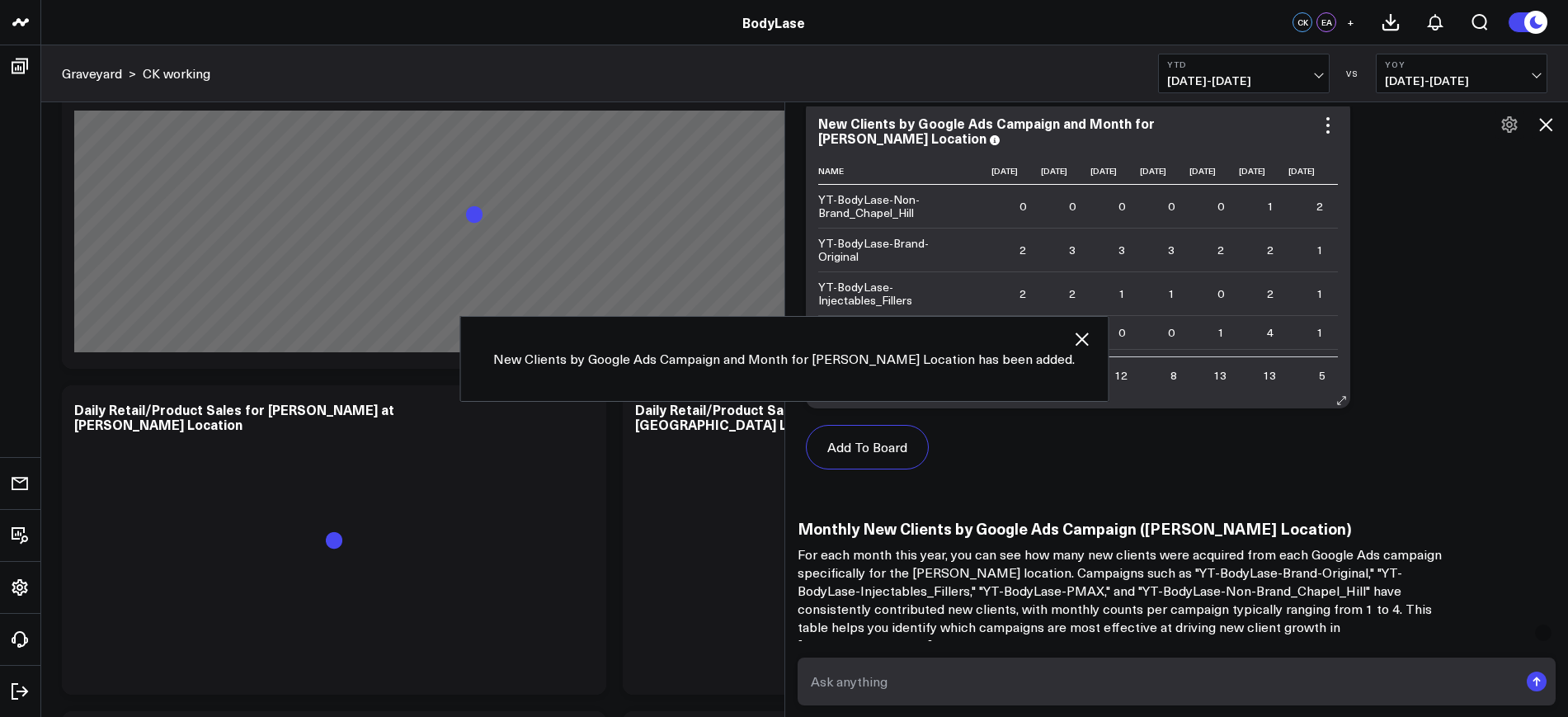
scroll to position [5363, 0]
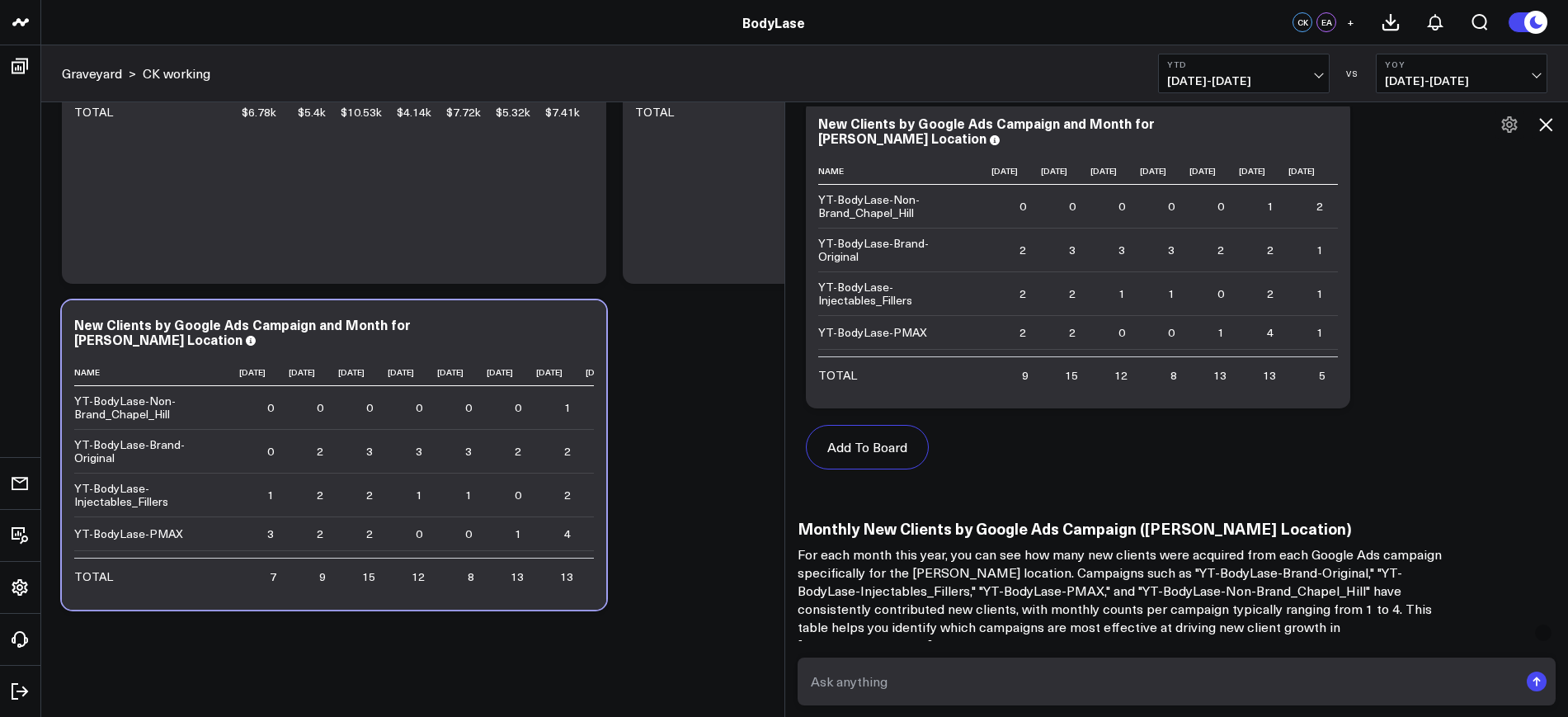
click at [584, 321] on icon at bounding box center [584, 327] width 20 height 20
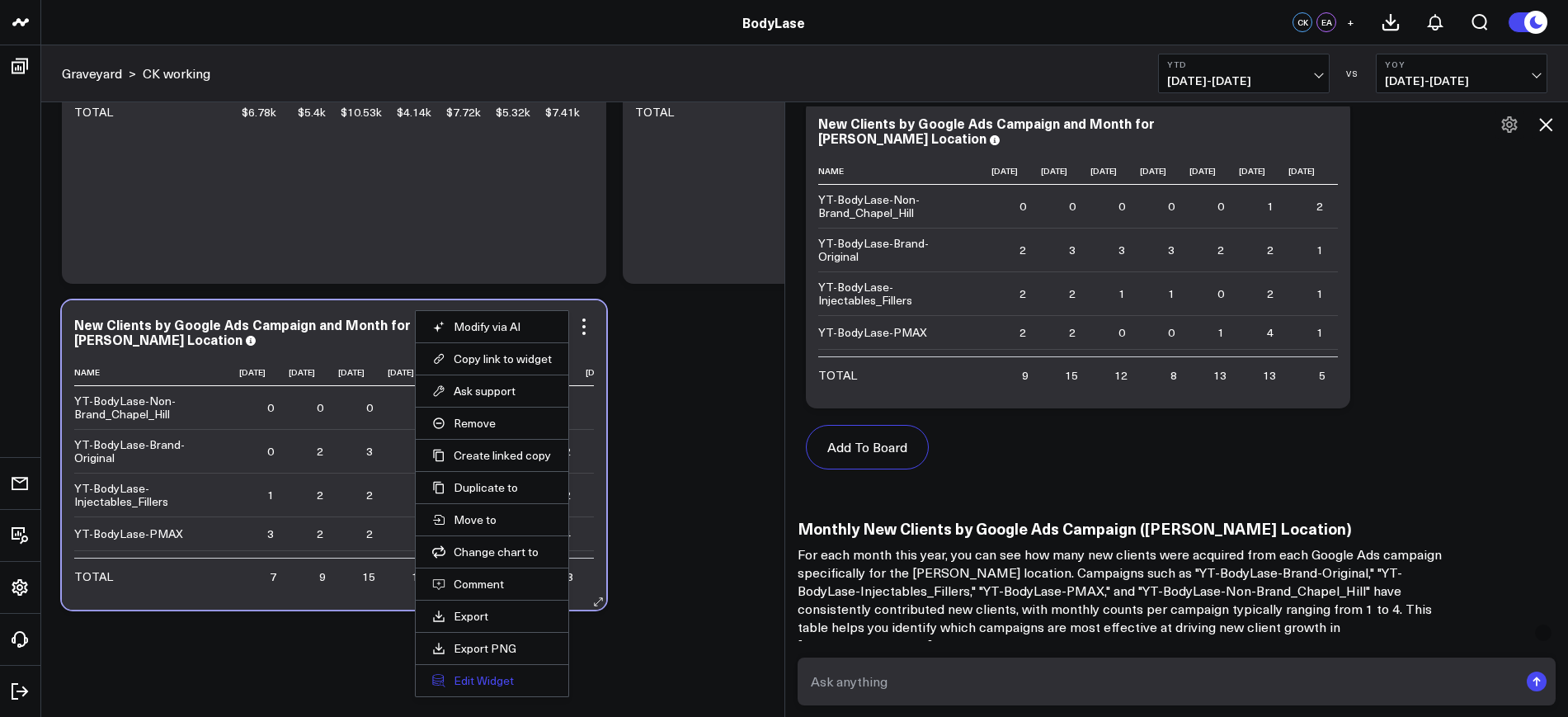
click at [493, 675] on button "Edit Widget" at bounding box center [492, 681] width 120 height 15
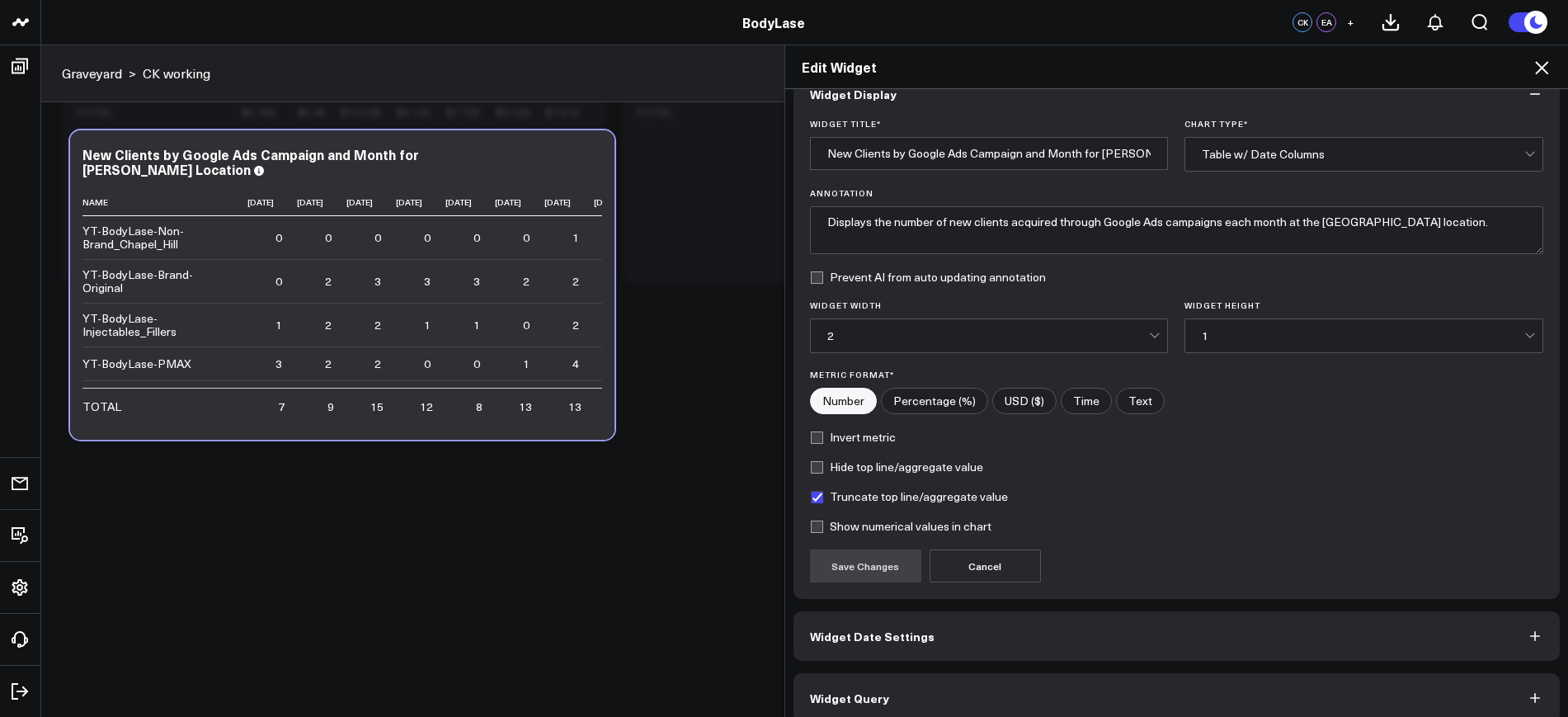
scroll to position [50, 0]
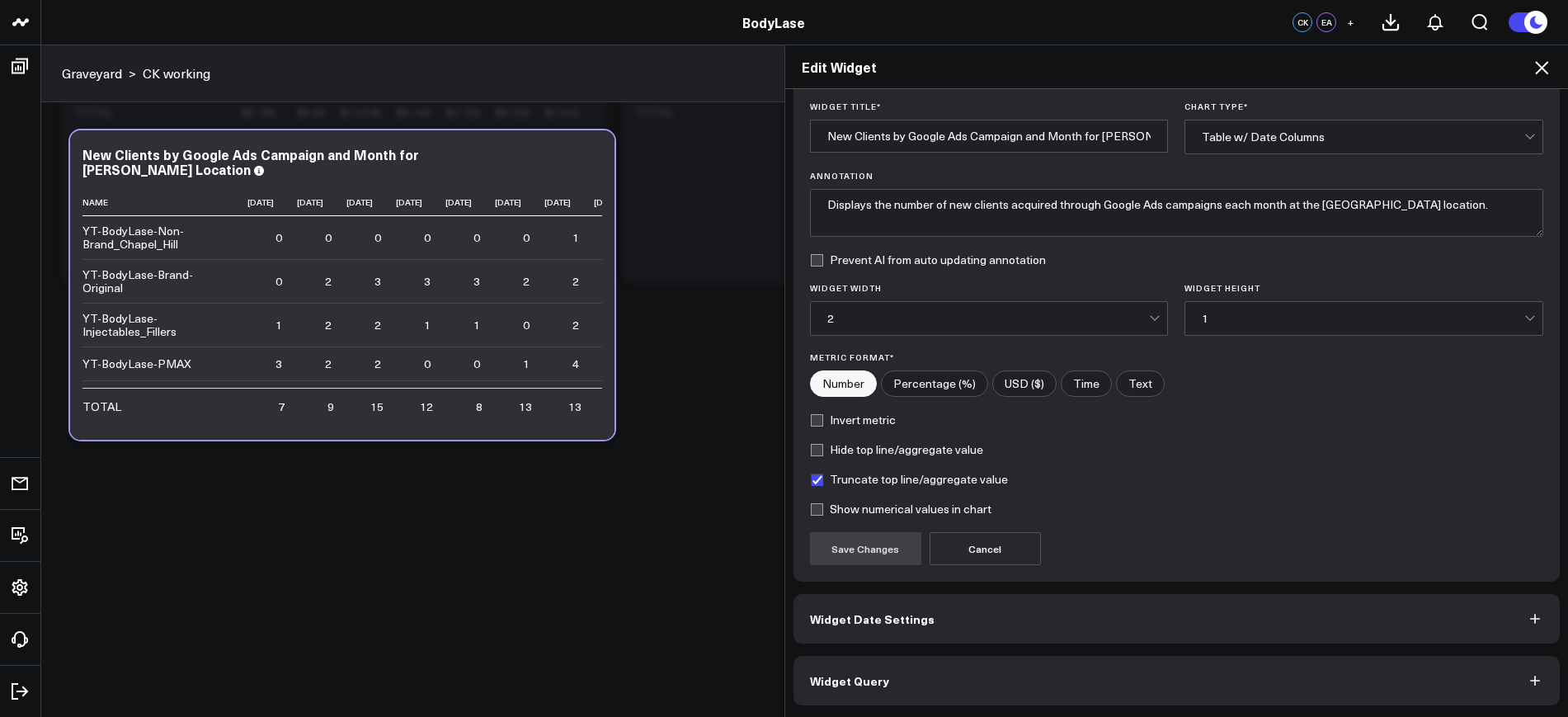
click at [935, 661] on button "Widget Query" at bounding box center [1178, 681] width 767 height 50
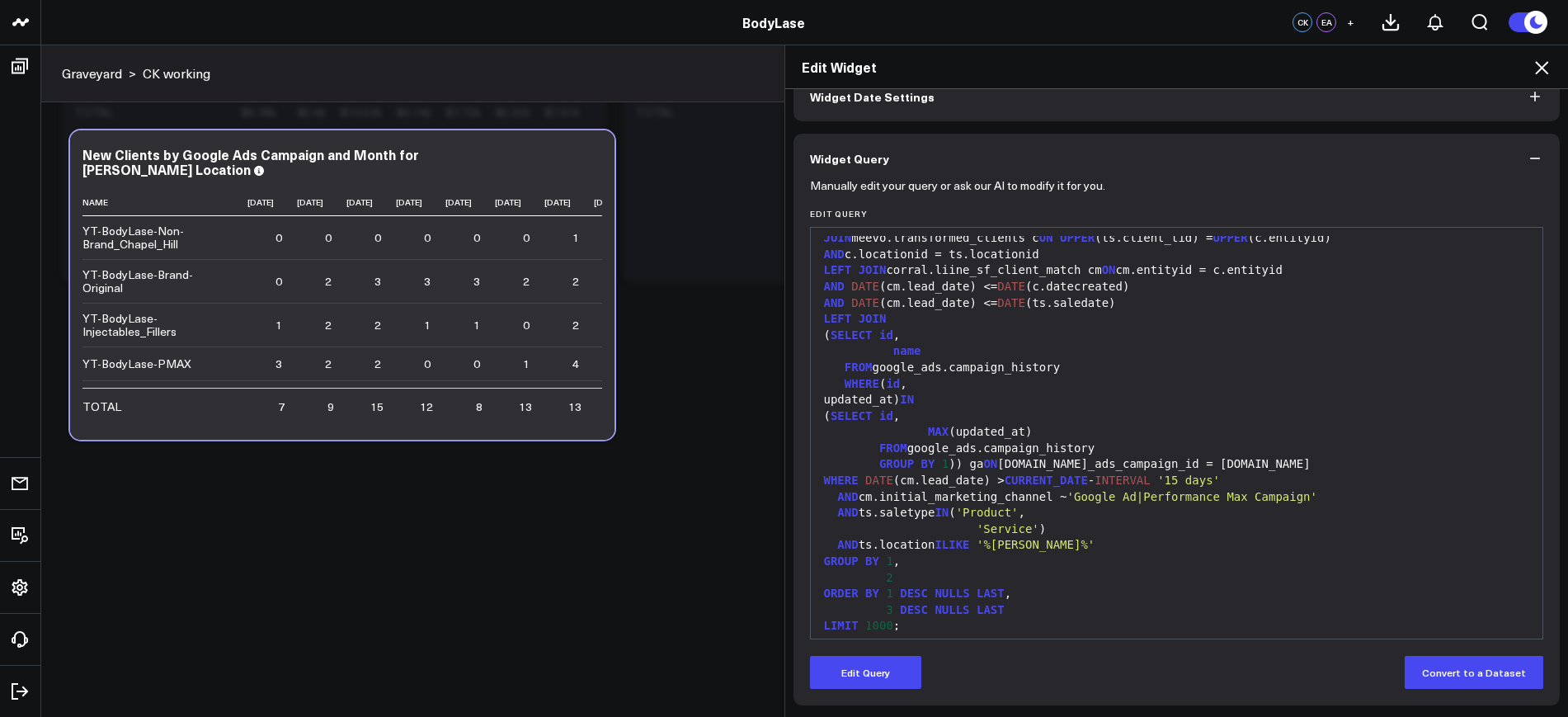
scroll to position [129, 0]
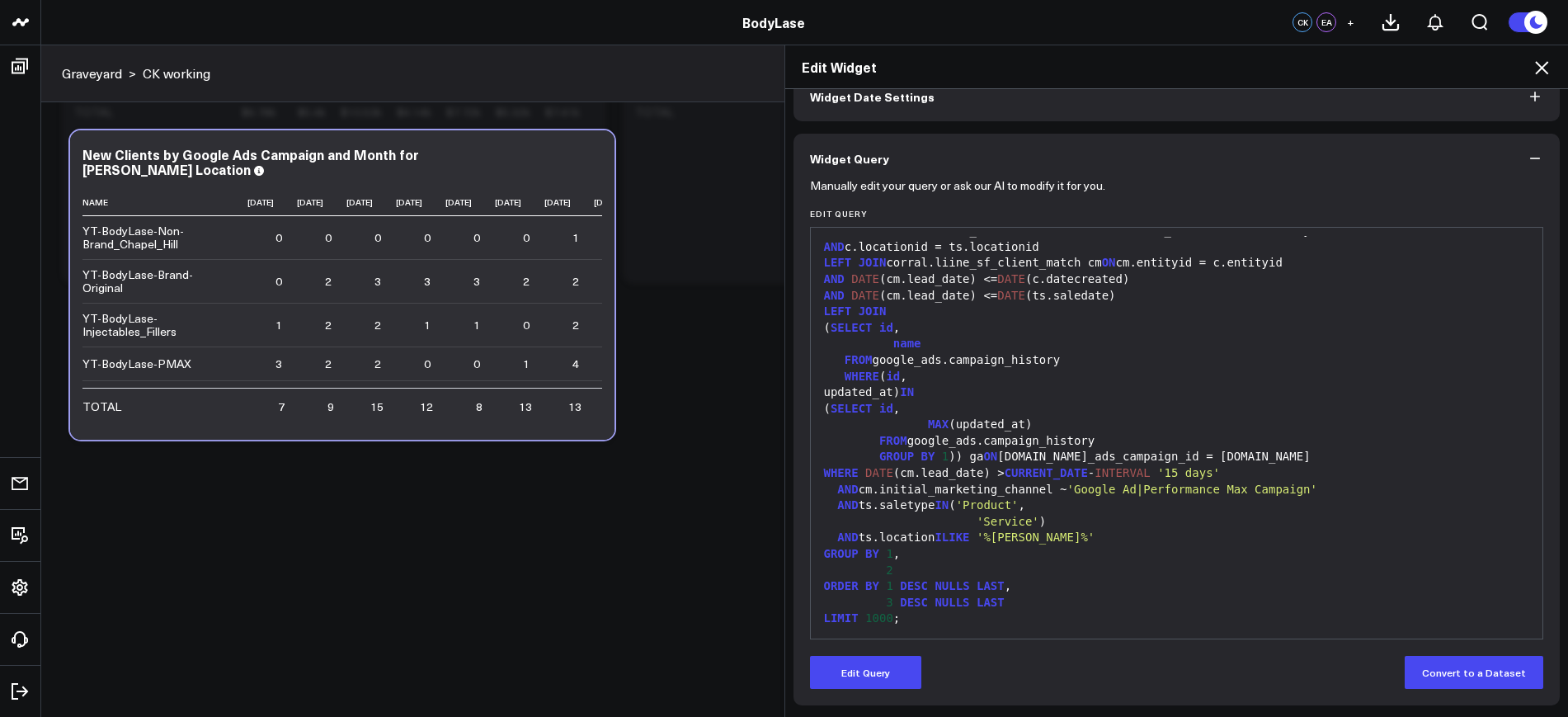
click at [1204, 46] on div "Edit Widget" at bounding box center [1177, 68] width 784 height 44
click at [20, 61] on div "Edit Widget Widget Display Widget Date Settings Widget Query Manually edit your…" at bounding box center [784, 381] width 1568 height 672
click at [1559, 63] on div "Edit Widget" at bounding box center [1177, 68] width 784 height 44
click at [1540, 67] on icon at bounding box center [1541, 68] width 20 height 20
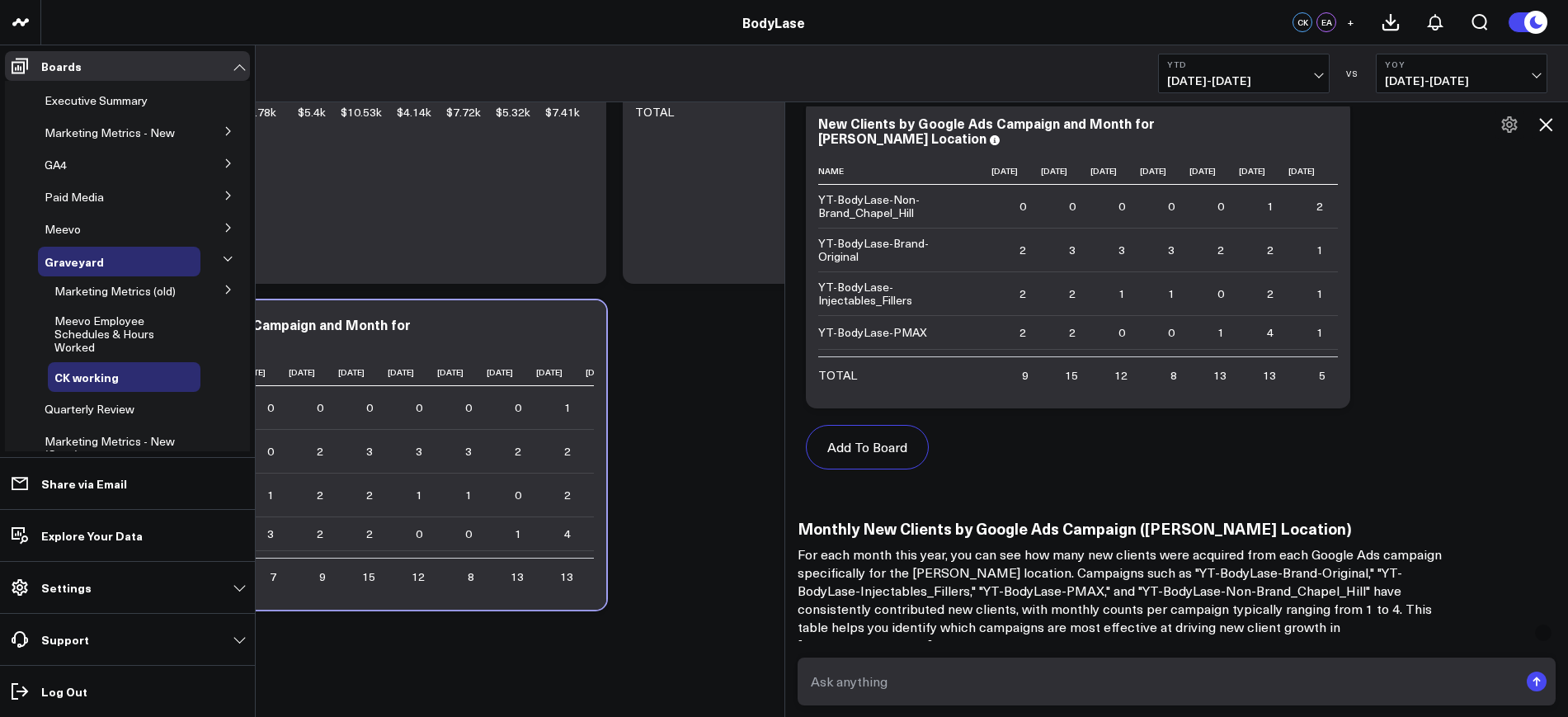
click at [100, 130] on span "Marketing Metrics - New" at bounding box center [109, 132] width 130 height 15
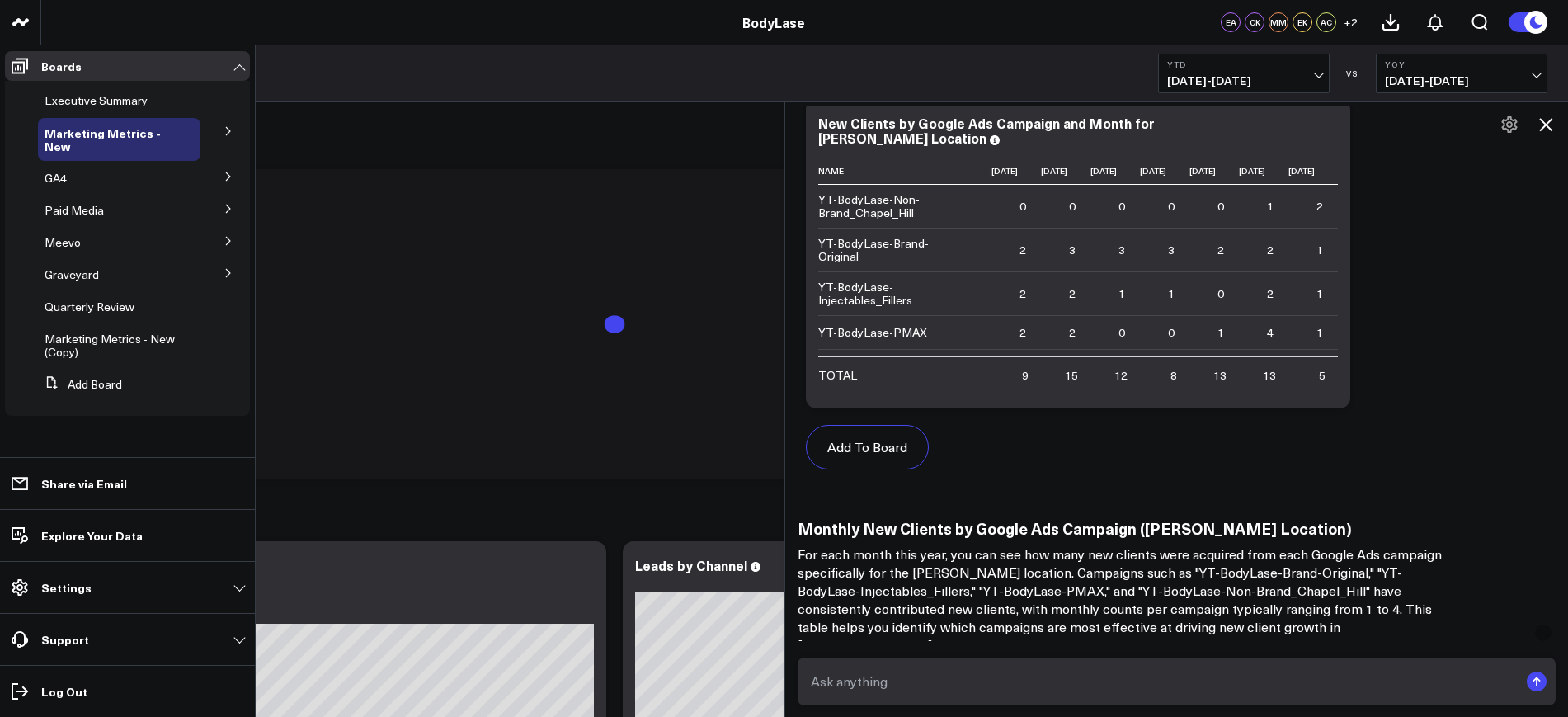
click at [237, 206] on button at bounding box center [228, 208] width 43 height 25
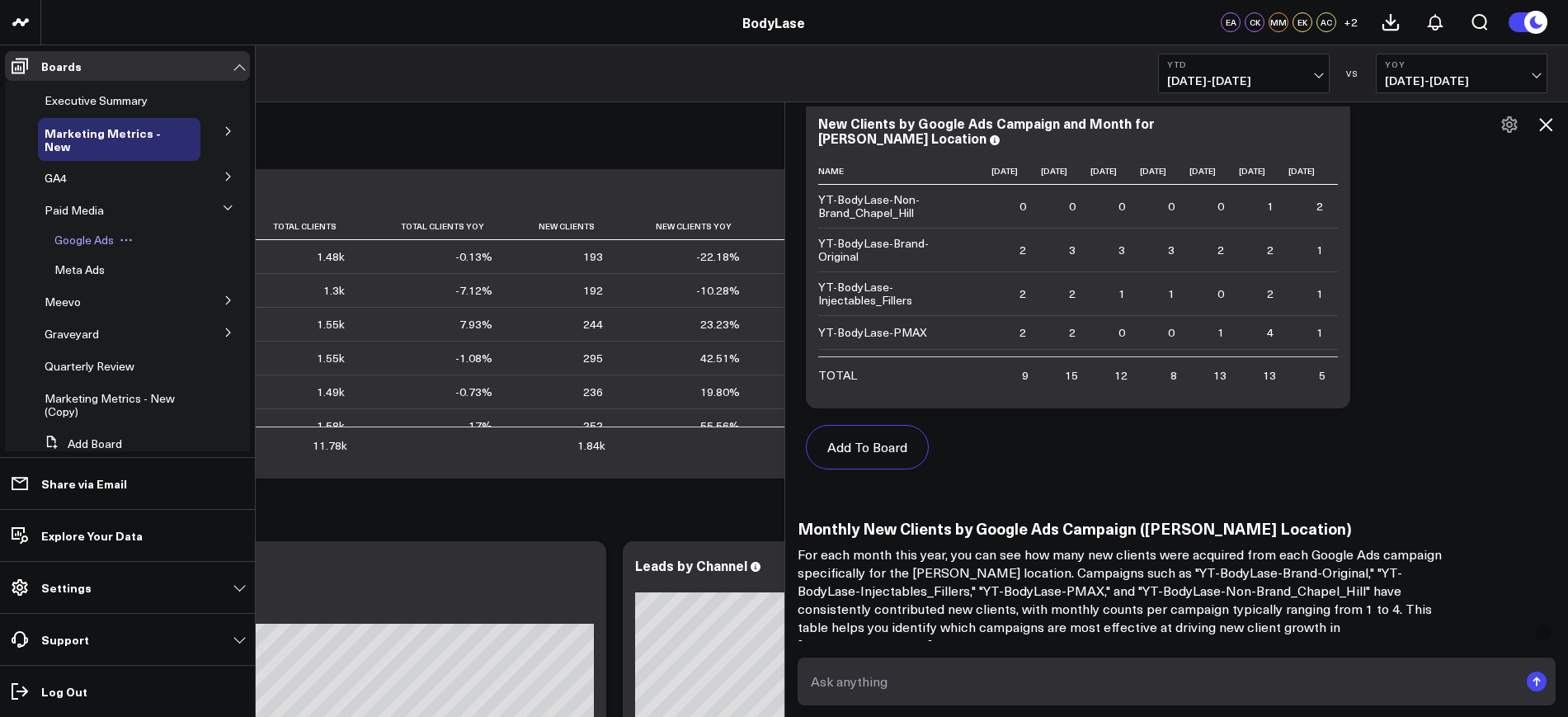
click at [89, 243] on span "Google Ads" at bounding box center [84, 239] width 59 height 15
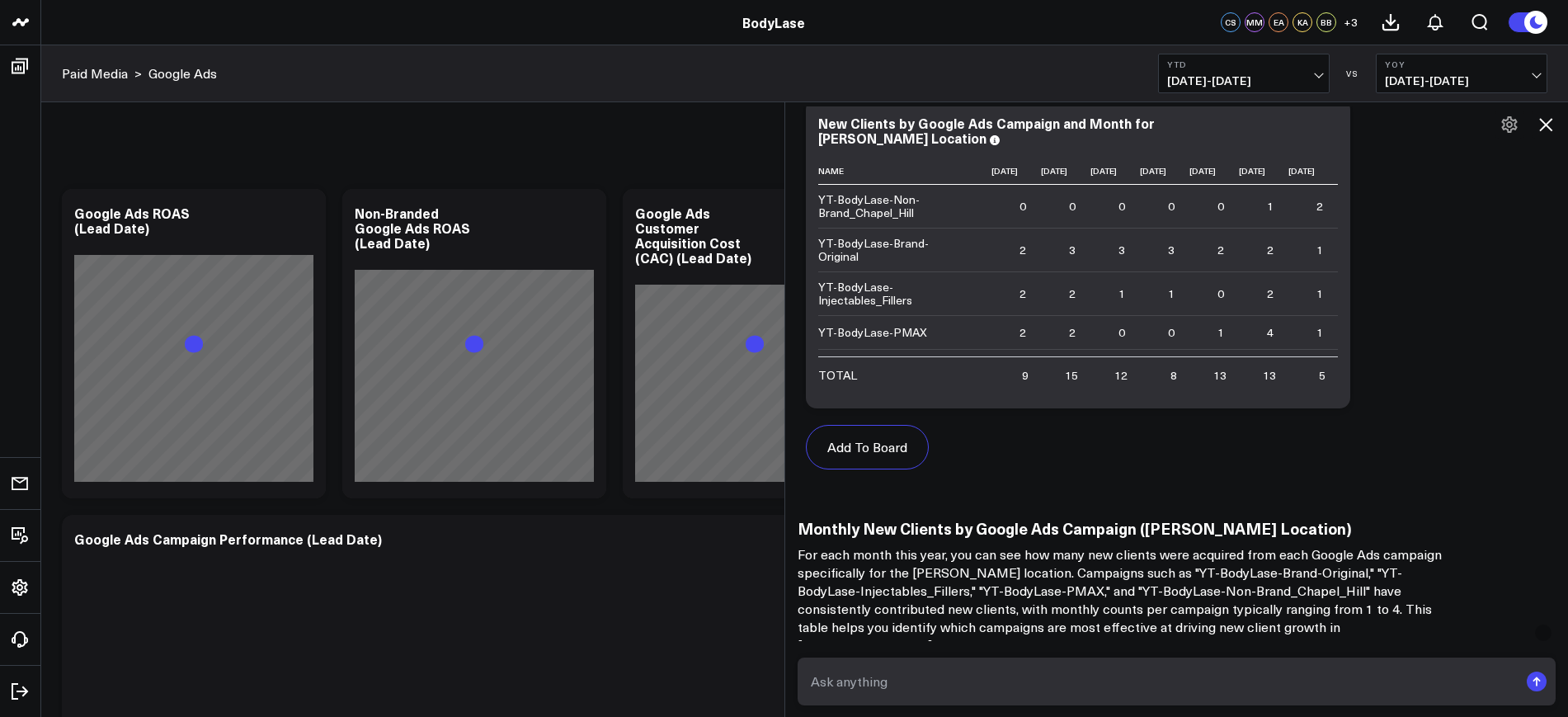
click at [1549, 126] on icon at bounding box center [1545, 124] width 20 height 20
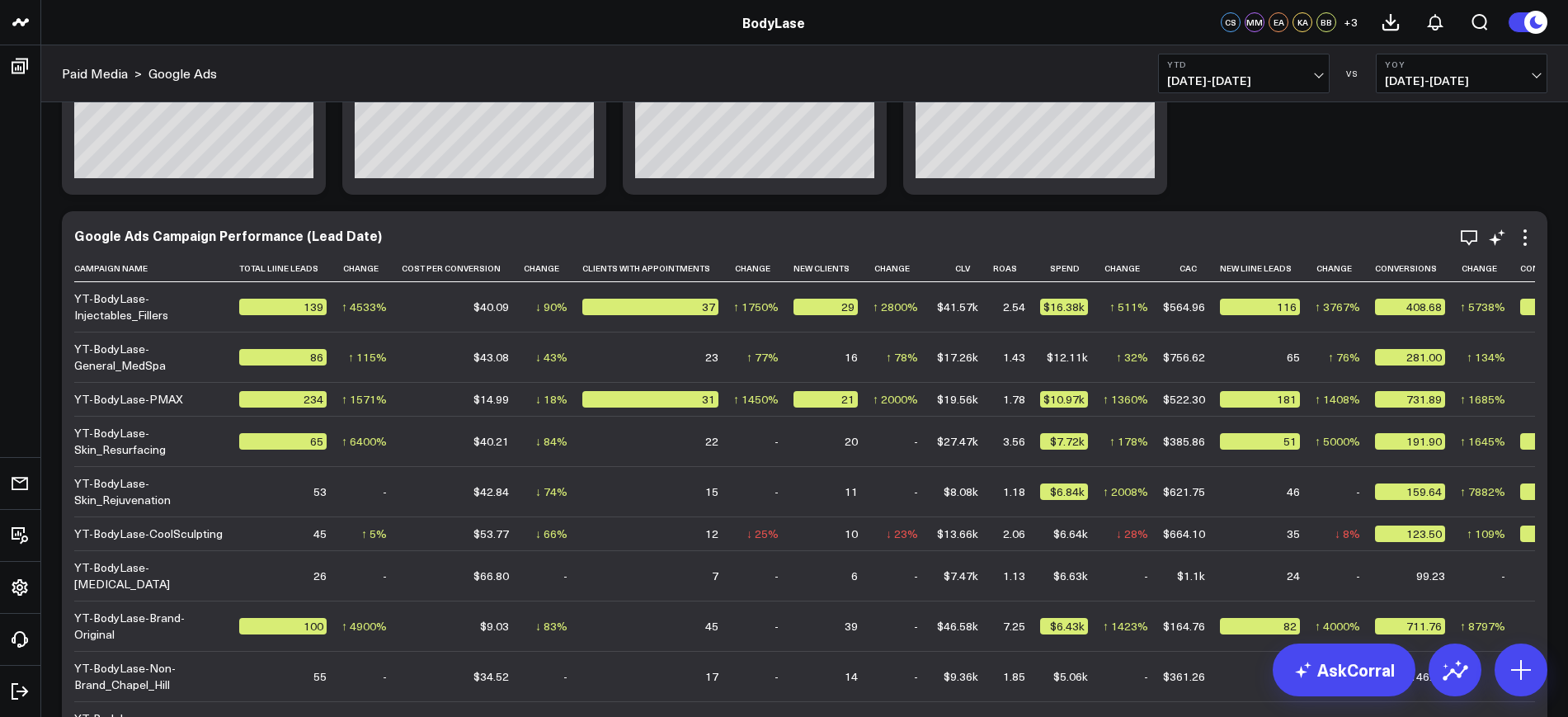
scroll to position [309, 0]
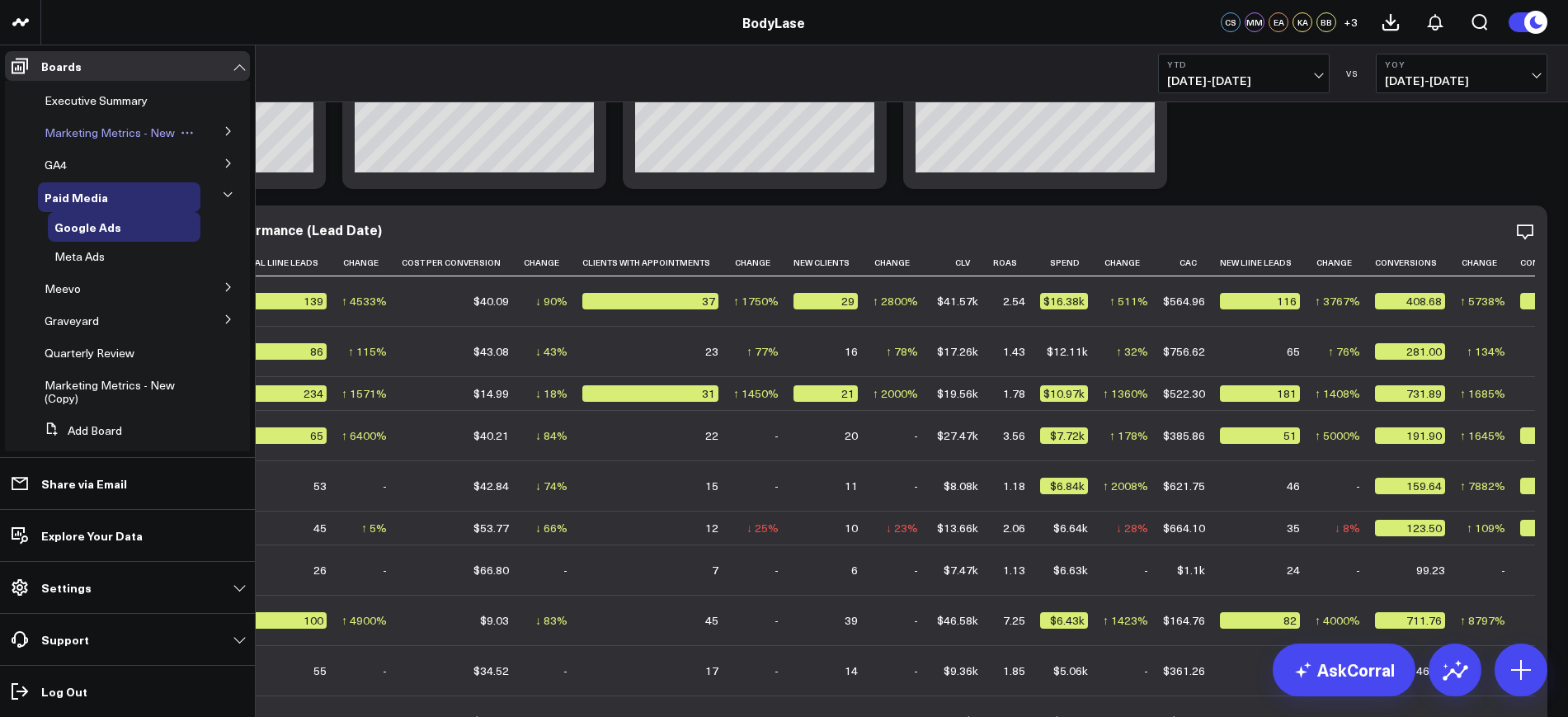
click at [73, 129] on span "Marketing Metrics - New" at bounding box center [109, 132] width 130 height 15
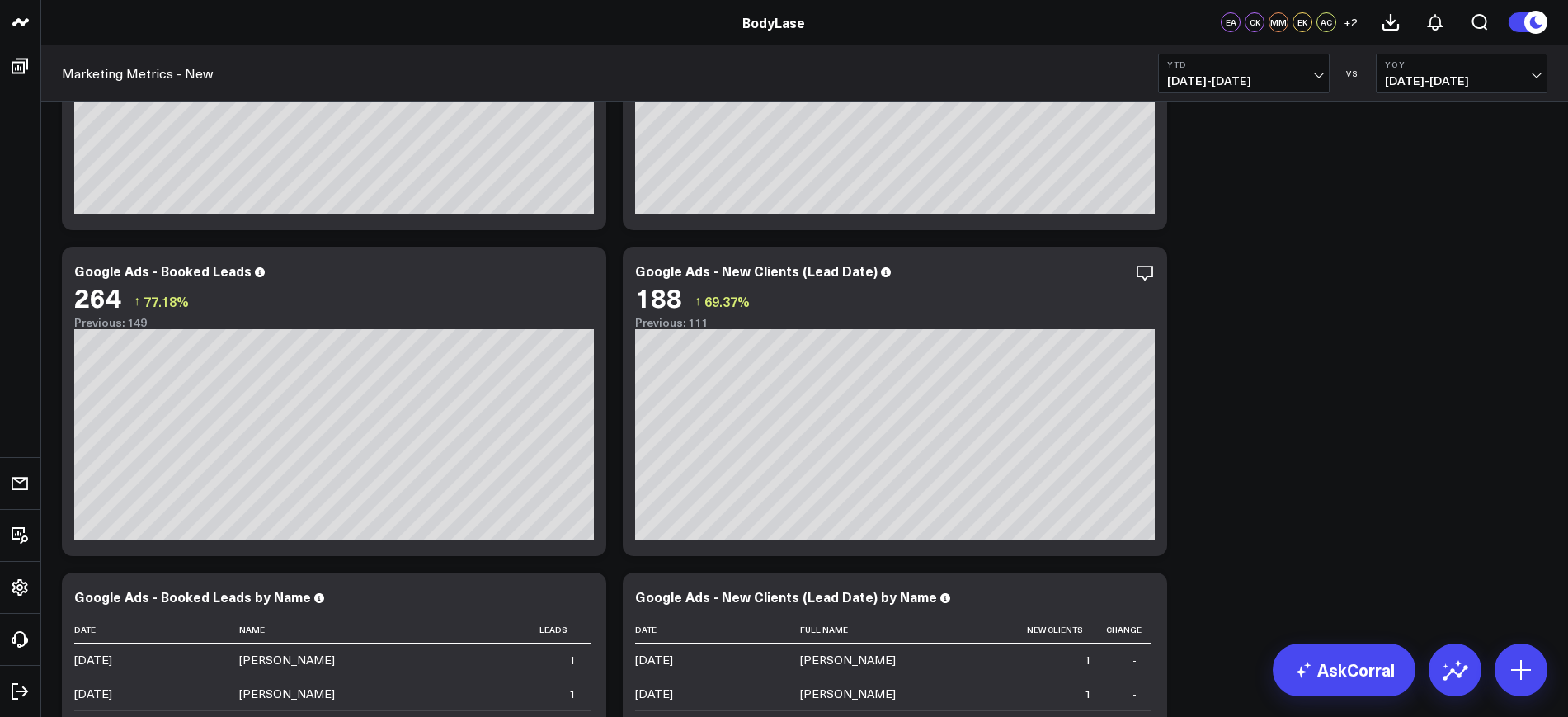
scroll to position [2232, 0]
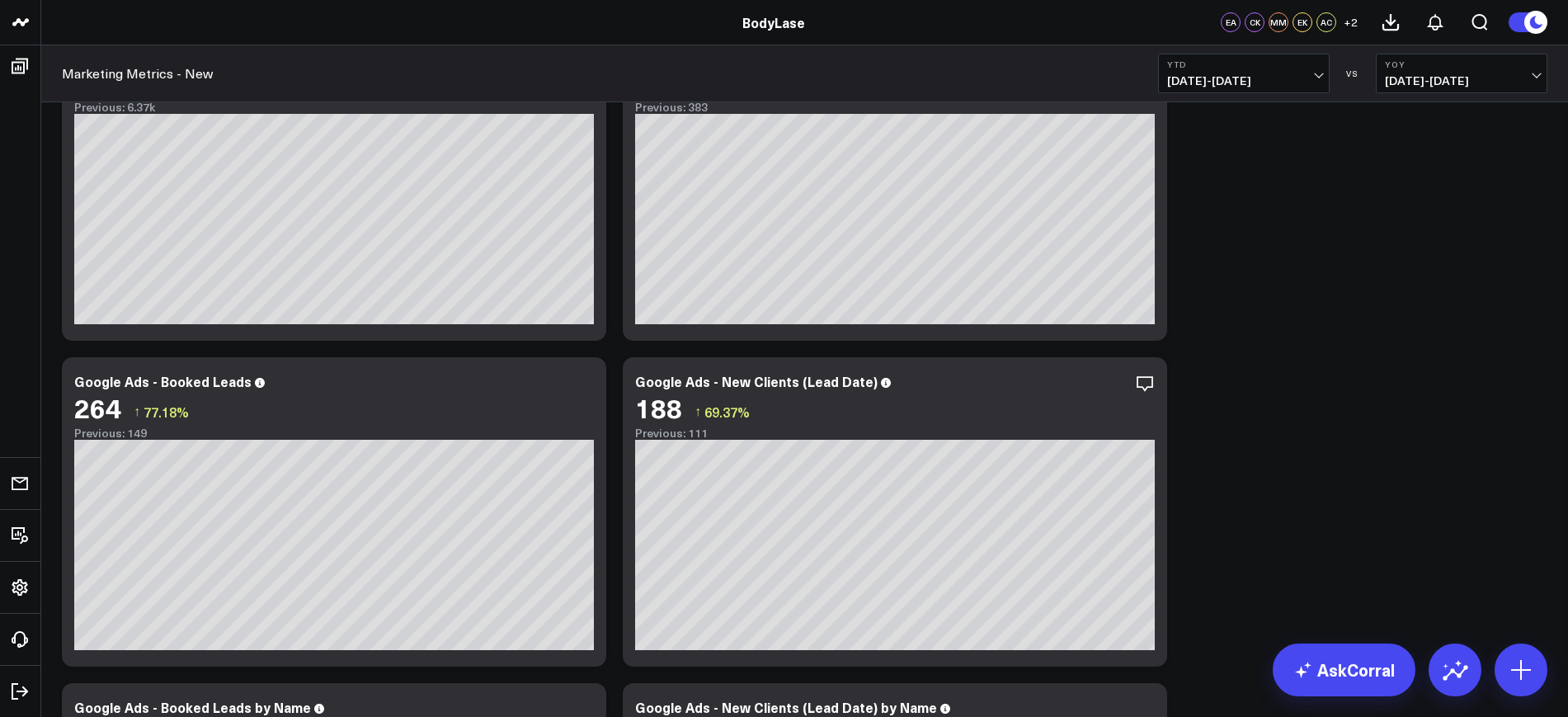
click at [1253, 77] on span "[DATE] - [DATE]" at bounding box center [1243, 81] width 153 height 13
click at [1403, 454] on div "Clients - Summary Modify via AI Copy link to widget Ask support Remove Create l…" at bounding box center [804, 443] width 1502 height 5119
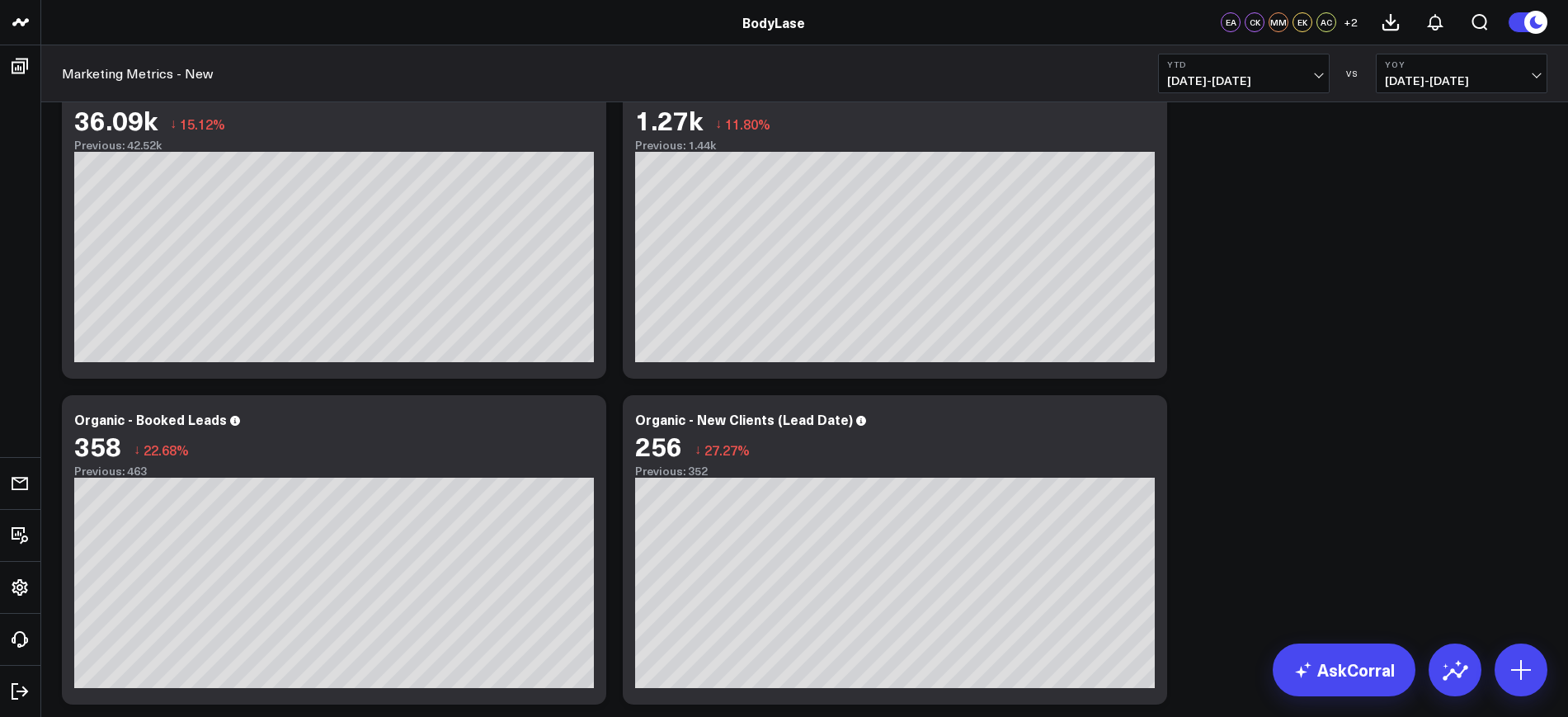
scroll to position [0, 0]
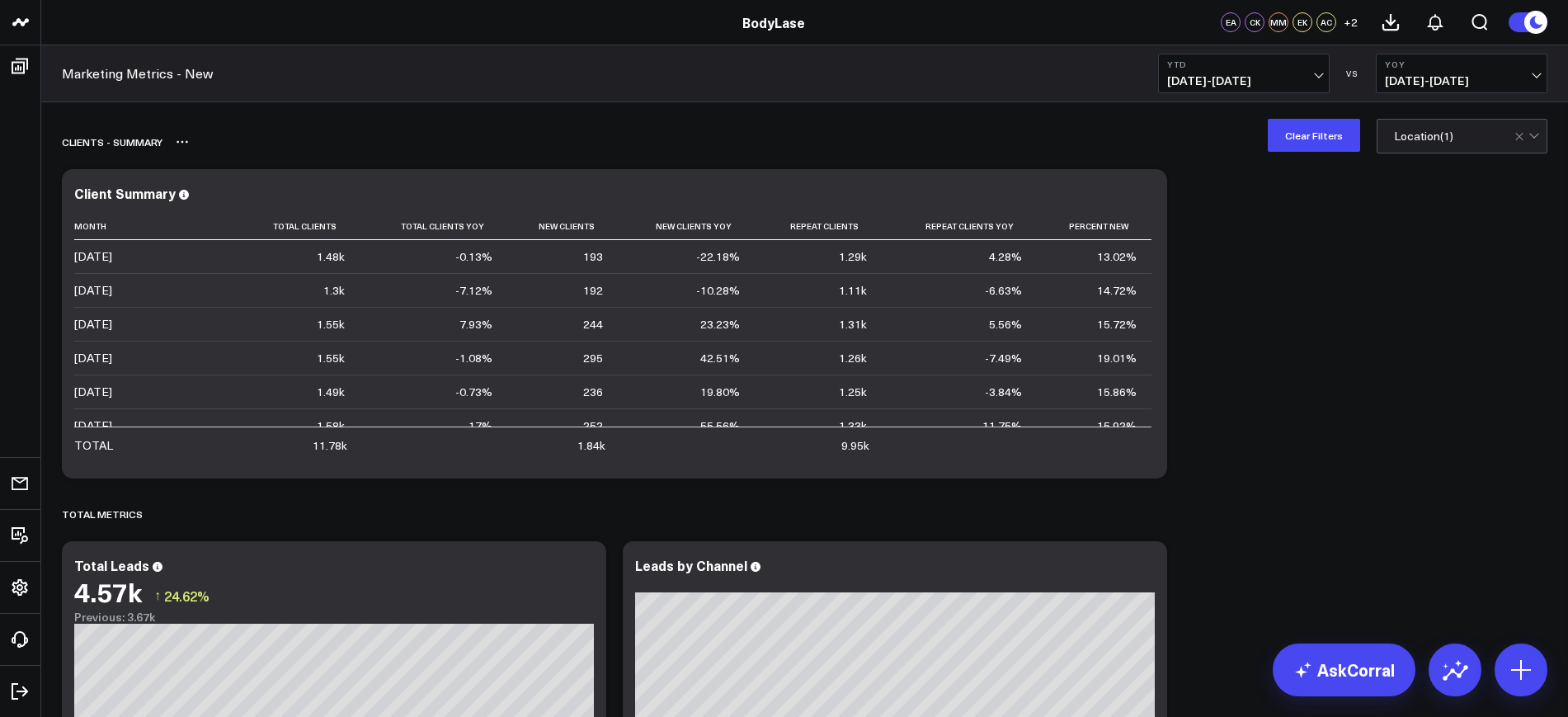
click at [1353, 124] on button "Clear Filters" at bounding box center [1314, 135] width 92 height 33
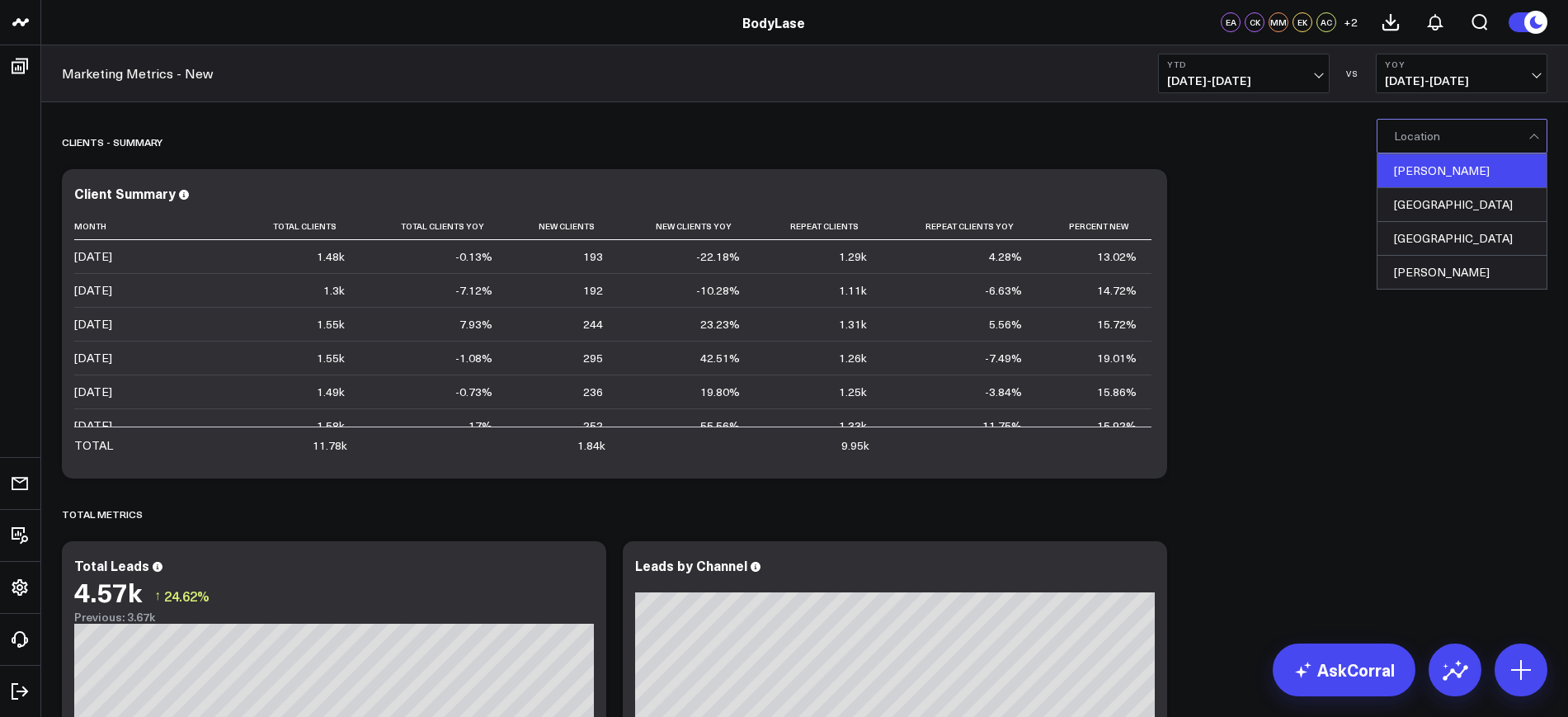
click at [1422, 172] on div "[PERSON_NAME]" at bounding box center [1462, 171] width 169 height 34
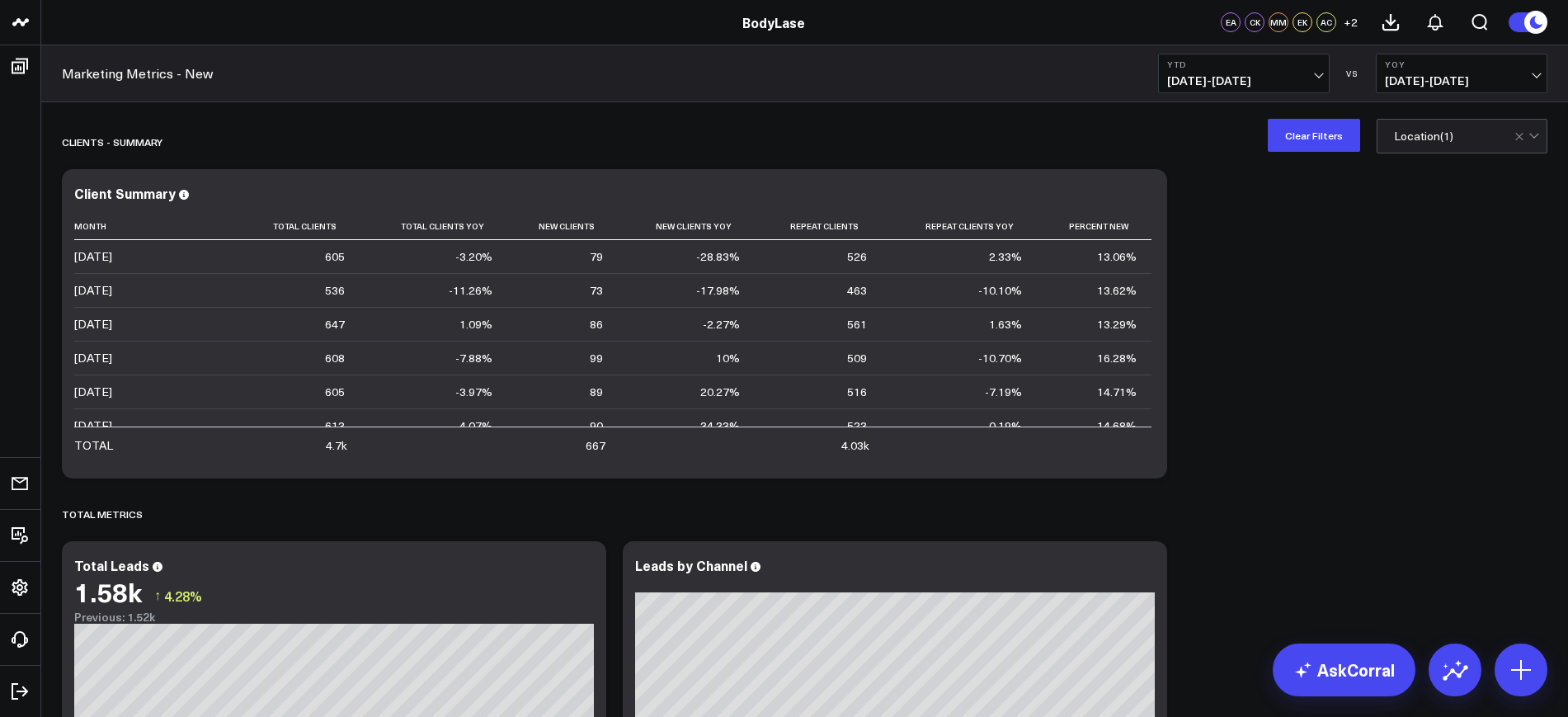
click at [1220, 85] on span "[DATE] - [DATE]" at bounding box center [1243, 81] width 153 height 13
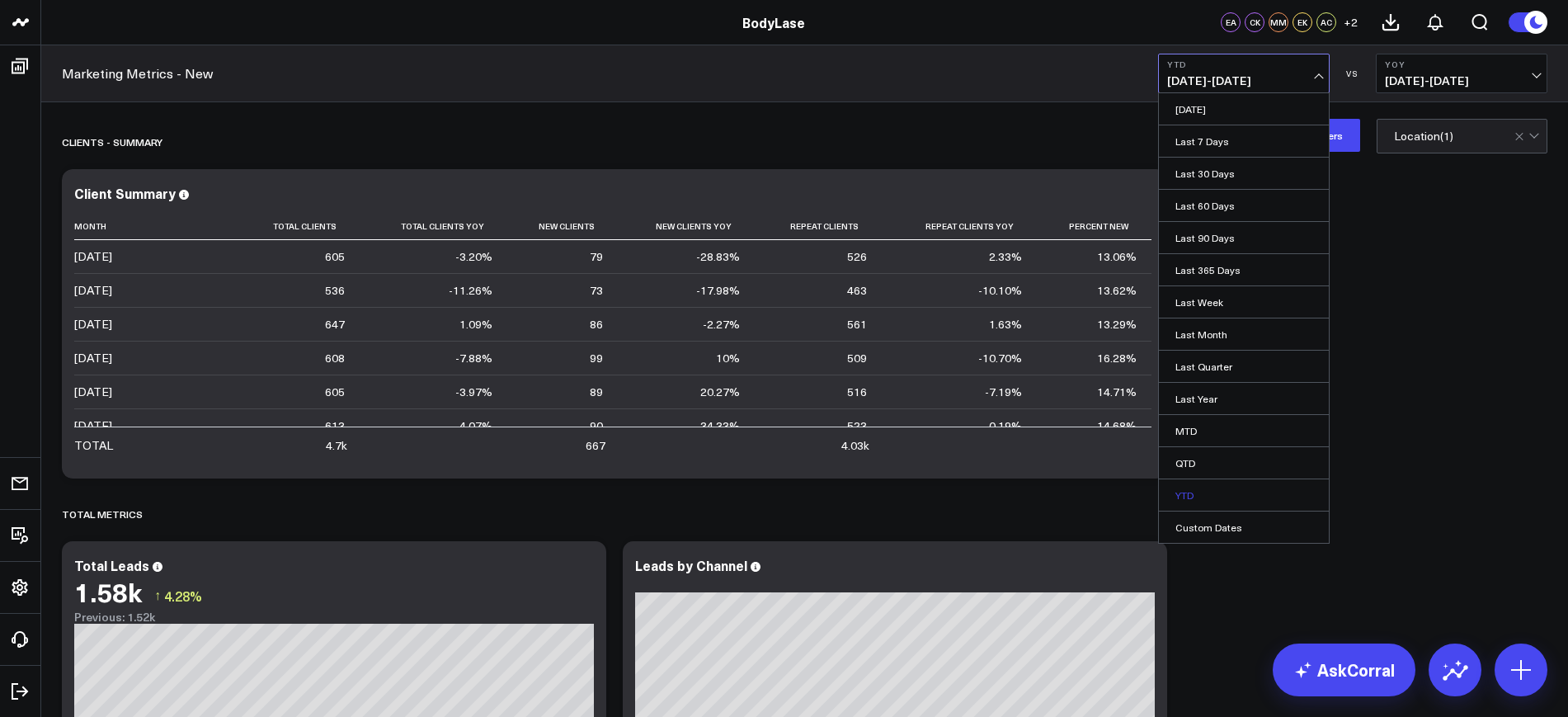
click at [1189, 486] on link "YTD" at bounding box center [1243, 494] width 169 height 31
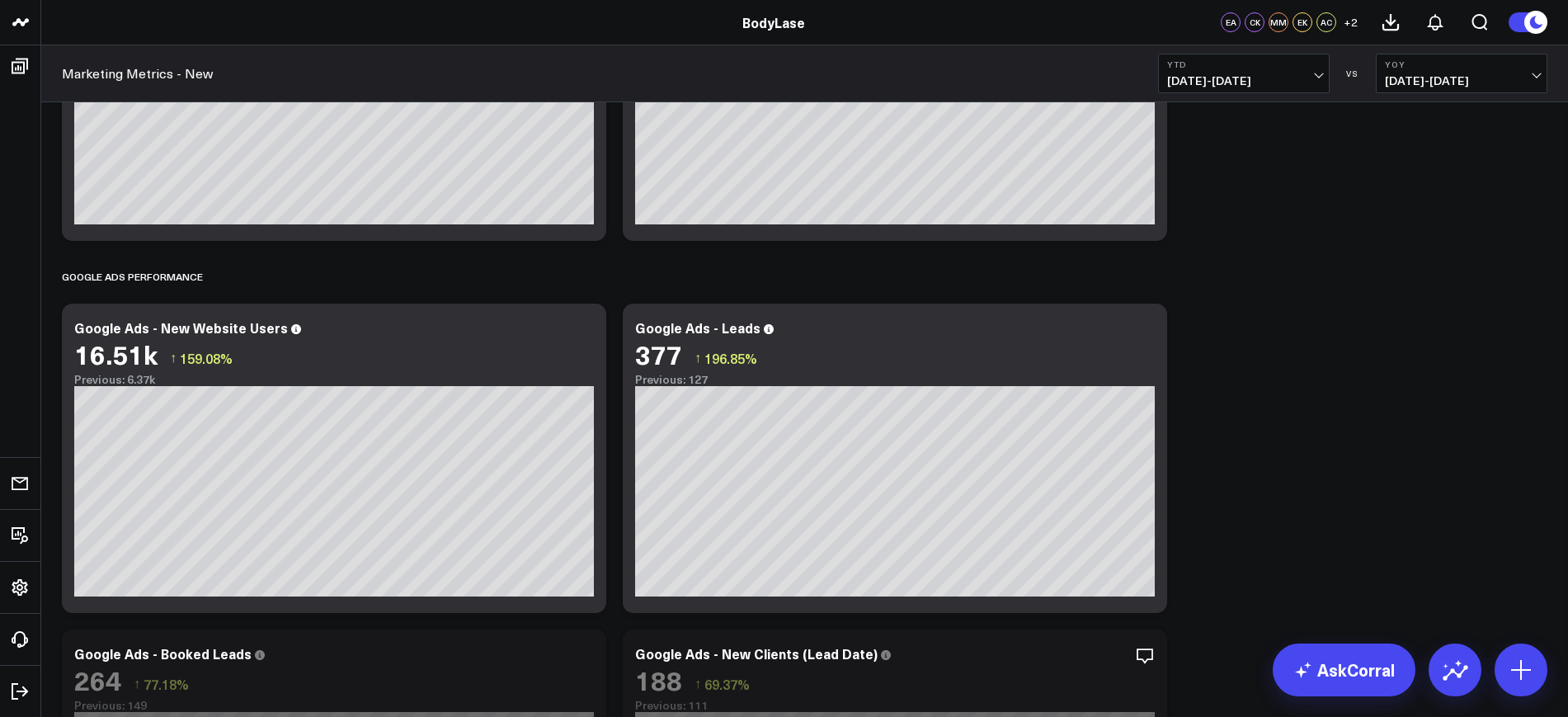
scroll to position [2372, 0]
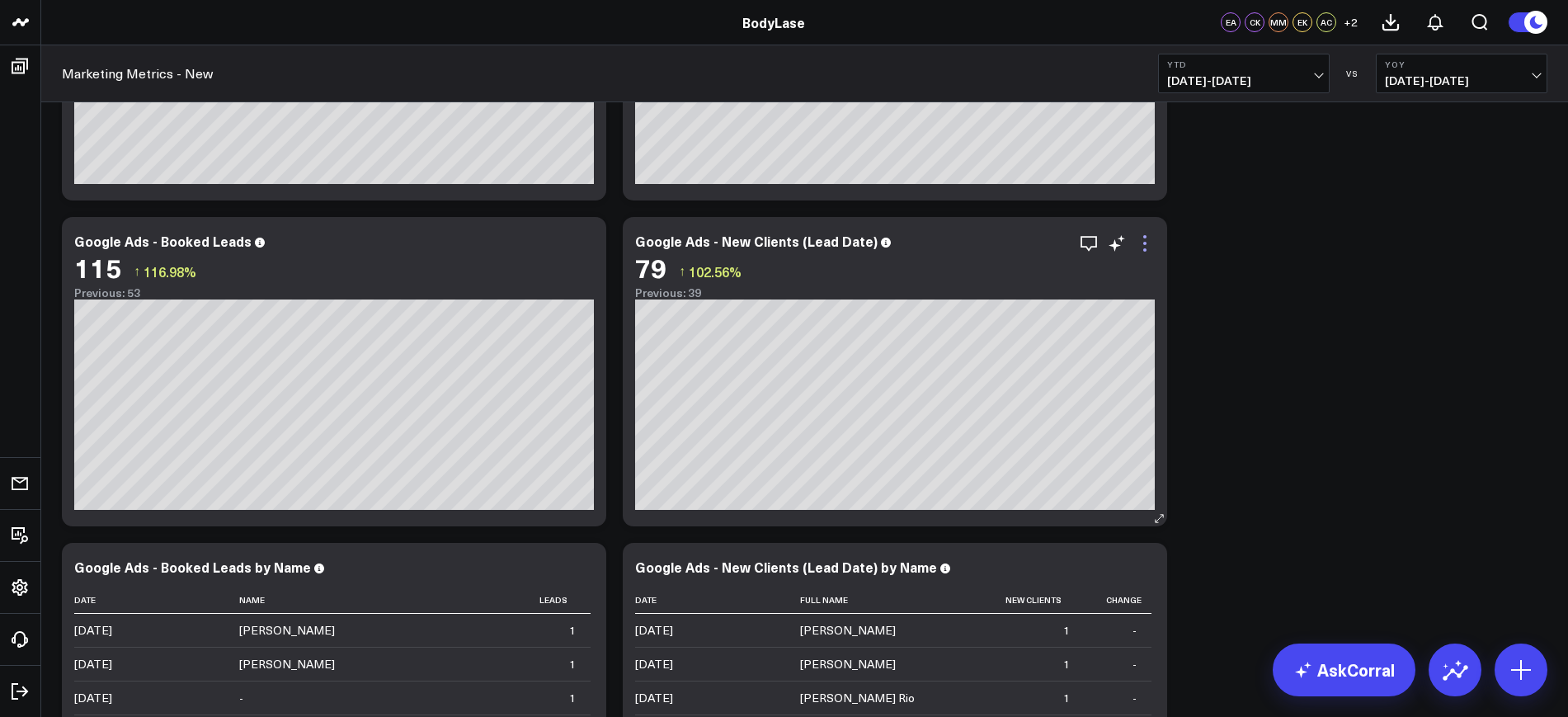
click at [1145, 249] on icon at bounding box center [1144, 249] width 3 height 3
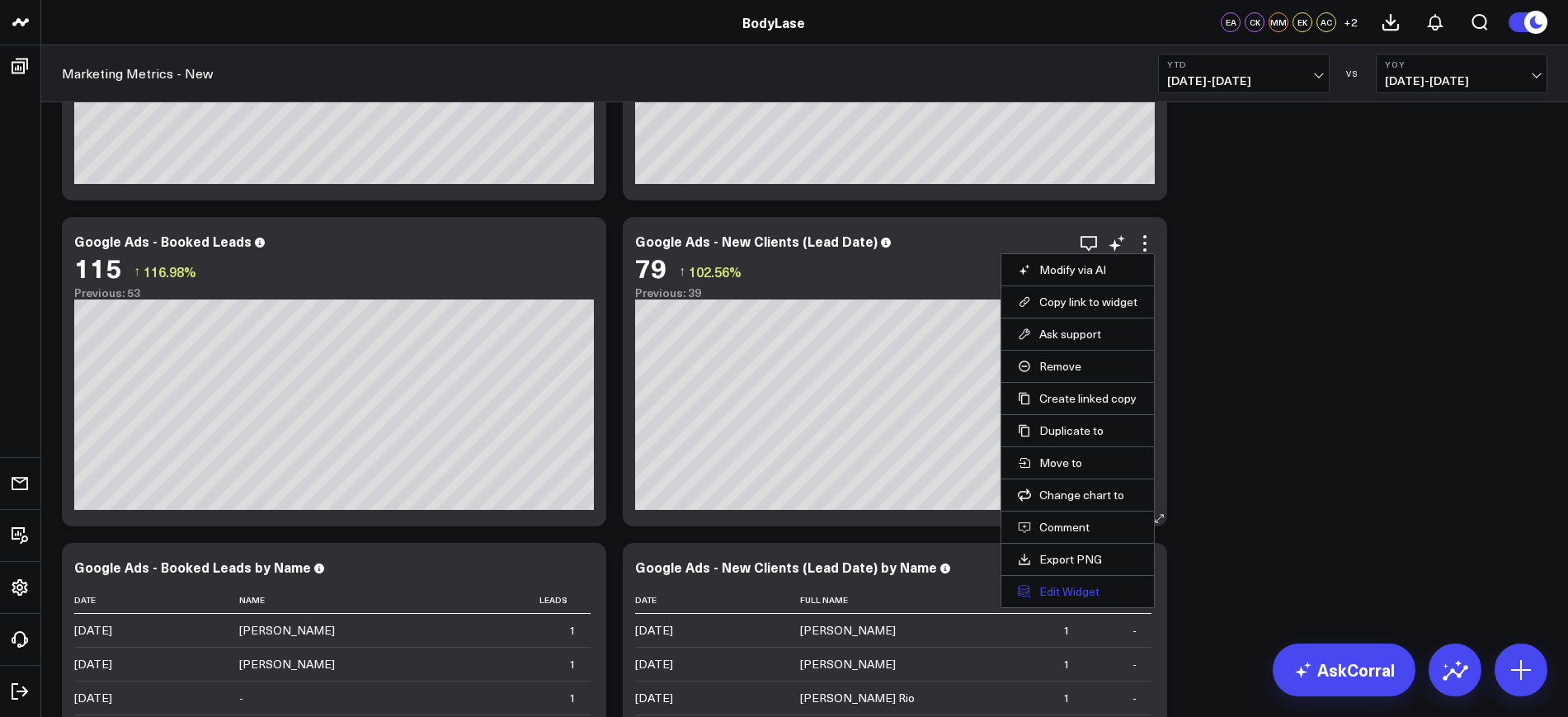
click at [1065, 592] on button "Edit Widget" at bounding box center [1078, 591] width 120 height 15
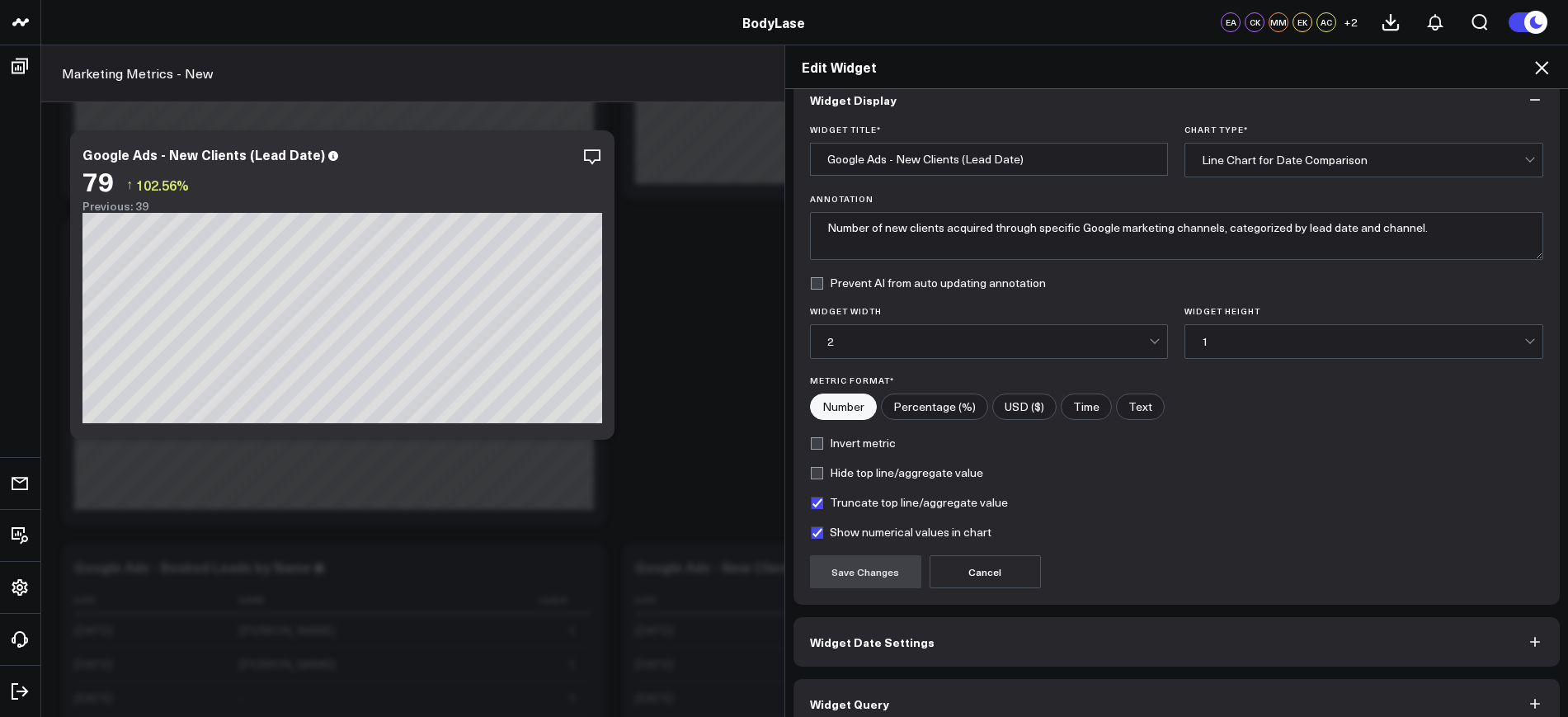
scroll to position [50, 0]
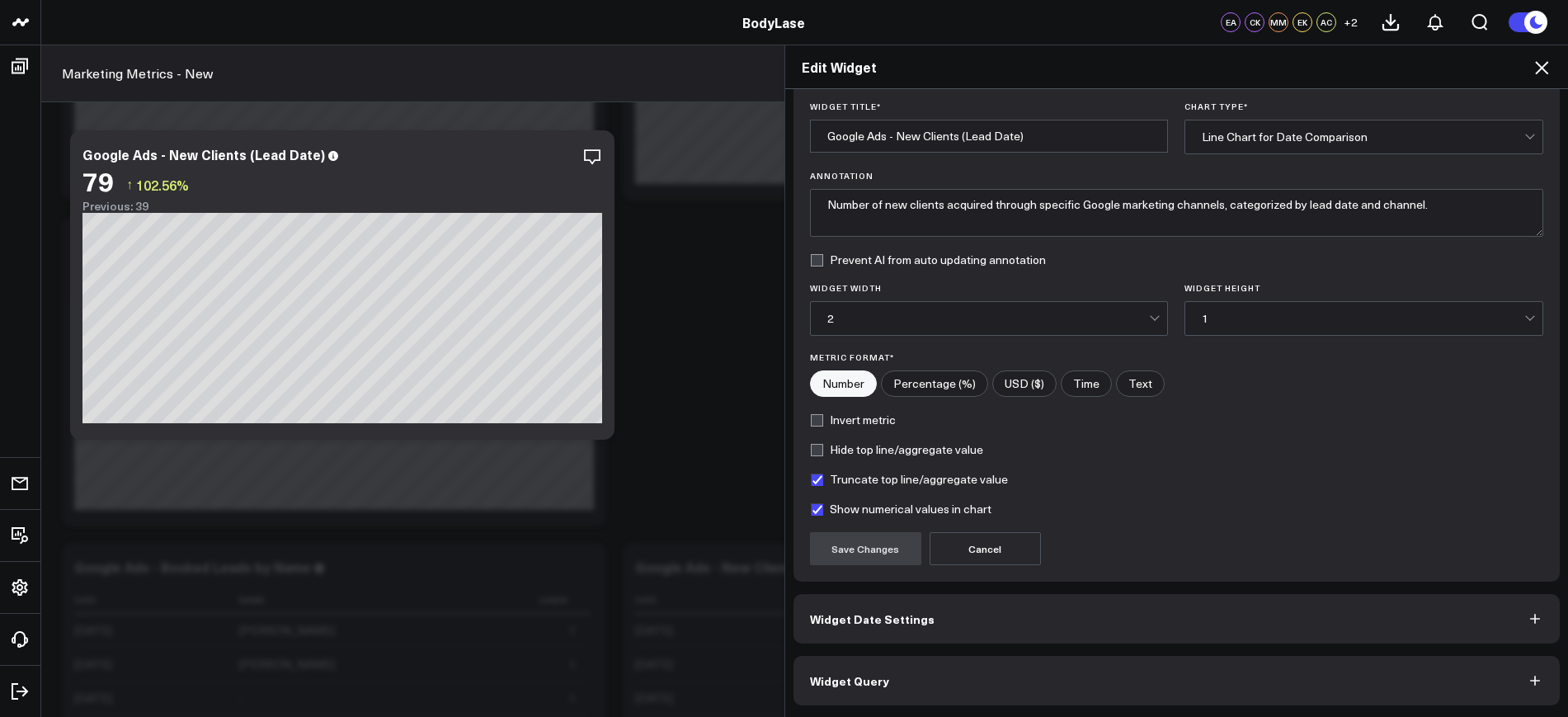
click at [897, 660] on button "Widget Query" at bounding box center [1178, 681] width 767 height 50
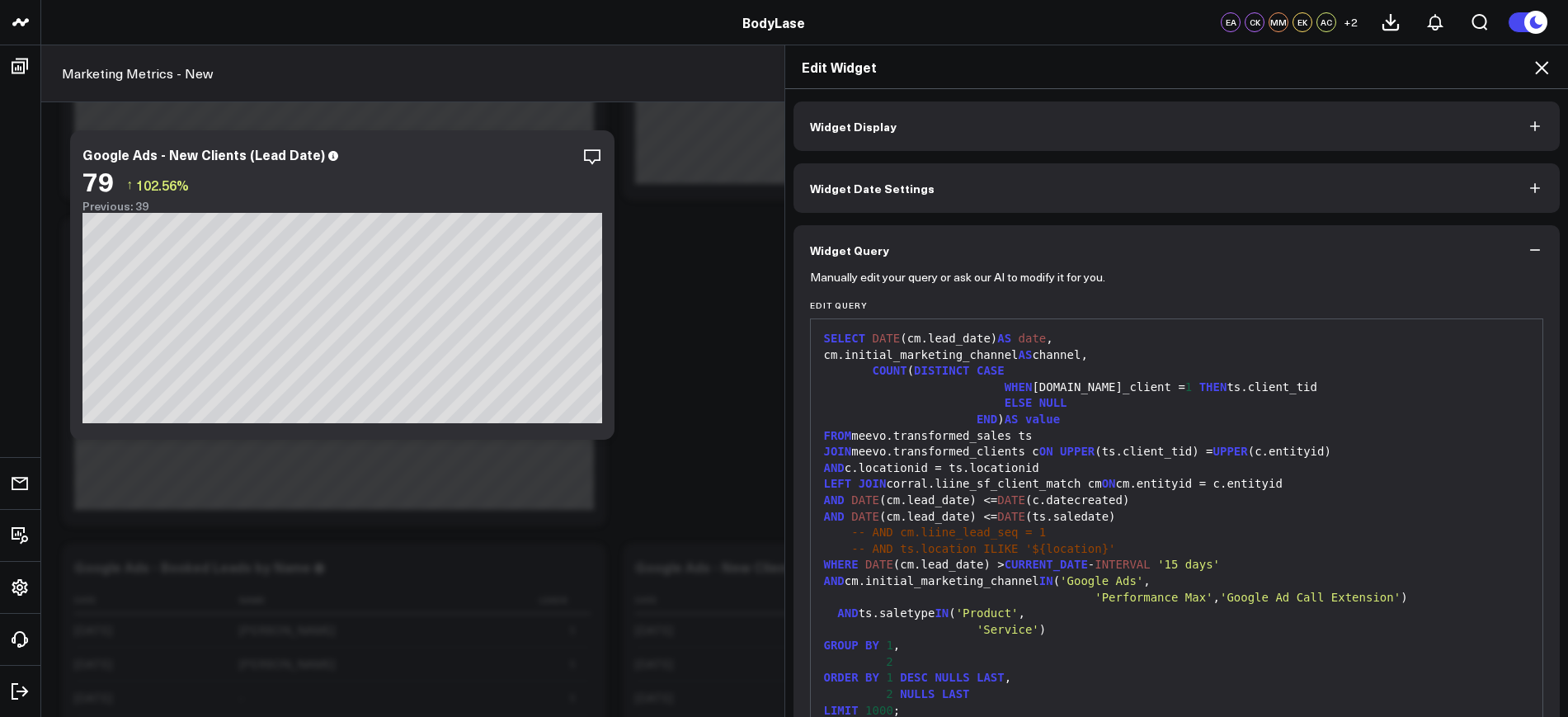
scroll to position [91, 0]
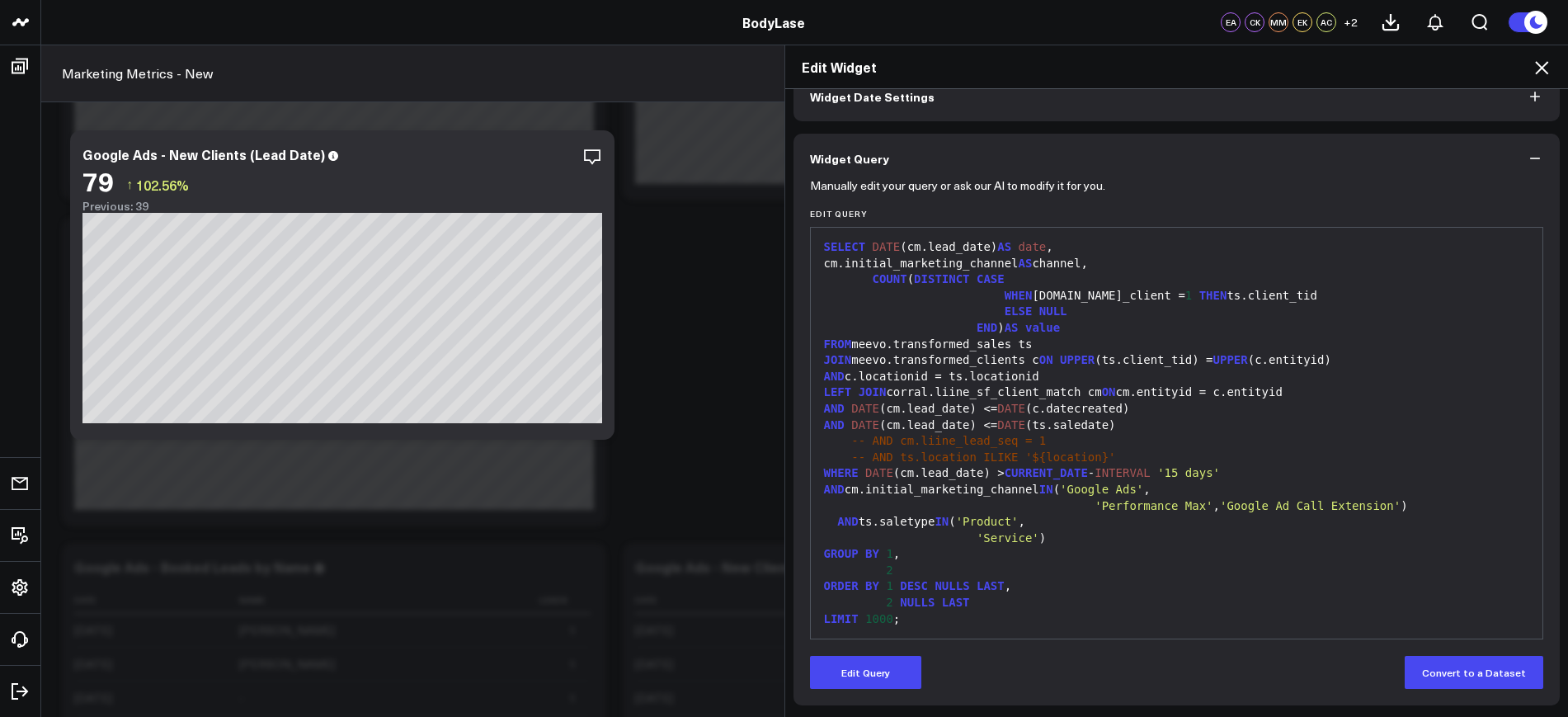
click at [1535, 67] on icon at bounding box center [1541, 68] width 20 height 20
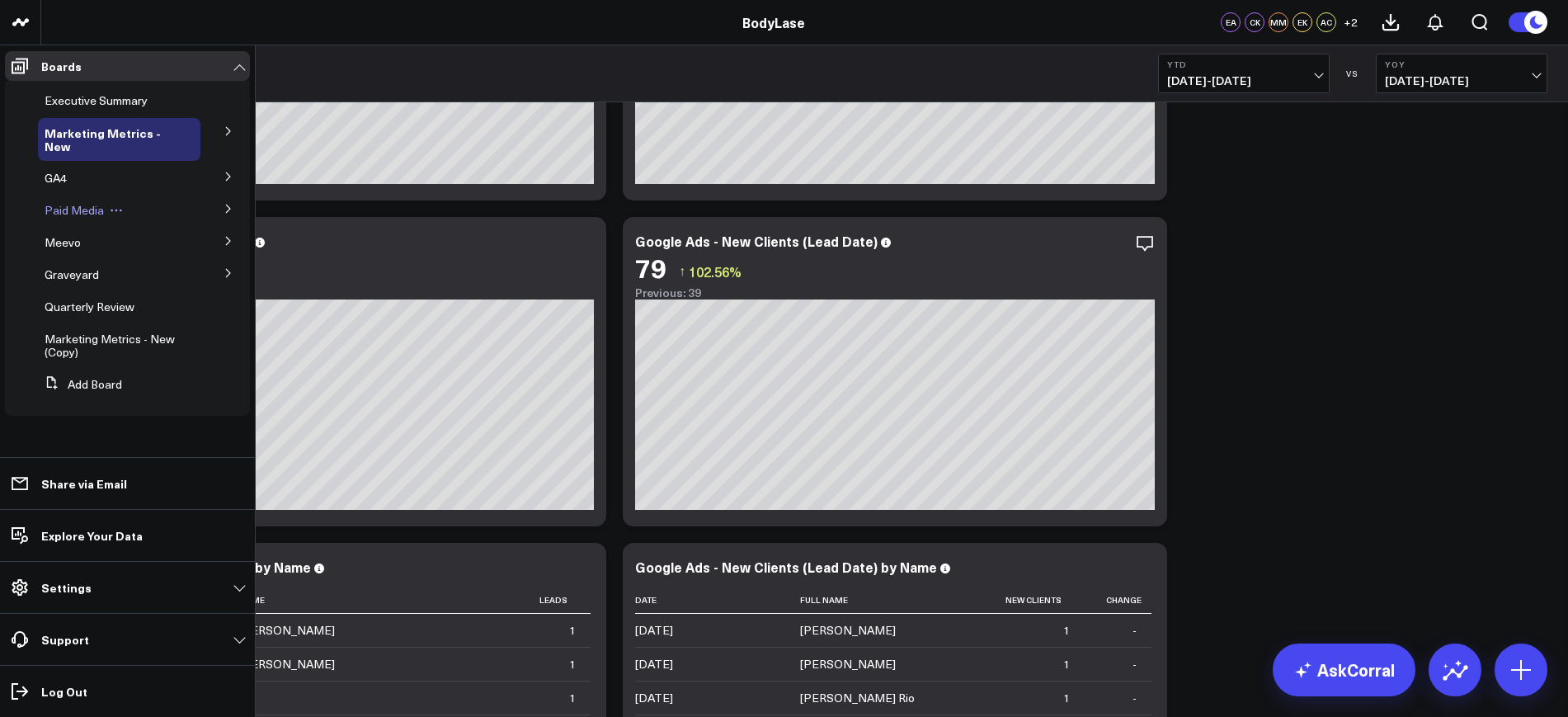
click at [76, 211] on span "Paid Media" at bounding box center [74, 209] width 59 height 15
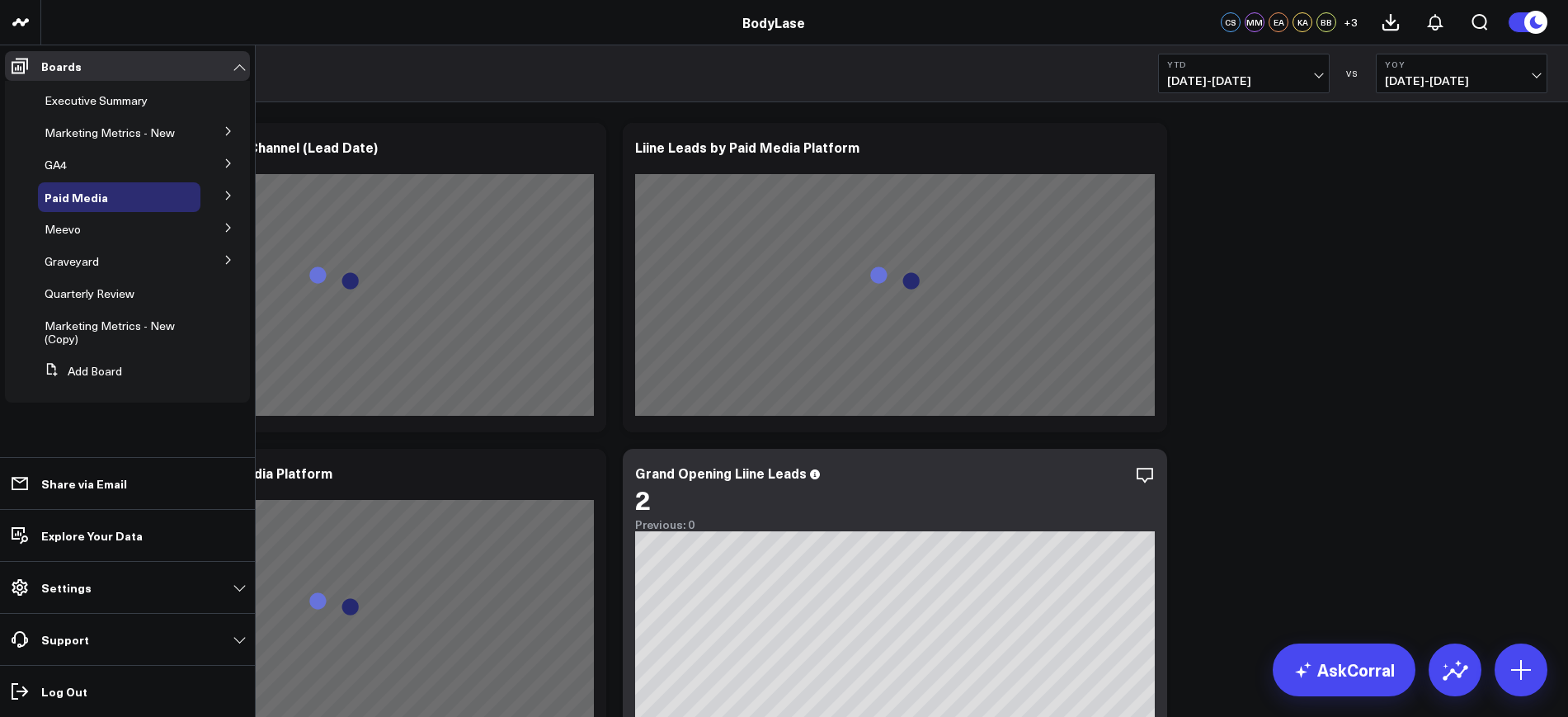
click at [226, 194] on icon at bounding box center [228, 195] width 10 height 10
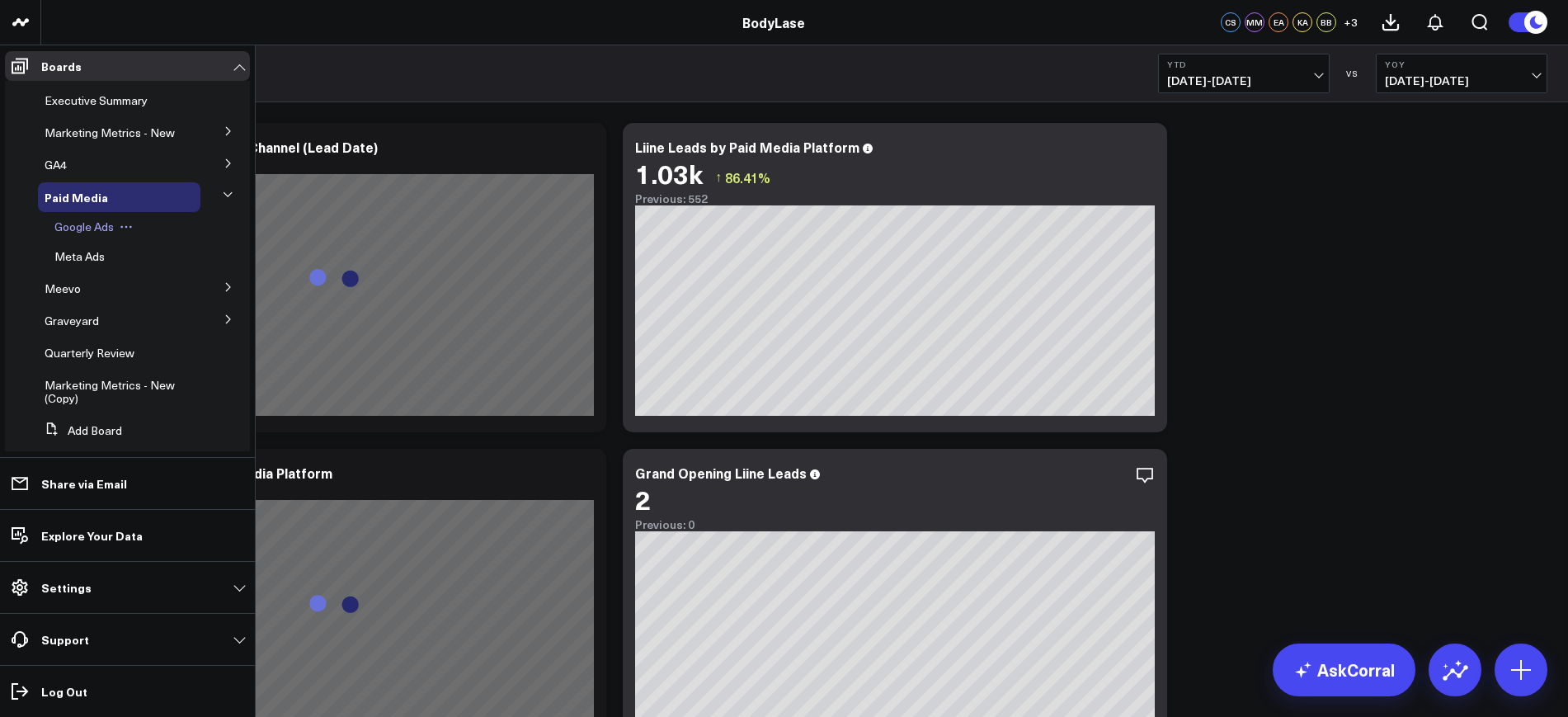
click at [93, 234] on span "Google Ads" at bounding box center [84, 227] width 59 height 15
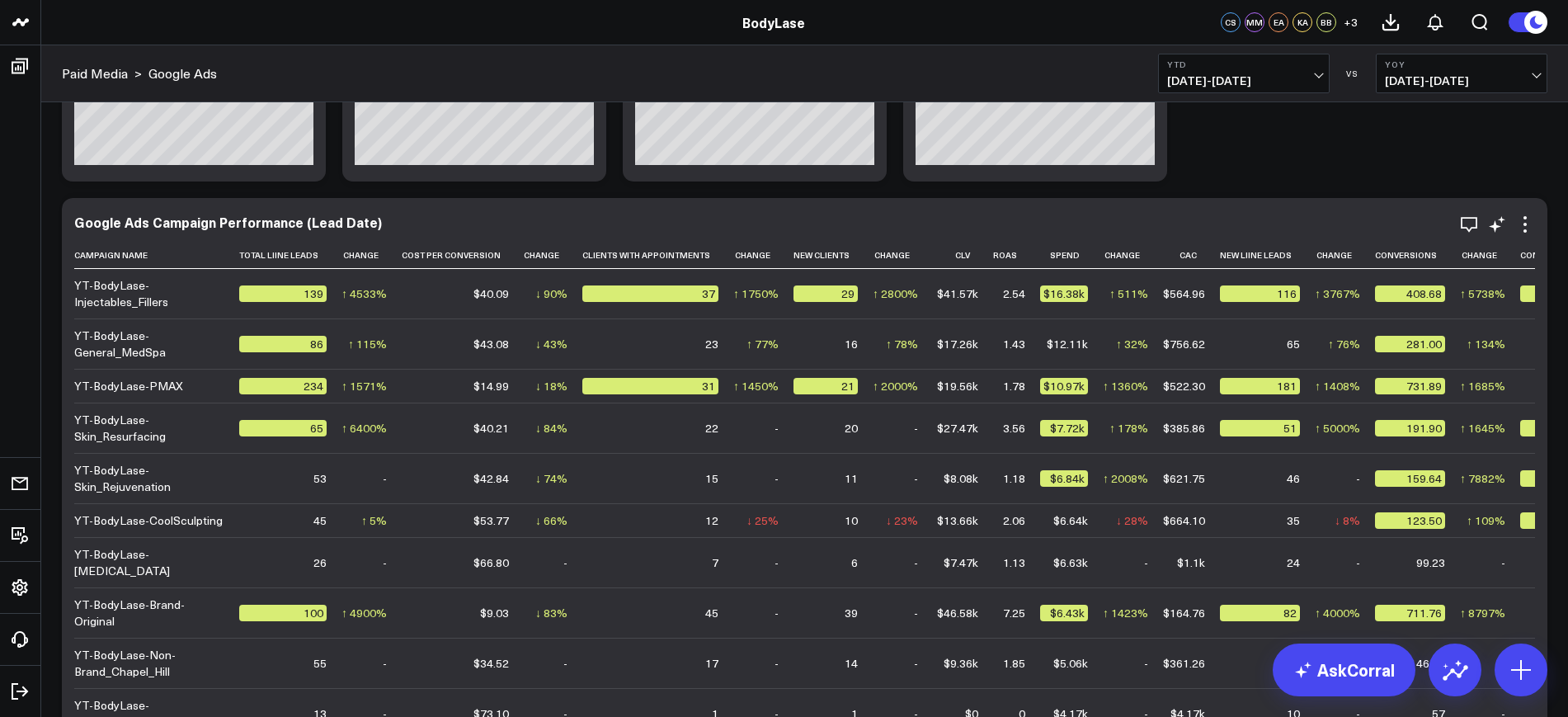
scroll to position [309, 0]
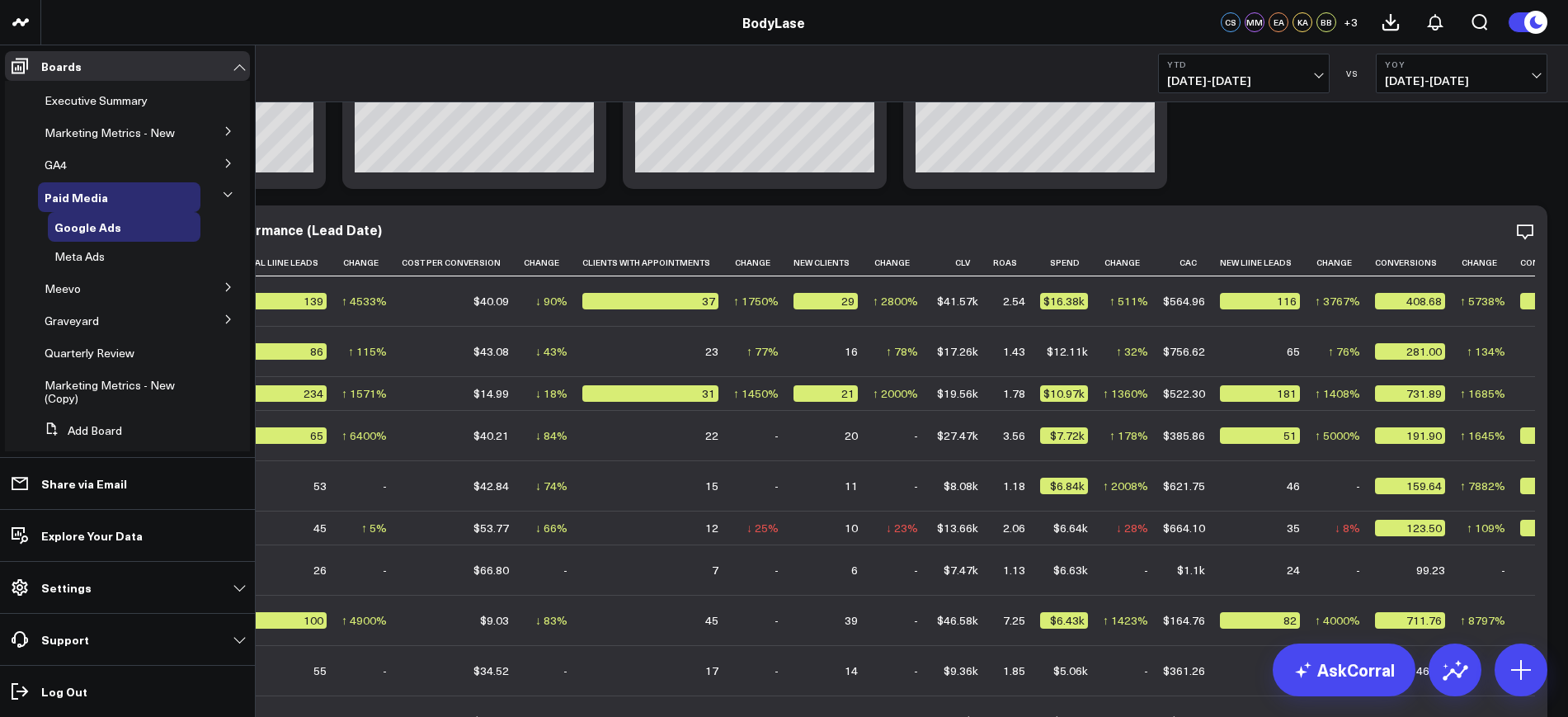
click at [224, 325] on icon at bounding box center [228, 319] width 10 height 10
click at [223, 324] on icon at bounding box center [228, 318] width 10 height 10
click at [225, 325] on icon at bounding box center [228, 319] width 10 height 10
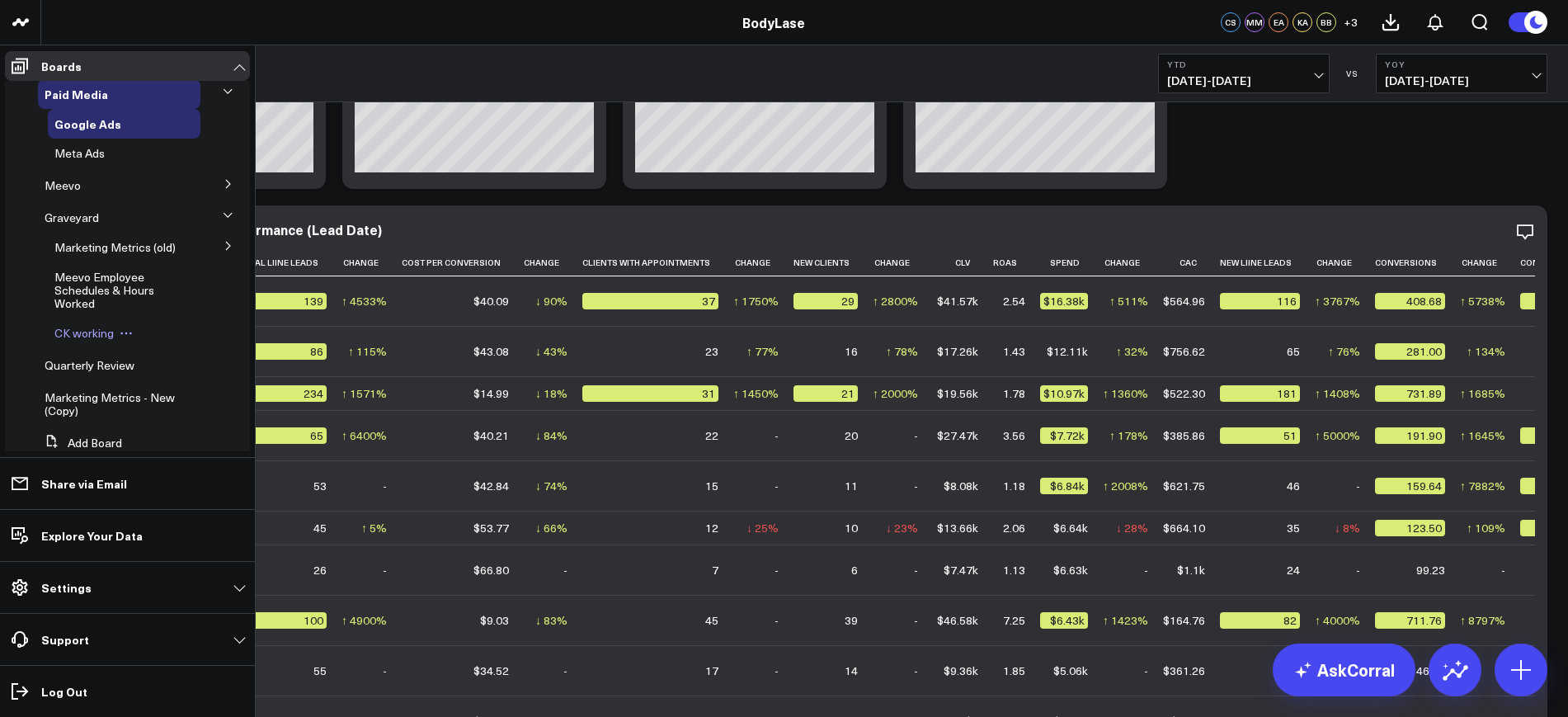
click at [68, 341] on span "CK working" at bounding box center [84, 332] width 59 height 15
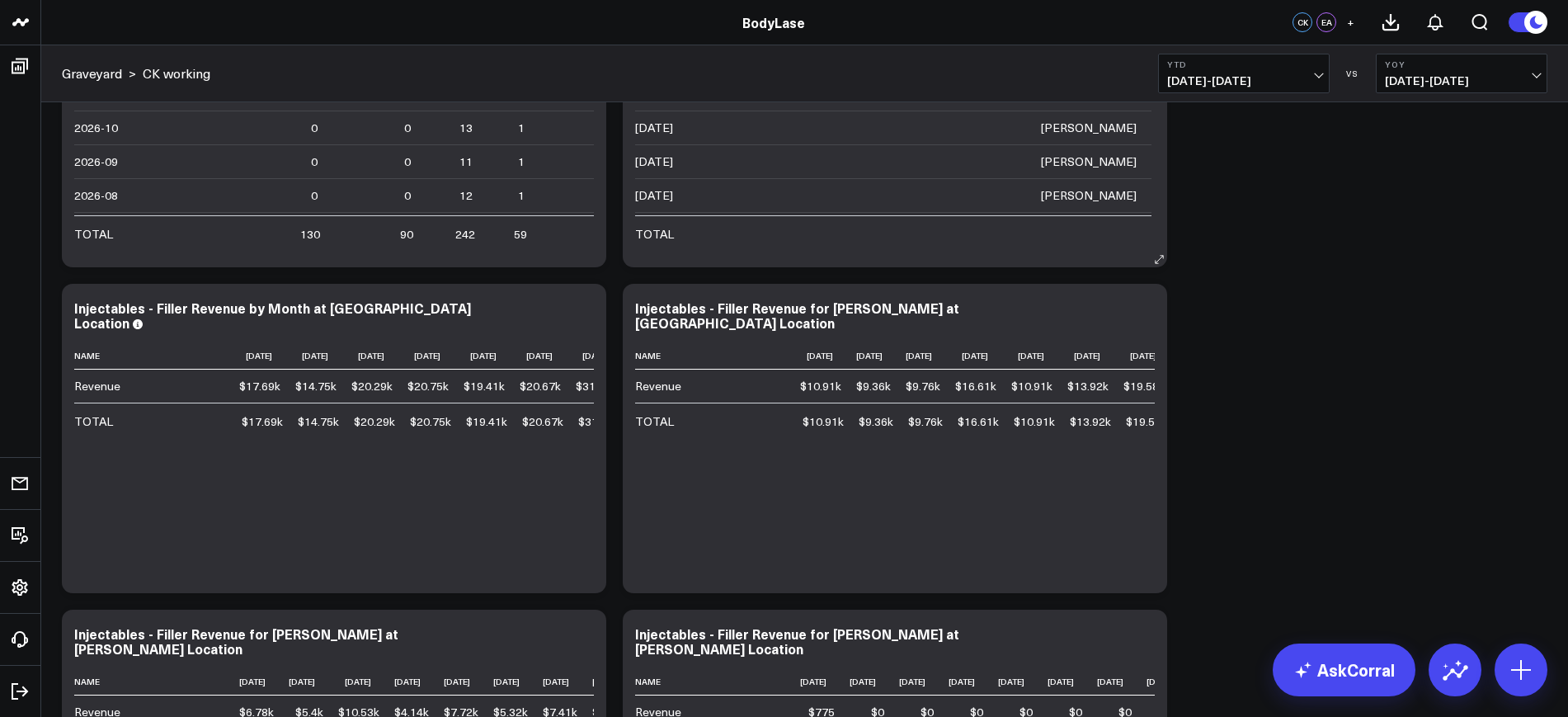
scroll to position [4315, 0]
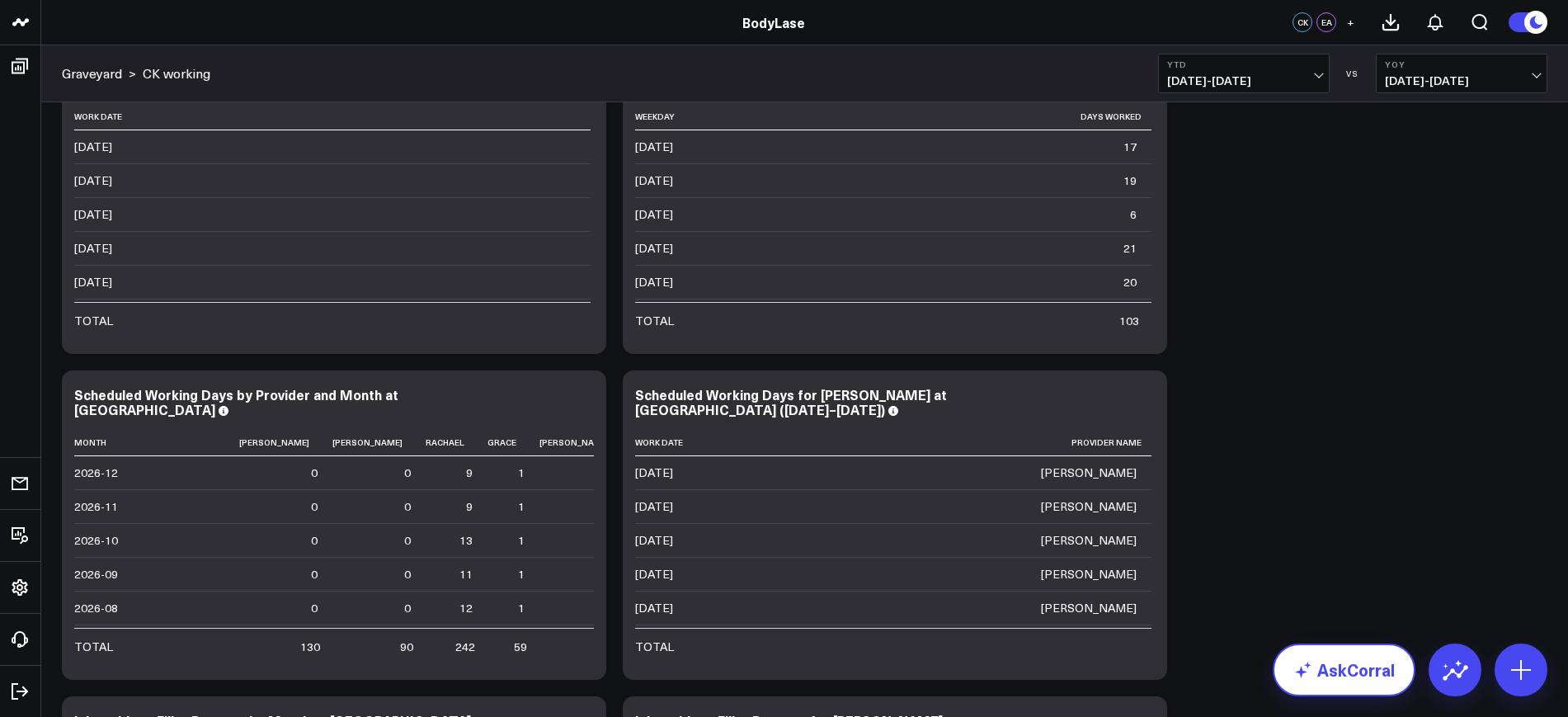
click at [1299, 664] on icon at bounding box center [1303, 669] width 20 height 20
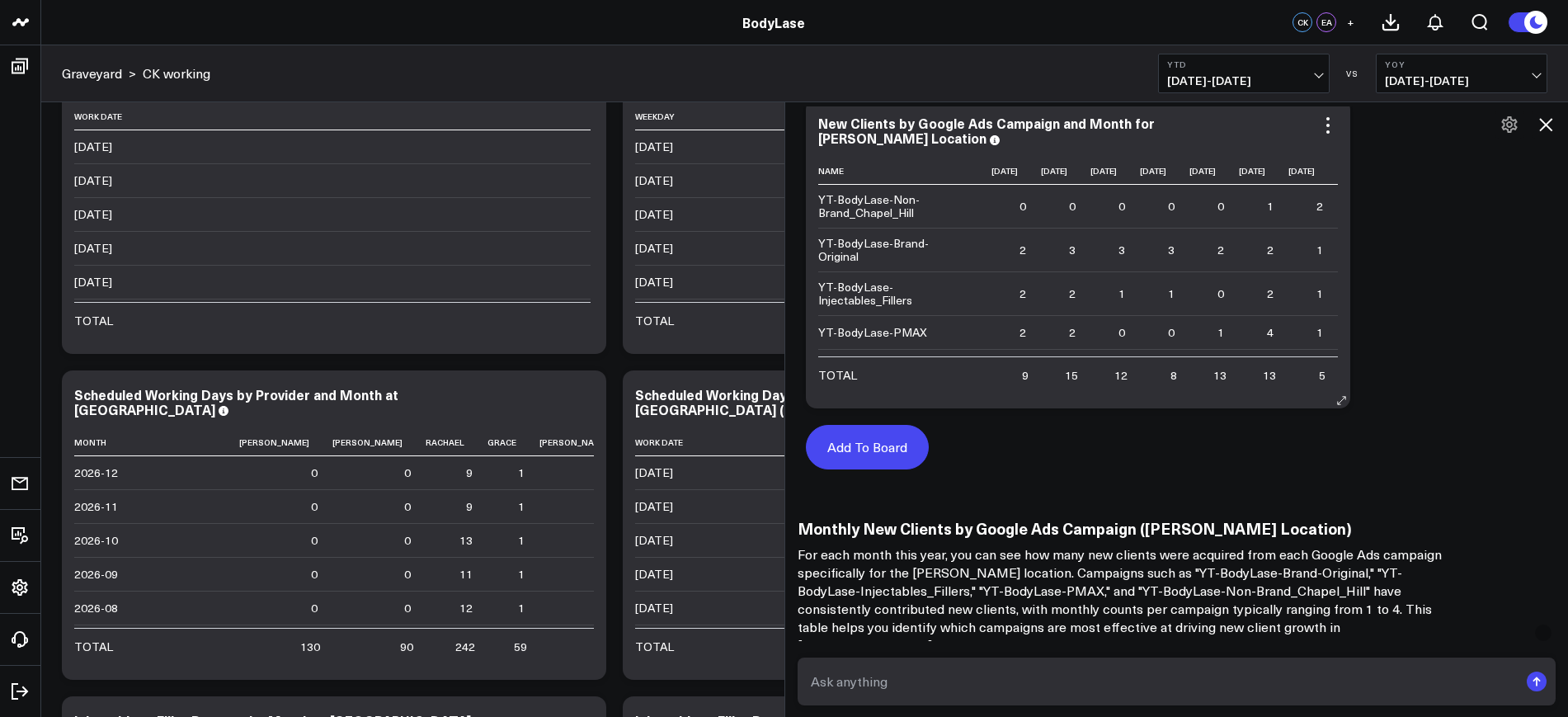
click at [849, 442] on button "Add To Board" at bounding box center [867, 447] width 123 height 45
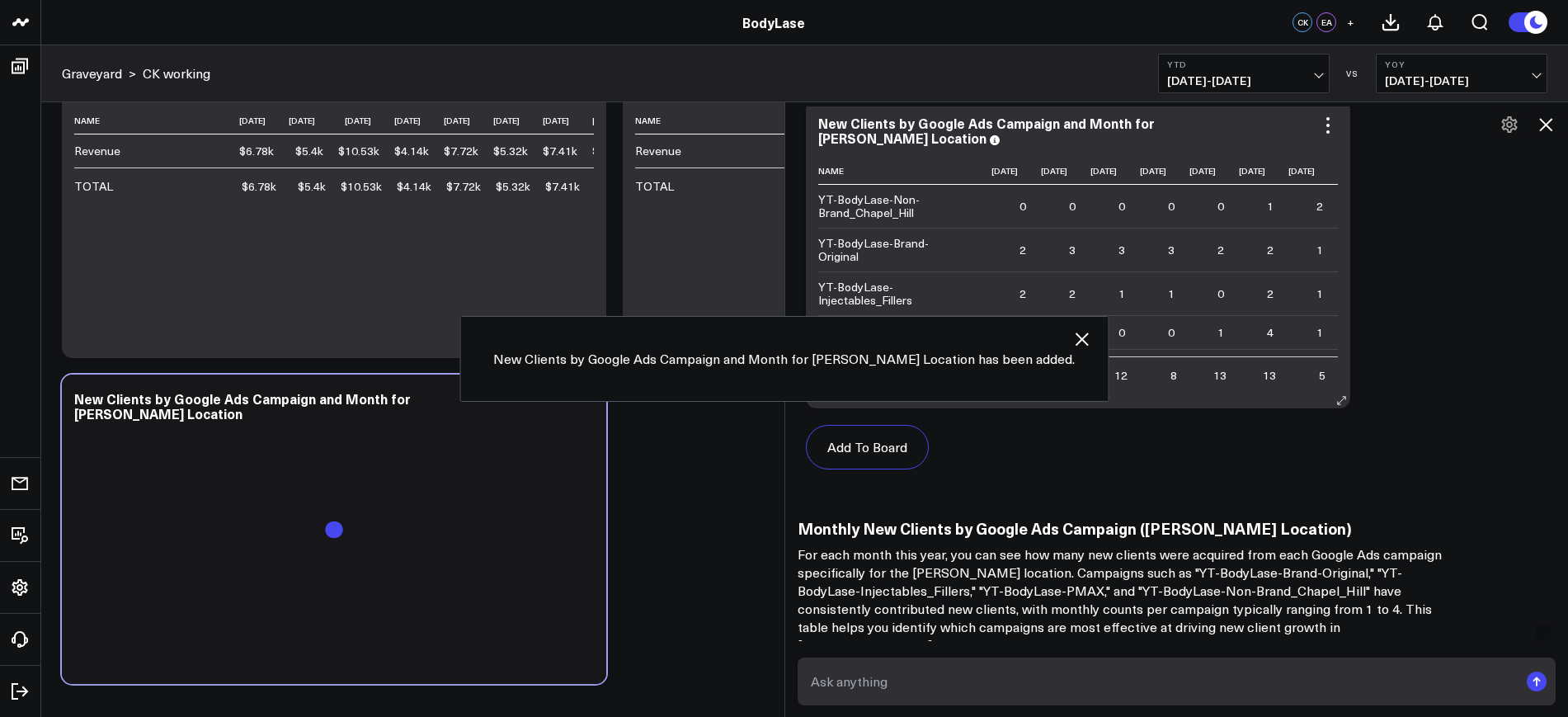
scroll to position [5363, 0]
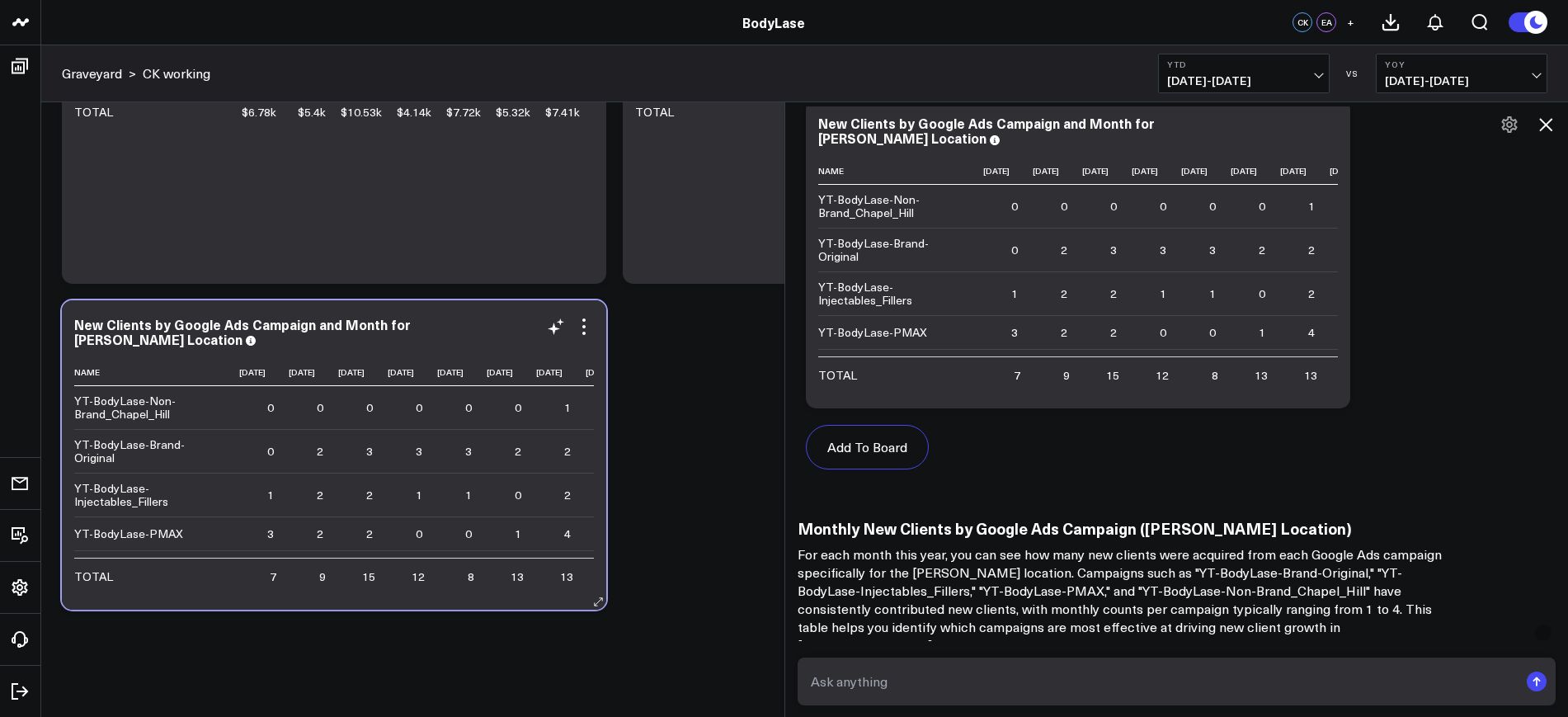
scroll to position [0, 187]
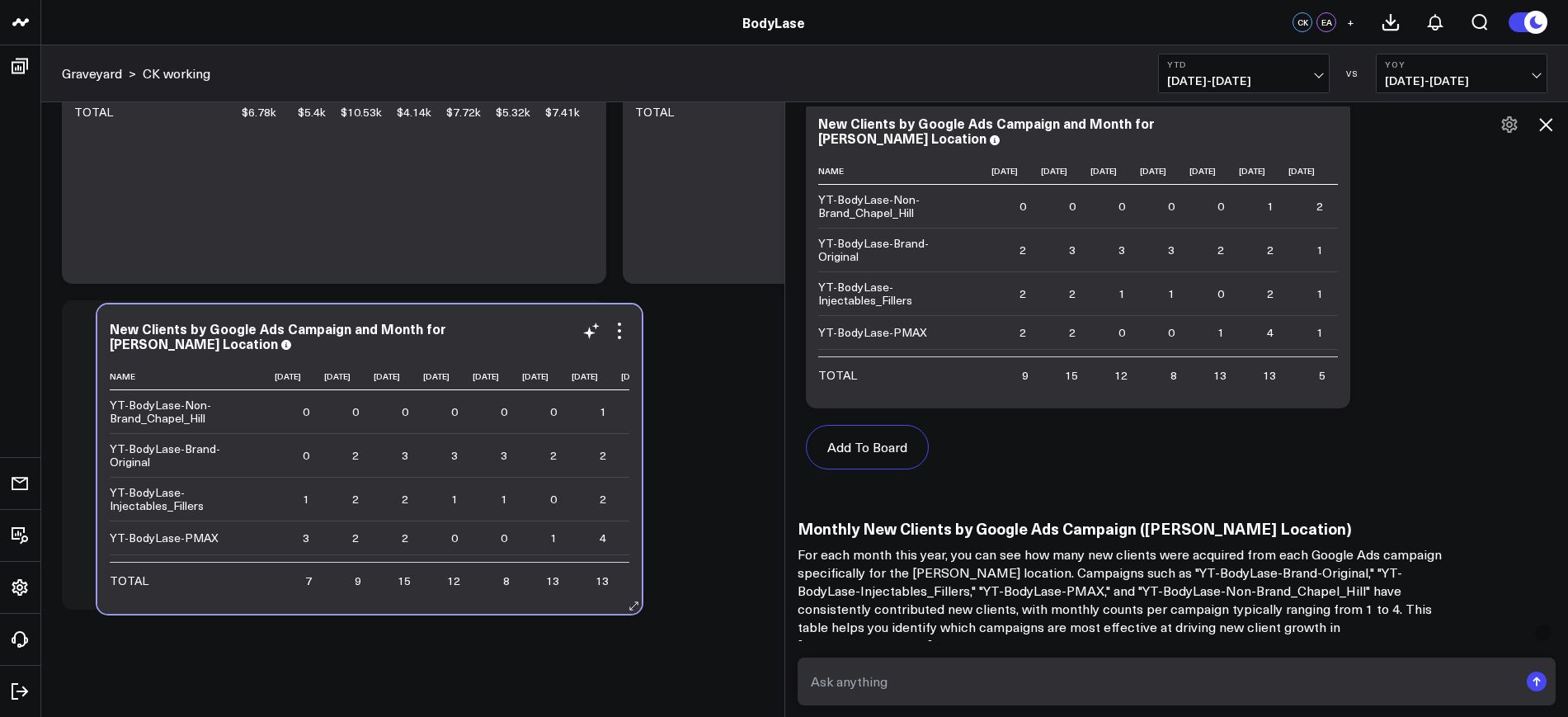
drag, startPoint x: 398, startPoint y: 592, endPoint x: 447, endPoint y: 596, distance: 49.2
click at [423, 596] on td "4 Previous 8" at bounding box center [398, 606] width 50 height 34
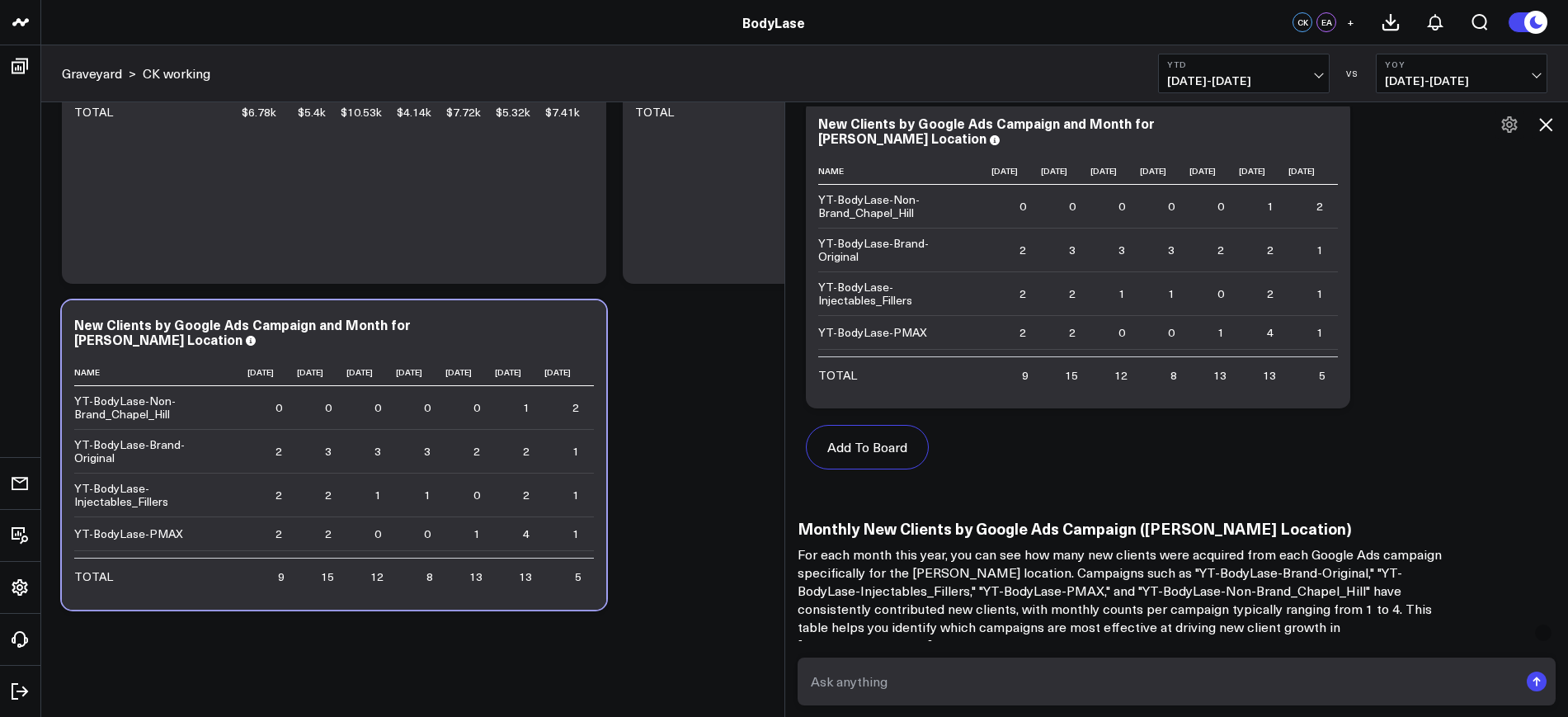
click at [1547, 122] on icon at bounding box center [1545, 124] width 20 height 20
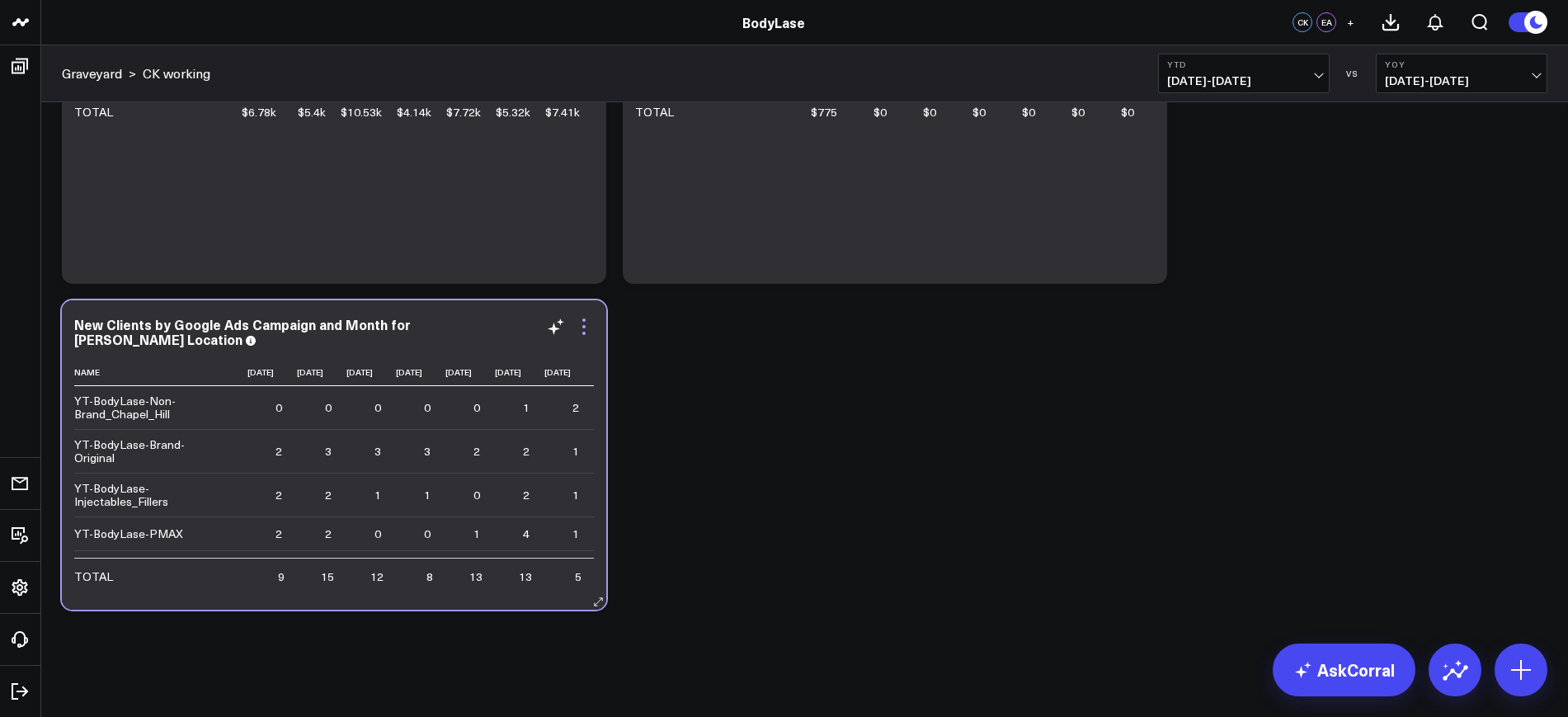
click at [582, 322] on icon at bounding box center [584, 327] width 20 height 20
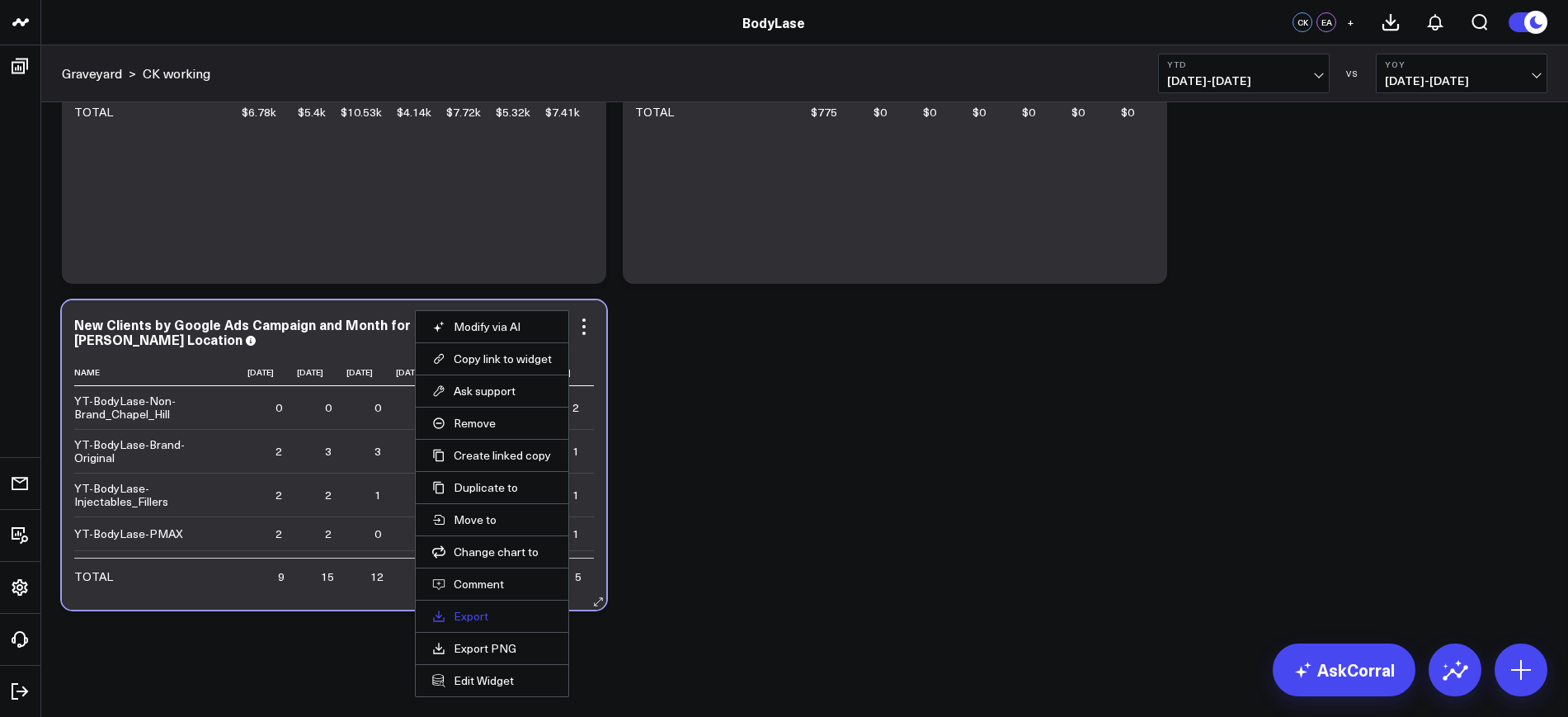
click at [454, 619] on link "Export" at bounding box center [492, 616] width 120 height 15
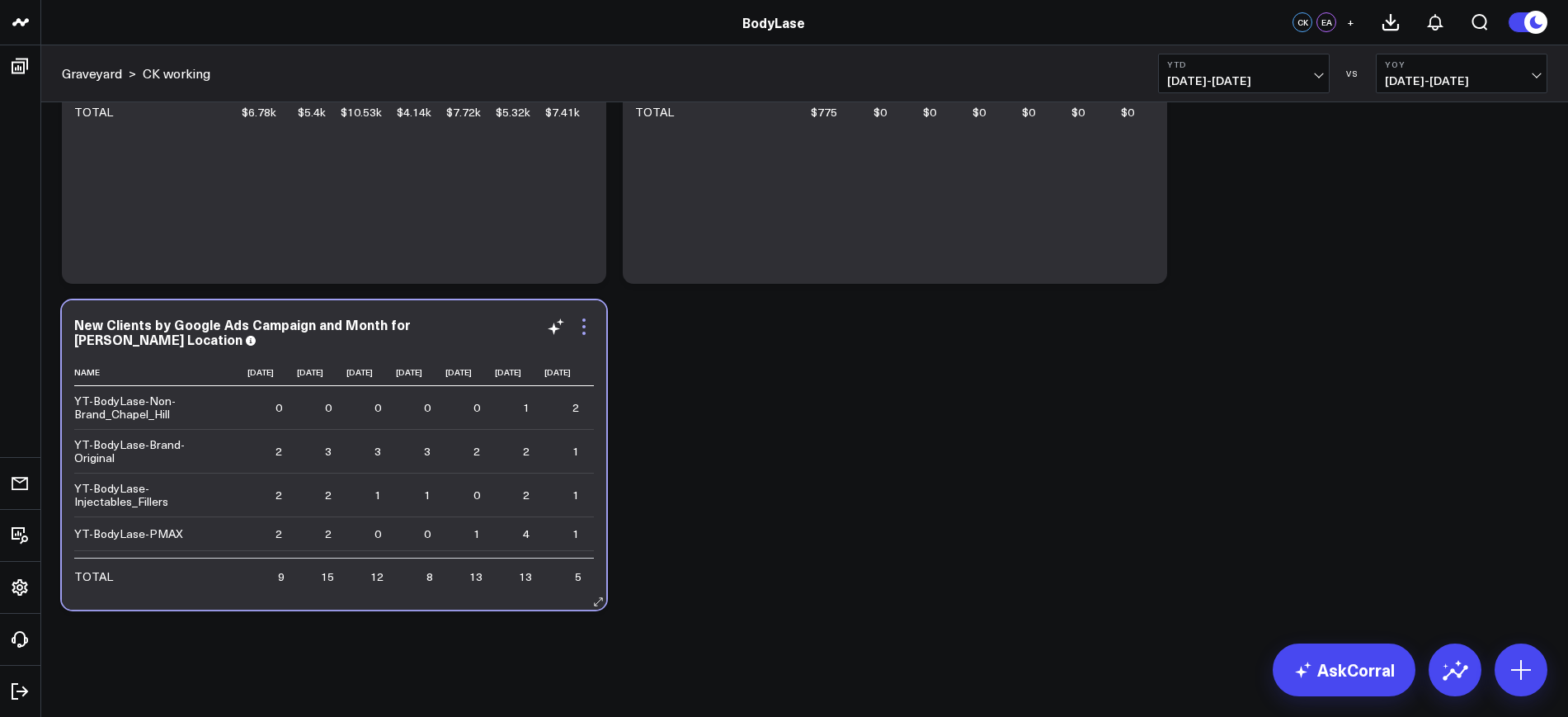
click at [581, 325] on icon at bounding box center [584, 327] width 20 height 20
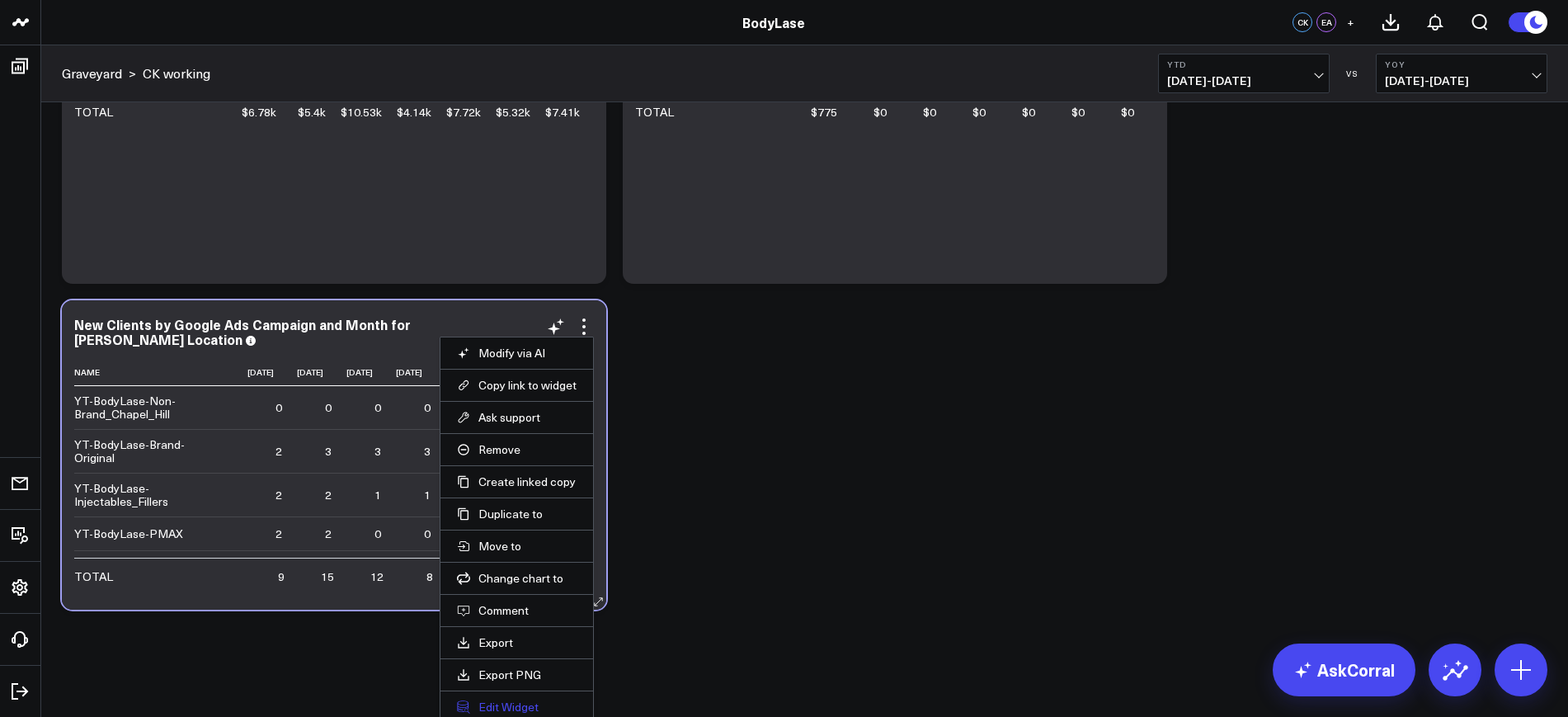
click at [504, 703] on button "Edit Widget" at bounding box center [517, 707] width 120 height 15
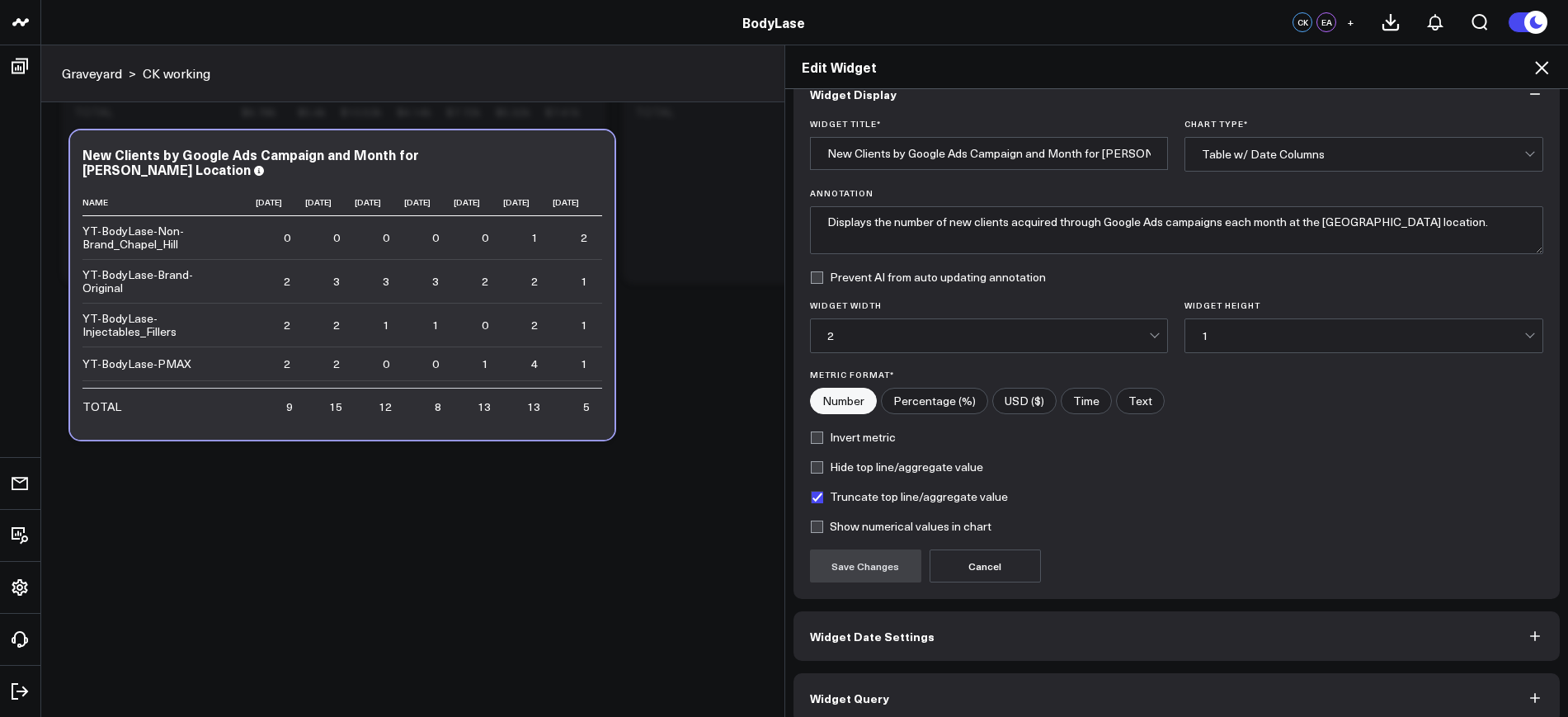
scroll to position [50, 0]
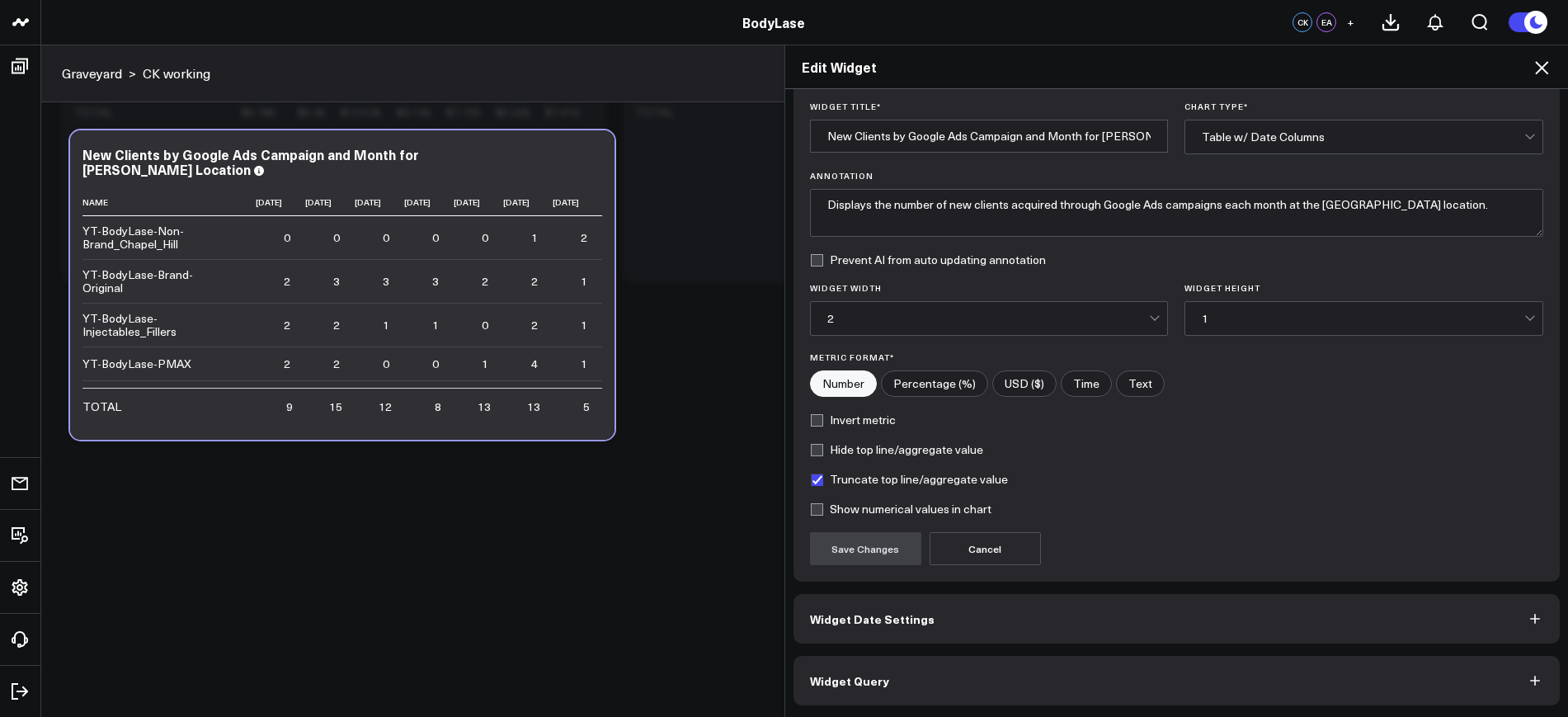
click at [892, 670] on button "Widget Query" at bounding box center [1178, 681] width 767 height 50
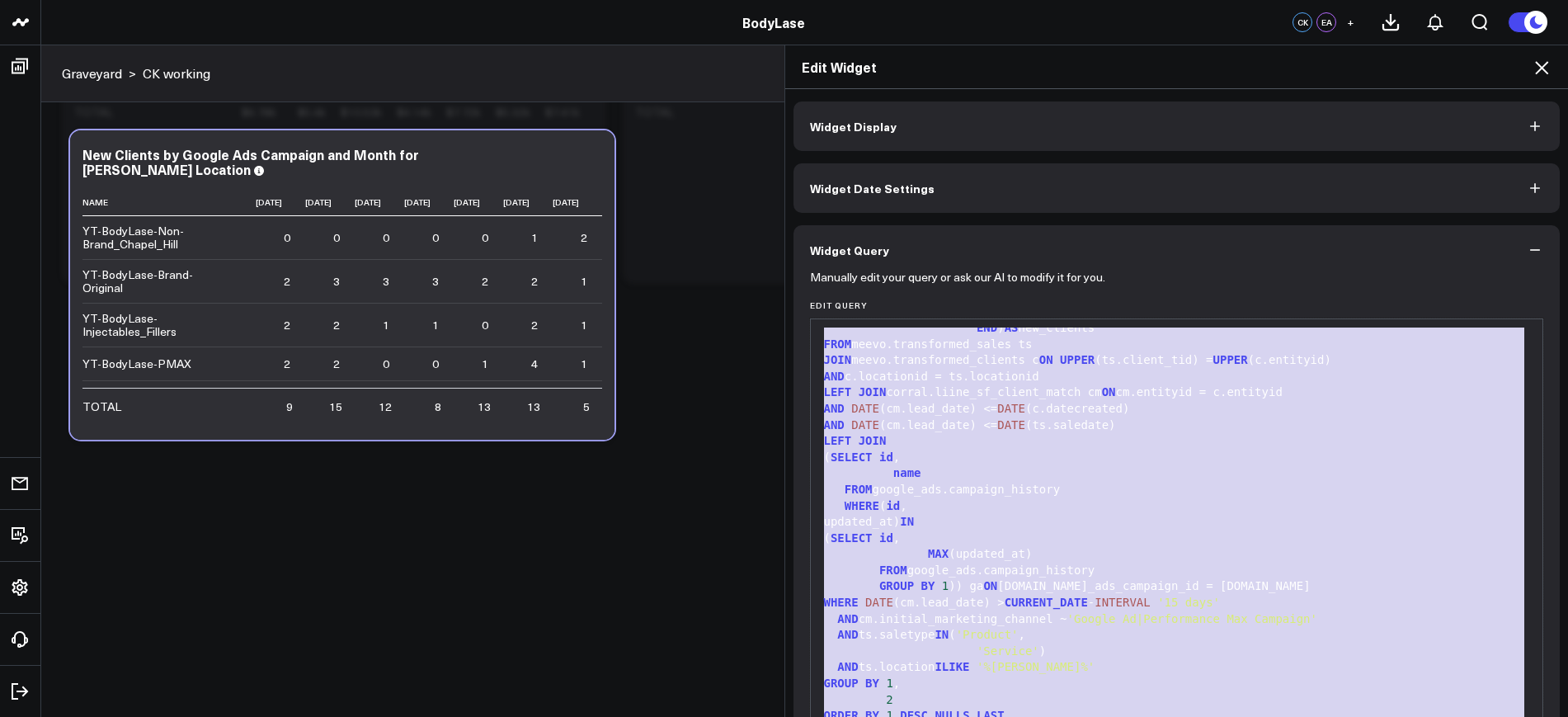
scroll to position [129, 0]
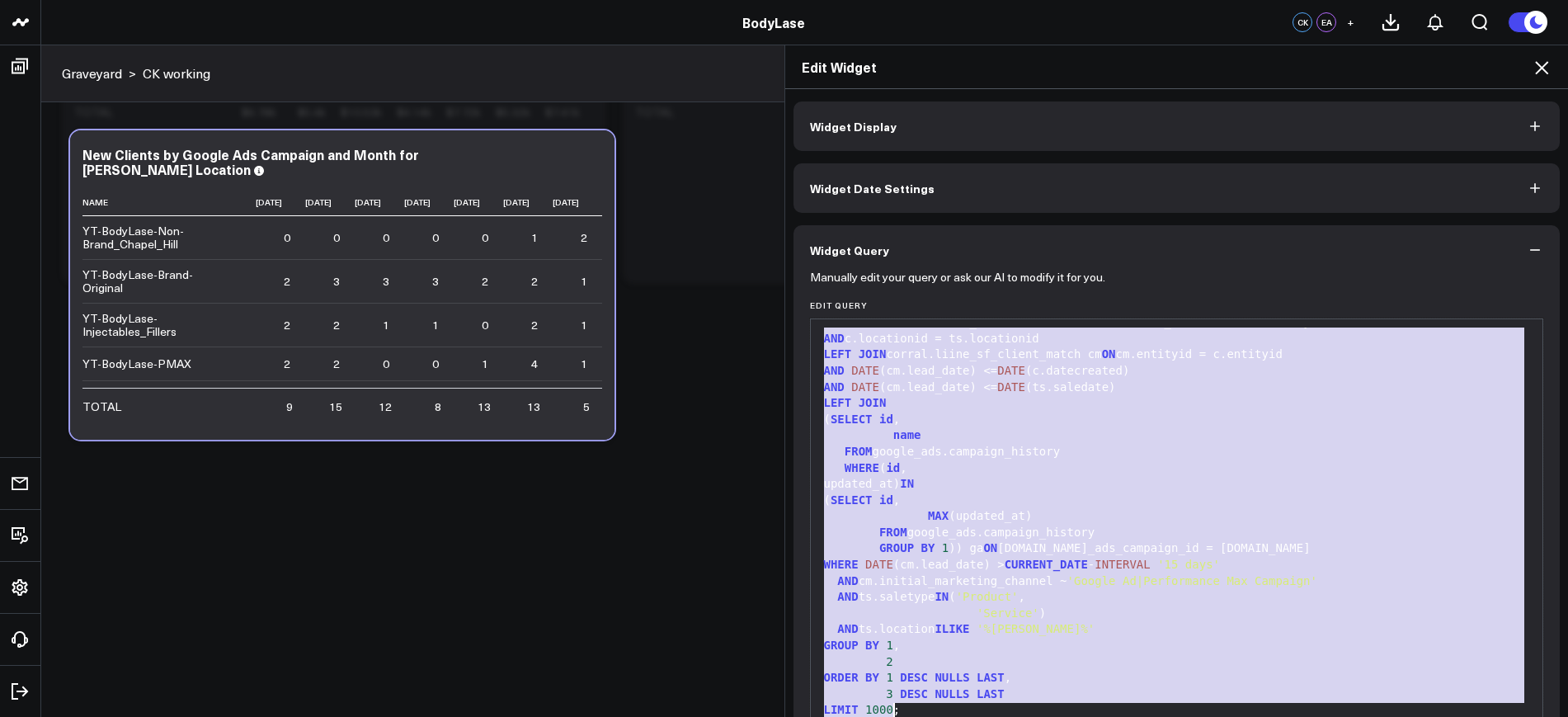
drag, startPoint x: 819, startPoint y: 333, endPoint x: 982, endPoint y: 739, distance: 437.5
click at [1149, 612] on div "'Service' )" at bounding box center [1177, 613] width 716 height 16
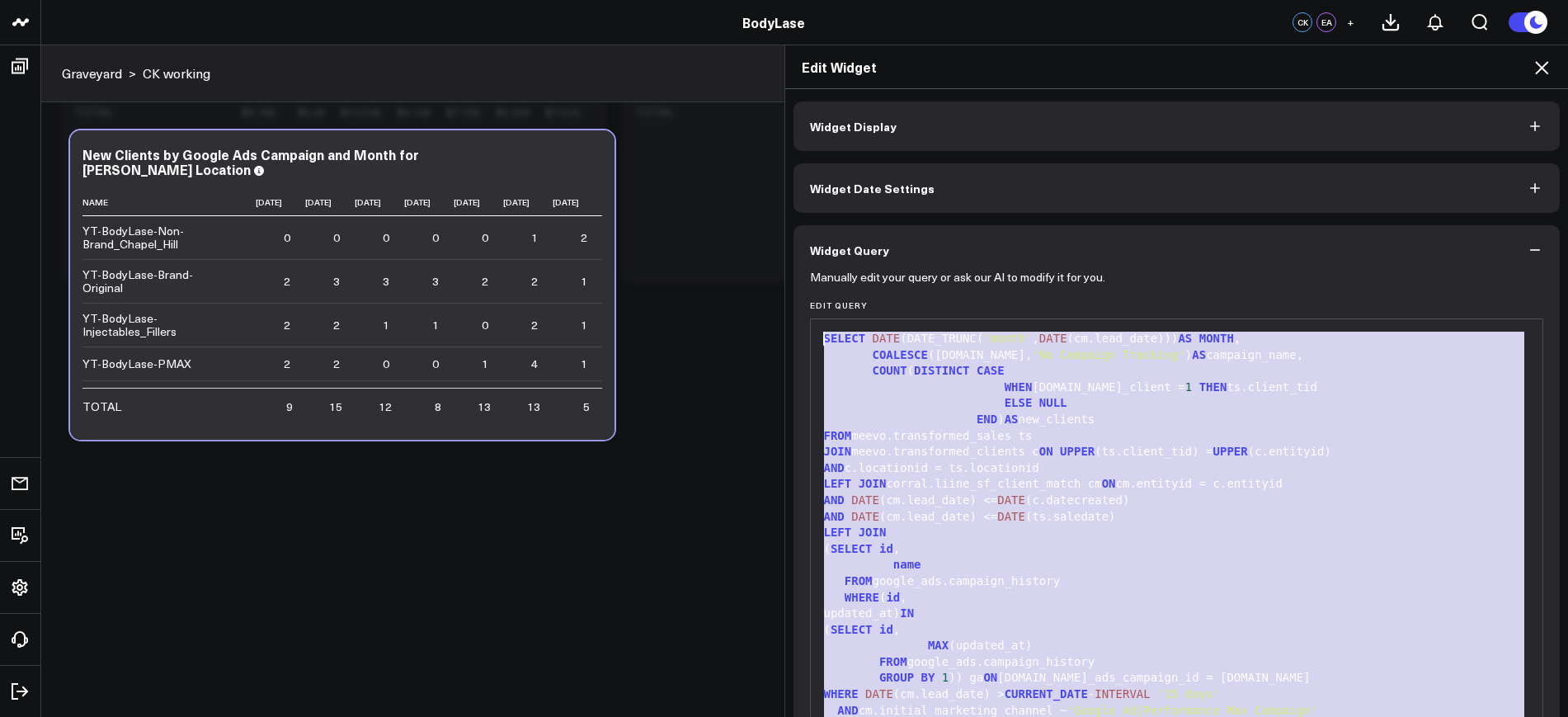
drag, startPoint x: 908, startPoint y: 705, endPoint x: 756, endPoint y: 201, distance: 526.4
click at [756, 201] on div "Edit Widget Widget Display Widget Date Settings Widget Query Manually edit your…" at bounding box center [784, 381] width 1568 height 672
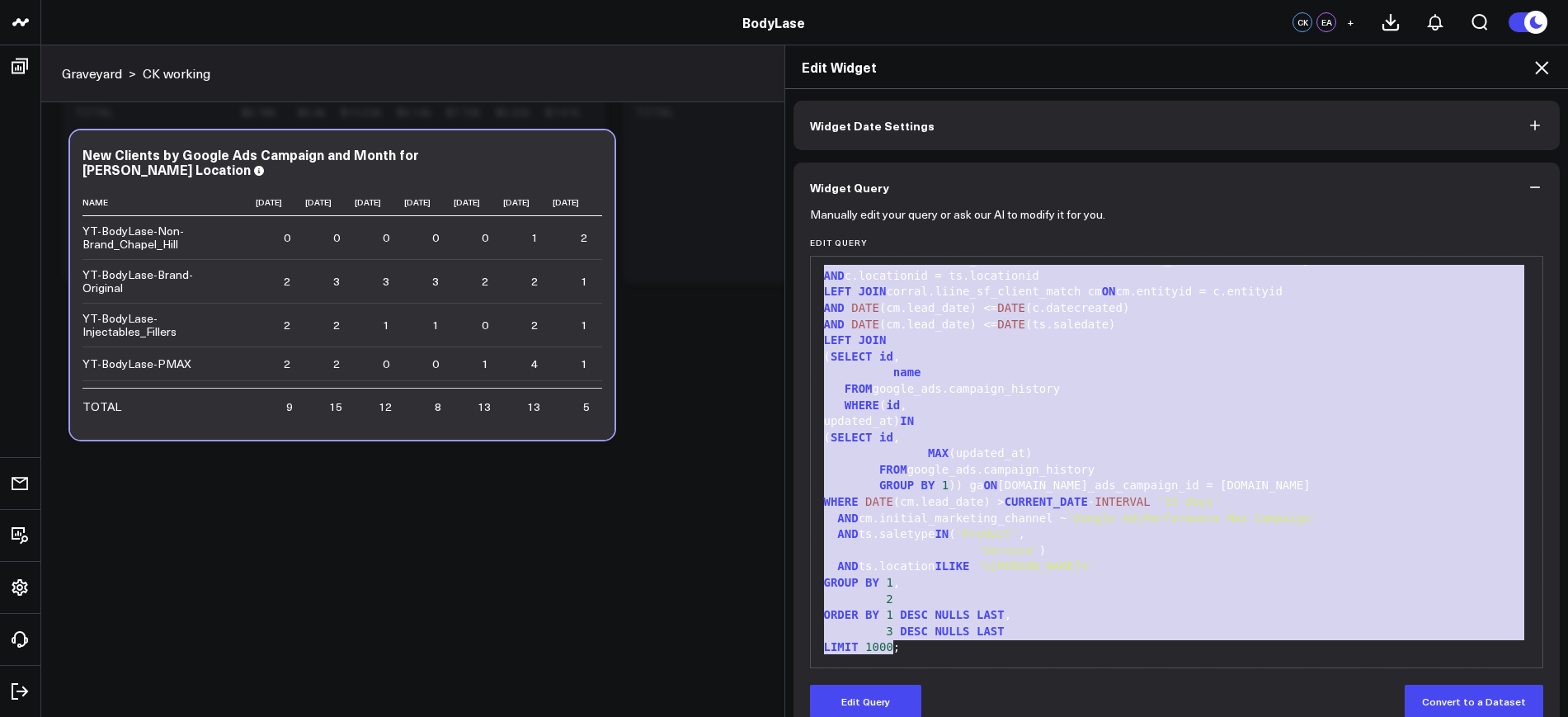
scroll to position [91, 0]
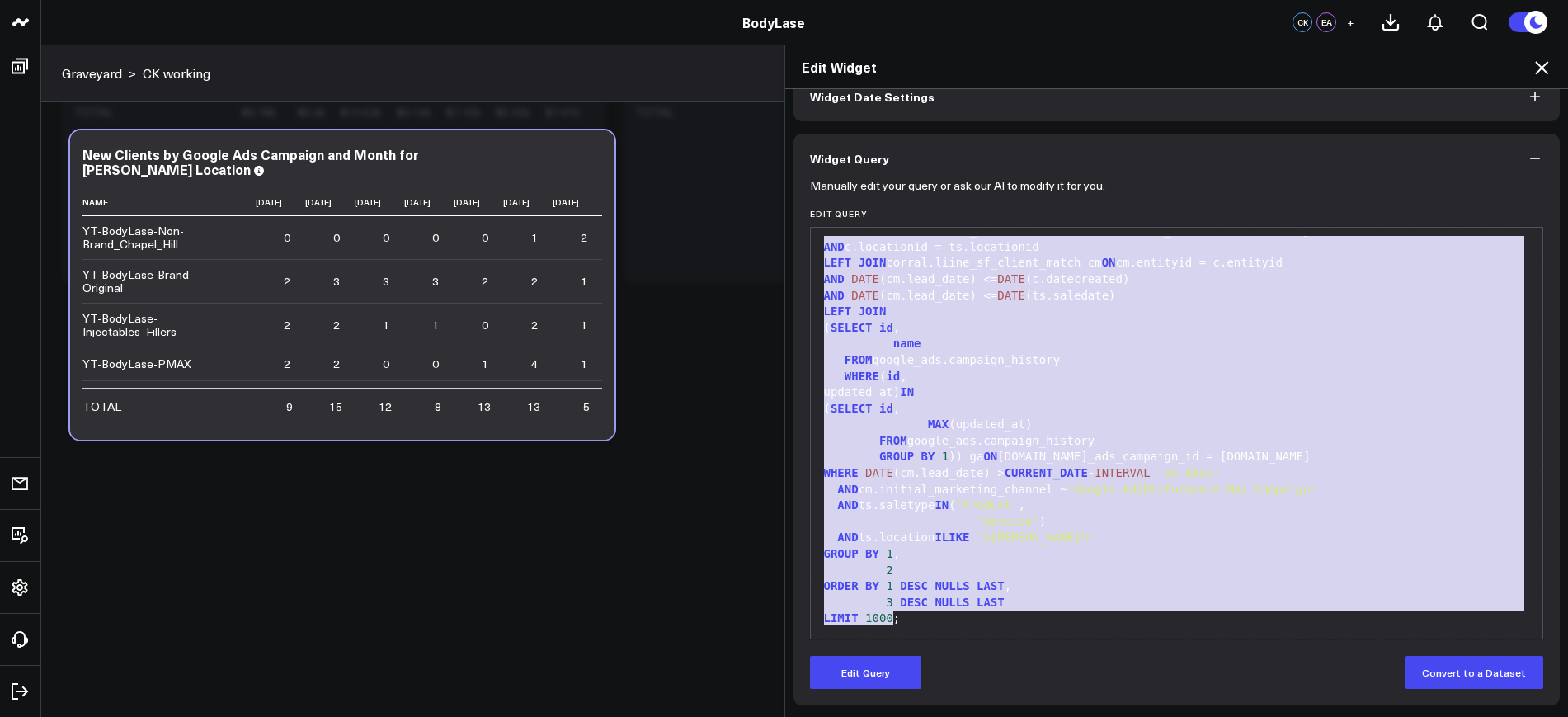
click at [1542, 67] on icon at bounding box center [1541, 68] width 13 height 13
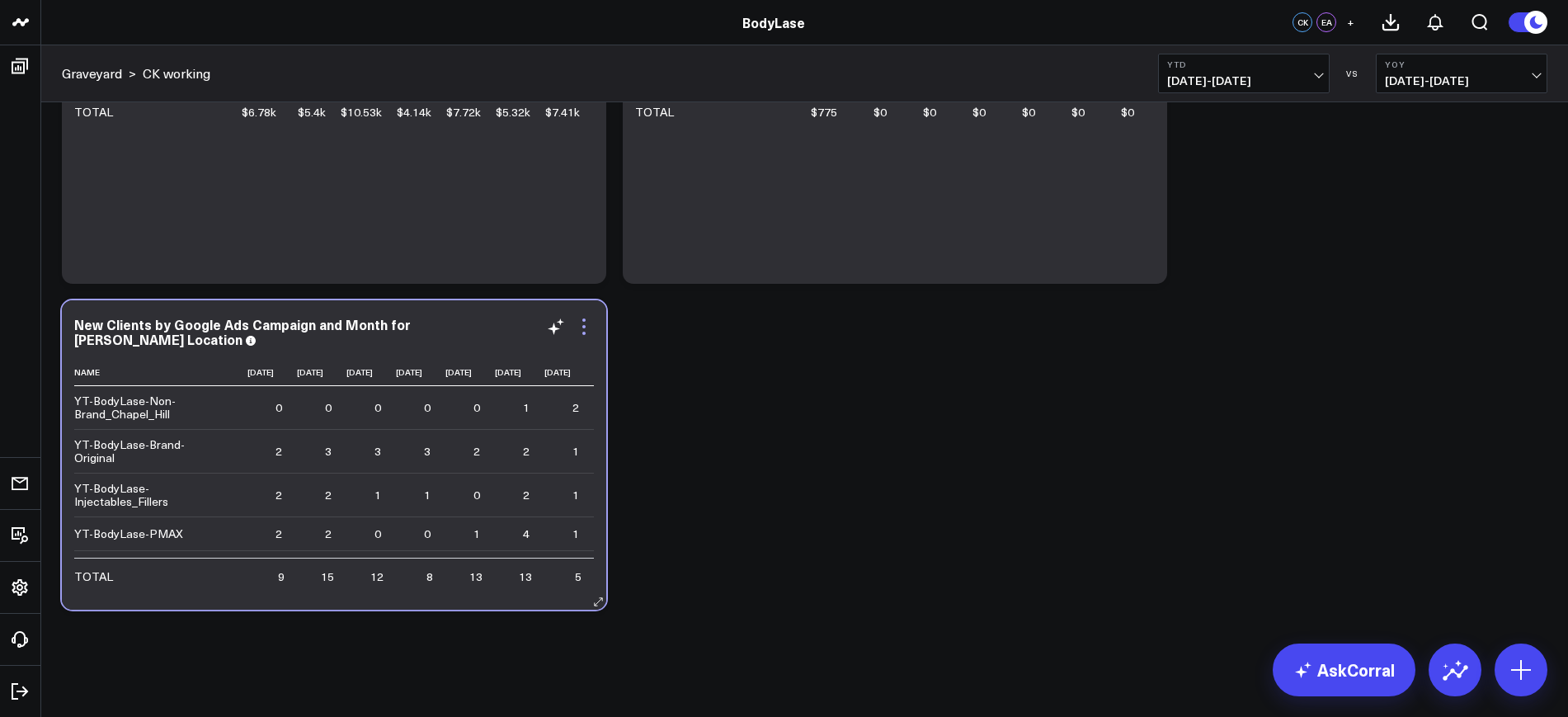
click at [586, 325] on icon at bounding box center [584, 327] width 20 height 20
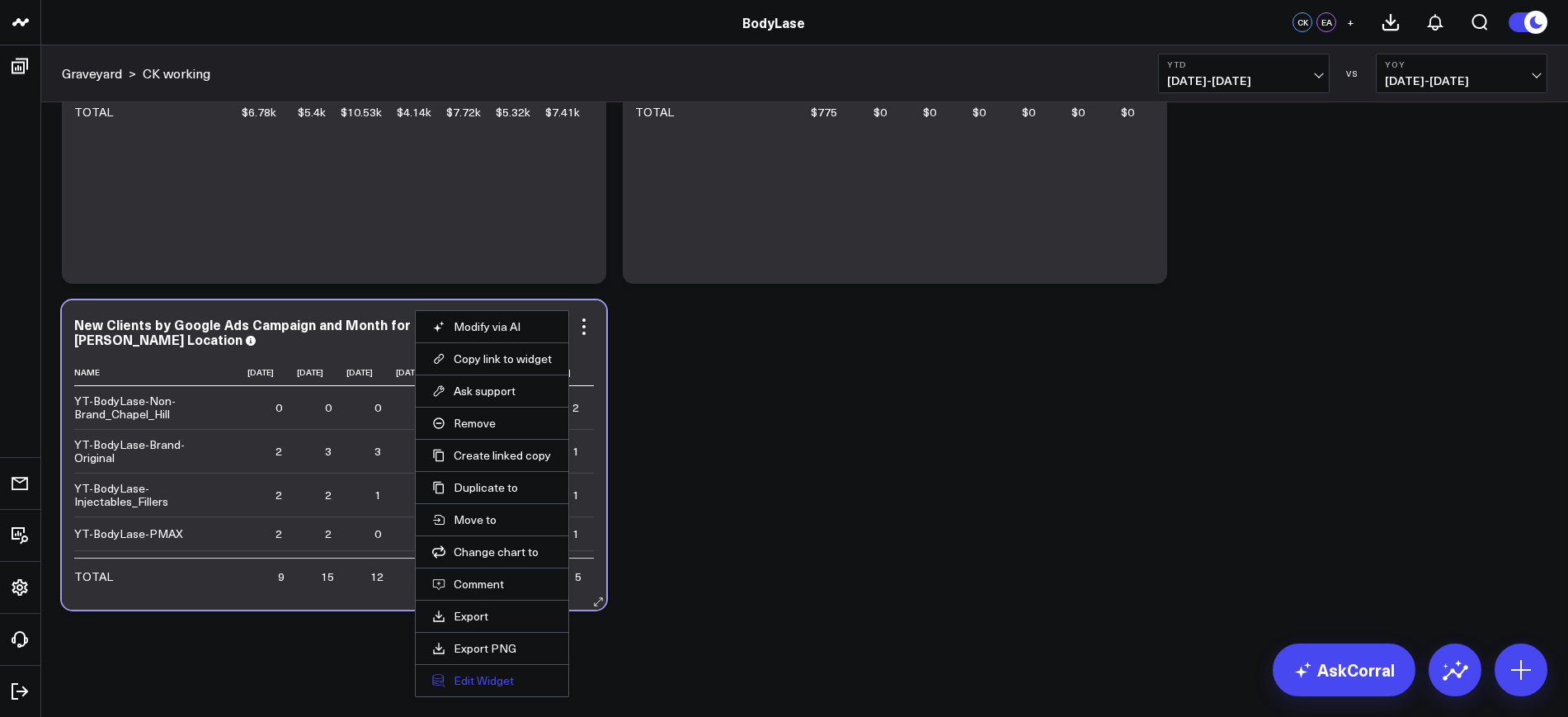
click at [469, 680] on button "Edit Widget" at bounding box center [492, 681] width 120 height 15
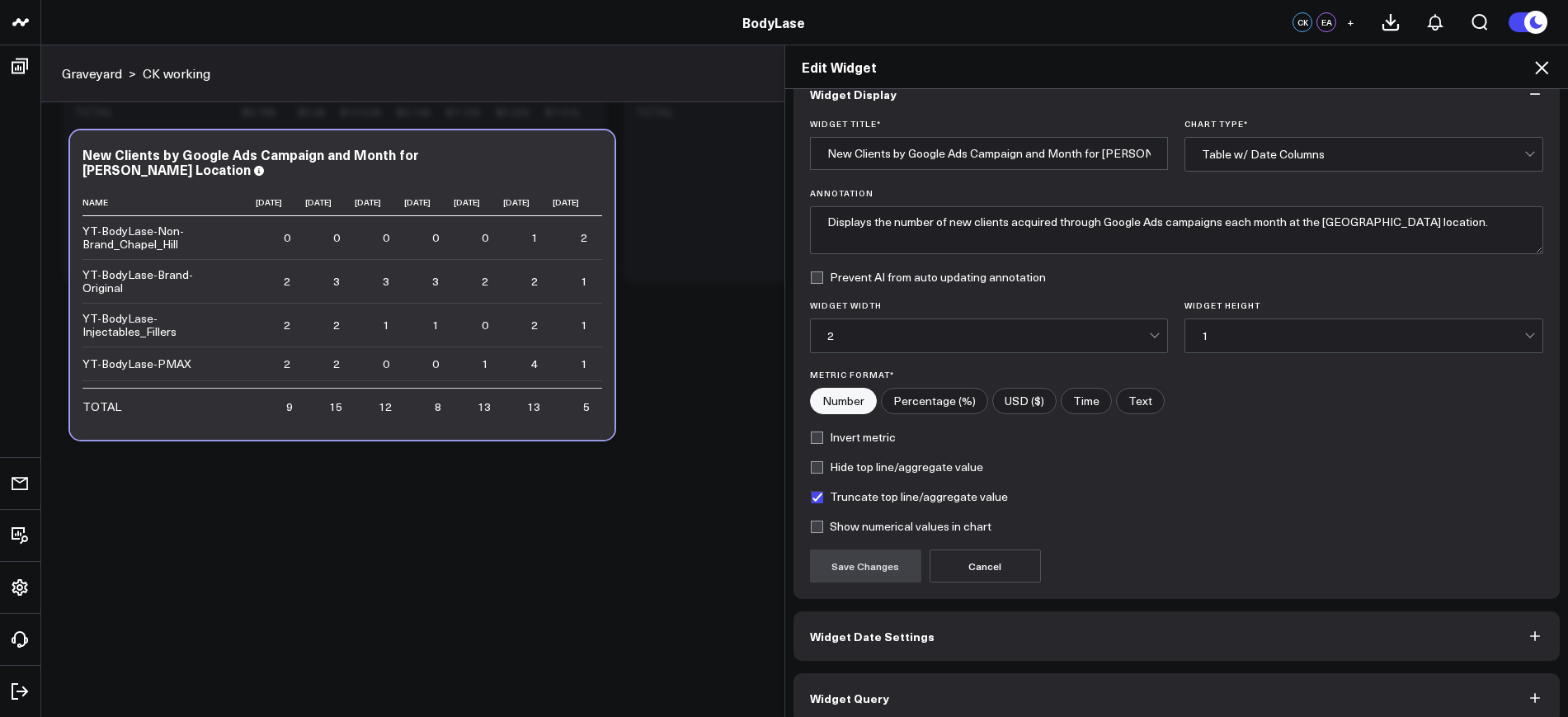
scroll to position [50, 0]
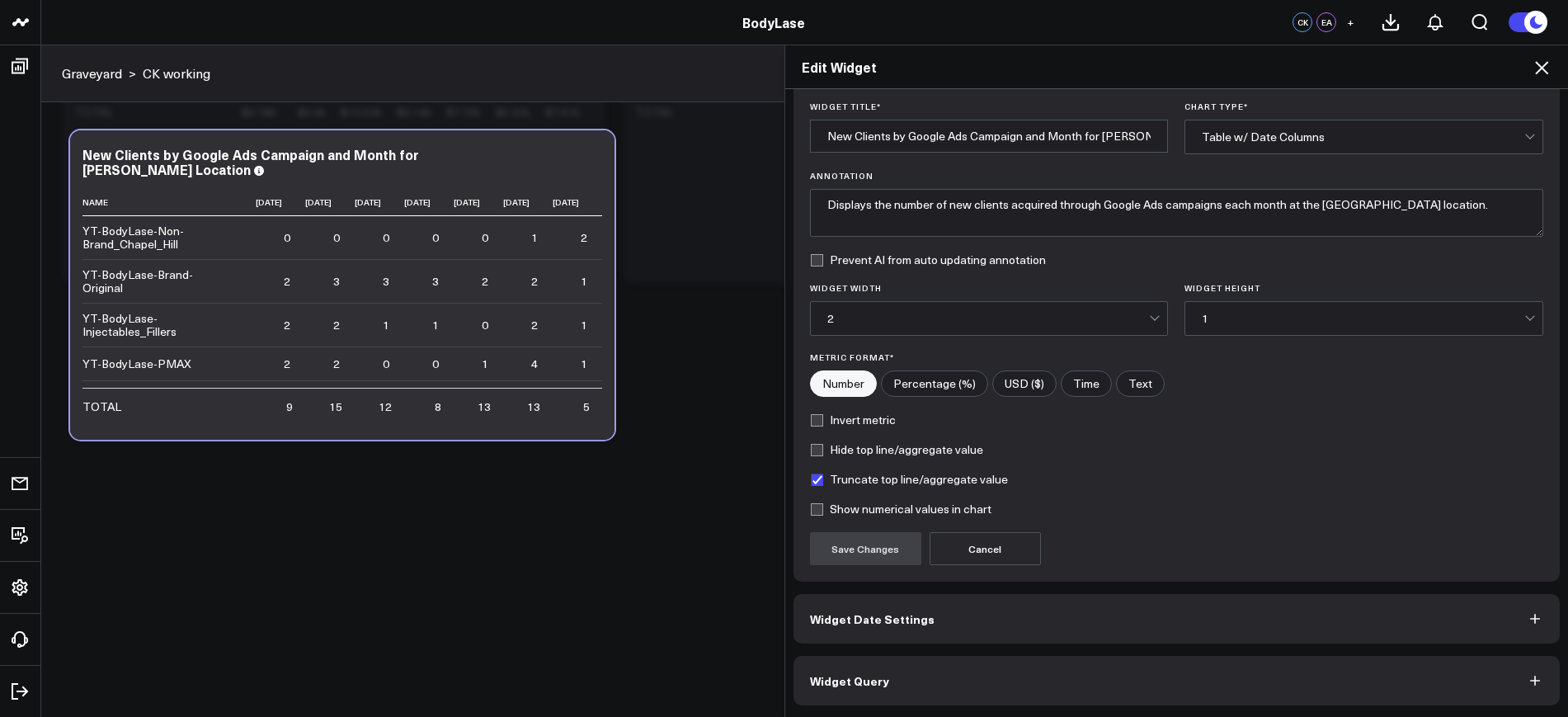
click at [857, 678] on span "Widget Query" at bounding box center [849, 681] width 79 height 13
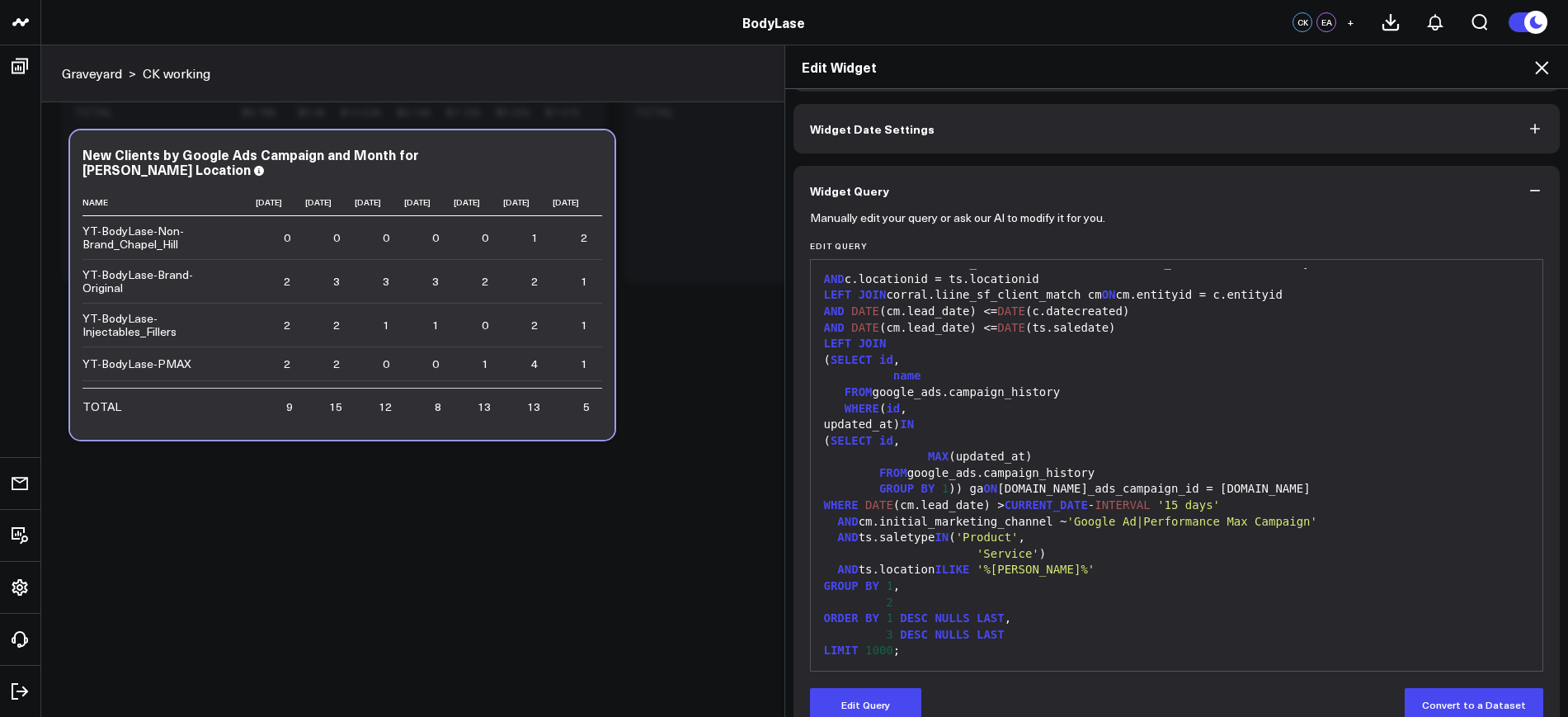
scroll to position [91, 0]
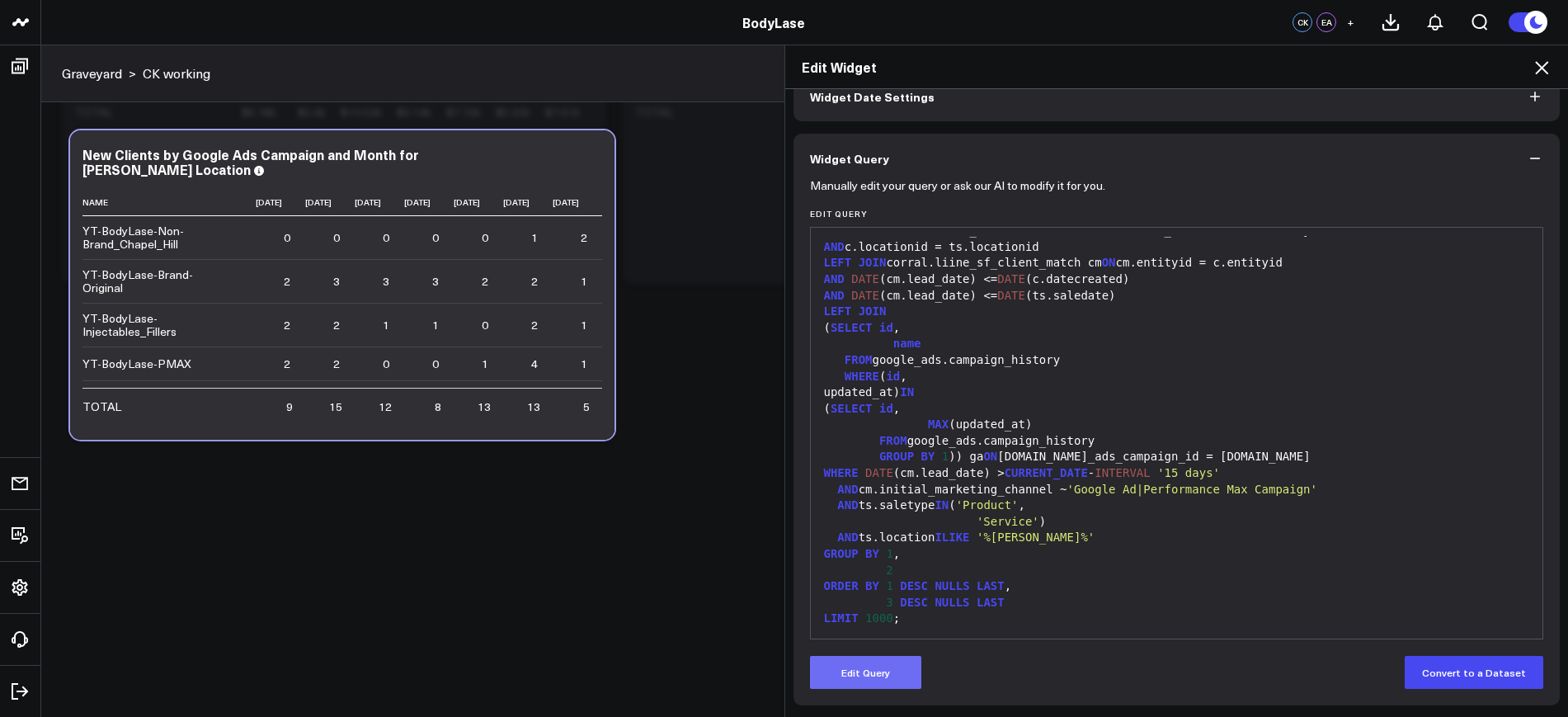
click at [871, 685] on button "Edit Query" at bounding box center [865, 672] width 111 height 33
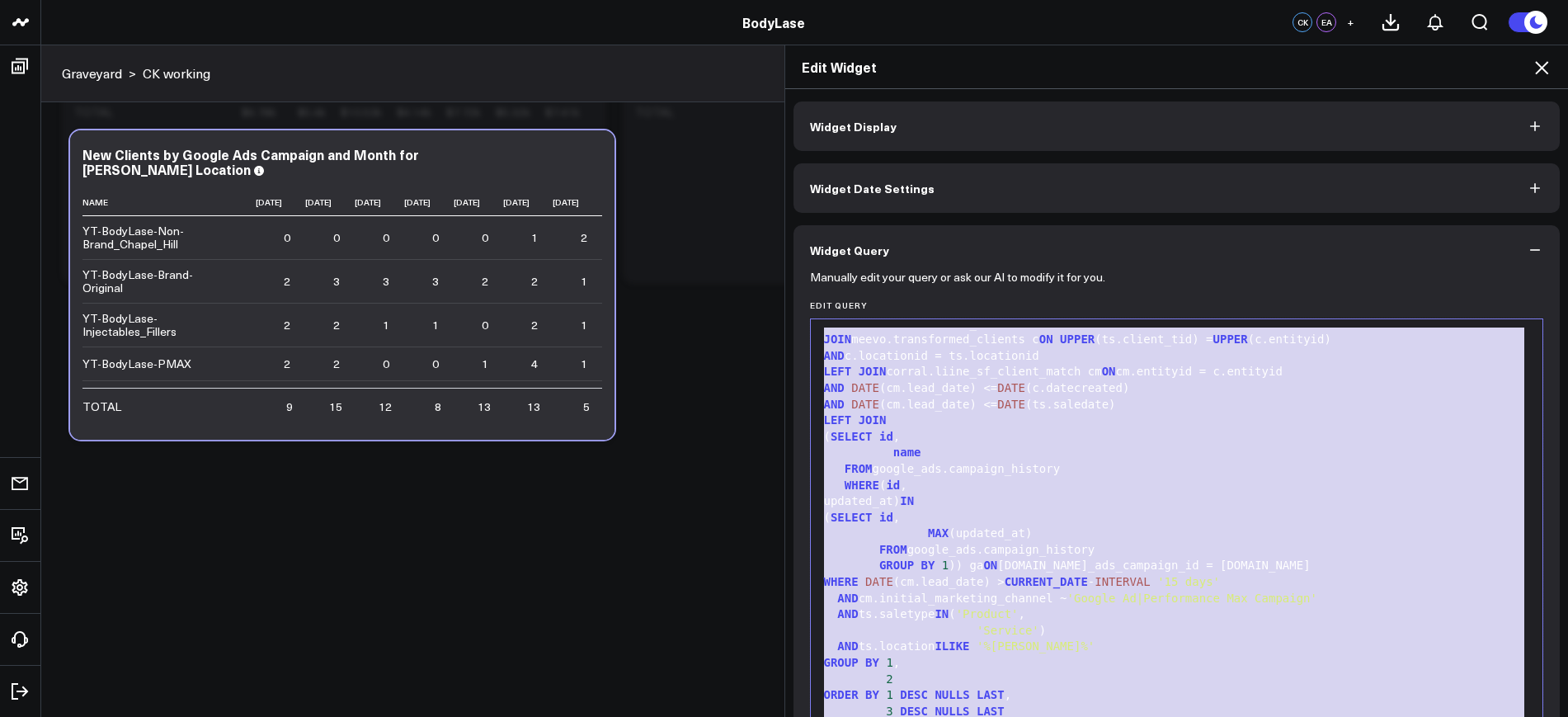
scroll to position [129, 0]
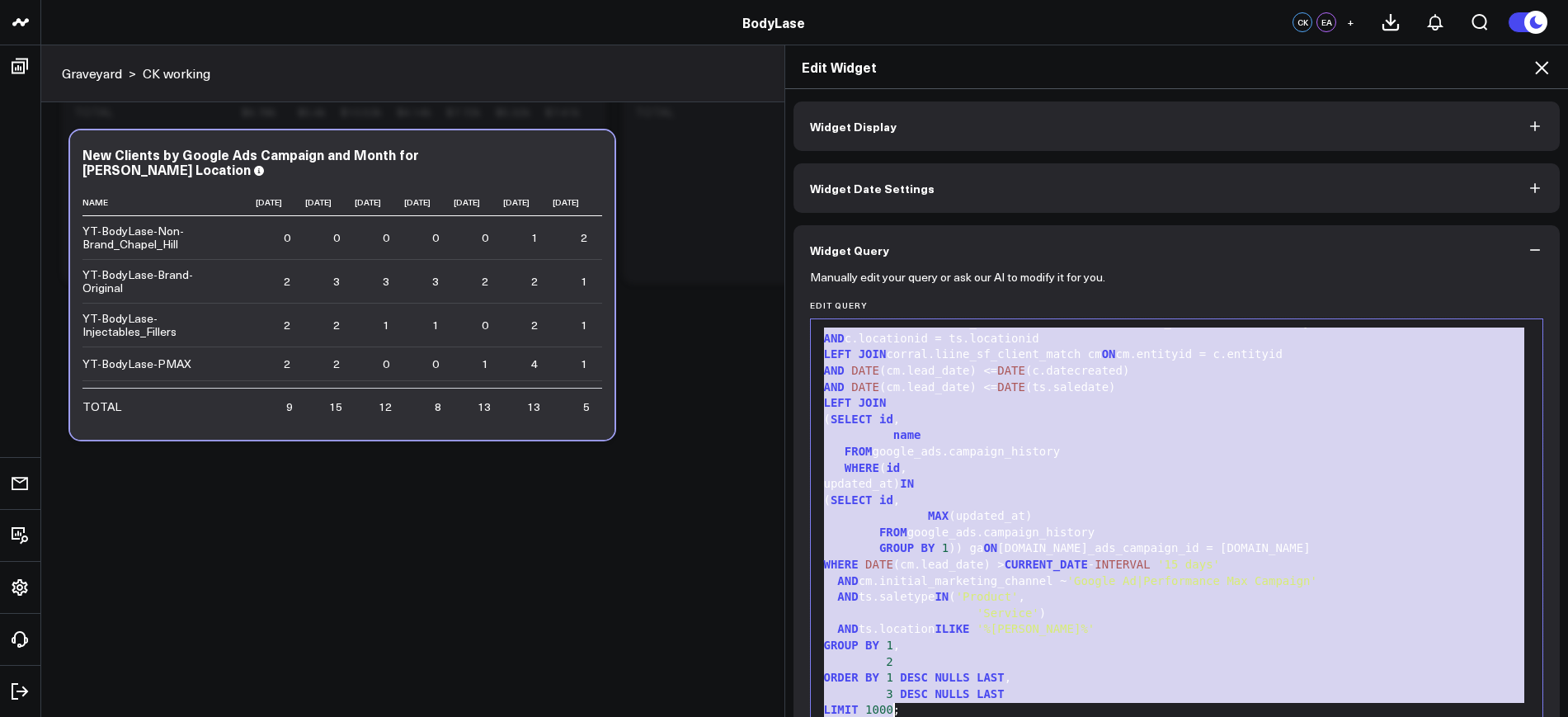
drag, startPoint x: 819, startPoint y: 339, endPoint x: 924, endPoint y: 548, distance: 233.9
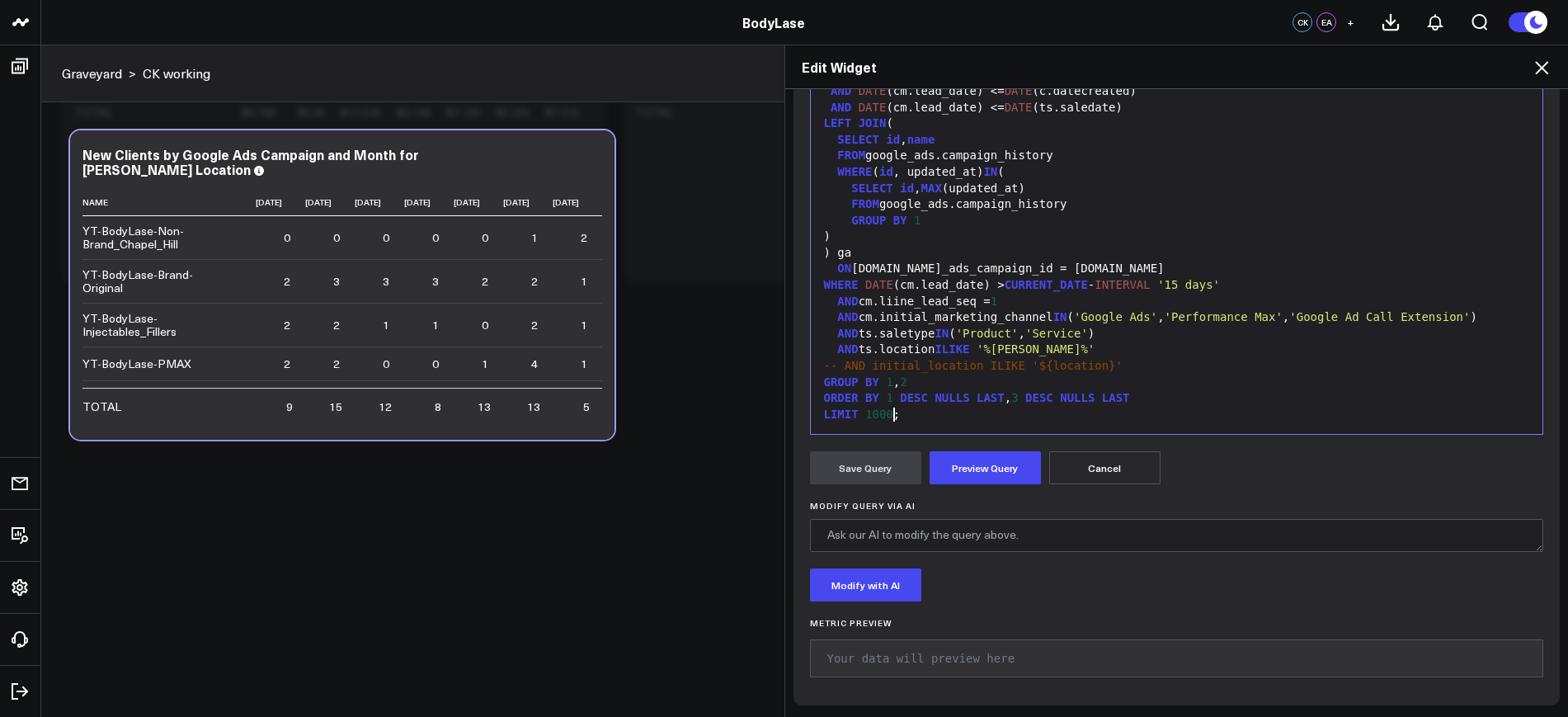
scroll to position [113, 0]
click at [985, 463] on button "Preview Query" at bounding box center [984, 468] width 111 height 33
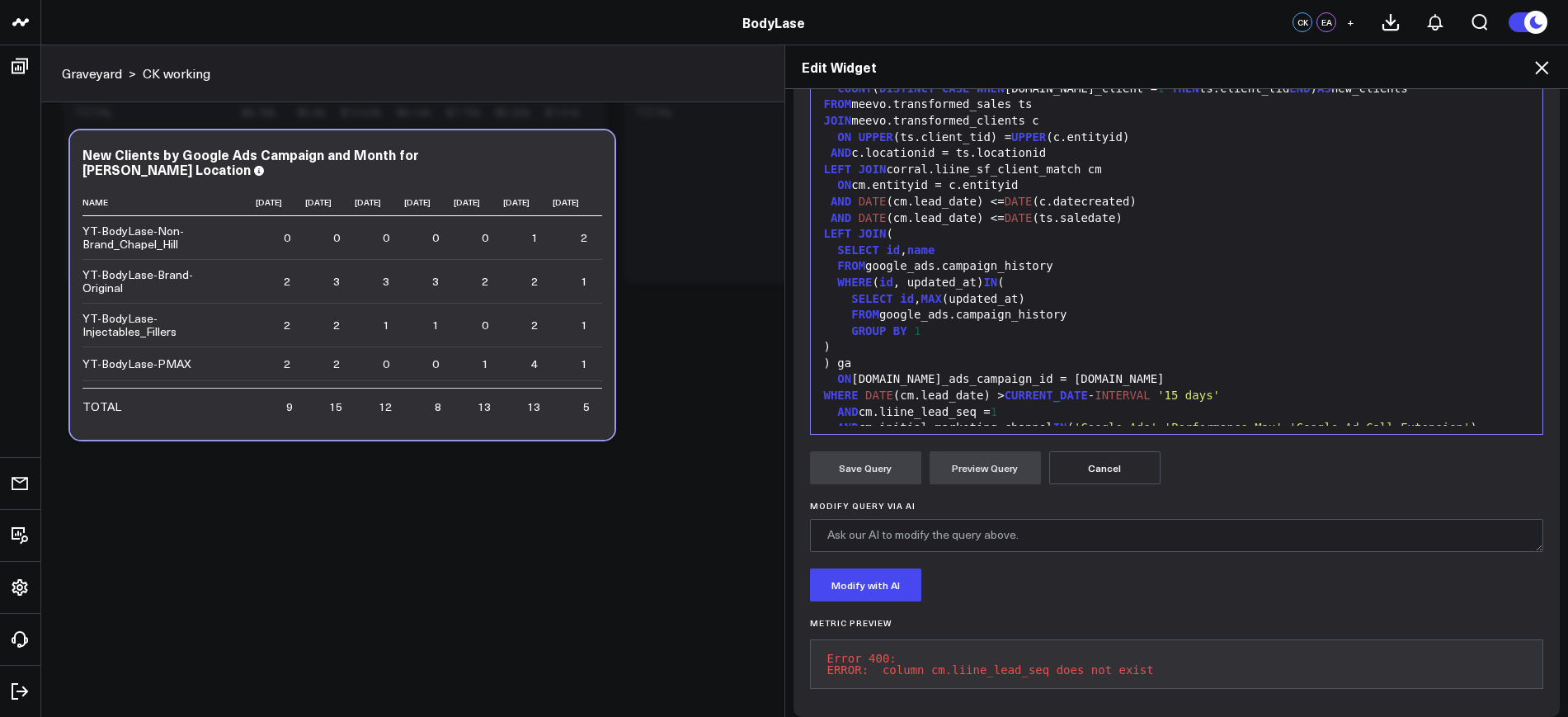
scroll to position [0, 0]
click at [1086, 481] on button "Cancel" at bounding box center [1104, 468] width 111 height 33
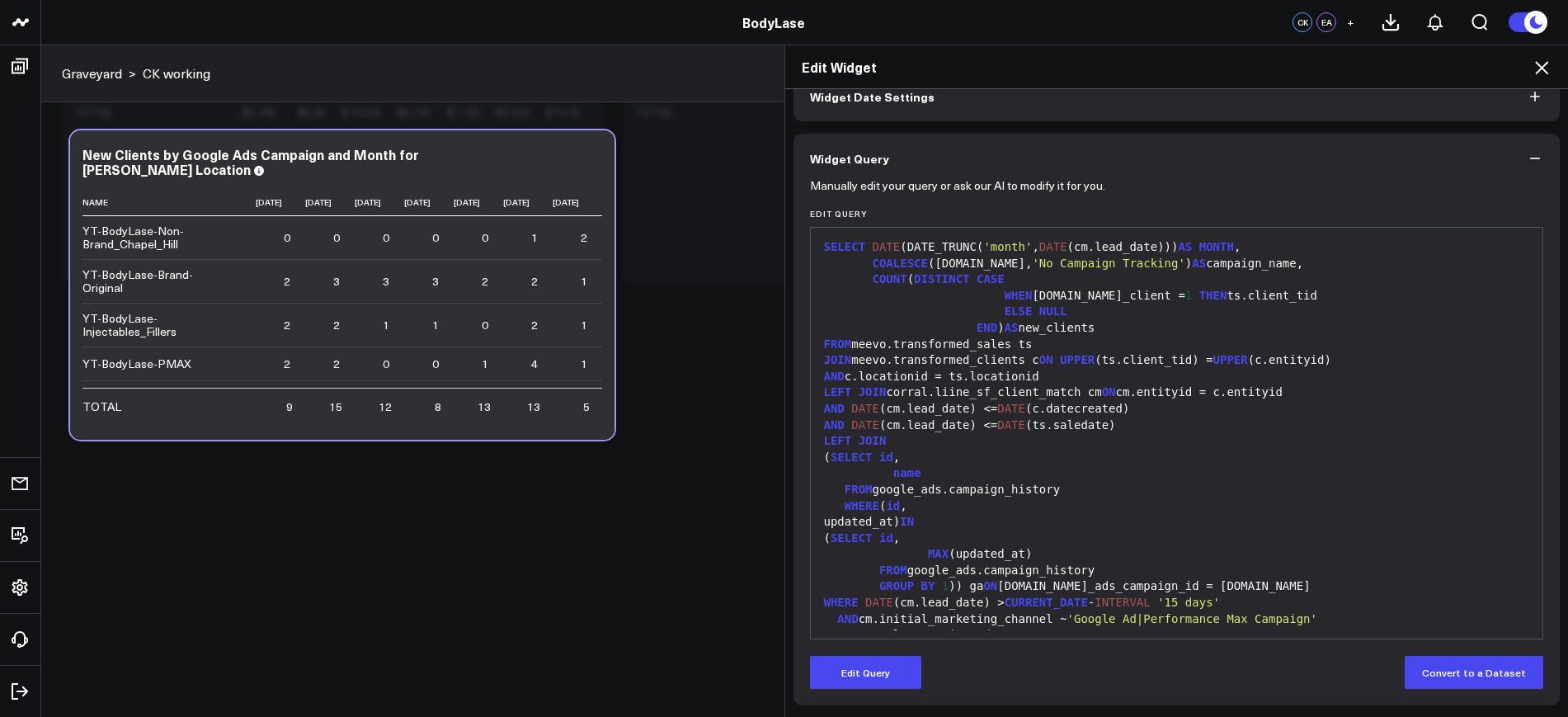
click at [1091, 386] on div "AND c.locationid = ts.locationid" at bounding box center [1177, 376] width 716 height 16
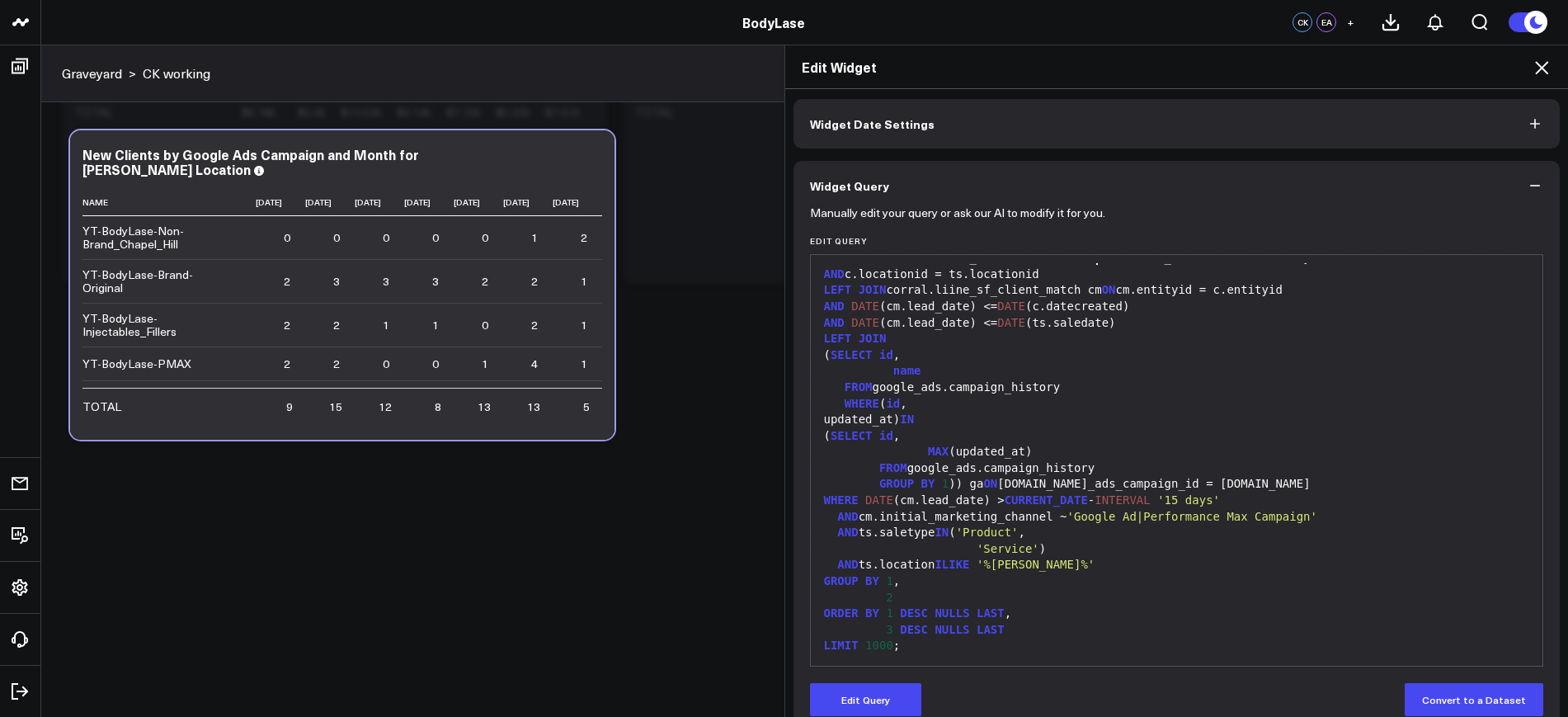
scroll to position [91, 0]
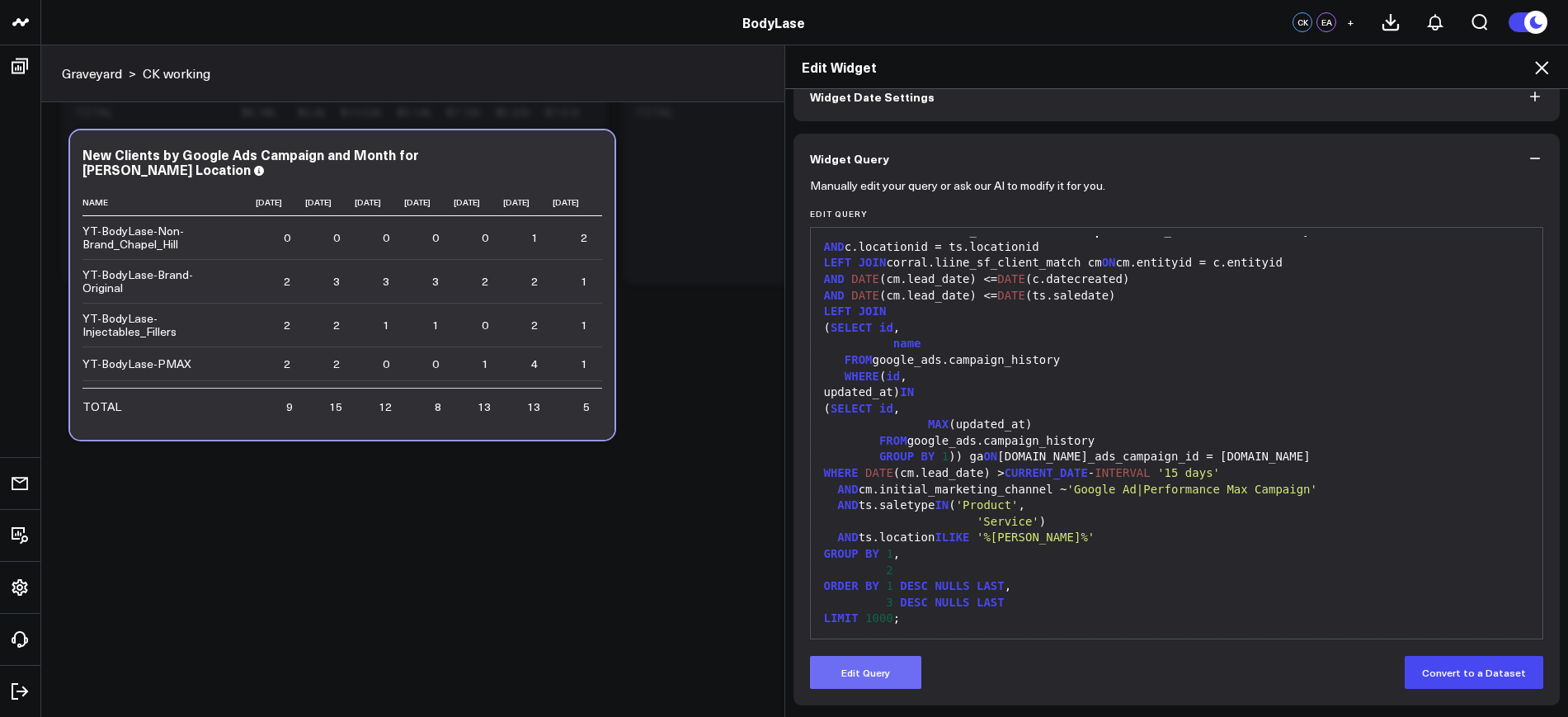
click at [842, 664] on button "Edit Query" at bounding box center [865, 672] width 111 height 33
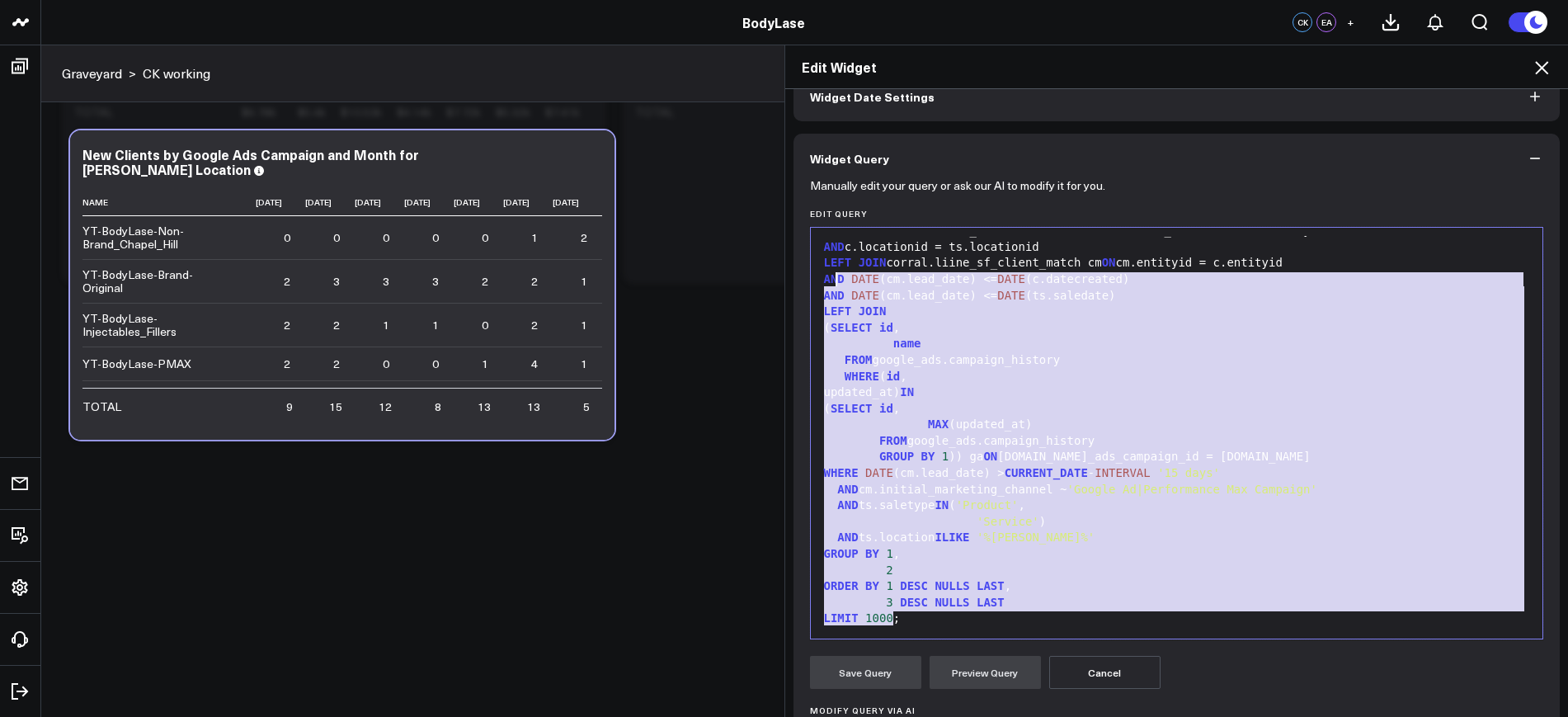
scroll to position [0, 0]
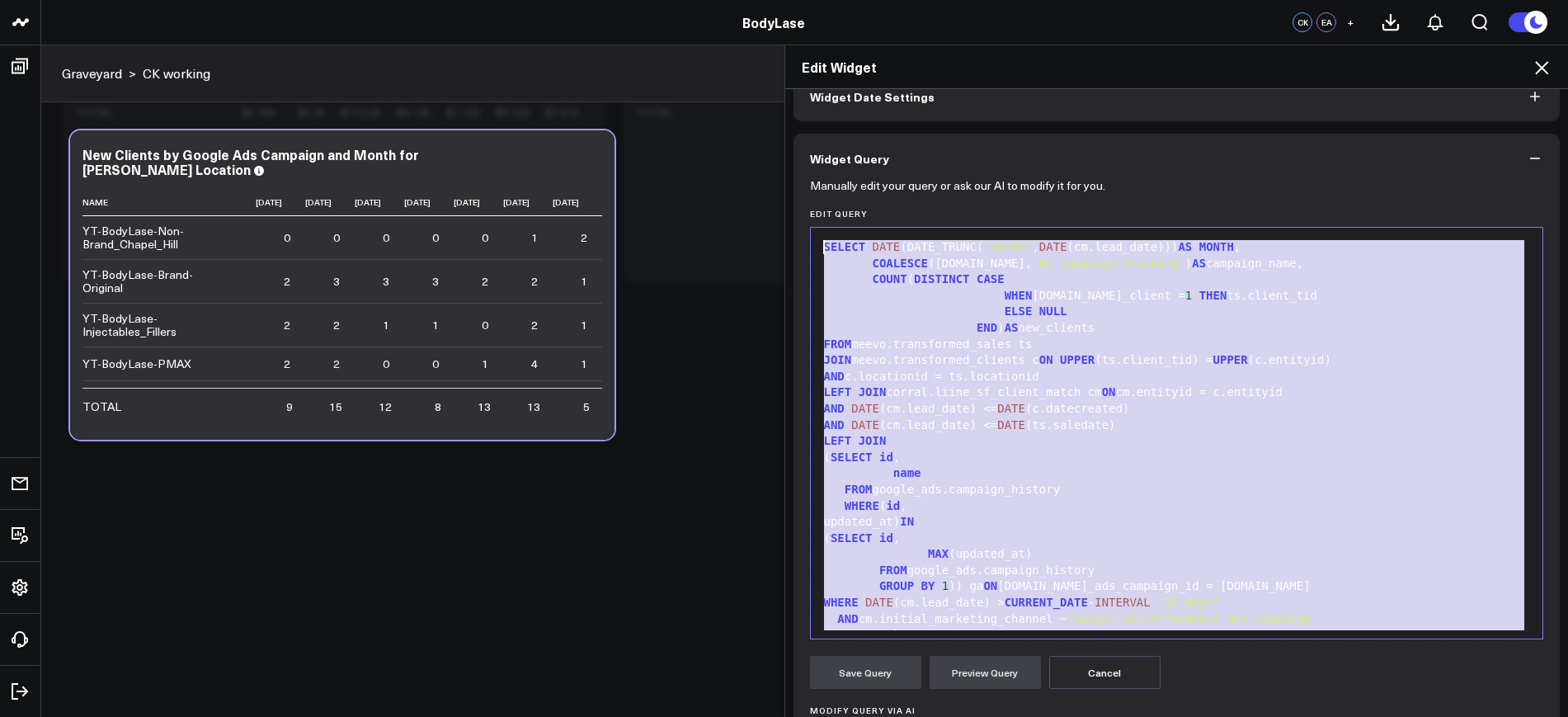
drag, startPoint x: 899, startPoint y: 614, endPoint x: 797, endPoint y: 162, distance: 463.4
click at [797, 162] on div "Widget Query Manually edit your query or ask our AI to modify it for you. Edit …" at bounding box center [1178, 527] width 767 height 787
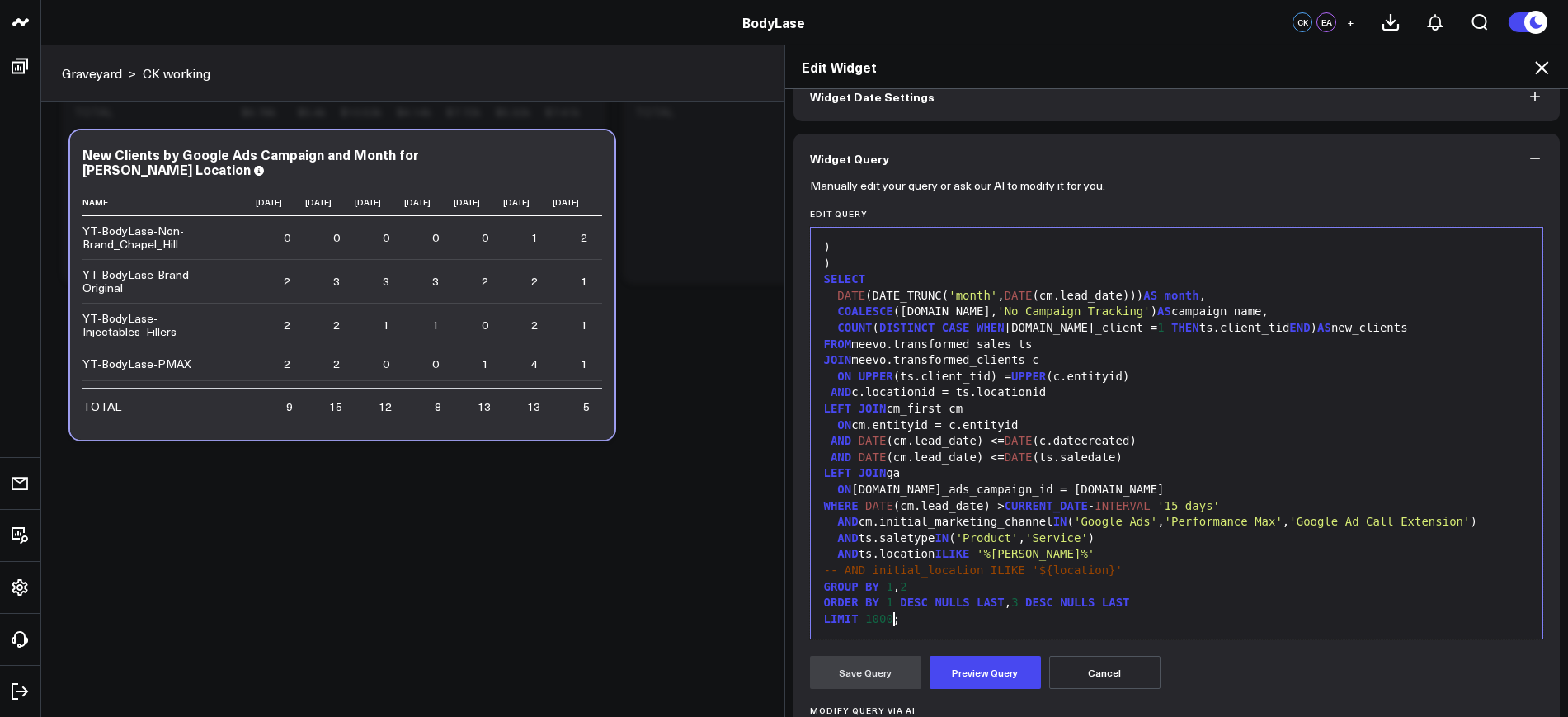
scroll to position [275, 0]
click at [962, 657] on button "Preview Query" at bounding box center [984, 672] width 111 height 33
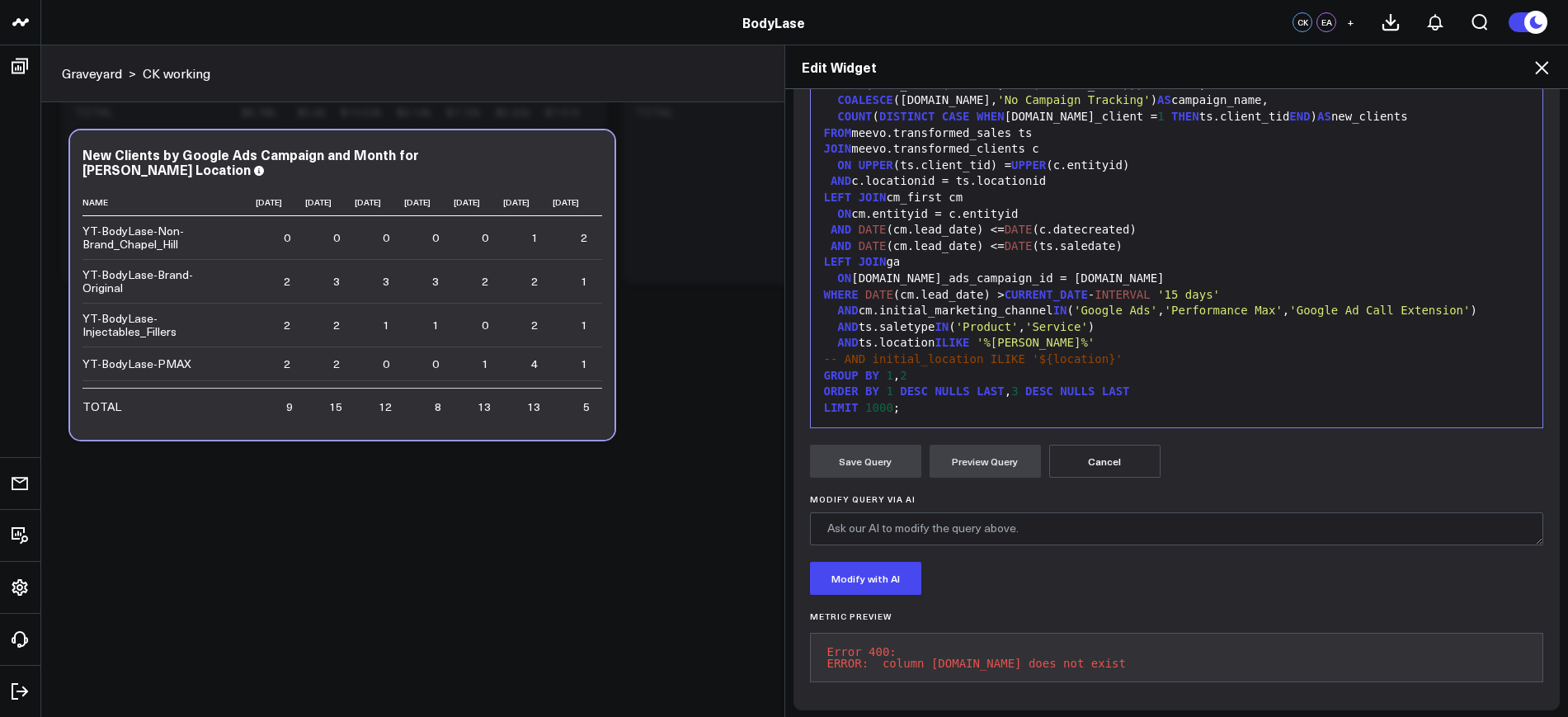
scroll to position [319, 0]
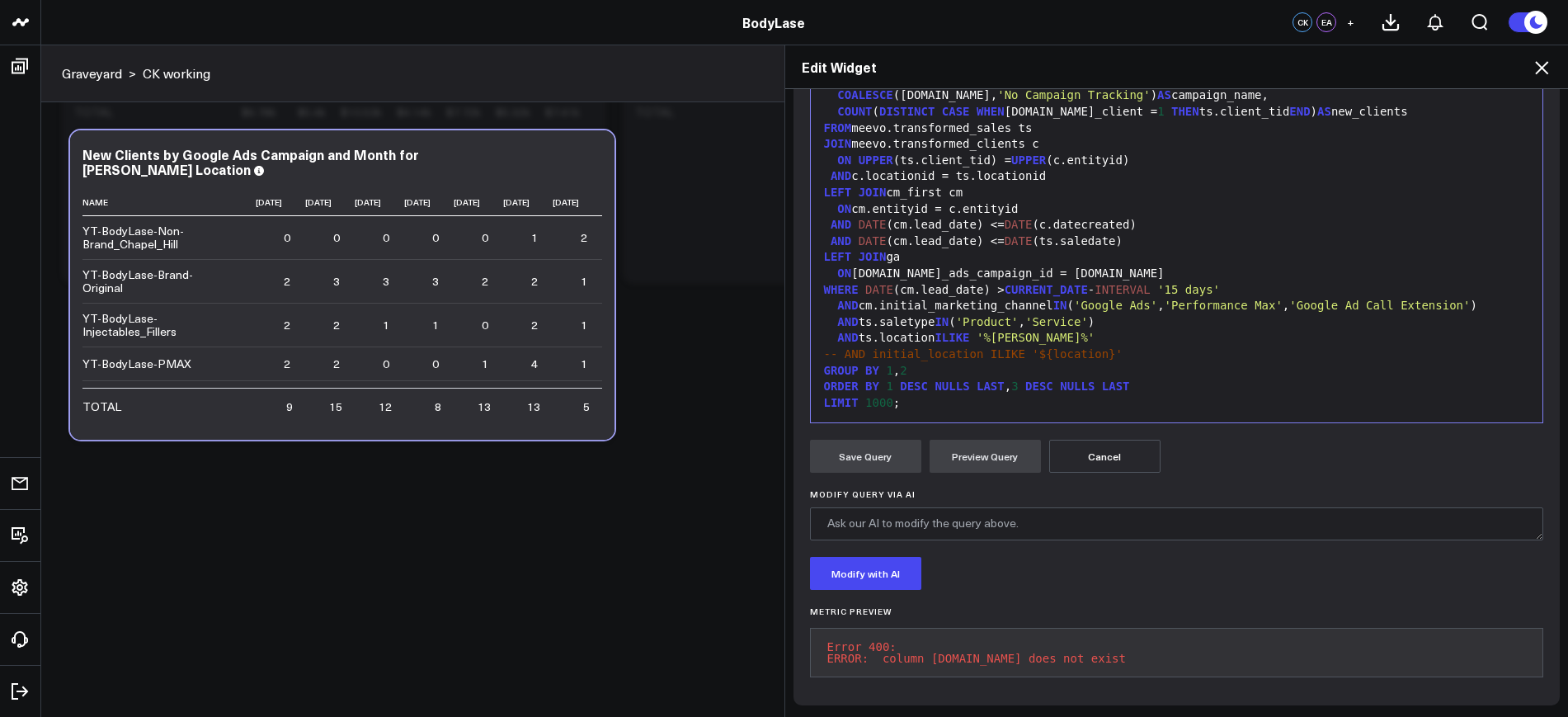
click at [1084, 440] on button "Cancel" at bounding box center [1104, 456] width 111 height 33
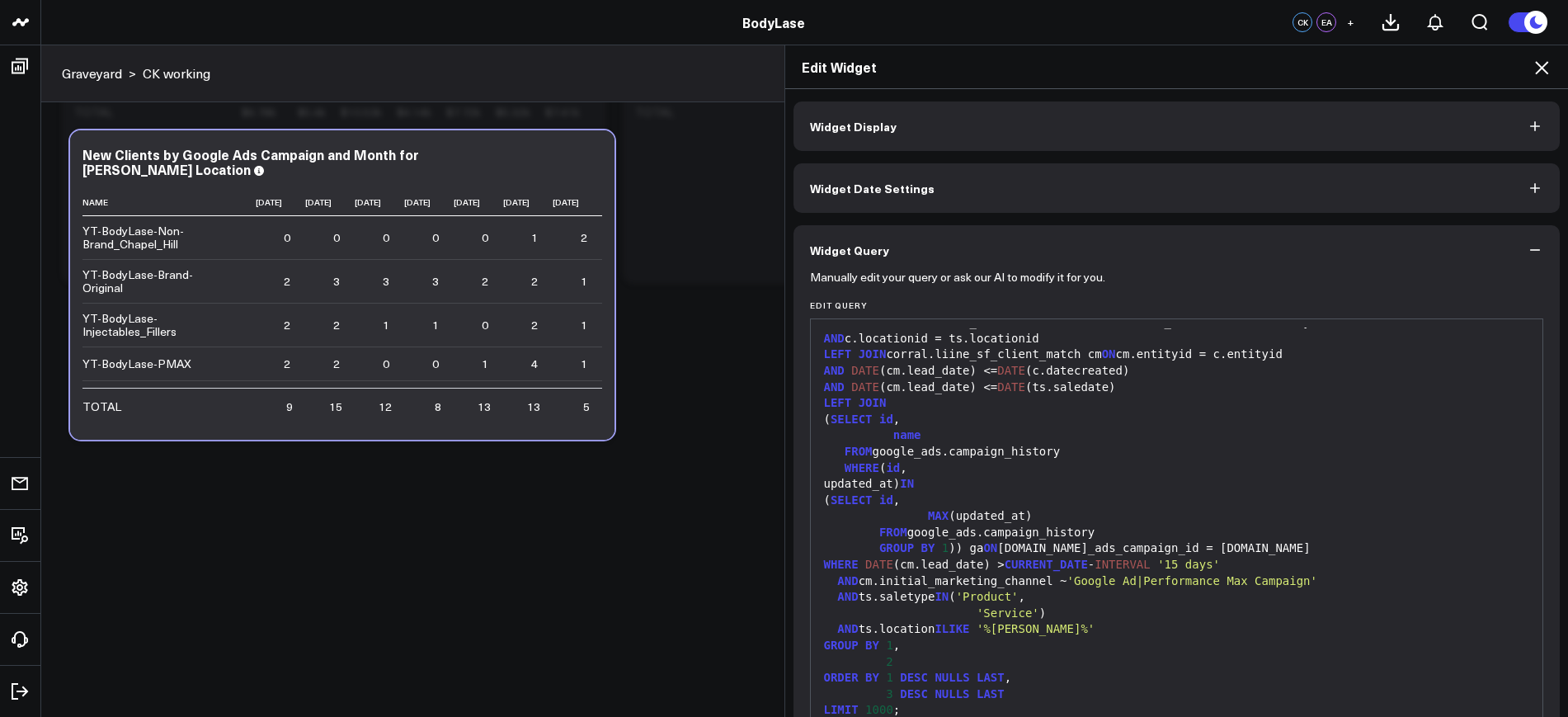
scroll to position [91, 0]
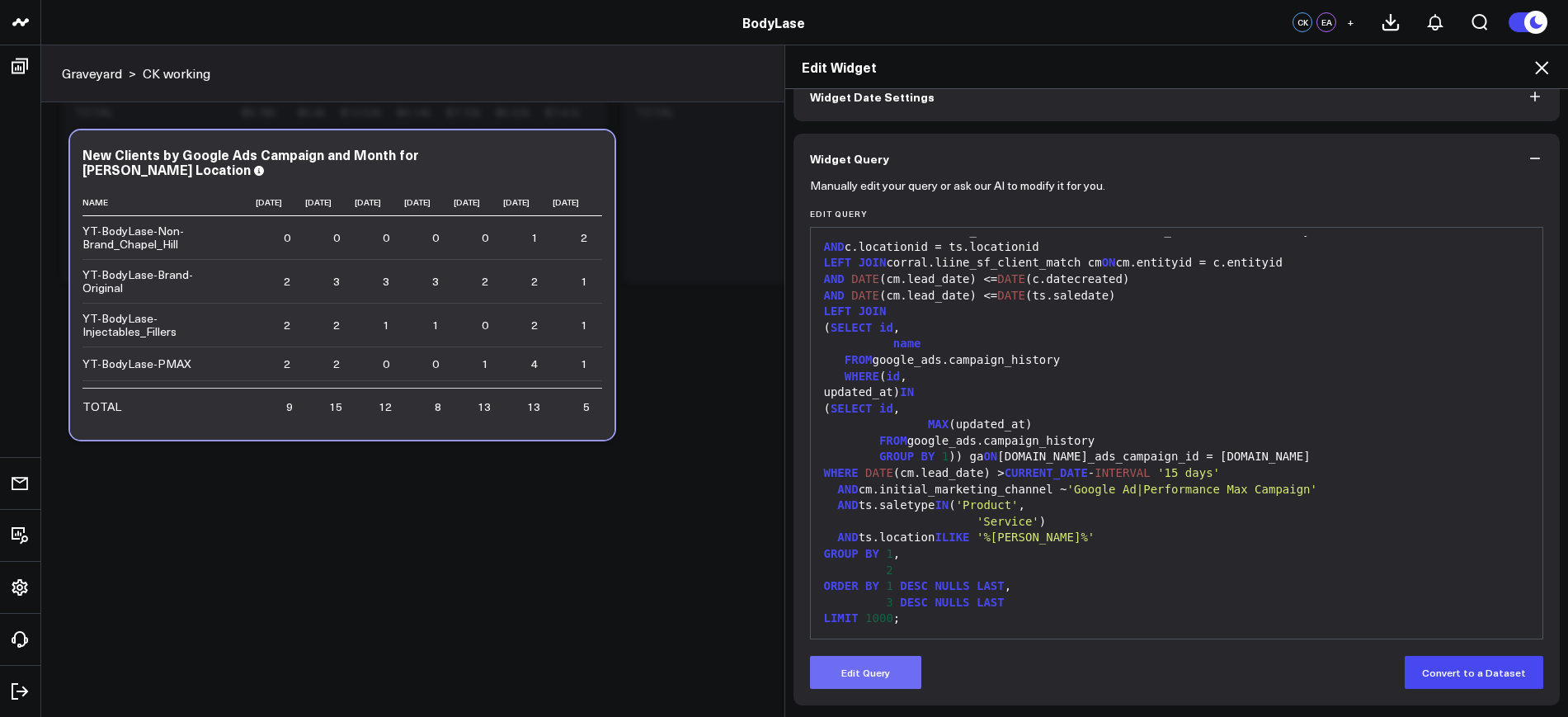
click at [826, 667] on button "Edit Query" at bounding box center [865, 672] width 111 height 33
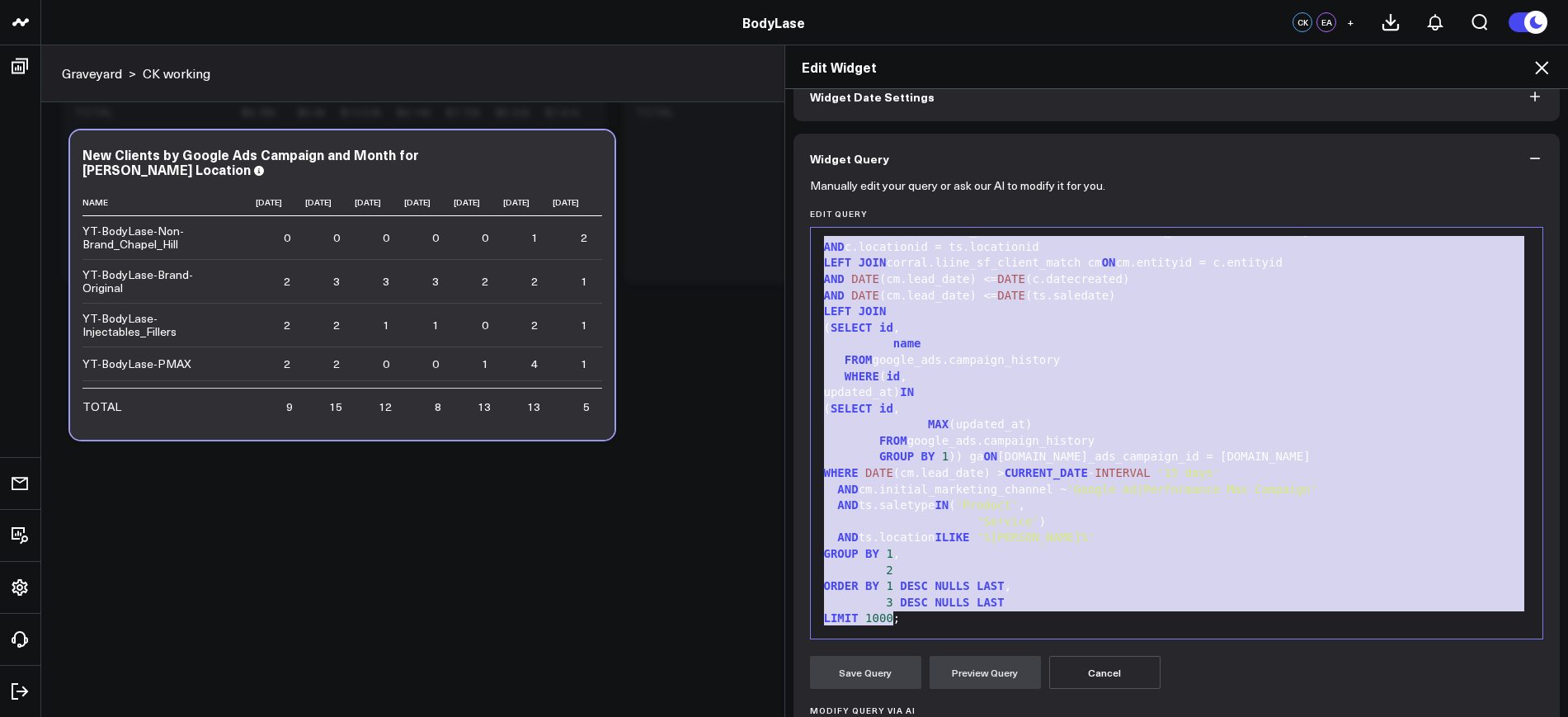
scroll to position [0, 0]
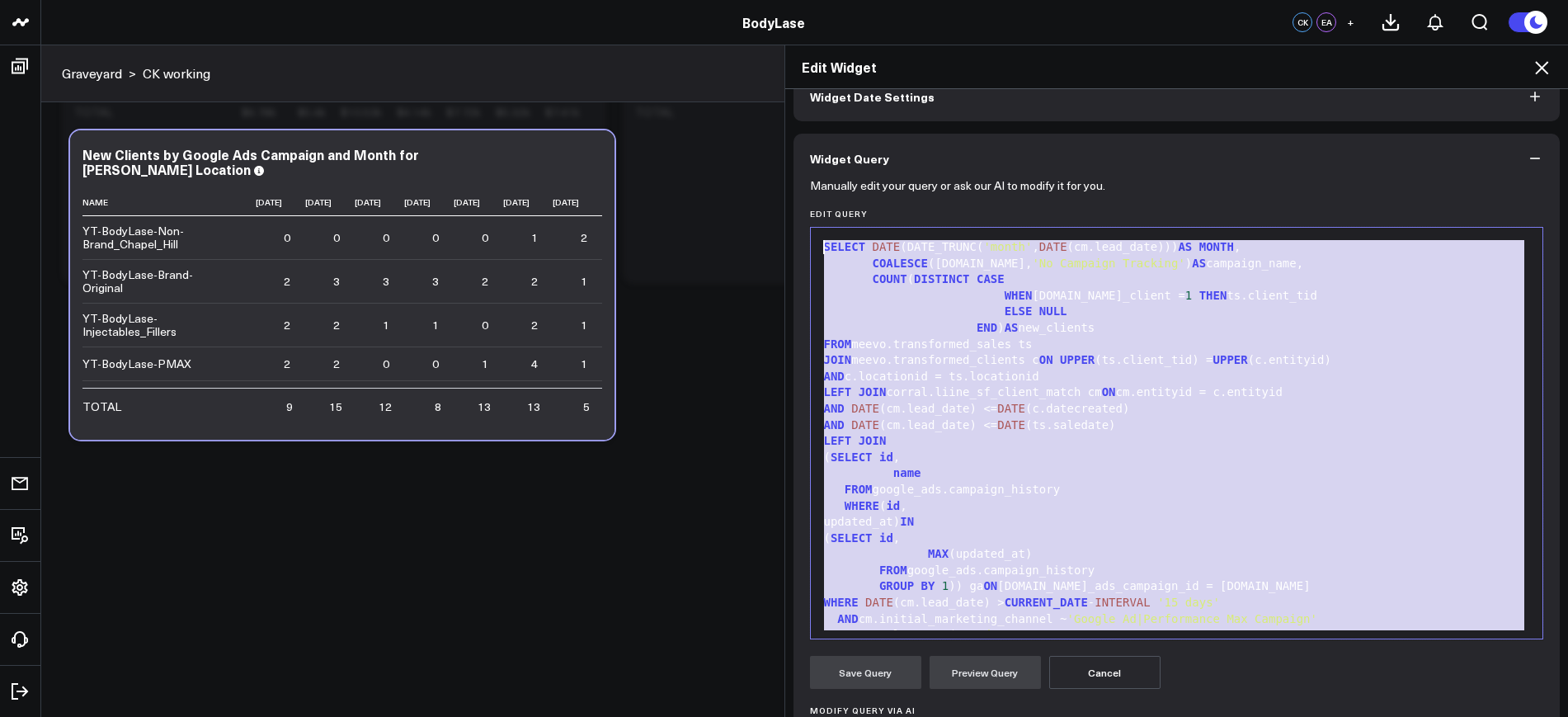
drag, startPoint x: 942, startPoint y: 625, endPoint x: 800, endPoint y: 124, distance: 520.7
click at [800, 124] on div "Widget Display Widget Date Settings Widget Query Manually edit your query or as…" at bounding box center [1178, 465] width 767 height 911
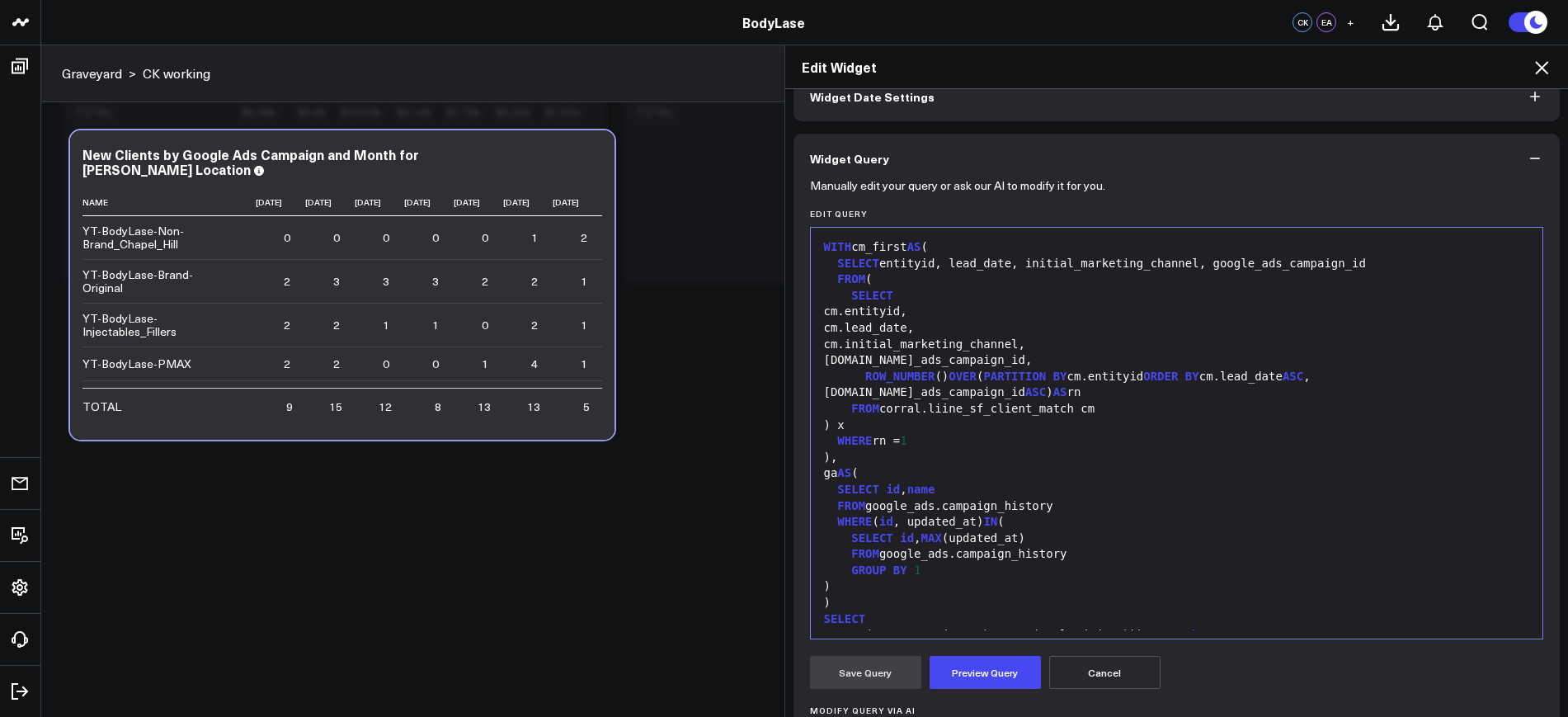
scroll to position [355, 0]
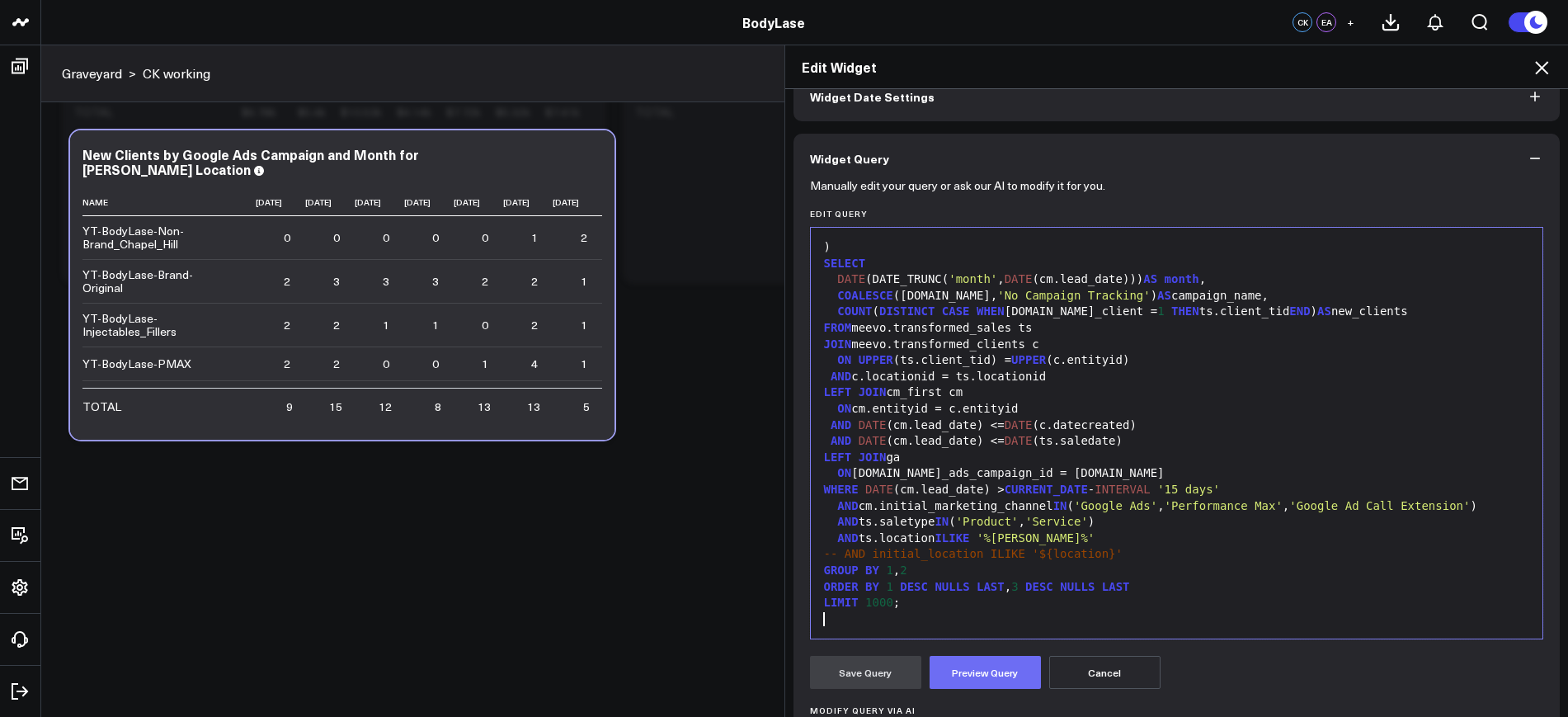
click at [982, 673] on button "Preview Query" at bounding box center [984, 672] width 111 height 33
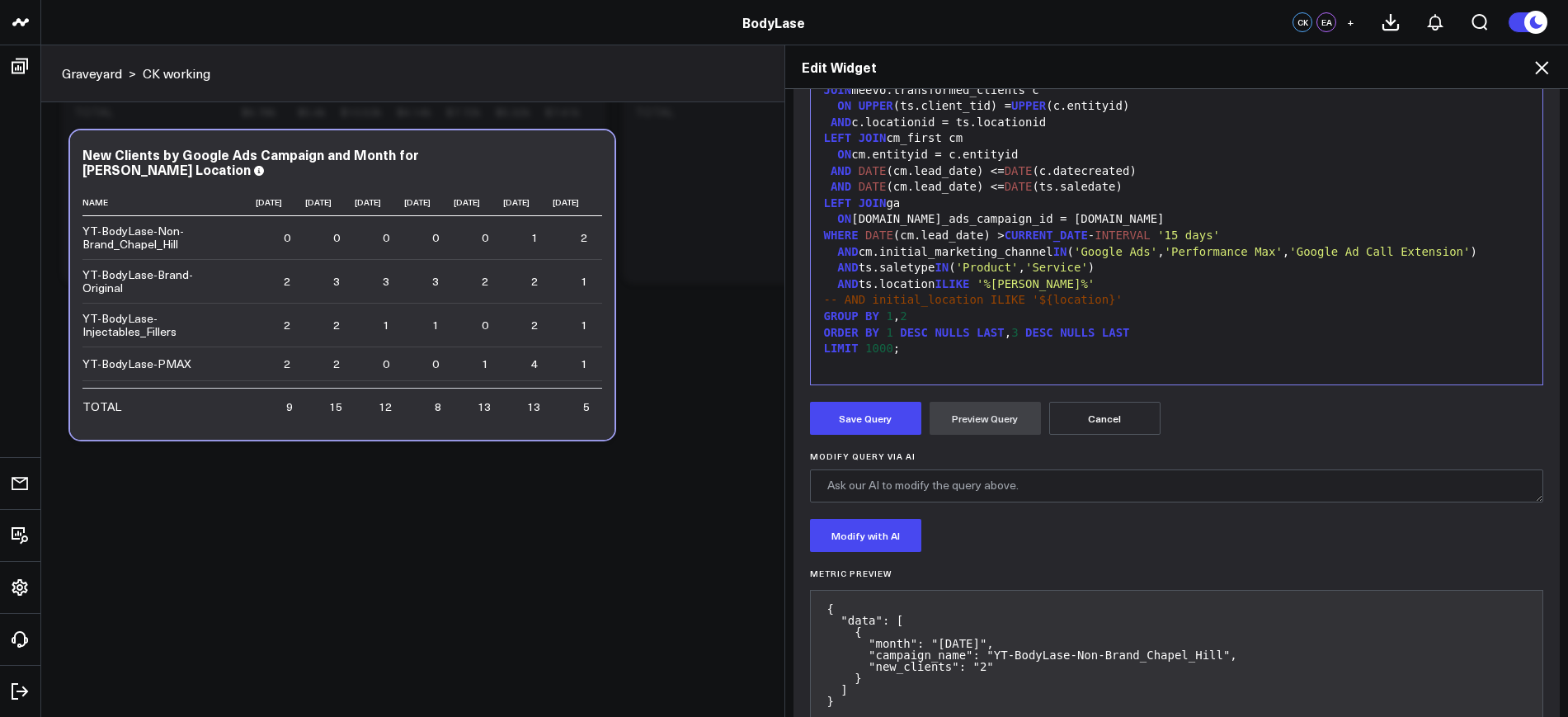
scroll to position [388, 0]
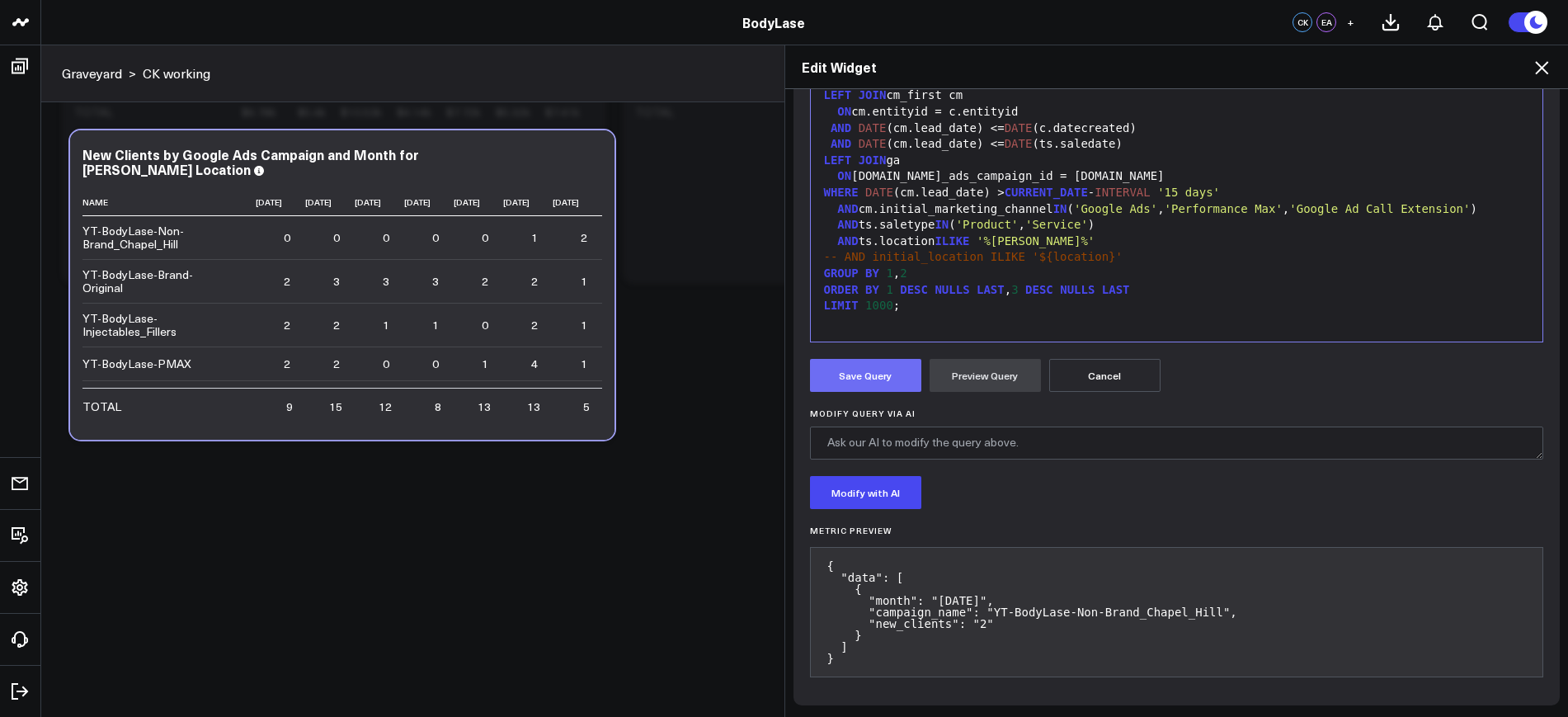
click at [857, 386] on button "Save Query" at bounding box center [865, 375] width 111 height 33
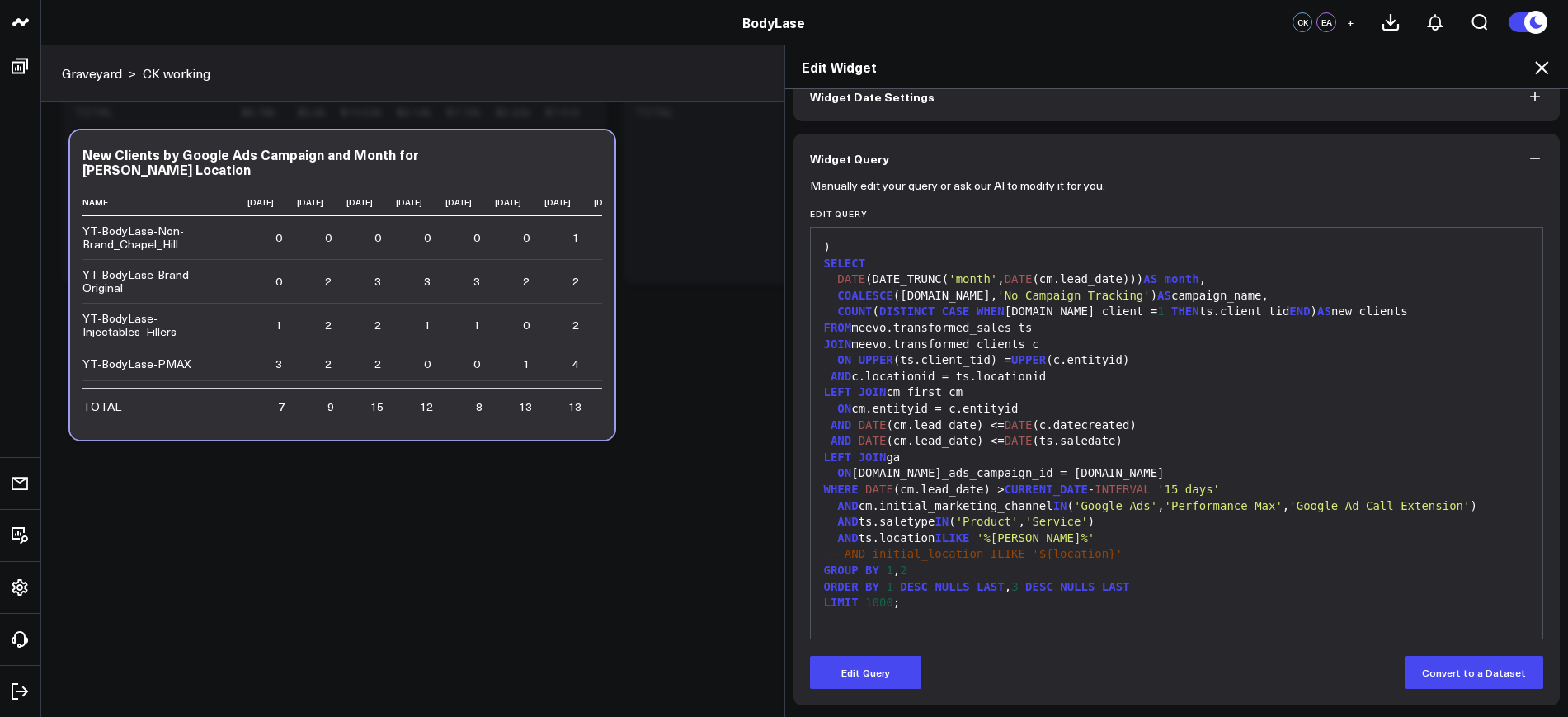
scroll to position [91, 0]
click at [1536, 71] on icon at bounding box center [1541, 68] width 20 height 20
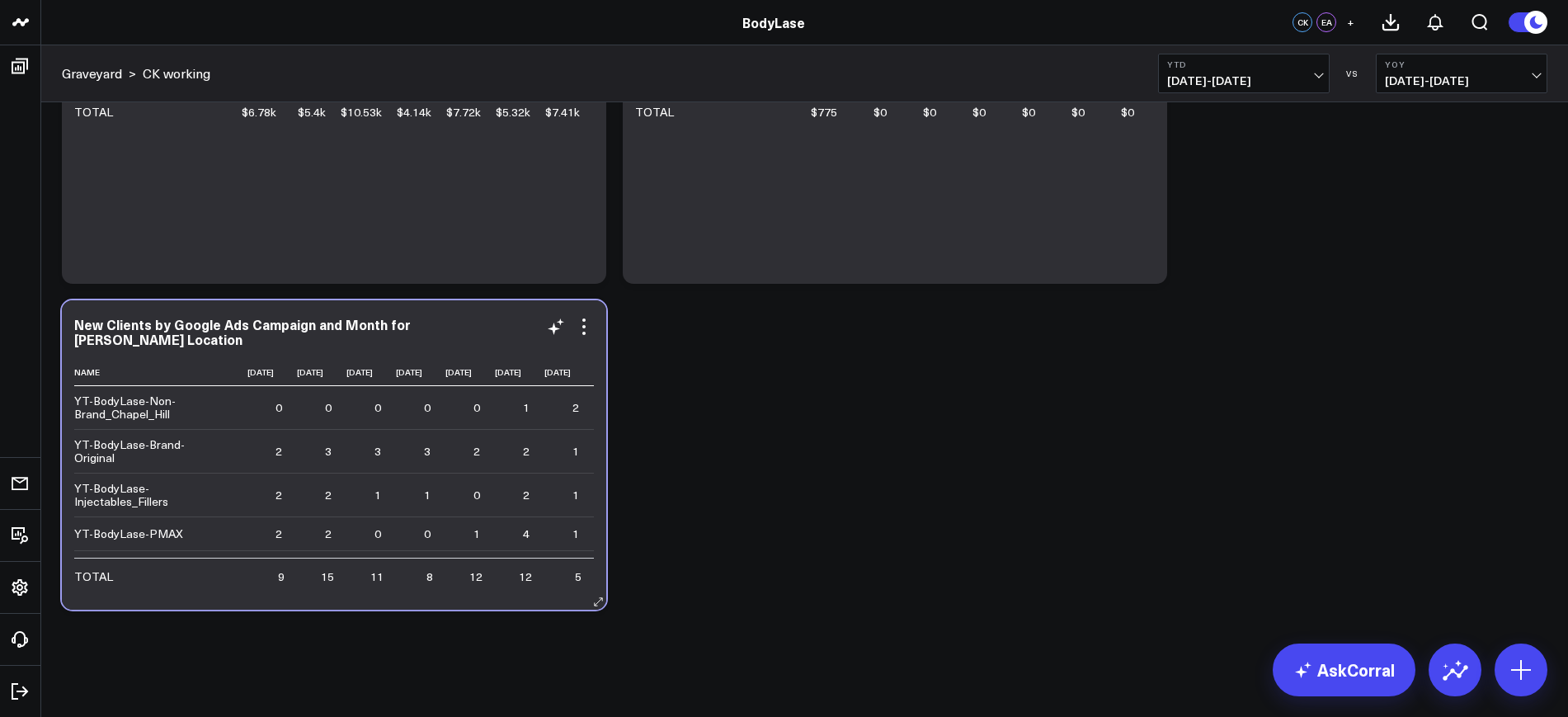
scroll to position [0, 187]
click at [585, 326] on icon at bounding box center [584, 326] width 3 height 3
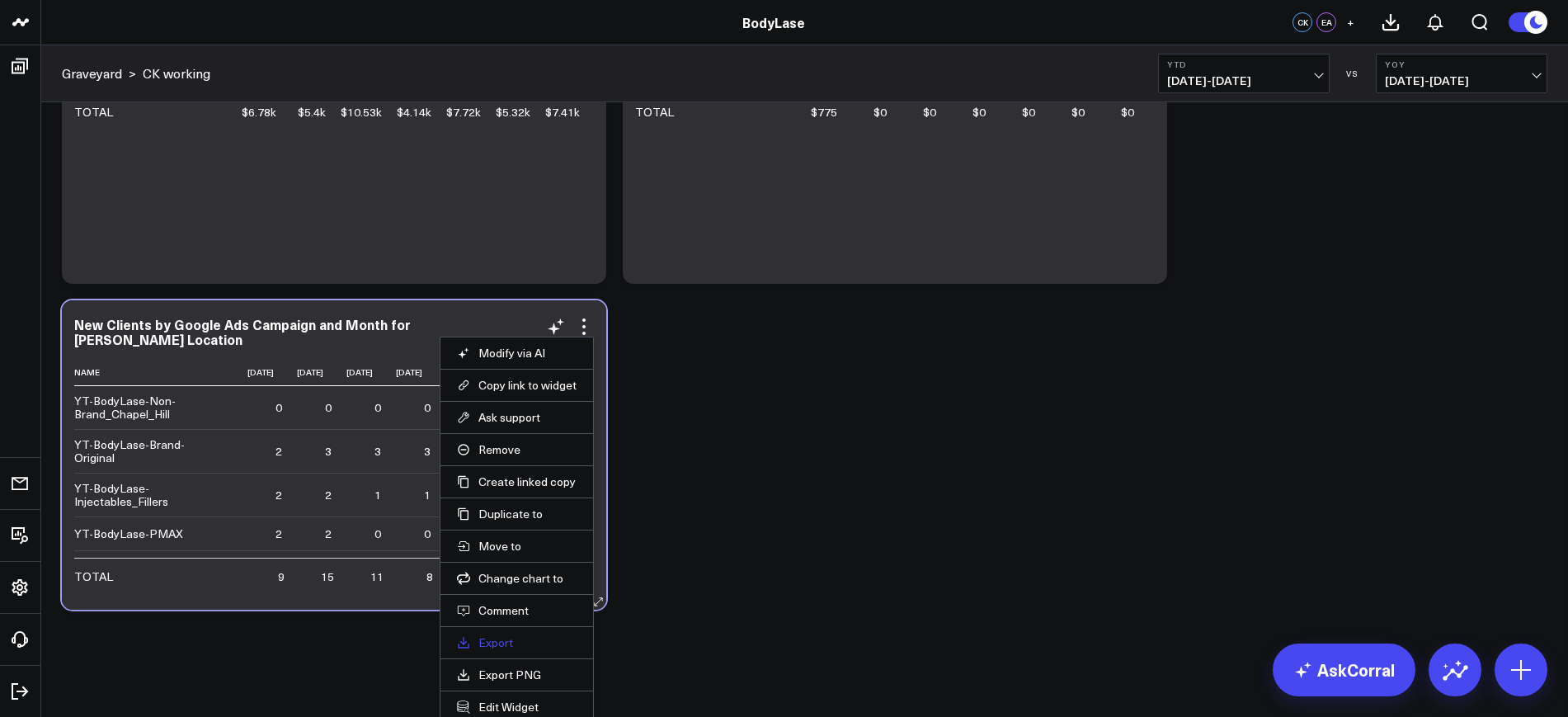
click at [500, 646] on link "Export" at bounding box center [517, 643] width 120 height 15
